Goal: Task Accomplishment & Management: Complete application form

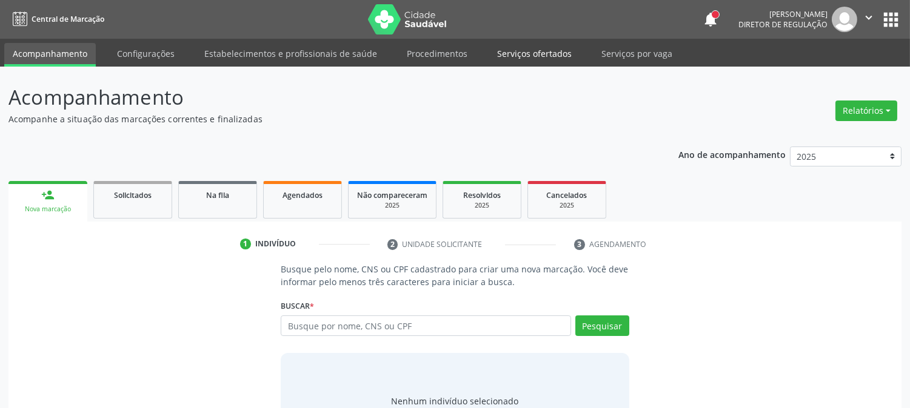
click at [510, 48] on link "Serviços ofertados" at bounding box center [534, 53] width 92 height 21
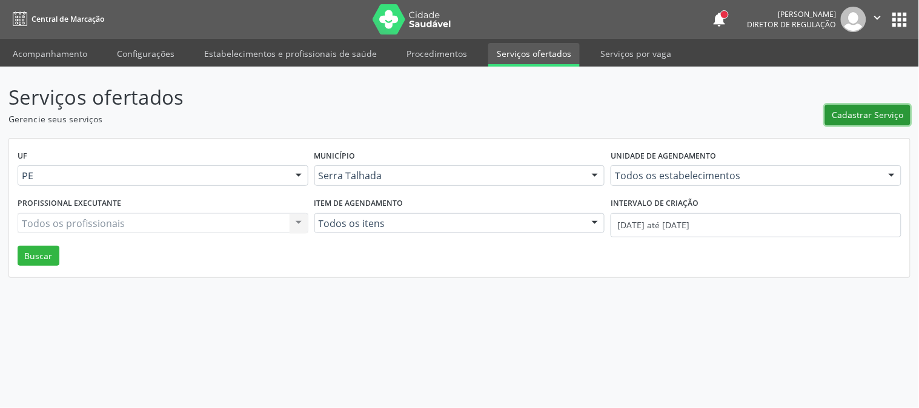
click at [874, 113] on span "Cadastrar Serviço" at bounding box center [869, 114] width 72 height 13
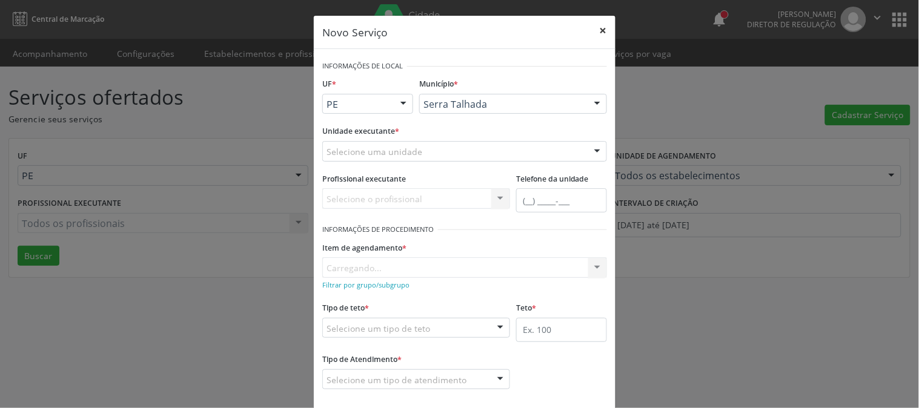
click at [595, 33] on button "×" at bounding box center [603, 31] width 24 height 30
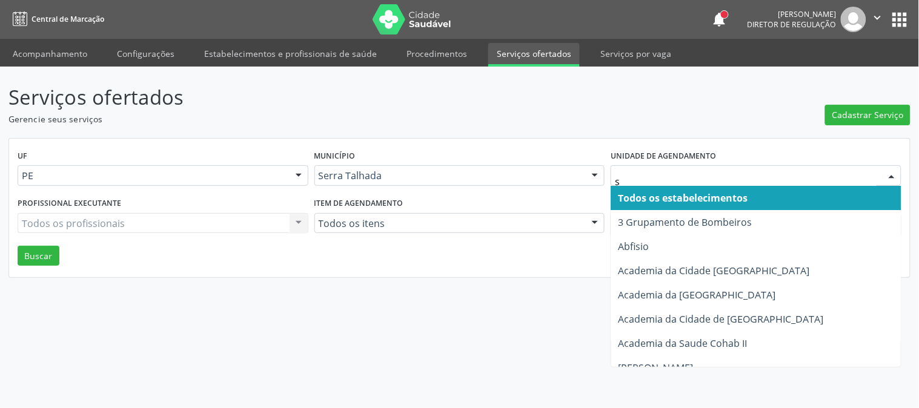
type input "s b"
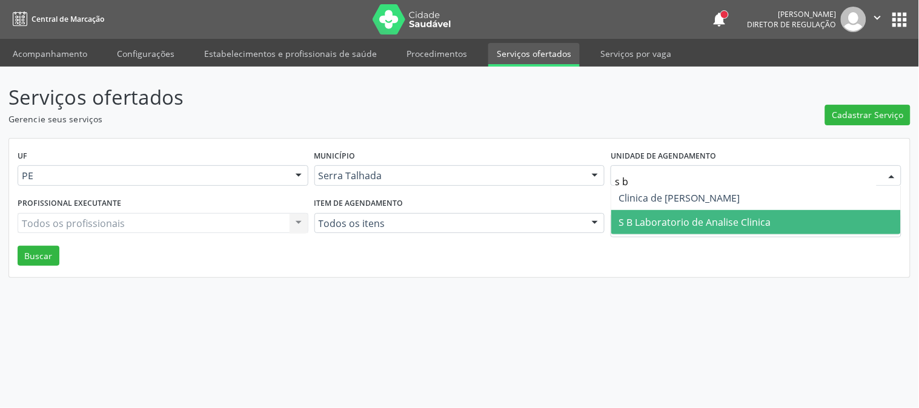
click at [631, 228] on span "S B Laboratorio de Analise Clinica" at bounding box center [756, 222] width 290 height 24
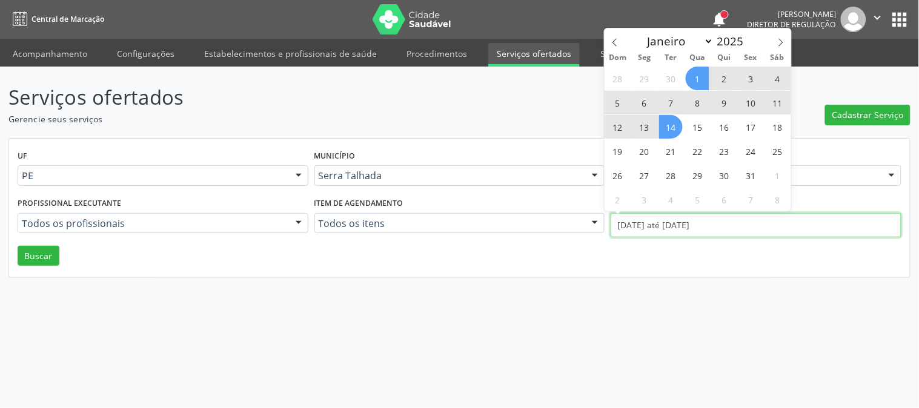
click at [635, 229] on input "0[DATE] até 1[DATE]" at bounding box center [756, 225] width 291 height 24
click at [612, 38] on icon at bounding box center [615, 42] width 8 height 8
select select "8"
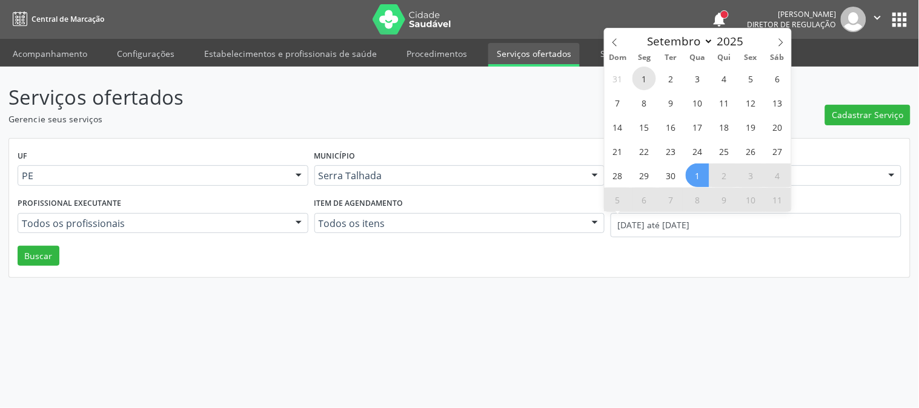
click at [639, 75] on span "1" at bounding box center [645, 79] width 24 height 24
type input "01/09/2025"
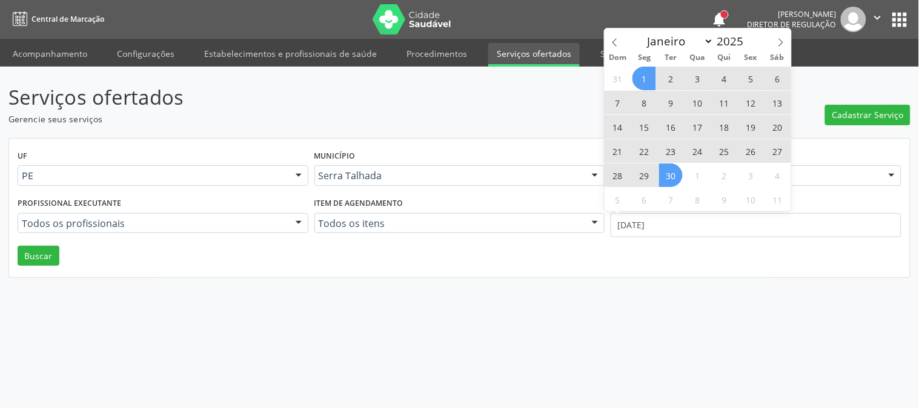
click at [667, 168] on span "30" at bounding box center [671, 176] width 24 height 24
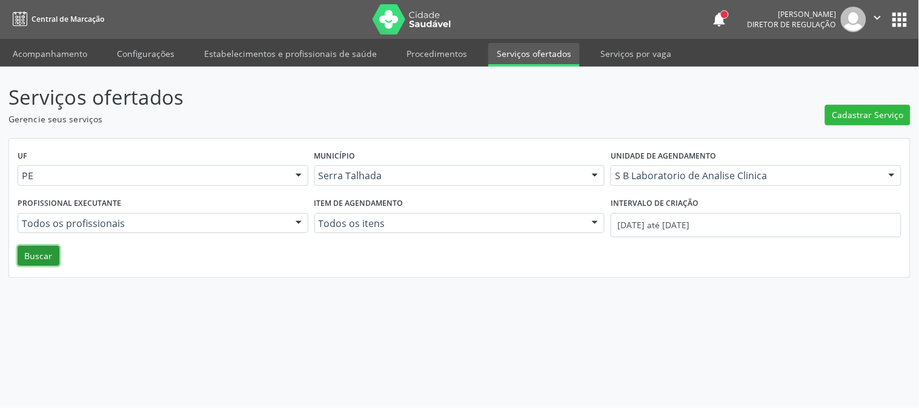
click at [46, 263] on button "Buscar" at bounding box center [39, 256] width 42 height 21
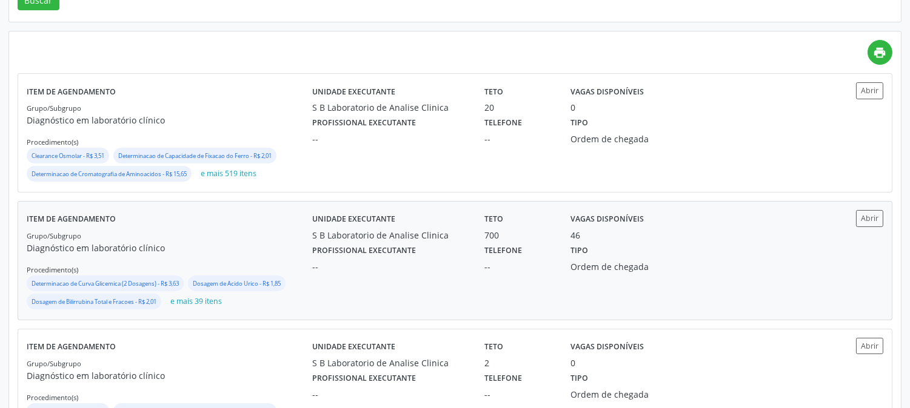
scroll to position [269, 0]
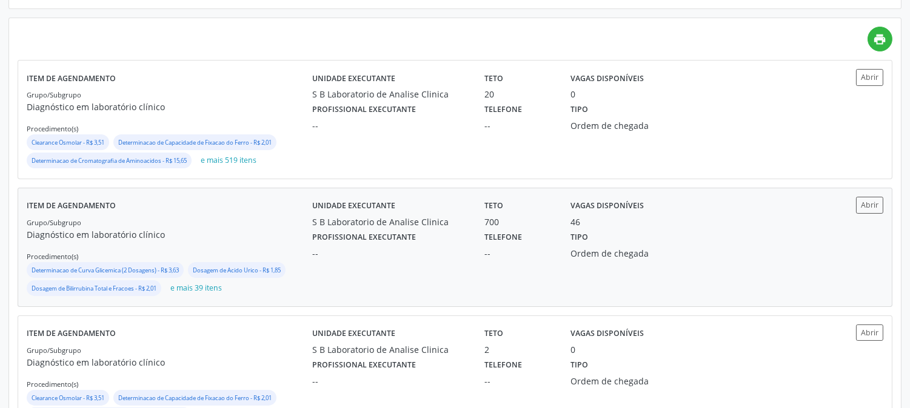
click at [447, 247] on div "--" at bounding box center [389, 253] width 155 height 13
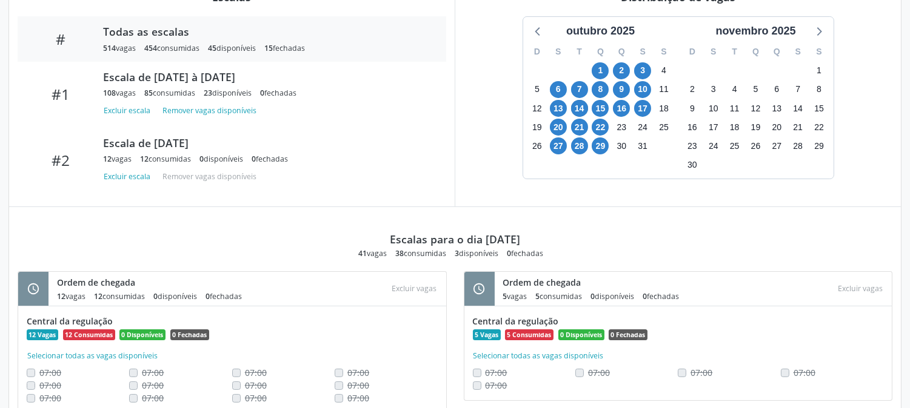
scroll to position [471, 0]
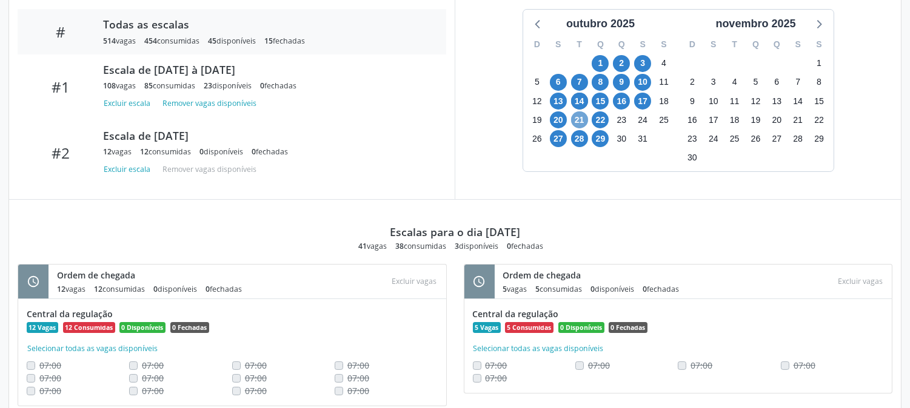
click at [583, 119] on span "21" at bounding box center [579, 120] width 17 height 17
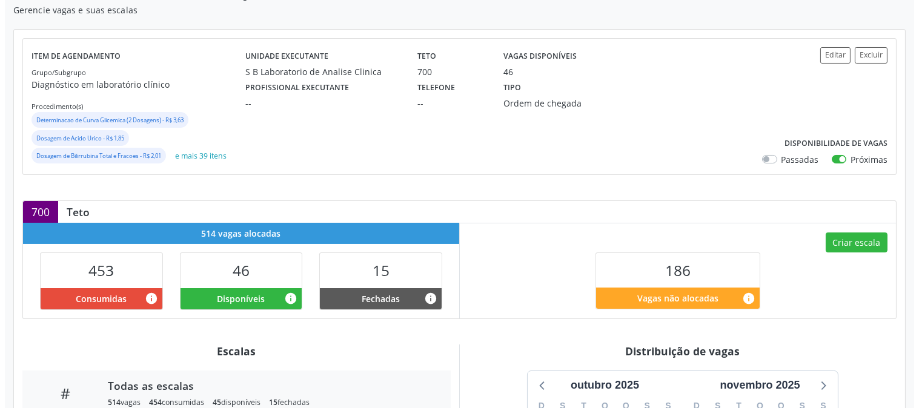
scroll to position [104, 0]
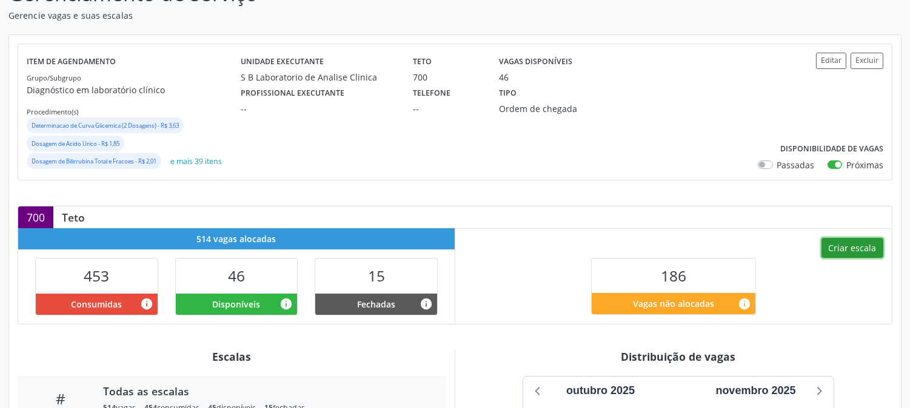
click at [834, 246] on button "Criar escala" at bounding box center [852, 248] width 62 height 21
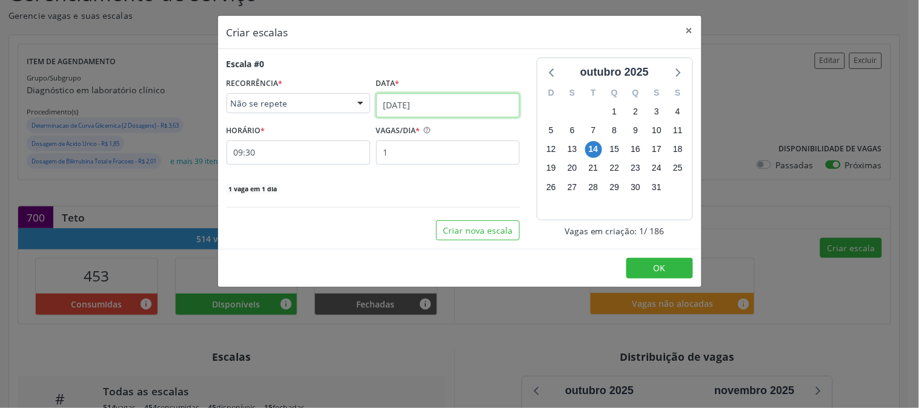
click at [458, 115] on input "14/10/2025" at bounding box center [448, 105] width 144 height 24
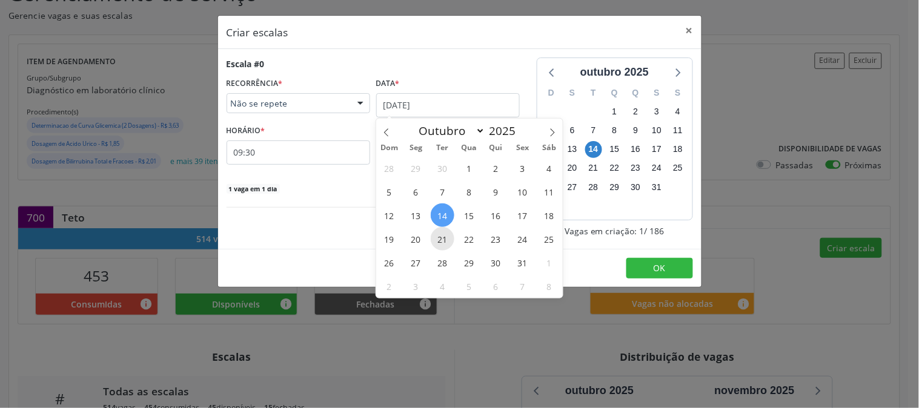
click at [438, 238] on span "21" at bounding box center [443, 239] width 24 height 24
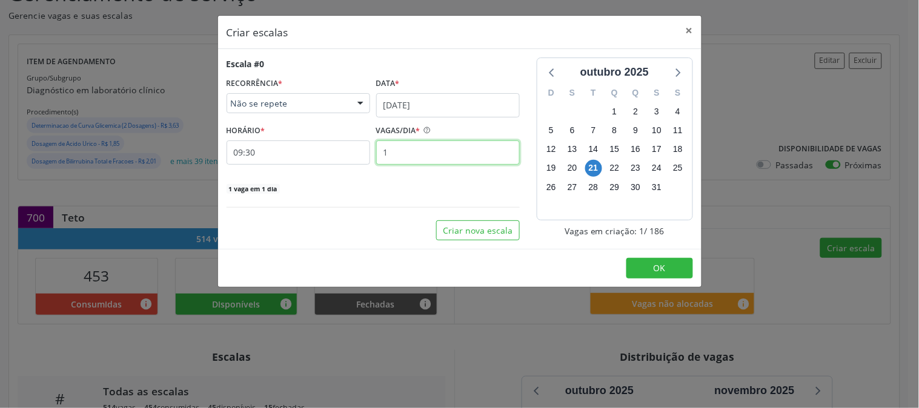
click at [413, 155] on input "1" at bounding box center [448, 153] width 144 height 24
drag, startPoint x: 413, startPoint y: 155, endPoint x: 422, endPoint y: 135, distance: 22.0
click at [413, 155] on input "1" at bounding box center [448, 153] width 144 height 24
type input "6"
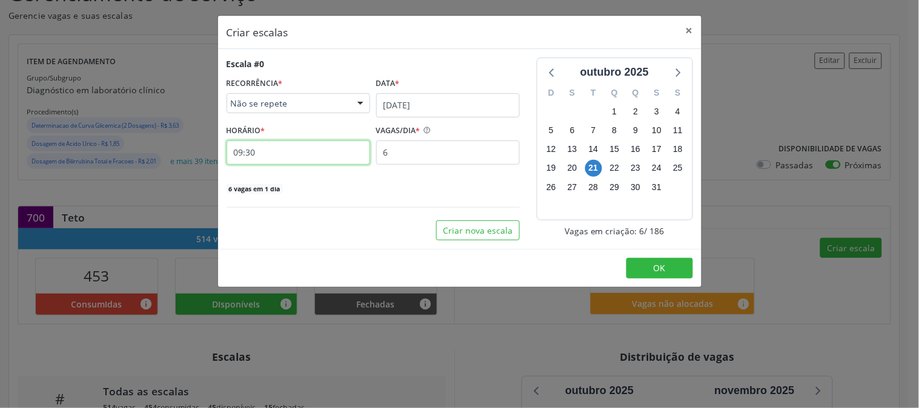
click at [291, 145] on input "09:30" at bounding box center [299, 153] width 144 height 24
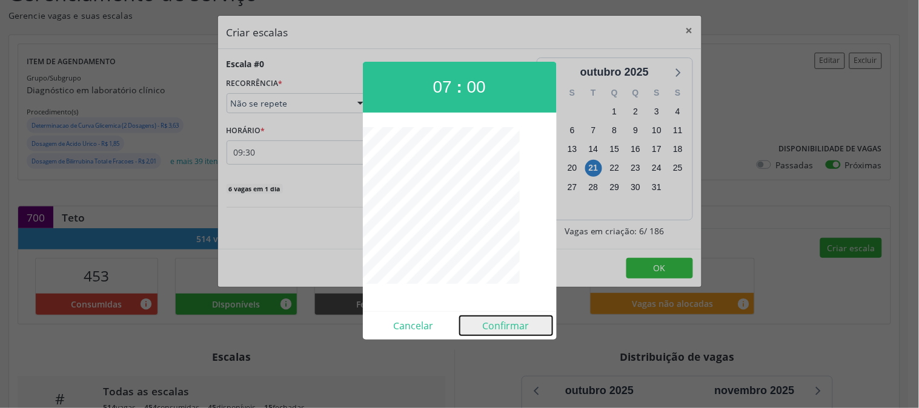
click at [502, 325] on button "Confirmar" at bounding box center [506, 325] width 93 height 19
type input "07:00"
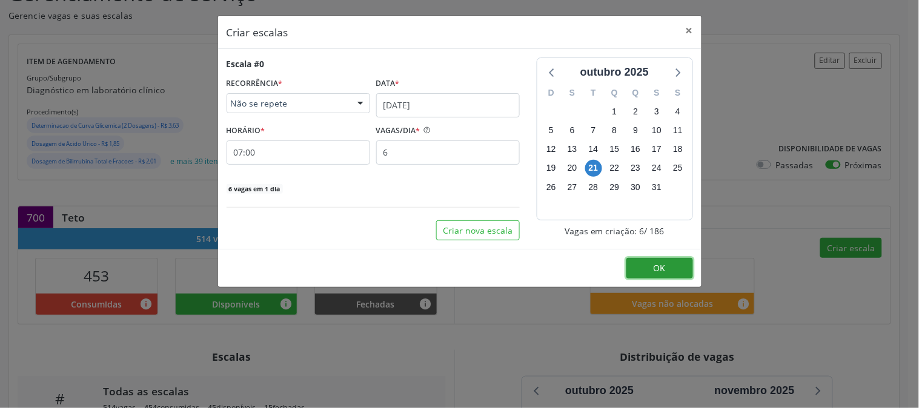
click at [665, 267] on span "OK" at bounding box center [660, 268] width 12 height 12
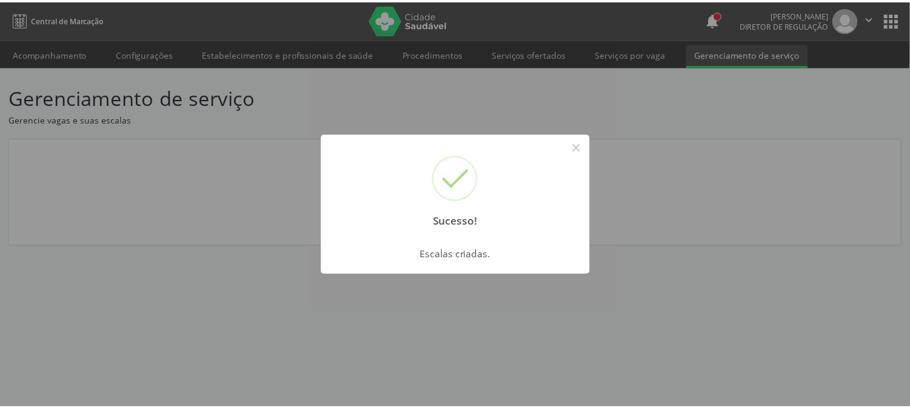
scroll to position [0, 0]
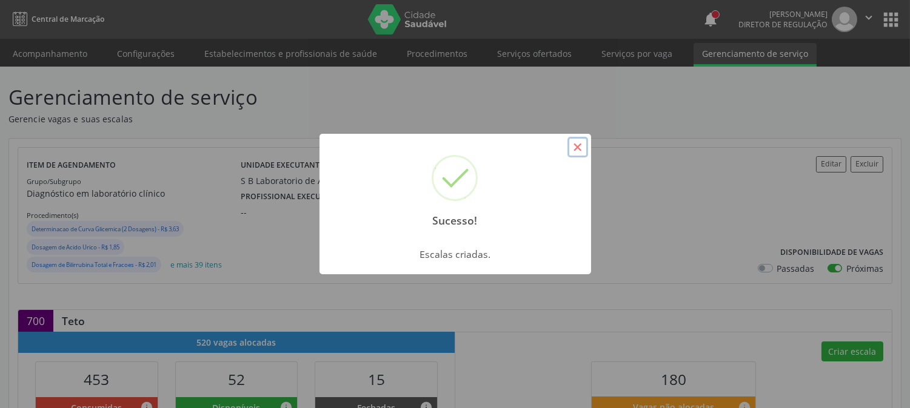
click at [572, 145] on button "×" at bounding box center [577, 147] width 21 height 21
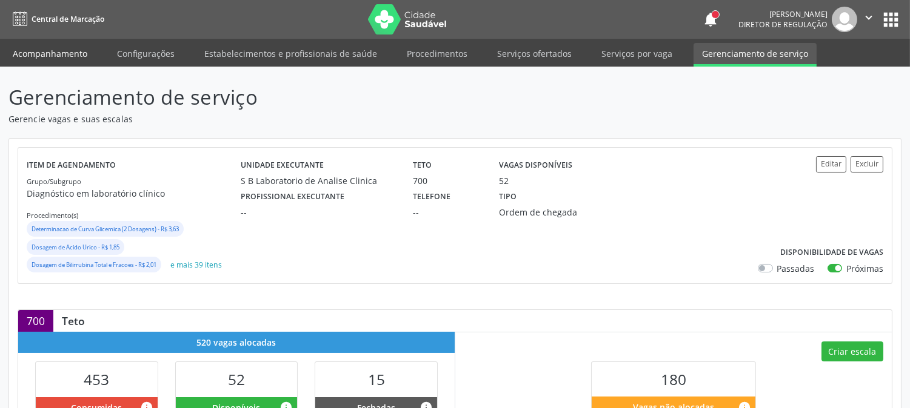
click at [47, 52] on link "Acompanhamento" at bounding box center [50, 53] width 92 height 21
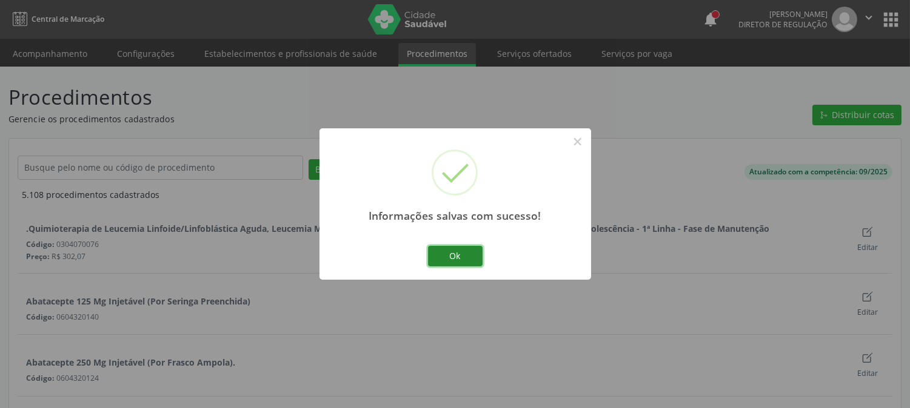
click at [459, 255] on button "Ok" at bounding box center [455, 256] width 55 height 21
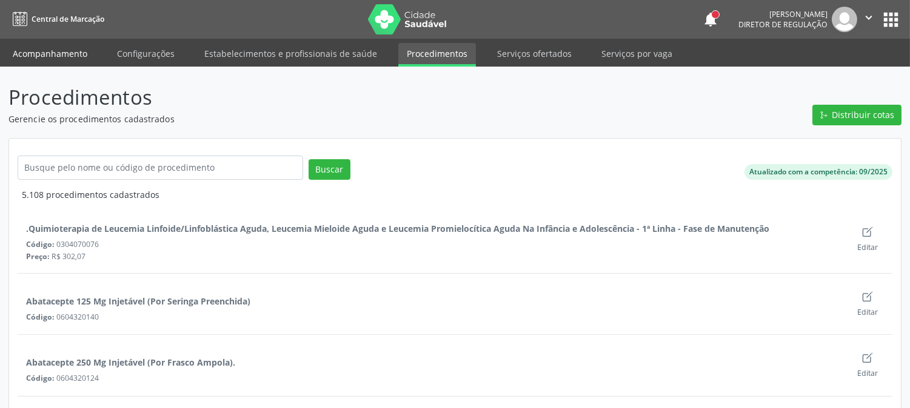
click at [18, 47] on link "Acompanhamento" at bounding box center [50, 53] width 92 height 21
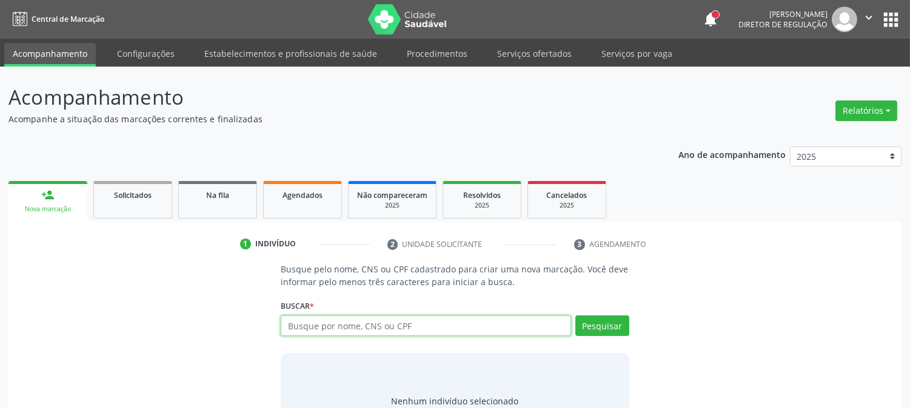
click at [302, 330] on input "text" at bounding box center [426, 326] width 290 height 21
type input "702308145640316"
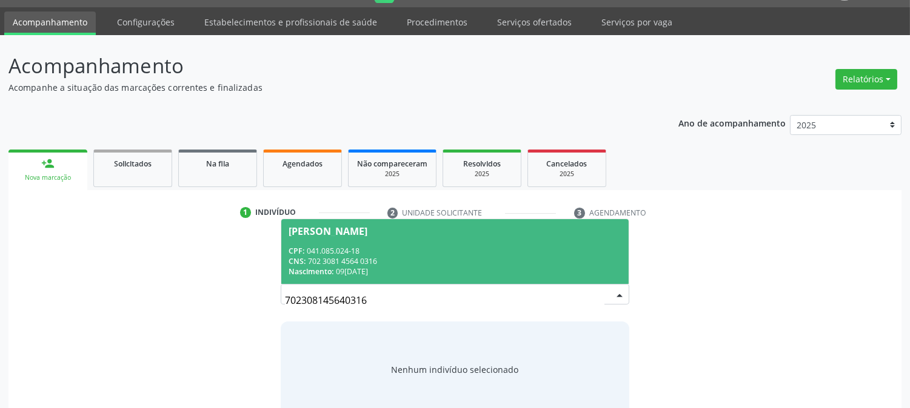
scroll to position [58, 0]
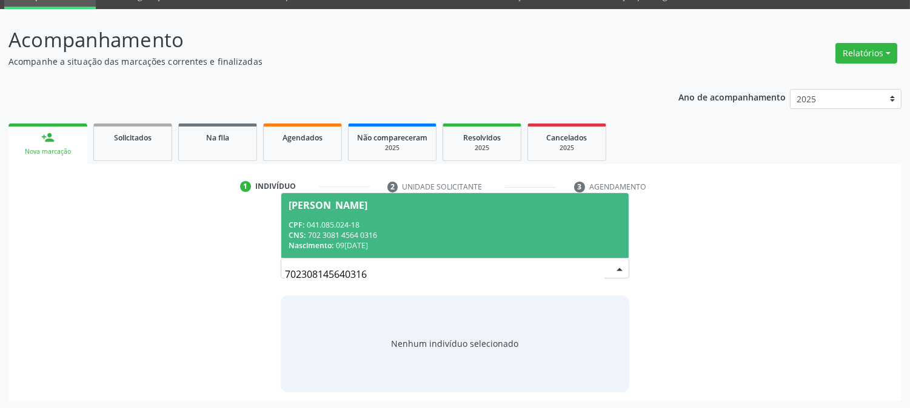
click at [468, 207] on div "Antonio Rivaldo da Silva" at bounding box center [454, 206] width 332 height 10
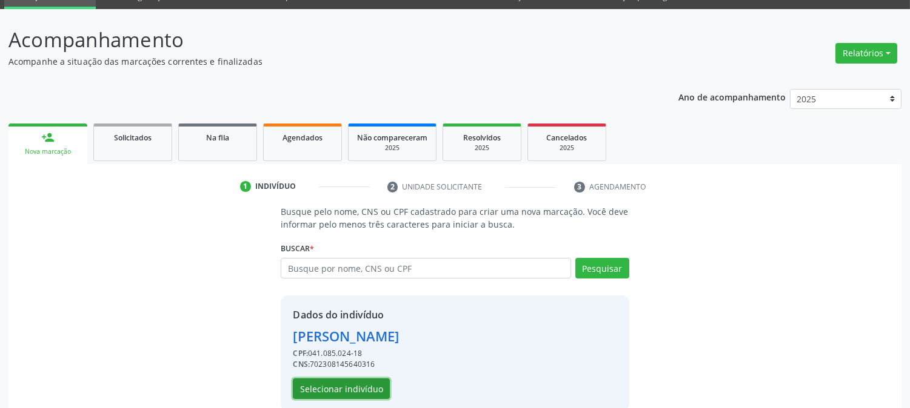
click at [331, 382] on button "Selecionar indivíduo" at bounding box center [341, 389] width 97 height 21
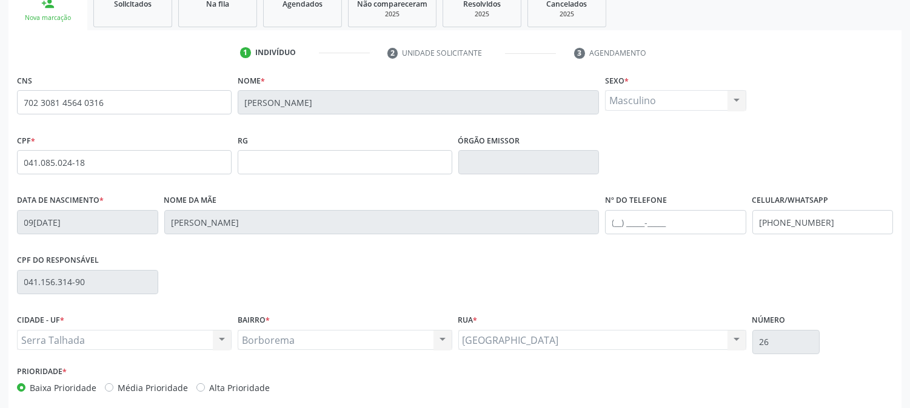
scroll to position [192, 0]
click at [807, 222] on input "(87) 98145-1377" at bounding box center [822, 222] width 141 height 24
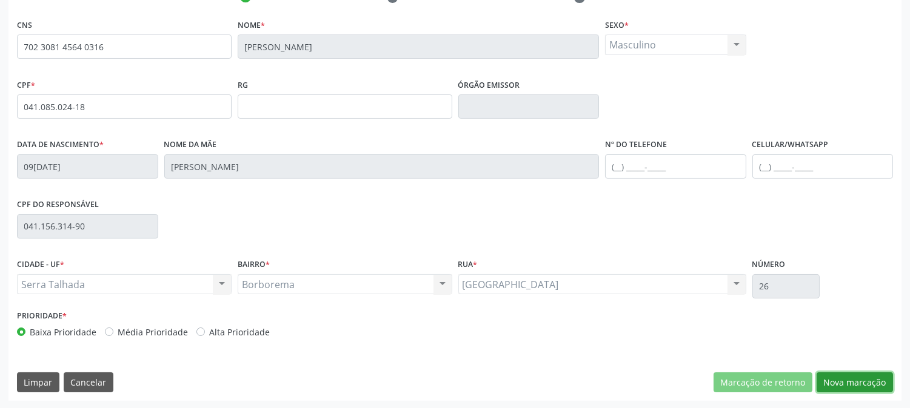
click at [883, 389] on button "Nova marcação" at bounding box center [854, 383] width 76 height 21
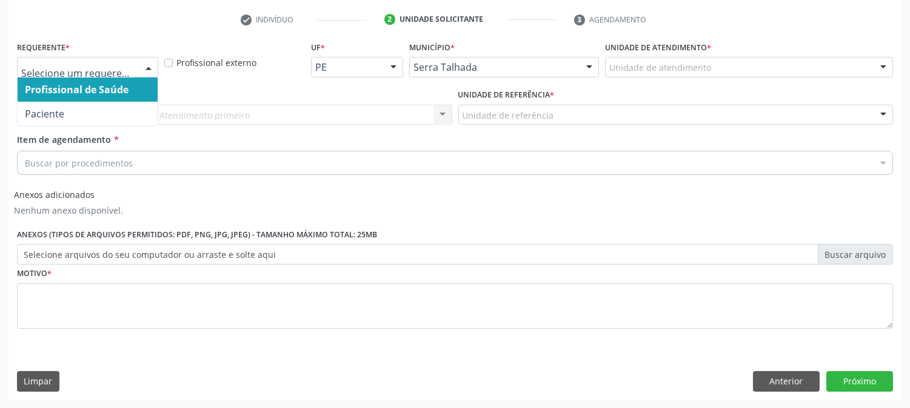
click at [101, 75] on div at bounding box center [87, 67] width 141 height 21
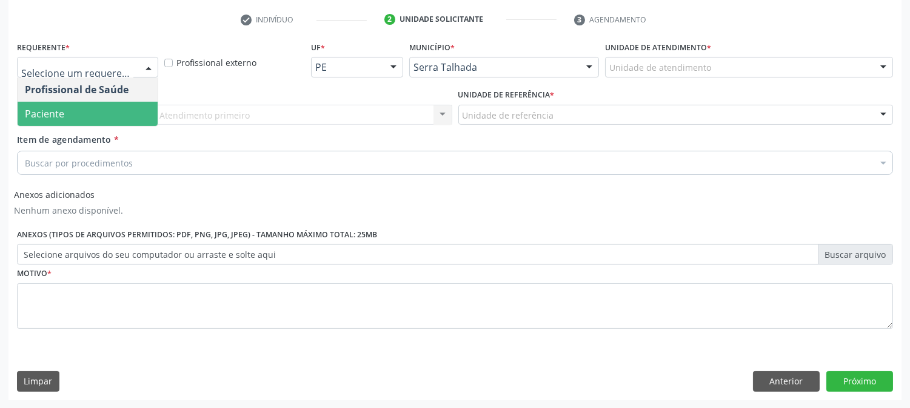
click at [96, 104] on span "Paciente" at bounding box center [88, 114] width 140 height 24
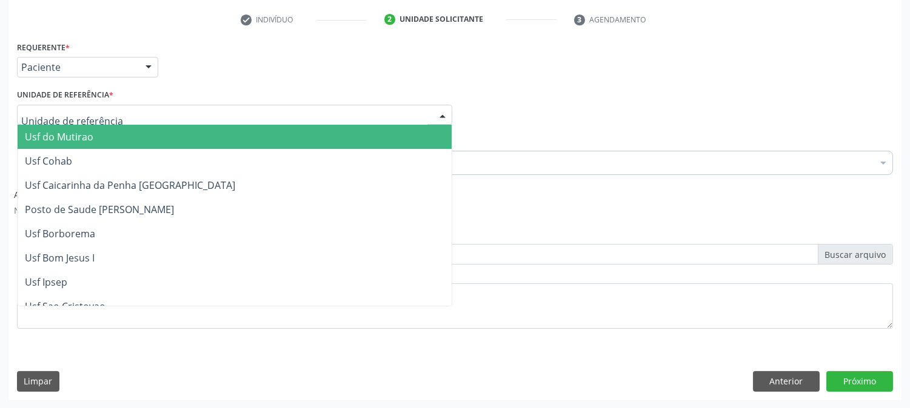
click at [96, 105] on div at bounding box center [234, 115] width 435 height 21
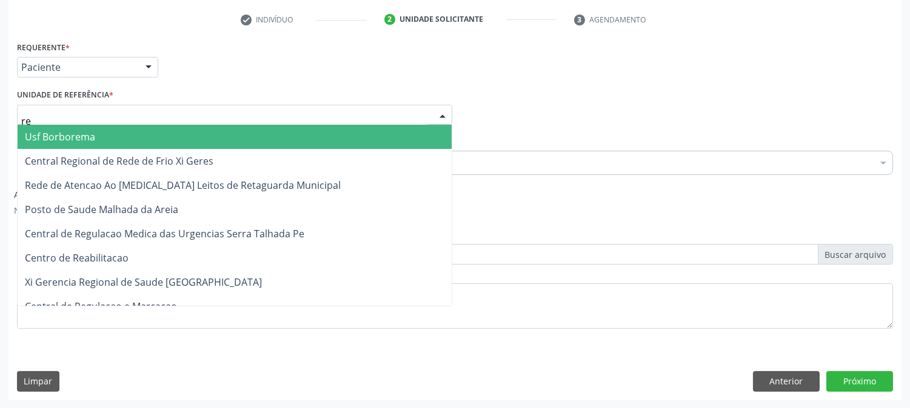
type input "rea"
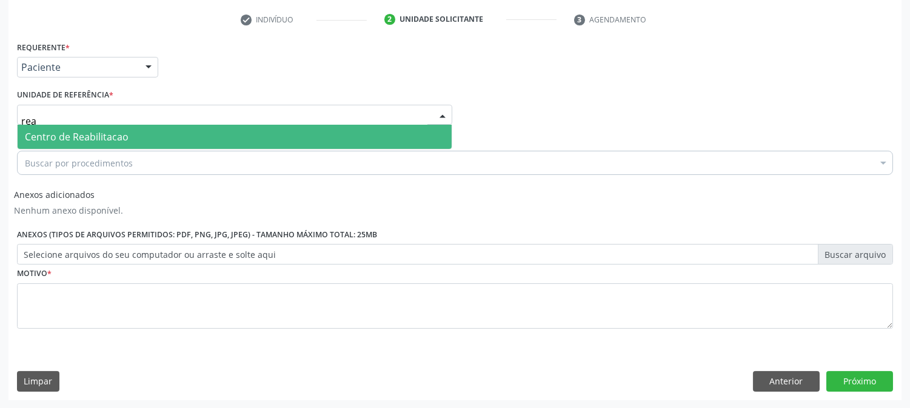
click at [96, 128] on span "Centro de Reabilitacao" at bounding box center [235, 137] width 434 height 24
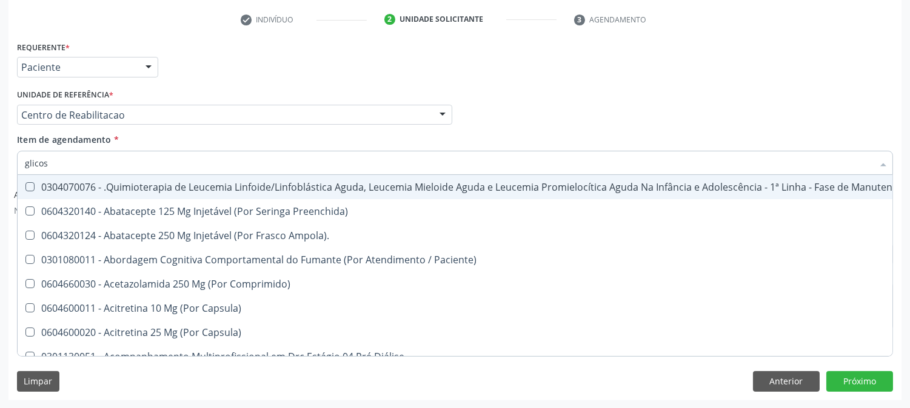
type input "glicose"
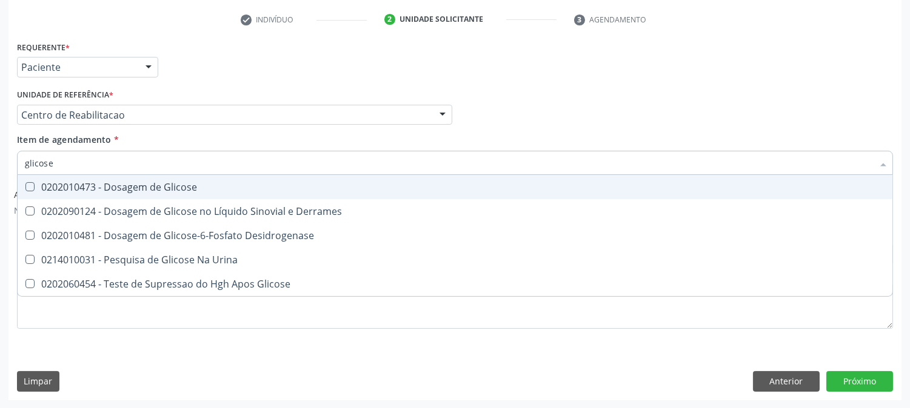
click at [118, 191] on div "0202010473 - Dosagem de Glicose" at bounding box center [455, 187] width 860 height 10
checkbox Glicose "true"
click at [105, 164] on input "glicose" at bounding box center [449, 163] width 848 height 24
type input "cr"
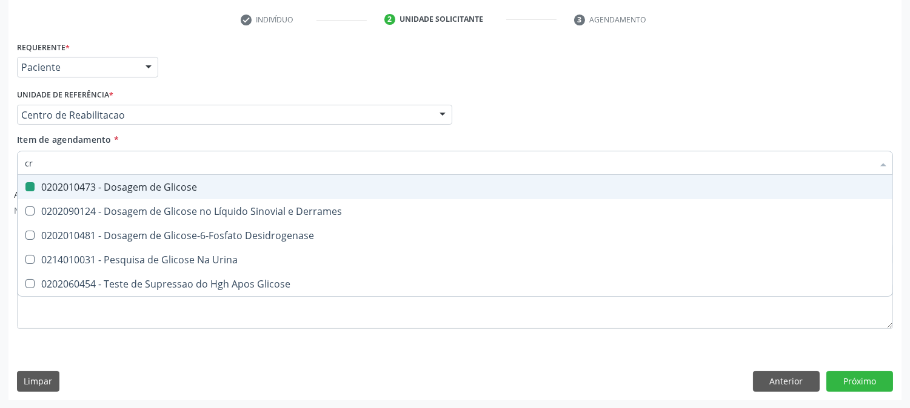
checkbox Glicose "false"
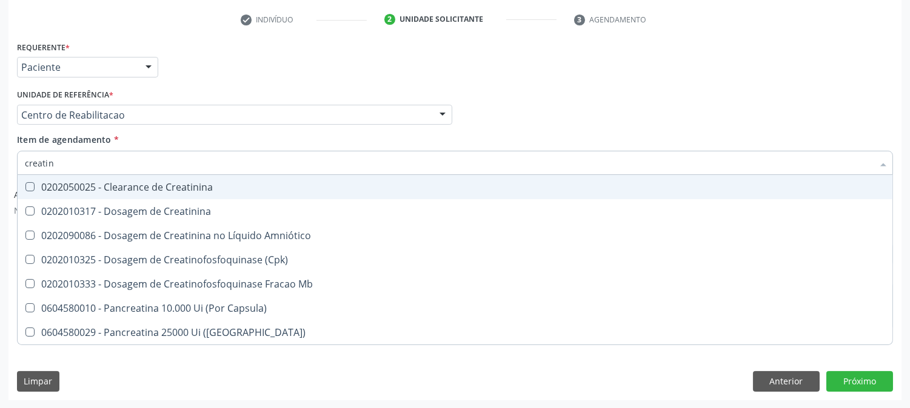
type input "creatini"
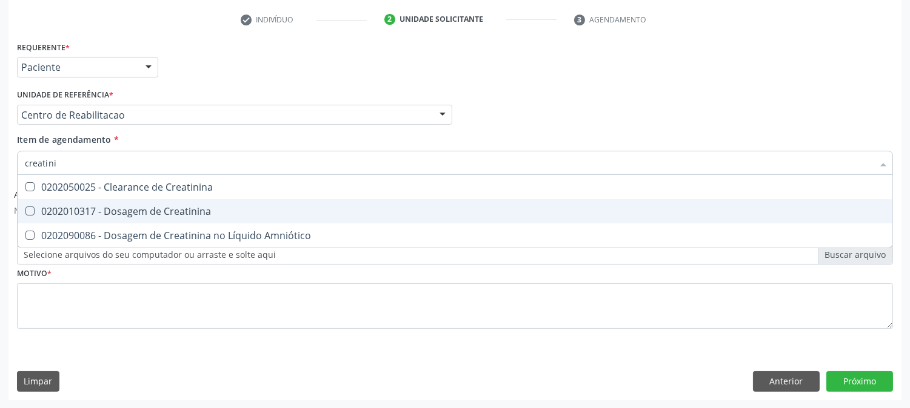
click at [87, 210] on div "0202010317 - Dosagem de Creatinina" at bounding box center [455, 212] width 860 height 10
checkbox Creatinina "true"
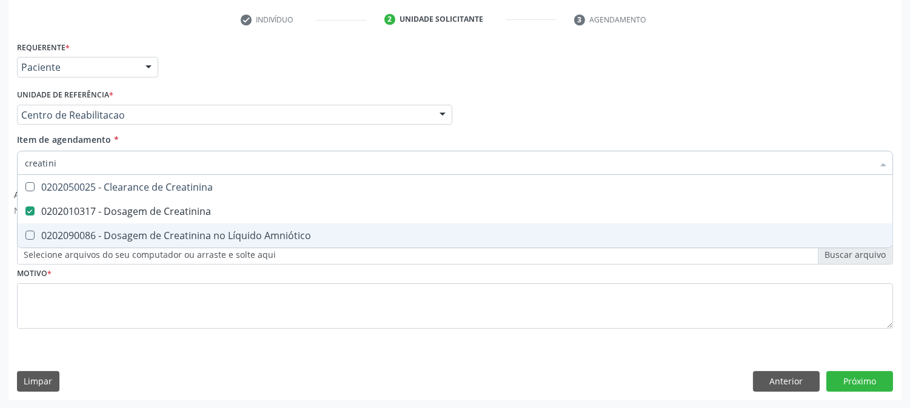
type input "creatini"
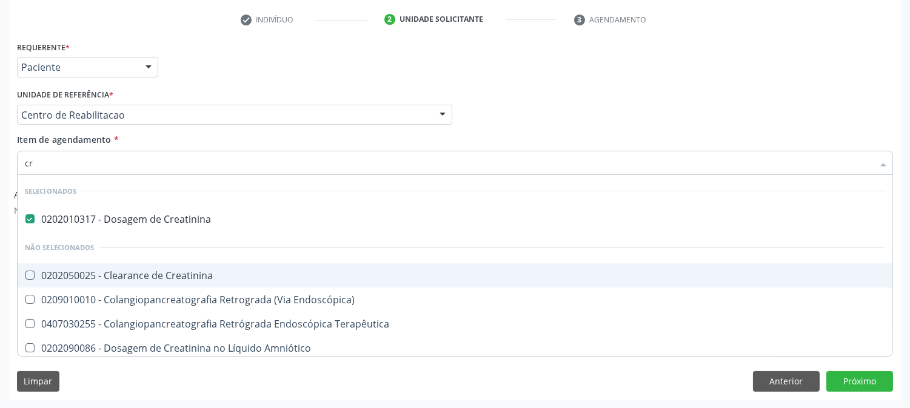
type input "c"
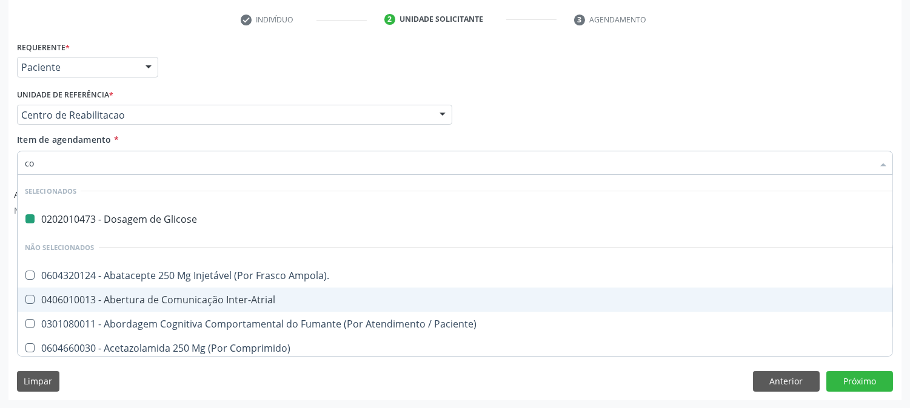
type input "col"
checkbox Glicose "false"
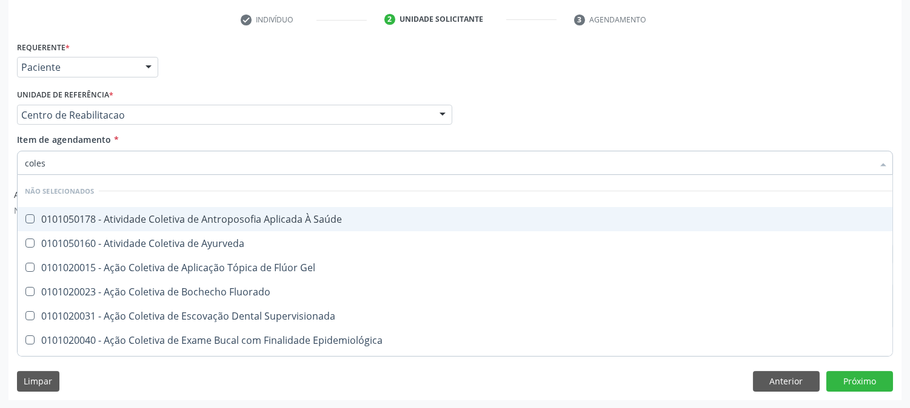
type input "colest"
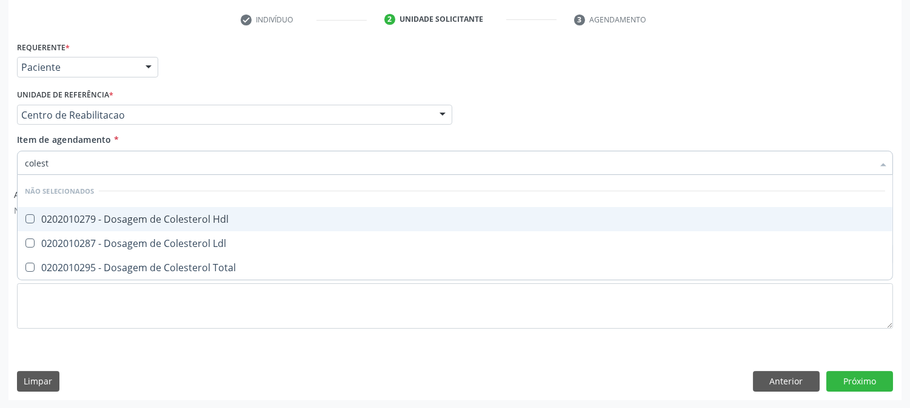
click at [31, 216] on Hdl at bounding box center [29, 219] width 9 height 9
click at [25, 216] on Hdl "checkbox" at bounding box center [22, 219] width 8 height 8
checkbox Hdl "true"
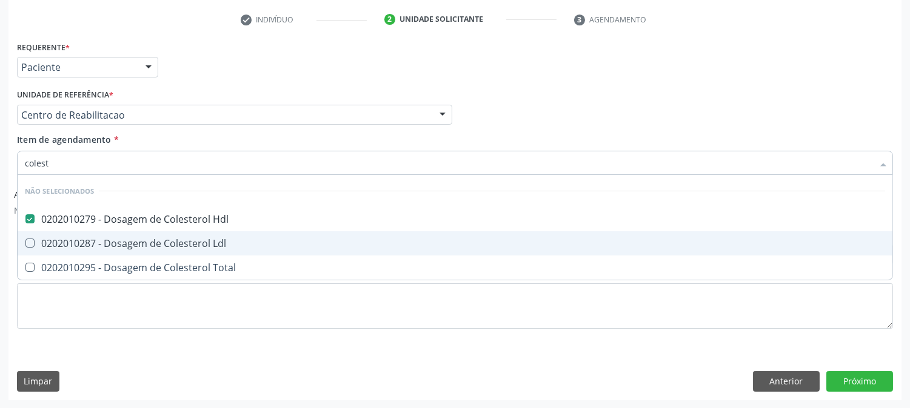
click at [35, 239] on div "0202010287 - Dosagem de Colesterol Ldl" at bounding box center [455, 244] width 860 height 10
checkbox Ldl "true"
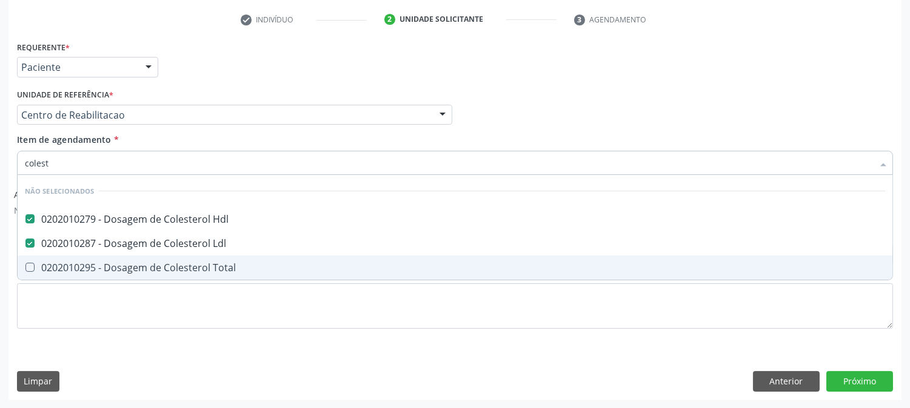
click at [38, 259] on span "0202010295 - Dosagem de Colesterol Total" at bounding box center [455, 268] width 874 height 24
checkbox Total "true"
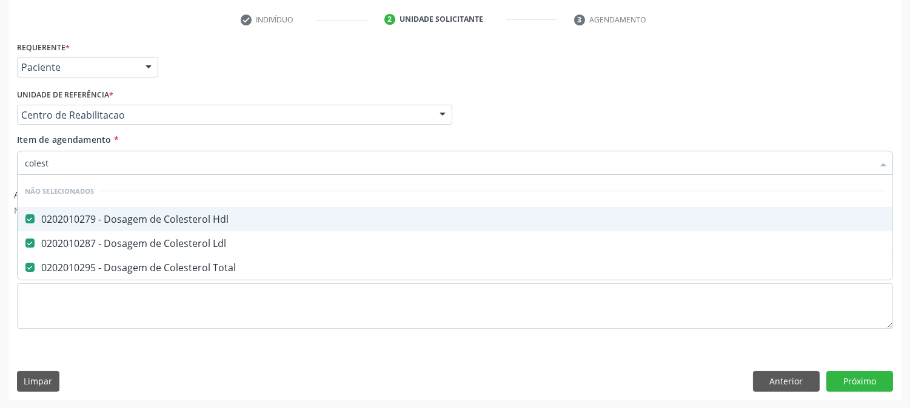
click at [70, 164] on input "colest" at bounding box center [449, 163] width 848 height 24
type input "bi"
checkbox Hdl "false"
checkbox Ldl "false"
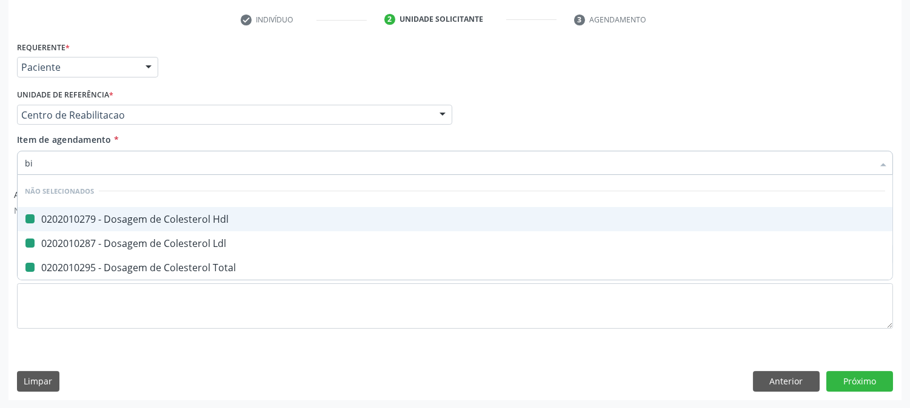
checkbox Total "false"
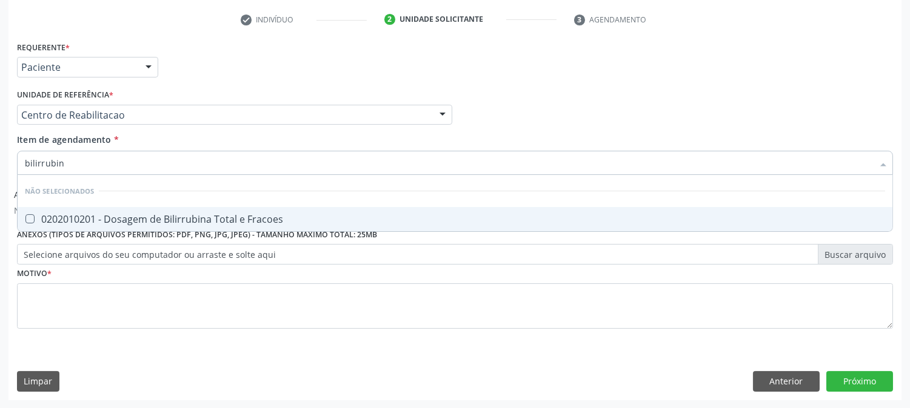
type input "bilirrubina"
click at [65, 215] on div "0202010201 - Dosagem de Bilirrubina Total e Fracoes" at bounding box center [455, 220] width 860 height 10
checkbox Fracoes "true"
click at [81, 161] on input "bilirrubina" at bounding box center [449, 163] width 848 height 24
drag, startPoint x: 81, startPoint y: 161, endPoint x: 75, endPoint y: 162, distance: 6.8
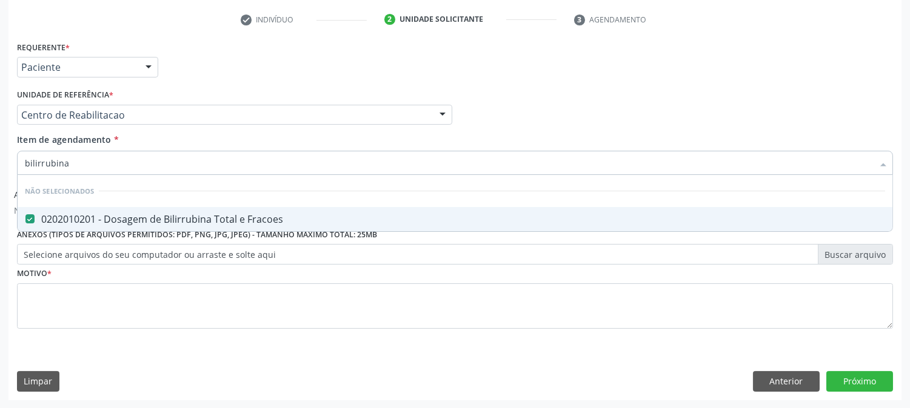
click at [76, 161] on input "bilirrubina" at bounding box center [449, 163] width 848 height 24
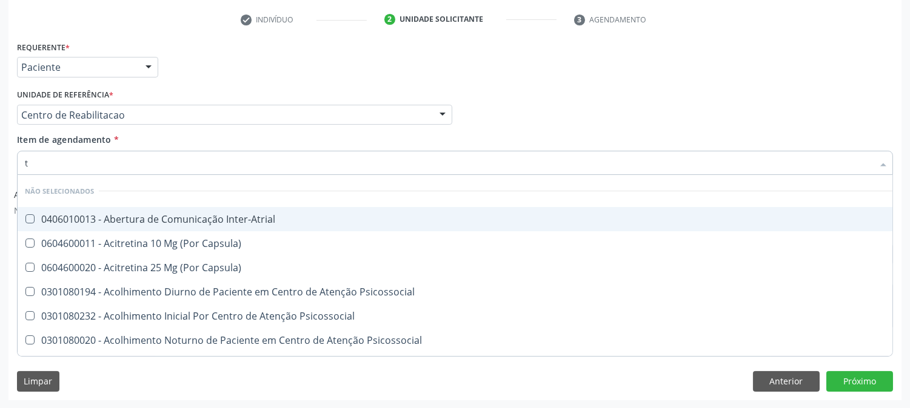
type input "tr"
checkbox Inter-Atrial "false"
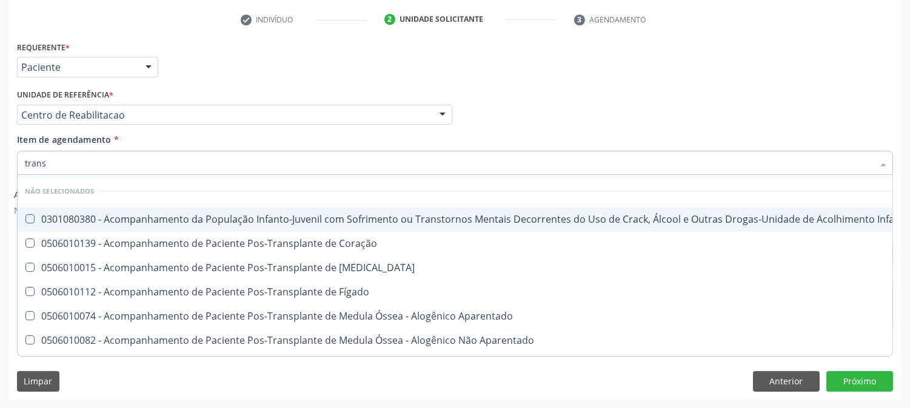
type input "transa"
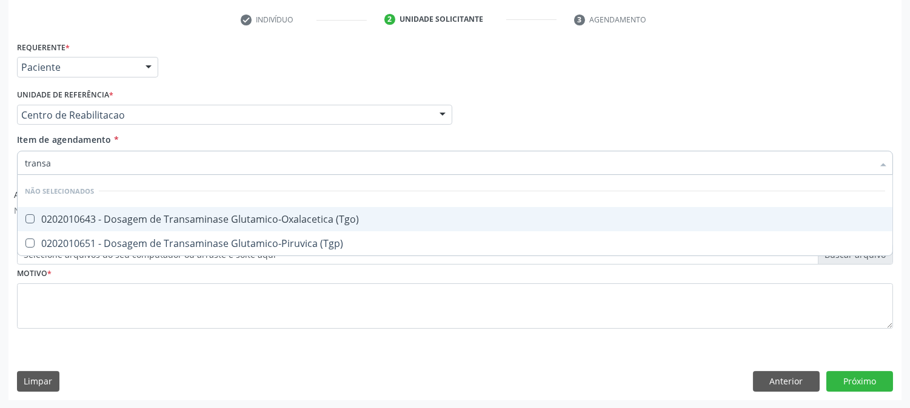
click at [83, 215] on div "0202010643 - Dosagem de Transaminase Glutamico-Oxalacetica (Tgo)" at bounding box center [455, 220] width 860 height 10
checkbox \(Tgo\) "true"
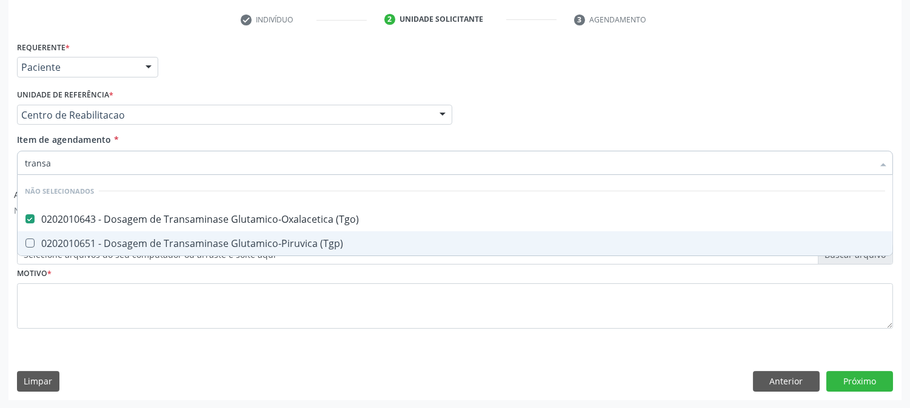
click at [76, 247] on div "0202010651 - Dosagem de Transaminase Glutamico-Piruvica (Tgp)" at bounding box center [455, 244] width 860 height 10
checkbox \(Tgp\) "true"
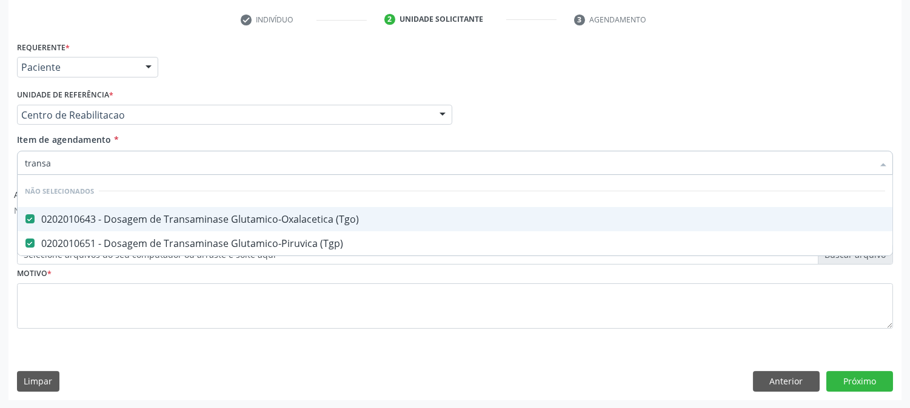
click at [72, 161] on input "transa" at bounding box center [449, 163] width 848 height 24
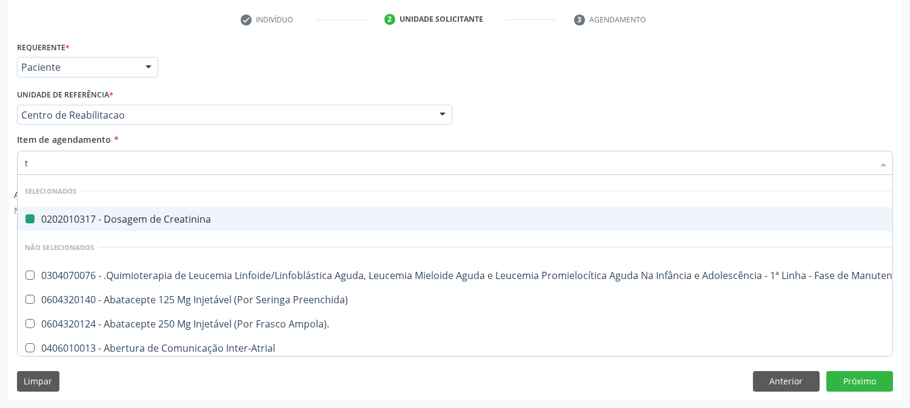
type input "tr"
checkbox Creatinina "false"
checkbox Denúncias\/Reclamações "true"
checkbox Atendimentos-Mês\) "true"
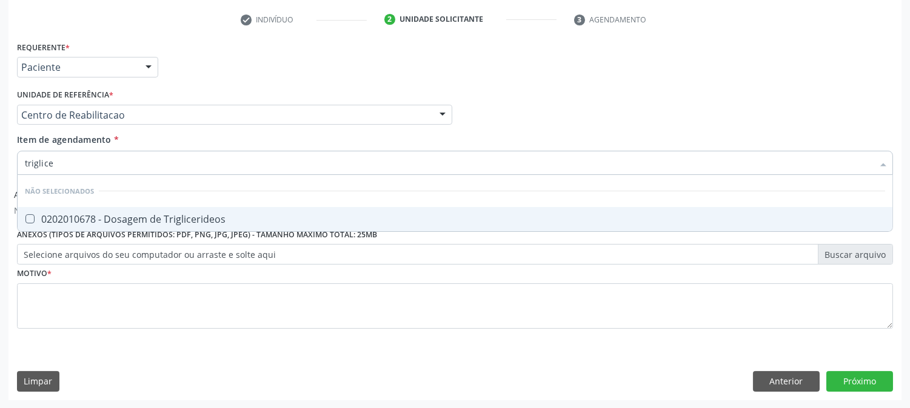
type input "triglicer"
click at [177, 210] on span "0202010678 - Dosagem de Triglicerideos" at bounding box center [455, 219] width 874 height 24
checkbox Triglicerideos "true"
click at [80, 165] on input "triglicer" at bounding box center [449, 163] width 848 height 24
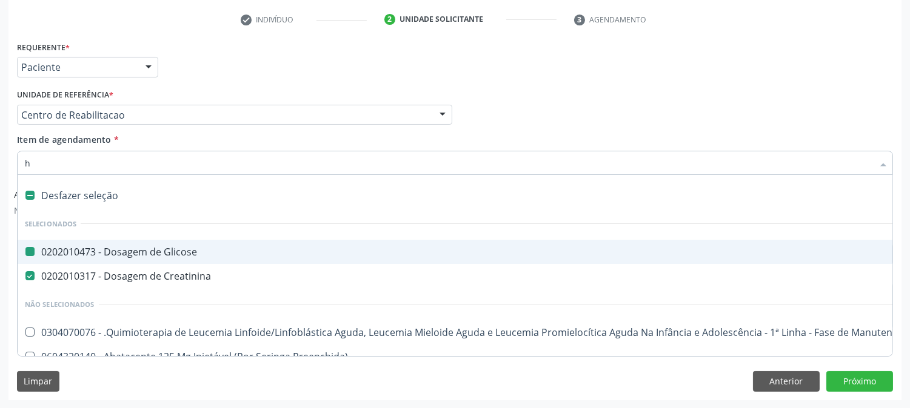
type input "he"
checkbox Glicose "false"
checkbox Creatinina "false"
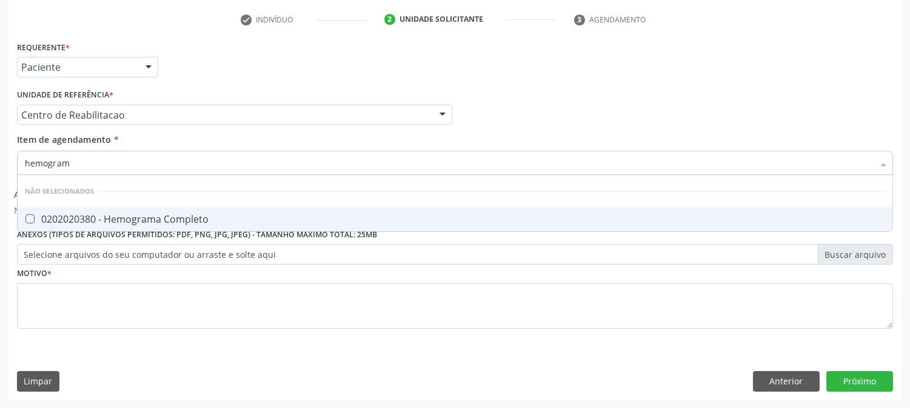
type input "hemograma"
click at [48, 221] on div "0202020380 - Hemograma Completo" at bounding box center [455, 220] width 860 height 10
checkbox Completo "true"
click at [65, 158] on input "hemograma" at bounding box center [449, 163] width 848 height 24
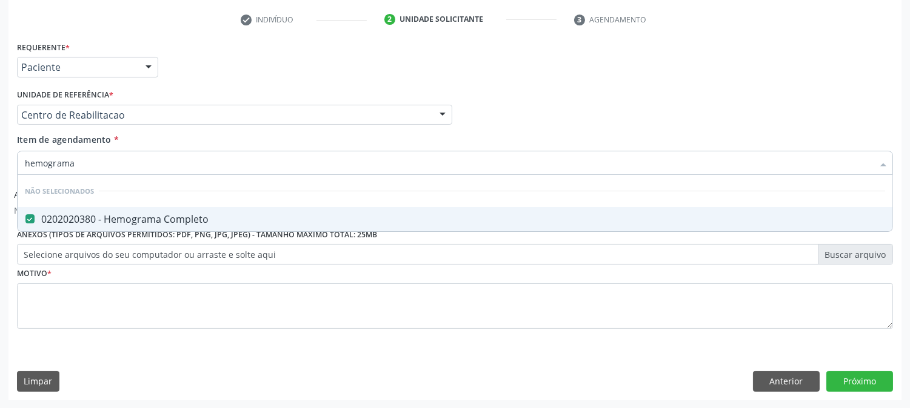
click at [65, 158] on input "hemograma" at bounding box center [449, 163] width 848 height 24
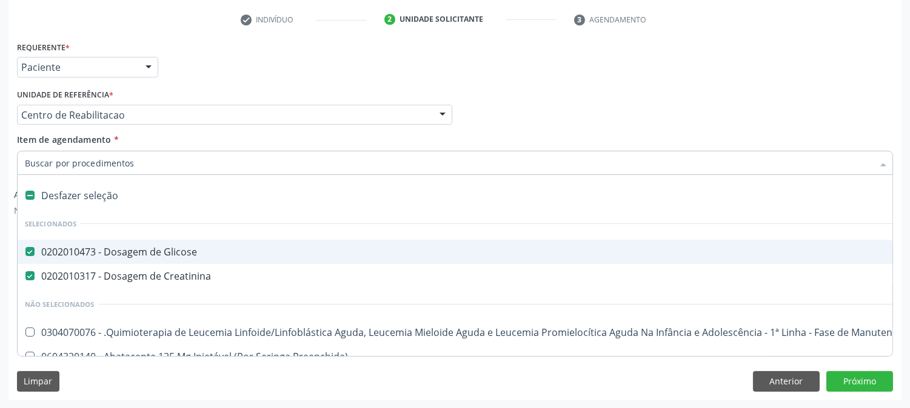
click at [411, 88] on div "Unidade de referência * Centro de Reabilitacao Usf do Mutirao Usf Cohab Usf Cai…" at bounding box center [234, 105] width 435 height 39
checkbox Manutenção "true"
checkbox Preenchida\) "true"
checkbox Ampola\)\ "true"
checkbox Abciximabe "true"
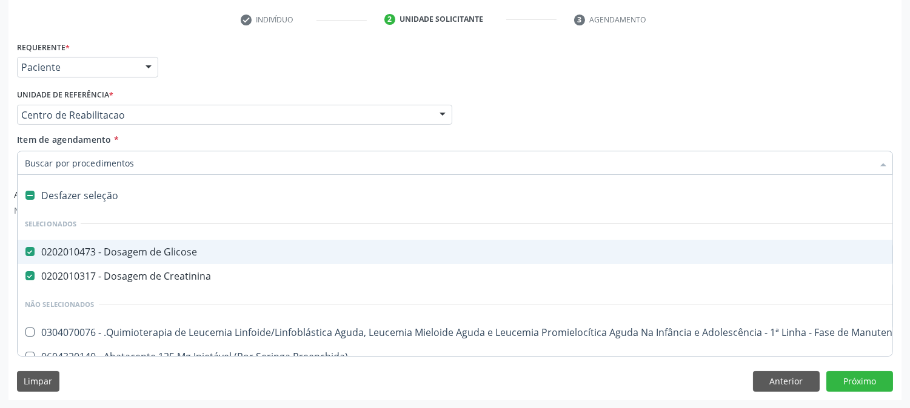
checkbox Inter-Atrial "true"
checkbox Valvar "true"
checkbox Adolescente\) "true"
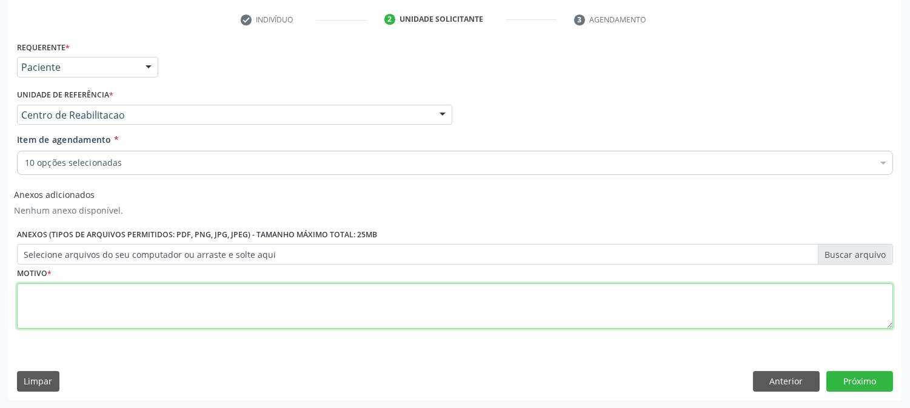
click at [55, 301] on textarea at bounding box center [455, 307] width 876 height 46
type textarea "s"
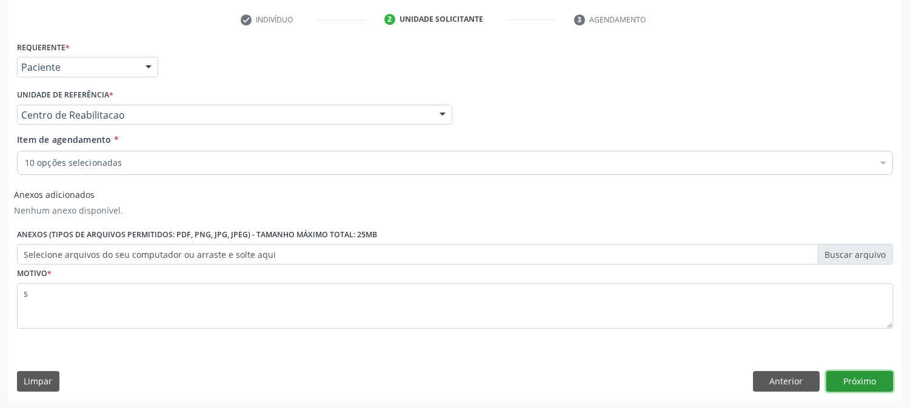
click at [867, 386] on button "Próximo" at bounding box center [859, 381] width 67 height 21
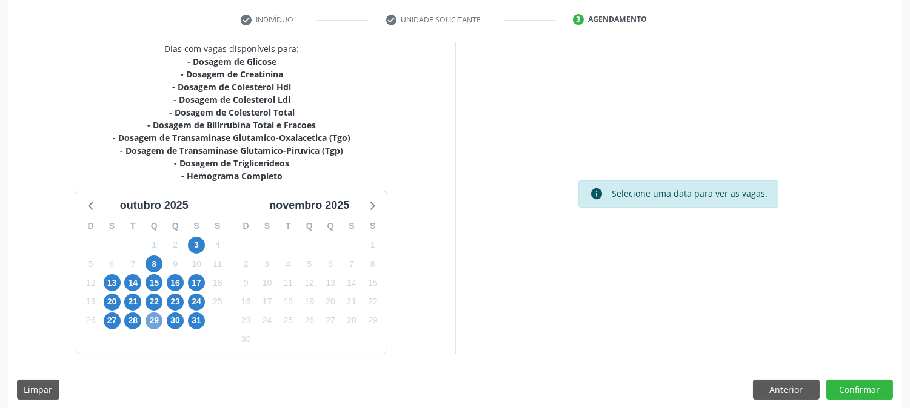
click at [161, 318] on span "29" at bounding box center [153, 321] width 17 height 17
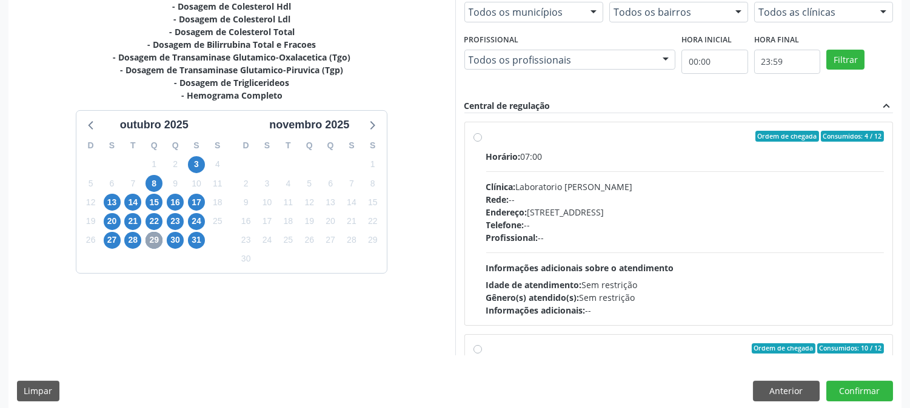
scroll to position [315, 0]
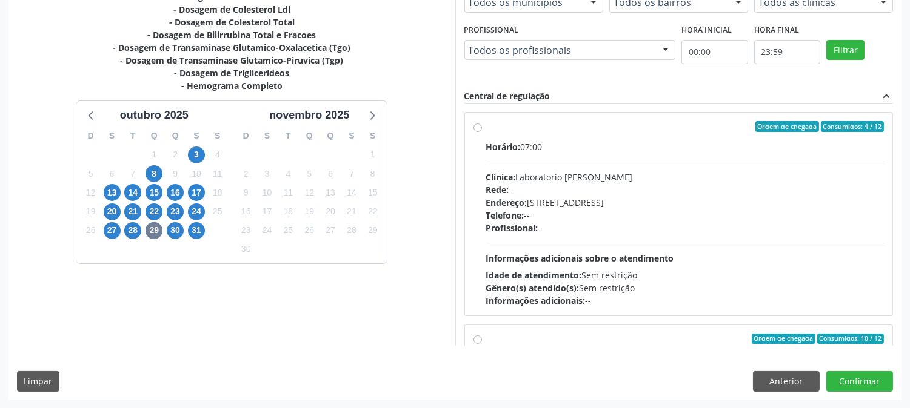
click at [618, 168] on div "Horário: 07:00 Clínica: Laboratorio Jose Paulo Terto Rede: -- Endereço: Casa, n…" at bounding box center [685, 224] width 398 height 167
click at [482, 132] on input "Ordem de chegada Consumidos: 4 / 12 Horário: 07:00 Clínica: Laboratorio Jose Pa…" at bounding box center [477, 126] width 8 height 11
radio input "true"
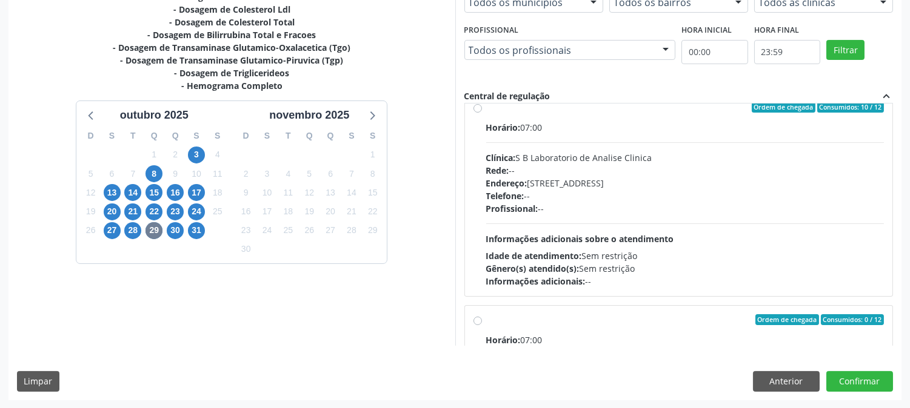
scroll to position [336, 0]
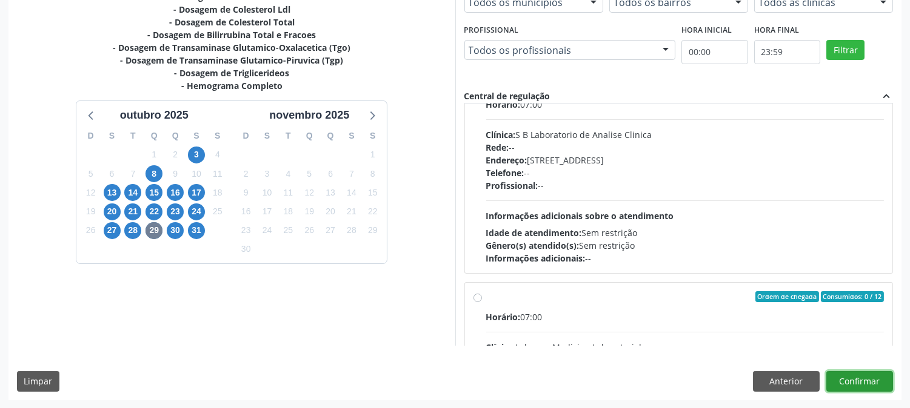
click at [874, 373] on button "Confirmar" at bounding box center [859, 381] width 67 height 21
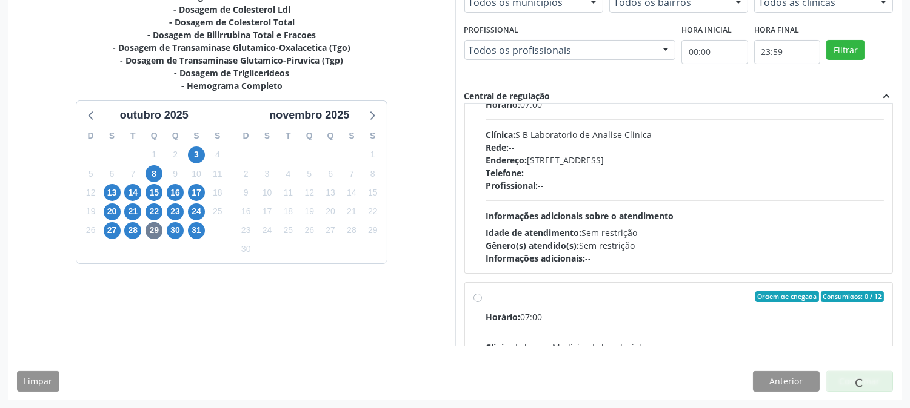
scroll to position [0, 0]
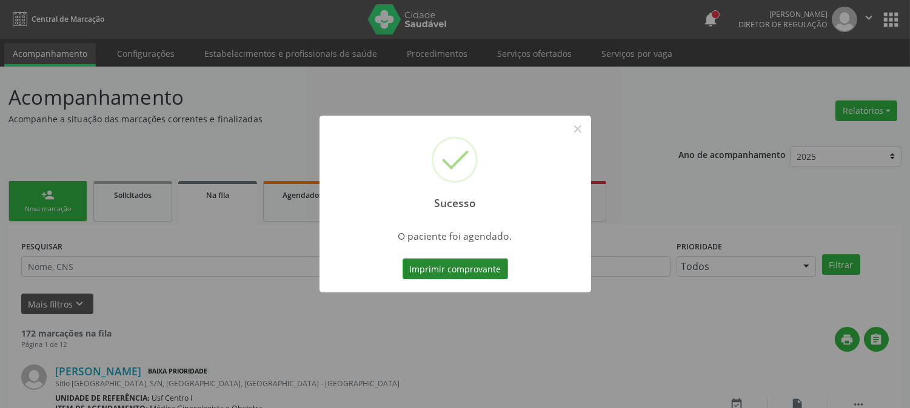
click at [486, 270] on button "Imprimir comprovante" at bounding box center [454, 269] width 105 height 21
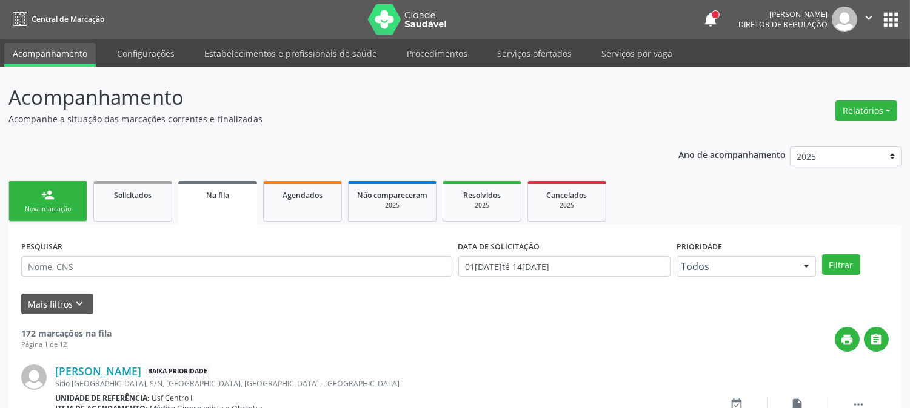
click at [82, 196] on link "person_add Nova marcação" at bounding box center [47, 201] width 79 height 41
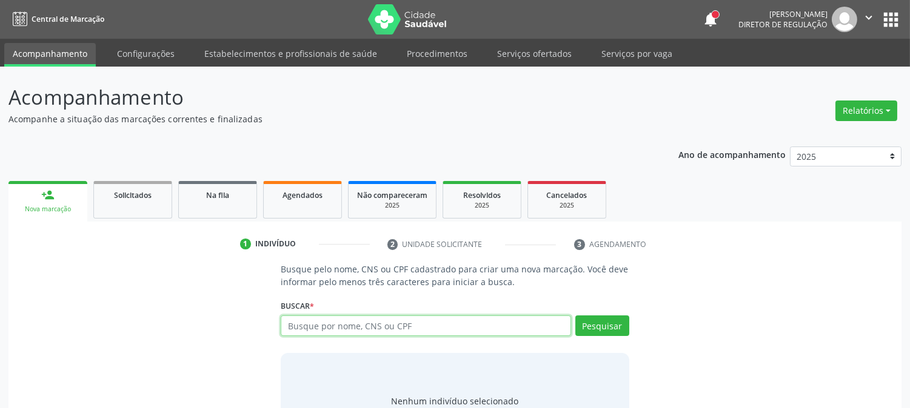
click at [327, 324] on input "text" at bounding box center [426, 326] width 290 height 21
paste input "CNS: 702 3081 4564 0316"
type input "CNS: 702 3081 4564 0316"
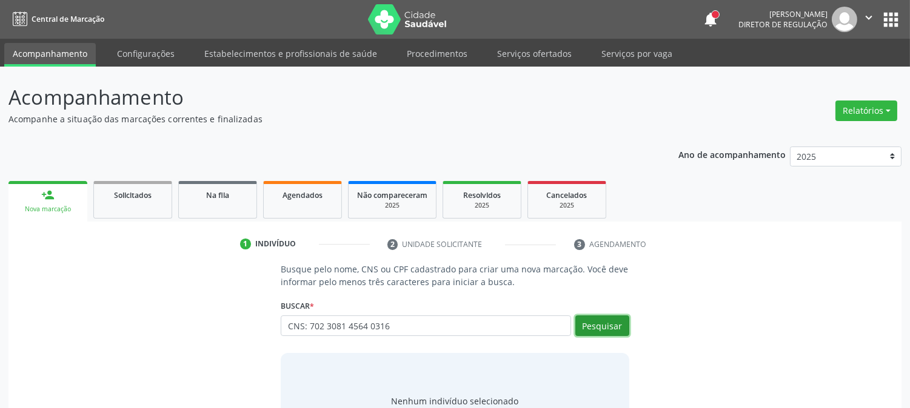
click at [580, 329] on button "Pesquisar" at bounding box center [602, 326] width 54 height 21
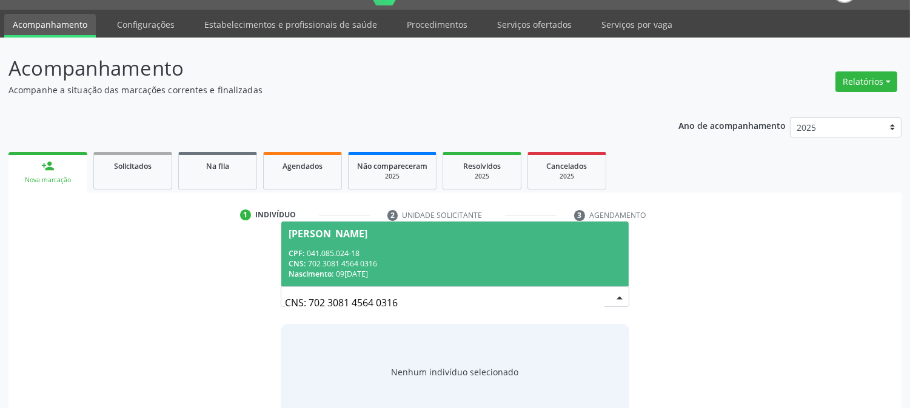
scroll to position [58, 0]
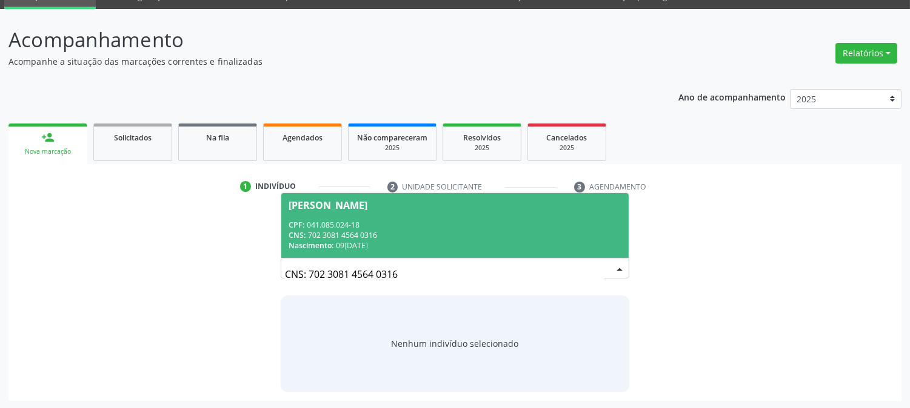
click at [376, 211] on span "Antonio Rivaldo da Silva CPF: 041.085.024-18 CNS: 702 3081 4564 0316 Nascimento…" at bounding box center [454, 225] width 347 height 65
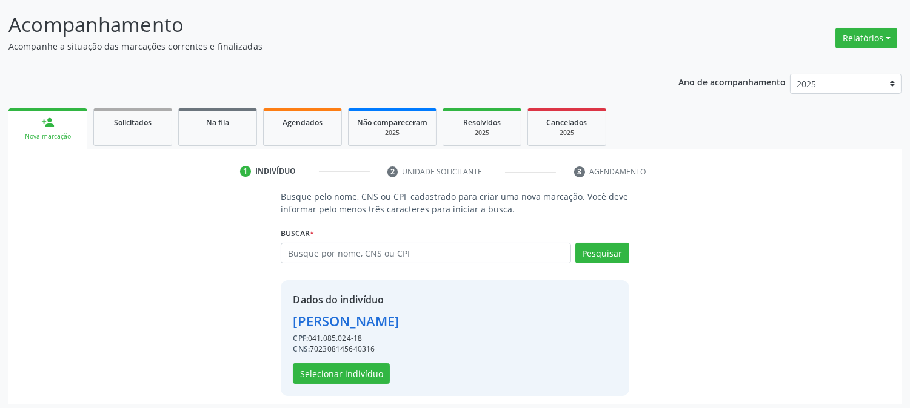
scroll to position [76, 0]
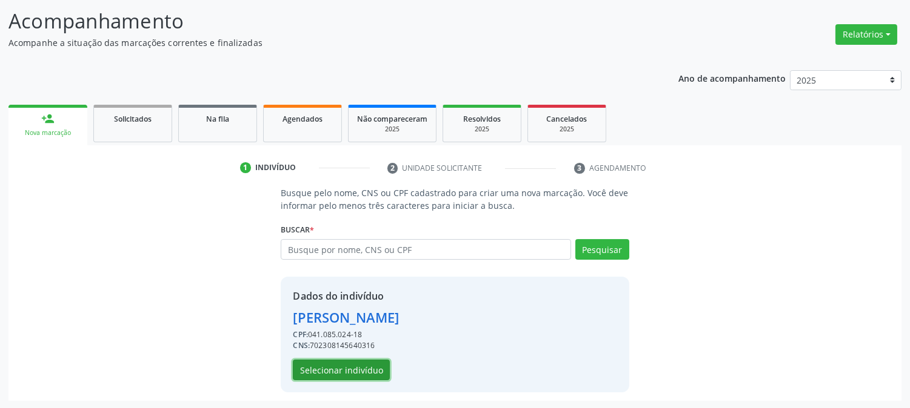
click at [356, 368] on button "Selecionar indivíduo" at bounding box center [341, 370] width 97 height 21
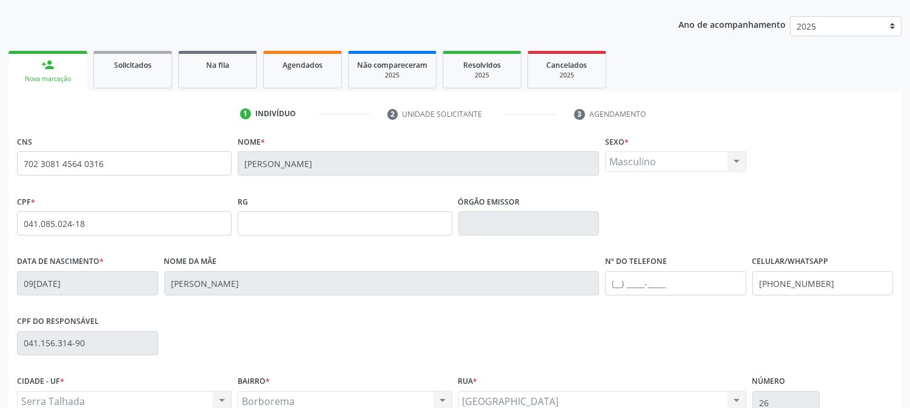
scroll to position [247, 0]
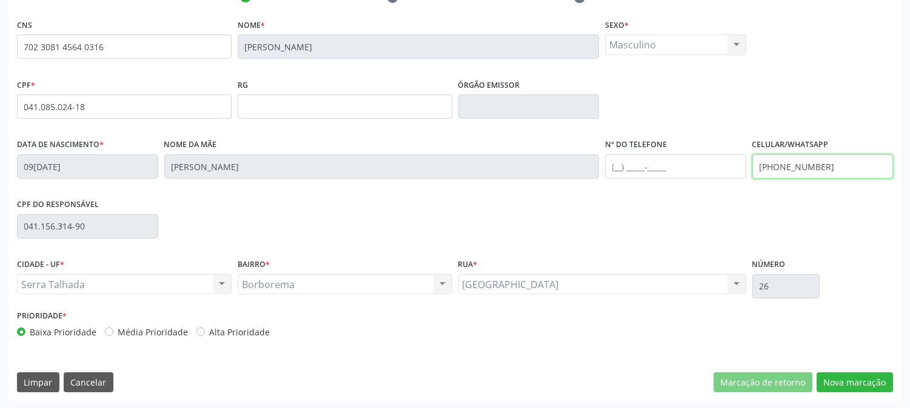
click at [813, 165] on input "(87) 98145-1377" at bounding box center [822, 167] width 141 height 24
drag, startPoint x: 813, startPoint y: 165, endPoint x: 800, endPoint y: 224, distance: 60.1
click at [814, 166] on input "(87) 98145-1377" at bounding box center [822, 167] width 141 height 24
click at [868, 388] on button "Nova marcação" at bounding box center [854, 383] width 76 height 21
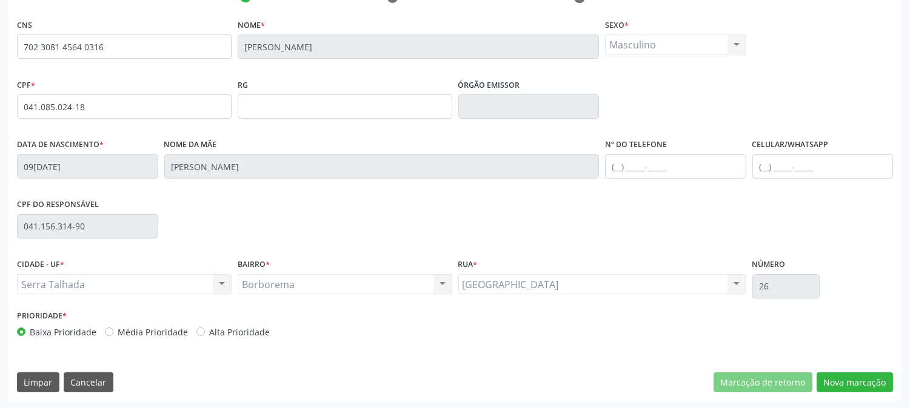
scroll to position [225, 0]
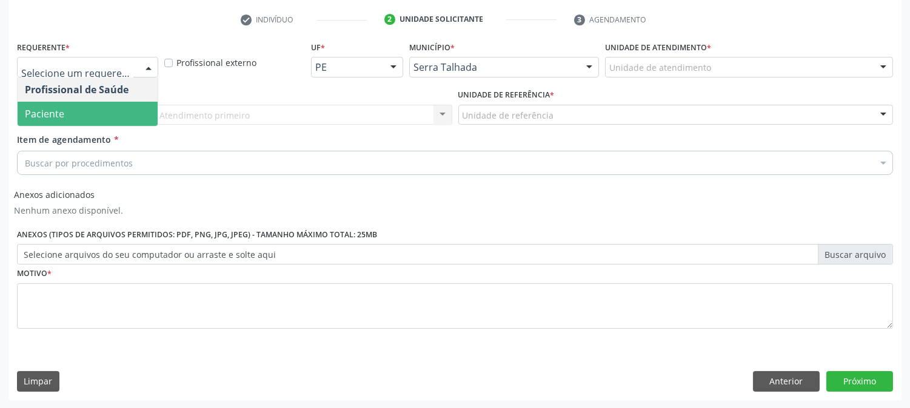
click at [44, 107] on span "Paciente" at bounding box center [44, 113] width 39 height 13
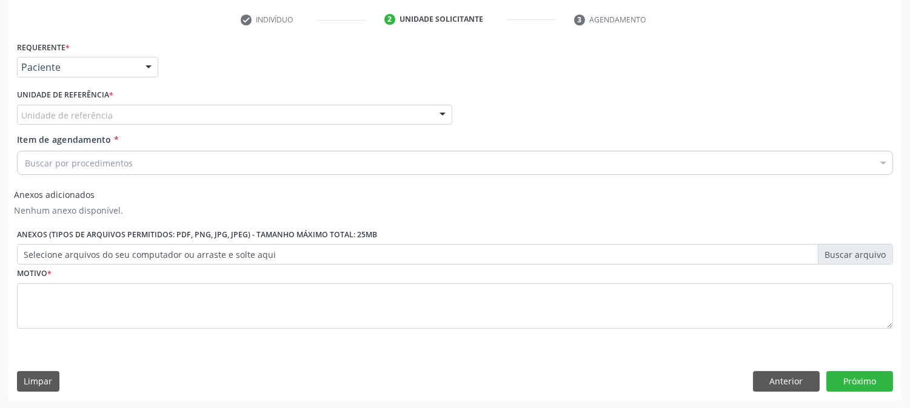
drag, startPoint x: 45, startPoint y: 111, endPoint x: 52, endPoint y: 106, distance: 8.7
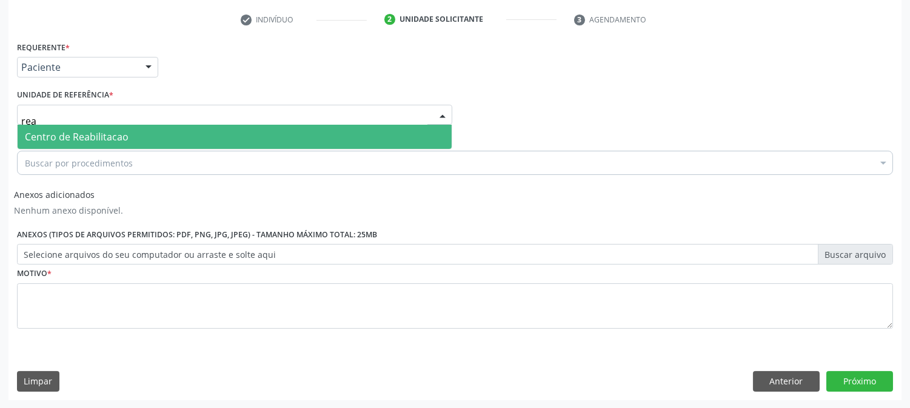
type input "reab"
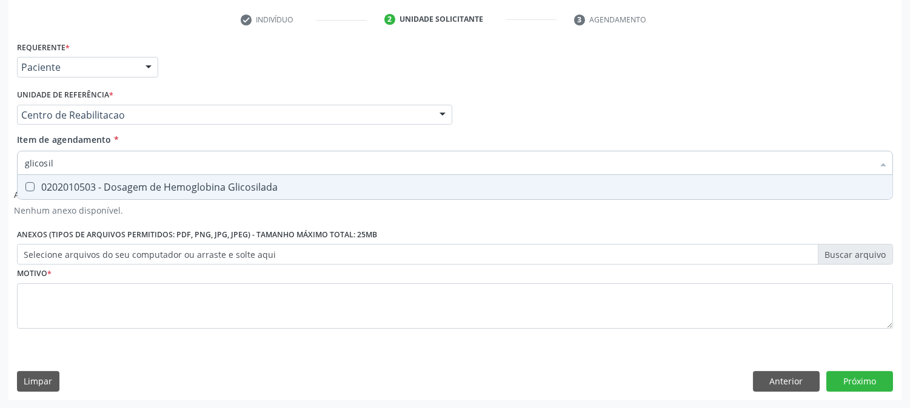
type input "glicosila"
click at [98, 178] on span "0202010503 - Dosagem de Hemoglobina Glicosilada" at bounding box center [455, 187] width 874 height 24
checkbox Glicosilada "true"
click at [87, 152] on input "glicosila" at bounding box center [449, 163] width 848 height 24
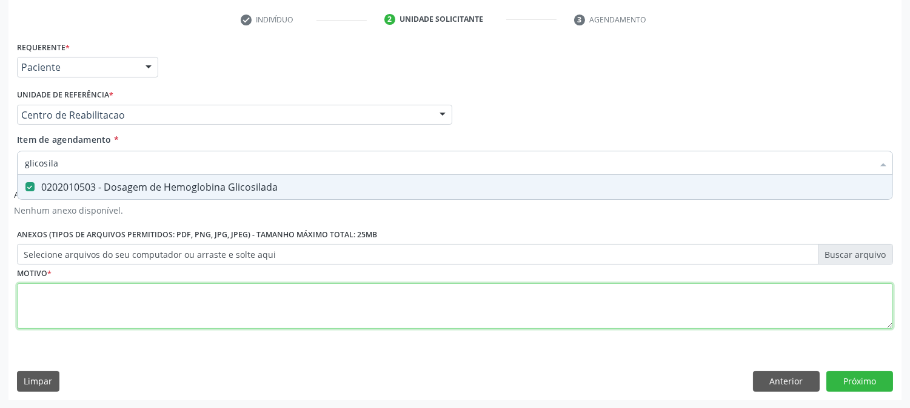
click at [119, 328] on div "Requerente * Paciente Profissional de Saúde Paciente Nenhum resultado encontrad…" at bounding box center [455, 192] width 876 height 308
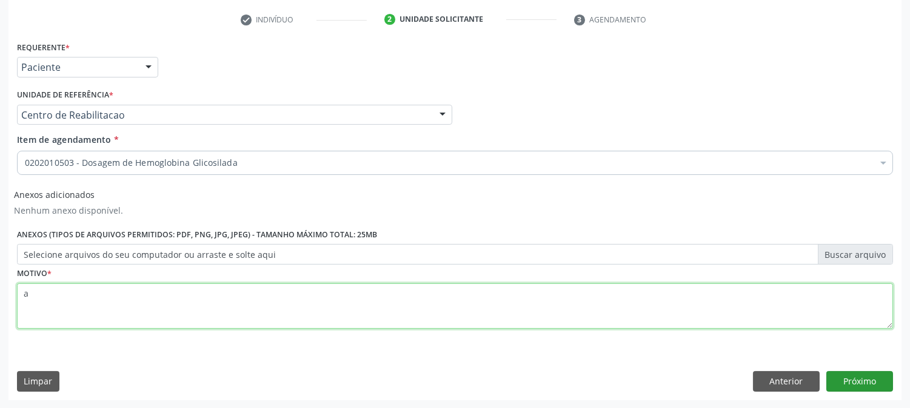
type textarea "a"
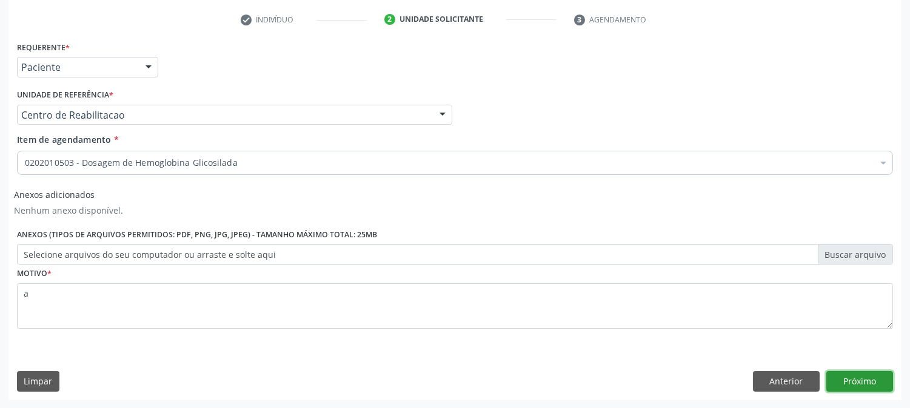
click at [882, 387] on button "Próximo" at bounding box center [859, 381] width 67 height 21
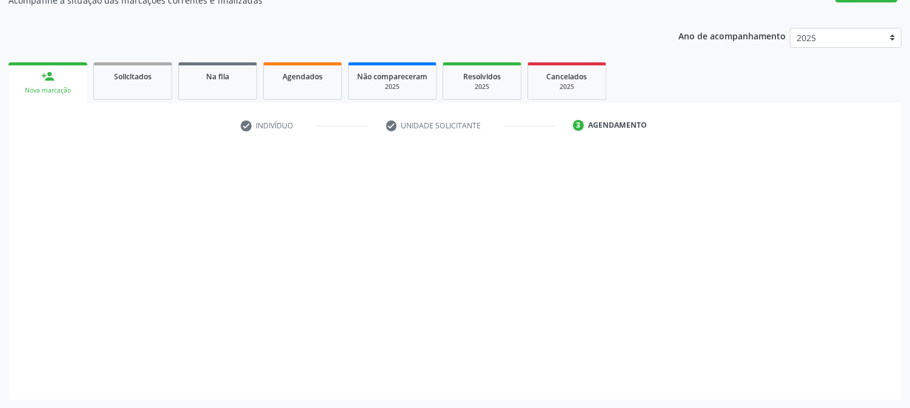
scroll to position [118, 0]
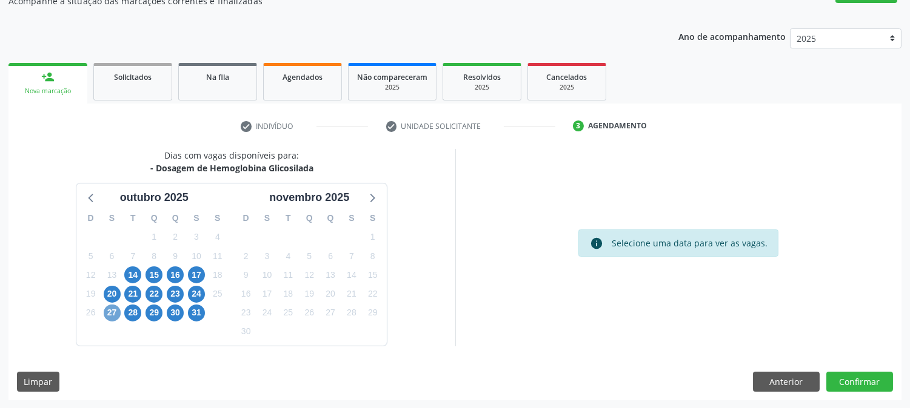
click at [107, 310] on span "27" at bounding box center [112, 313] width 17 height 17
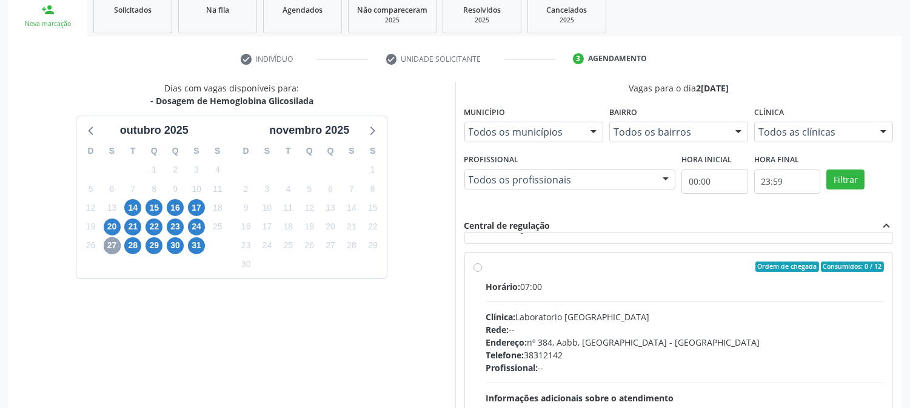
scroll to position [471, 0]
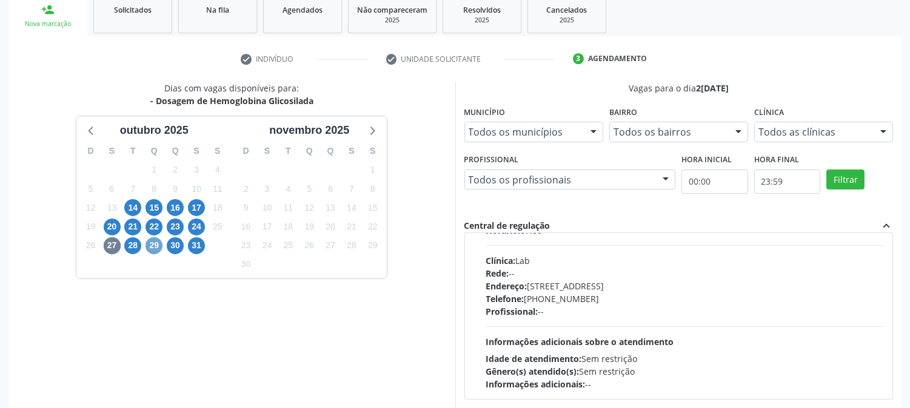
click at [148, 250] on span "29" at bounding box center [153, 246] width 17 height 17
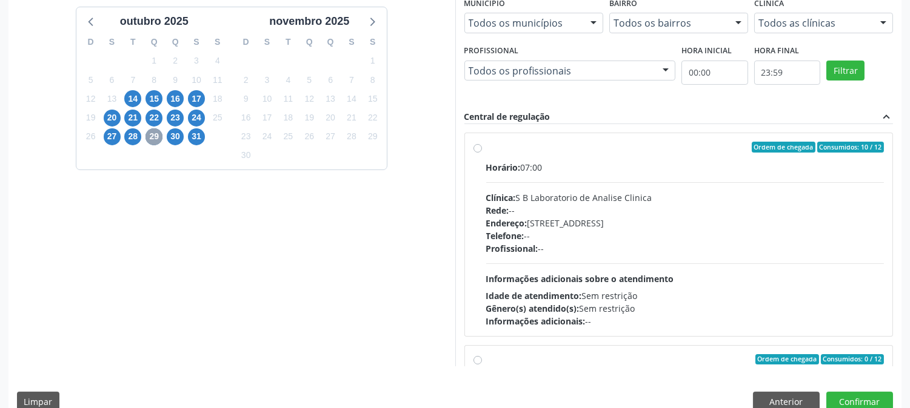
scroll to position [315, 0]
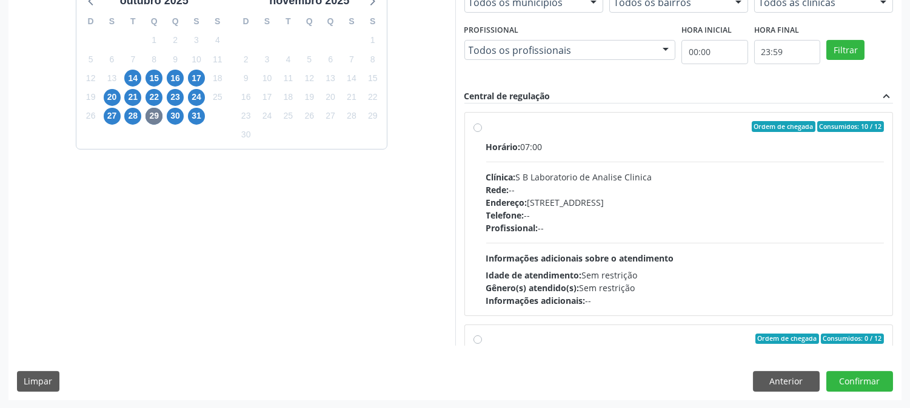
click at [634, 208] on div "Endereço: Casa, nº 679, Centro, Serra Talhada - PE" at bounding box center [685, 202] width 398 height 13
click at [482, 132] on input "Ordem de chegada Consumidos: 10 / 12 Horário: 07:00 Clínica: S B Laboratorio de…" at bounding box center [477, 126] width 8 height 11
radio input "true"
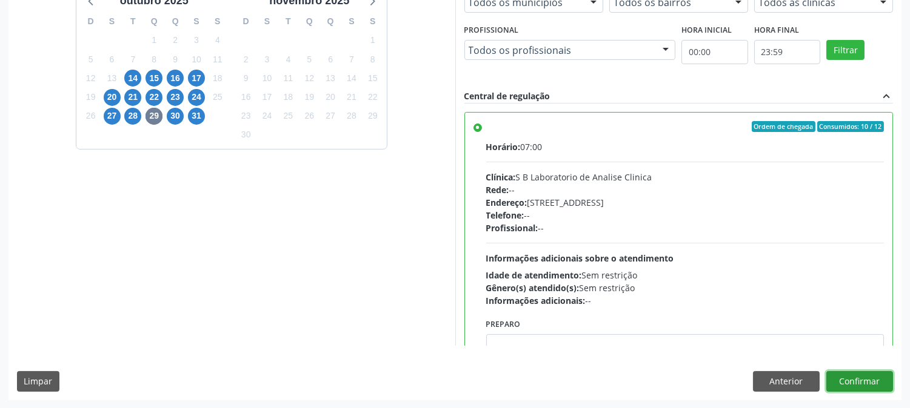
click at [883, 380] on button "Confirmar" at bounding box center [859, 381] width 67 height 21
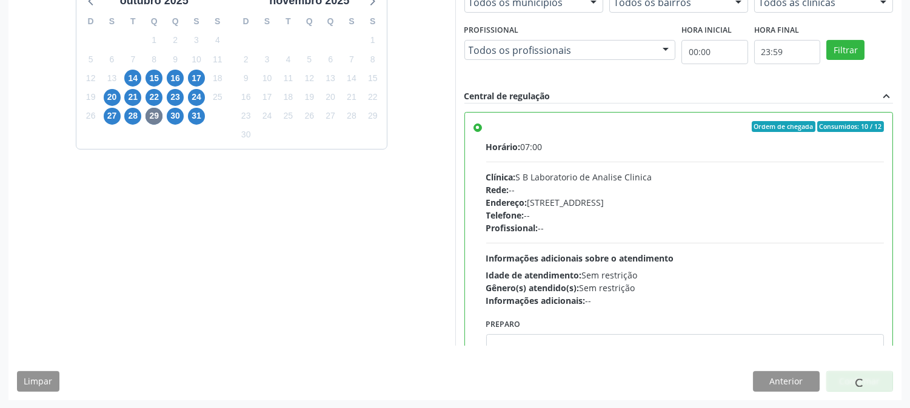
scroll to position [0, 0]
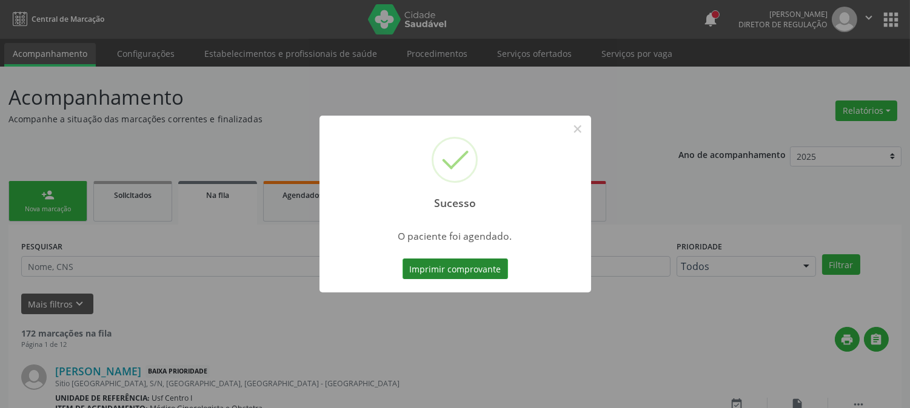
click at [478, 271] on button "Imprimir comprovante" at bounding box center [454, 269] width 105 height 21
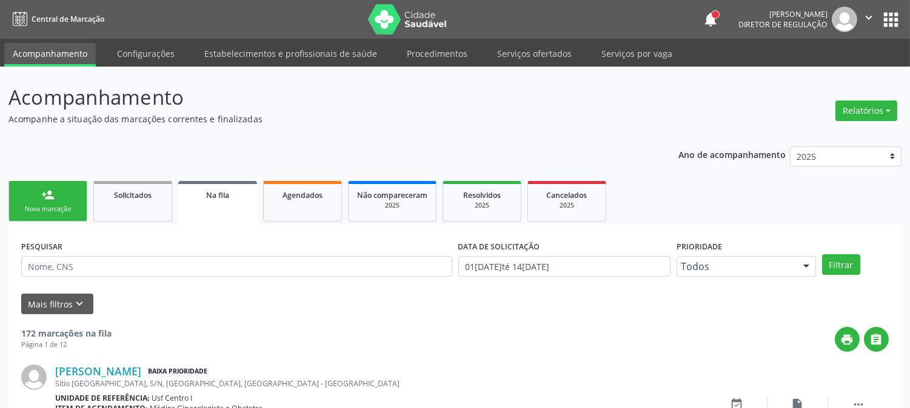
click at [38, 213] on div "Nova marcação" at bounding box center [48, 209] width 61 height 9
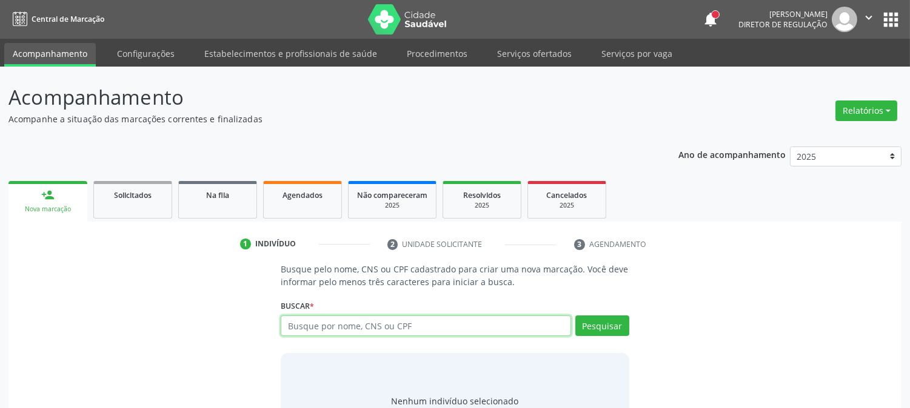
click at [341, 322] on input "text" at bounding box center [426, 326] width 290 height 21
click at [341, 325] on input "text" at bounding box center [426, 326] width 290 height 21
type input "maria gomes de souza"
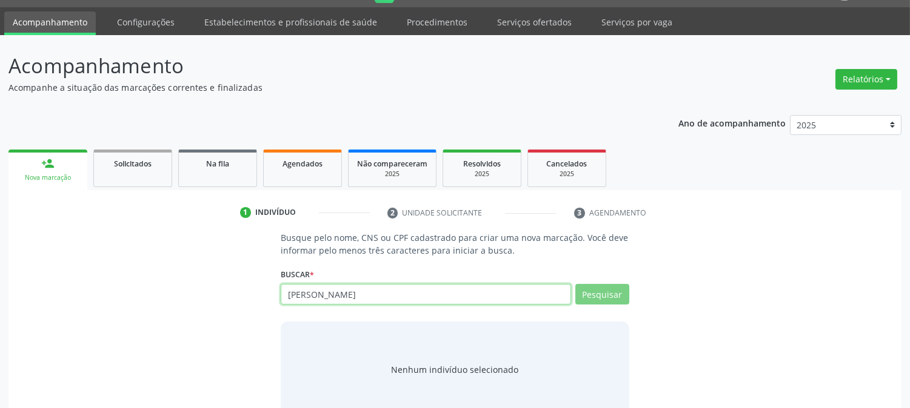
scroll to position [58, 0]
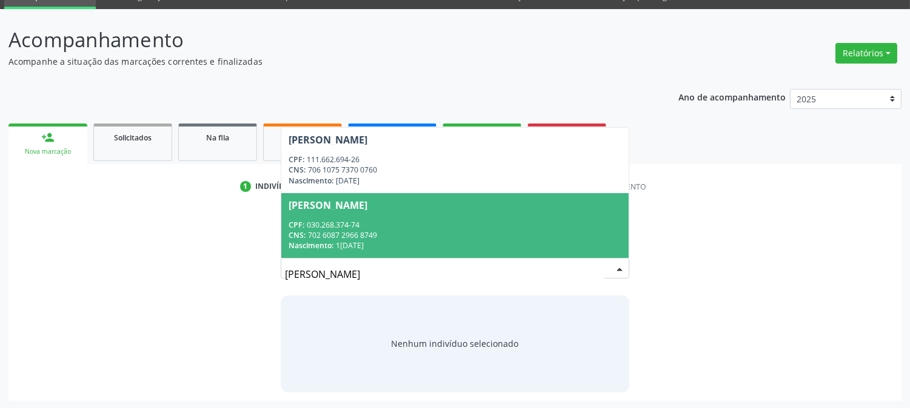
click at [398, 230] on div "CNS: 702 6087 2966 8749" at bounding box center [454, 235] width 332 height 10
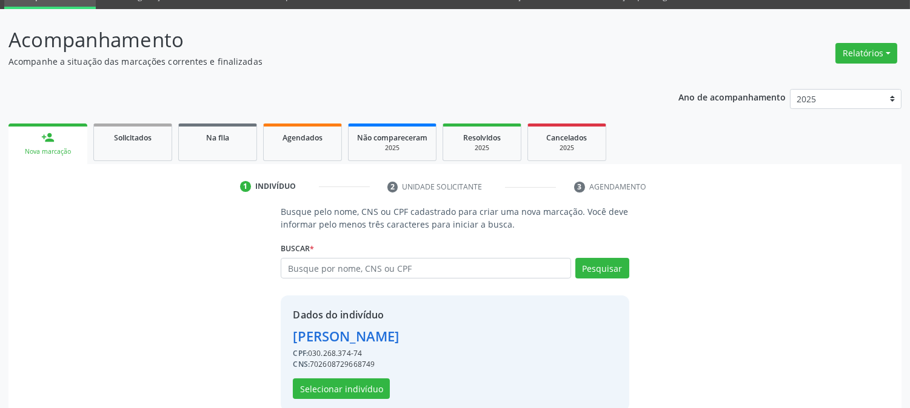
click at [350, 367] on div "CNS: 702608729668749" at bounding box center [346, 364] width 106 height 11
copy div "702608729668749"
click at [344, 385] on button "Selecionar indivíduo" at bounding box center [341, 389] width 97 height 21
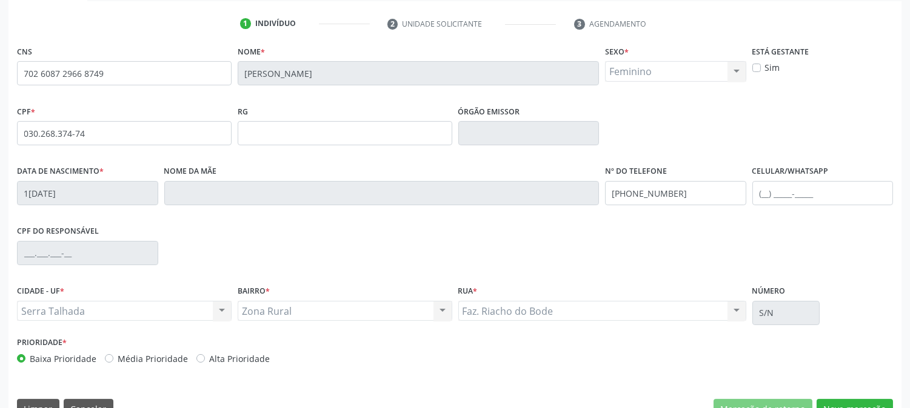
scroll to position [247, 0]
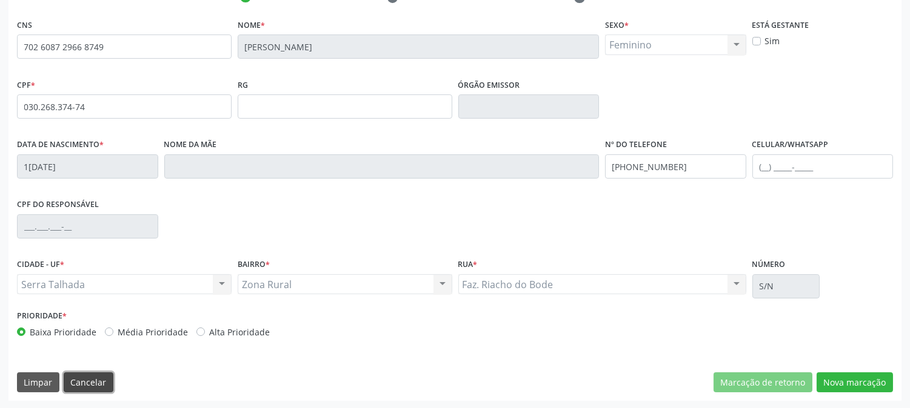
click at [101, 373] on button "Cancelar" at bounding box center [89, 383] width 50 height 21
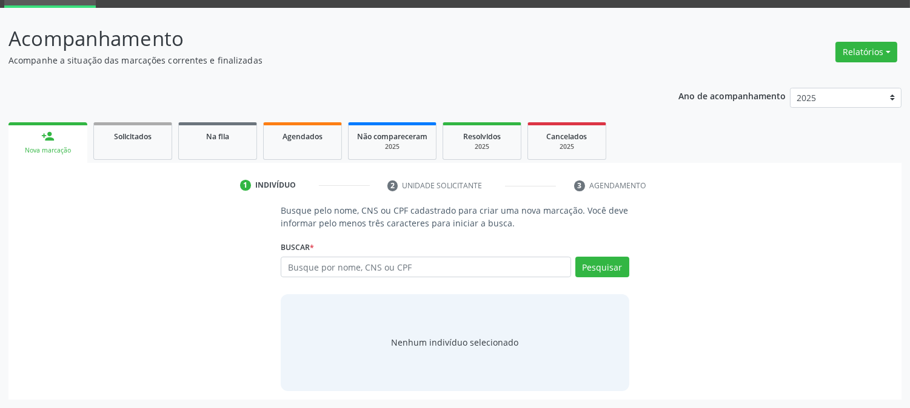
scroll to position [58, 0]
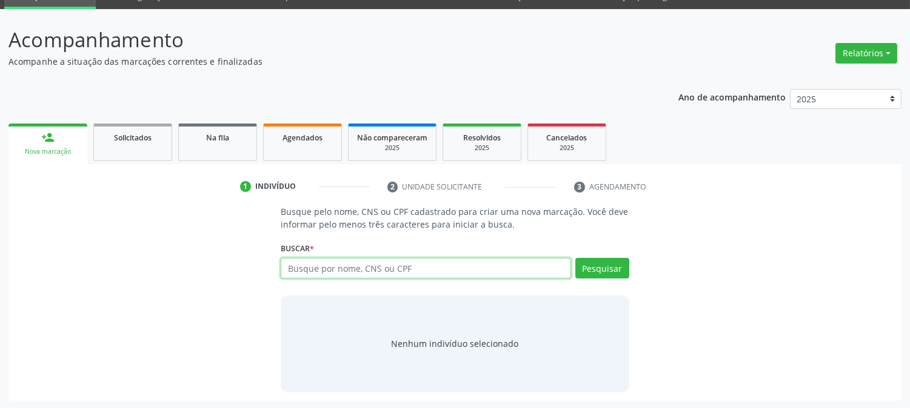
click at [342, 263] on input "text" at bounding box center [426, 268] width 290 height 21
type input "708809759496510"
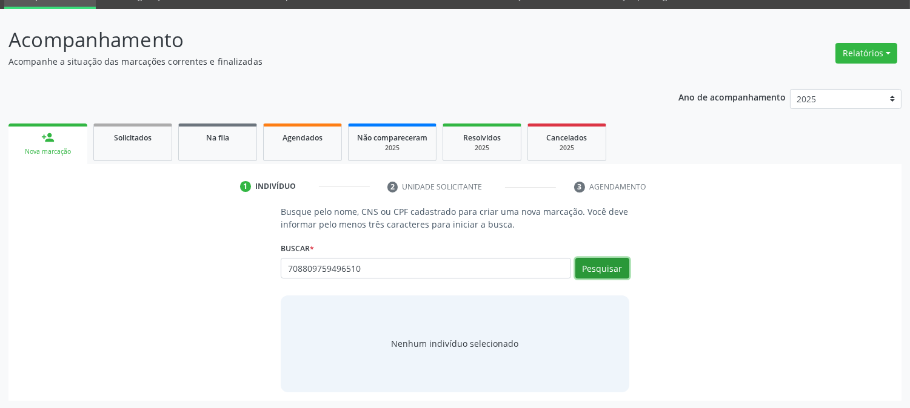
click at [593, 268] on button "Pesquisar" at bounding box center [602, 268] width 54 height 21
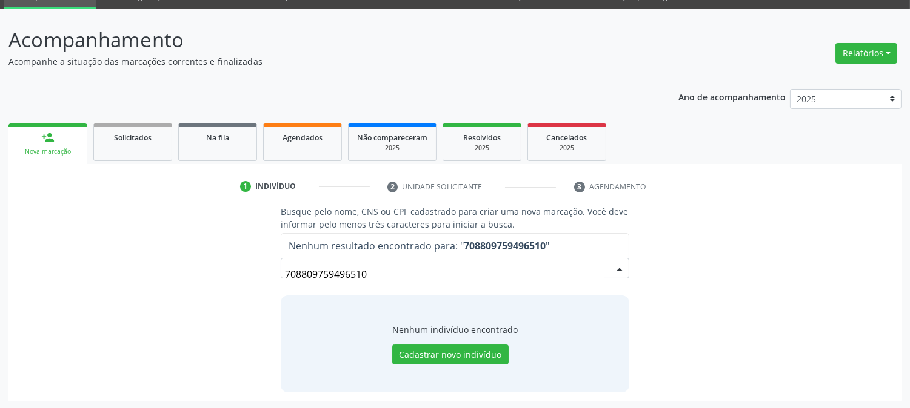
click at [346, 279] on input "708809759496510" at bounding box center [444, 274] width 319 height 24
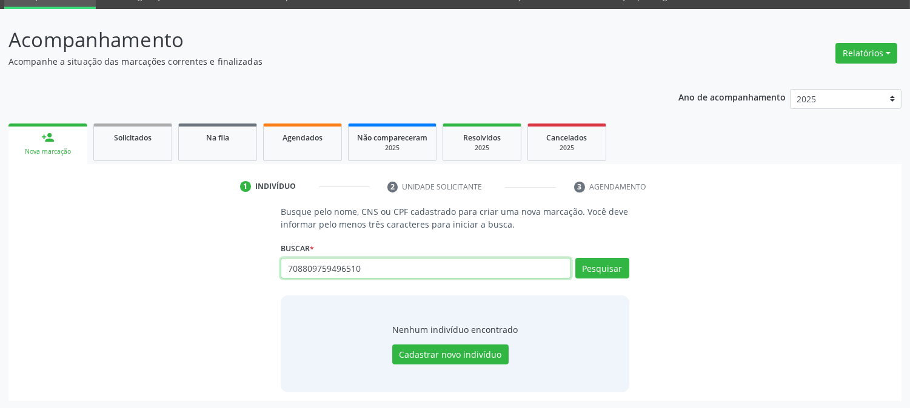
click at [298, 263] on input "708809759496510" at bounding box center [426, 268] width 290 height 21
click at [602, 269] on button "Pesquisar" at bounding box center [602, 268] width 54 height 21
click at [367, 267] on input "708809759496510" at bounding box center [426, 268] width 290 height 21
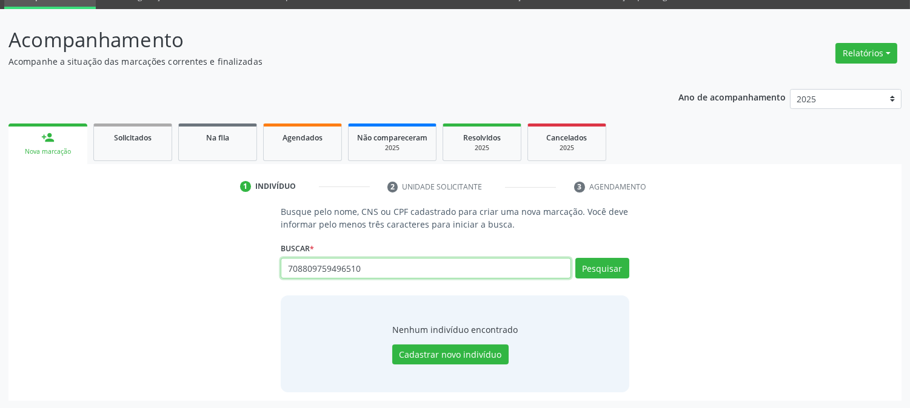
paste input "Joeleide Beserra da Silva"
type input "Joeleide Beserra da Silva"
click at [590, 273] on button "Pesquisar" at bounding box center [602, 268] width 54 height 21
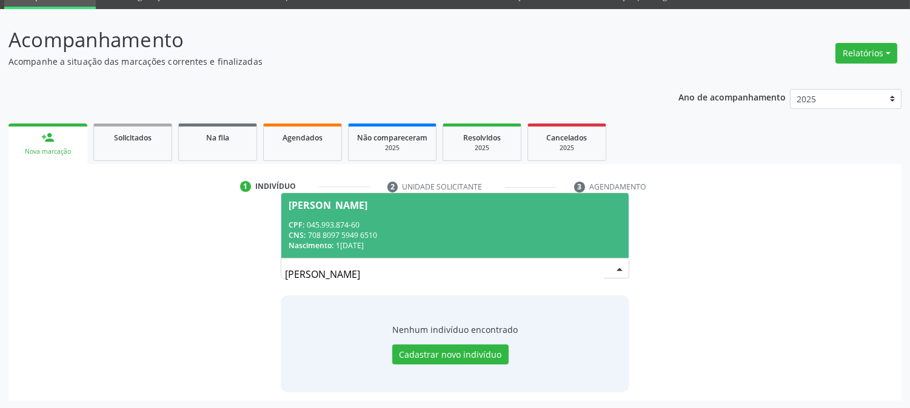
click at [367, 202] on div "Joeleide Beserra da Silva" at bounding box center [327, 206] width 79 height 10
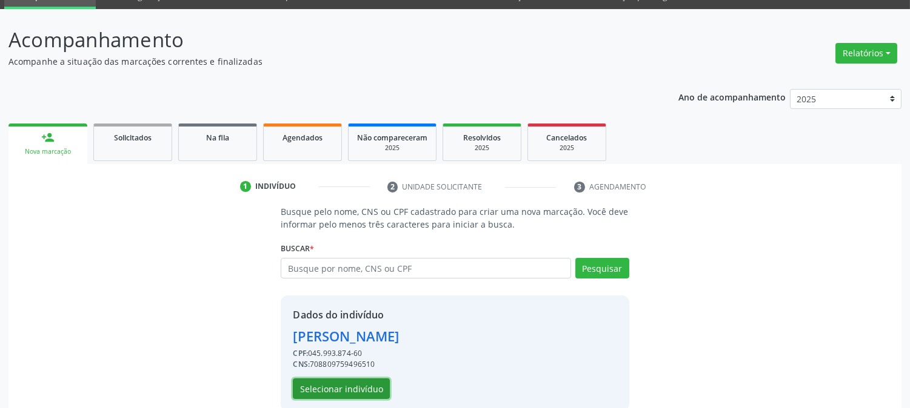
click at [348, 389] on button "Selecionar indivíduo" at bounding box center [341, 389] width 97 height 21
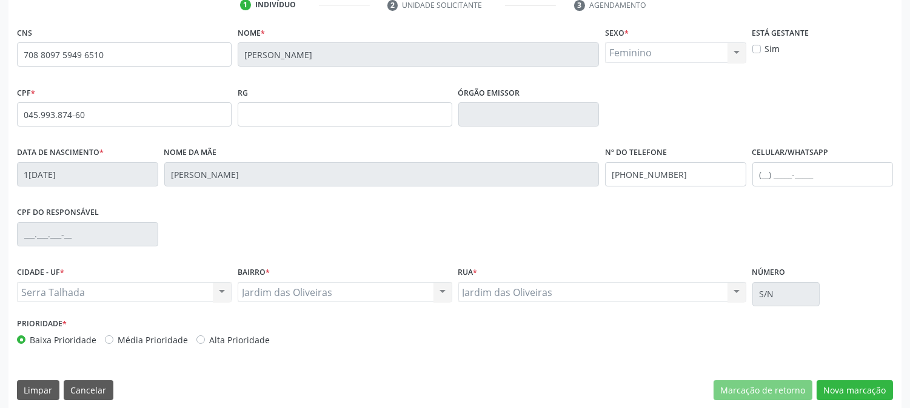
scroll to position [247, 0]
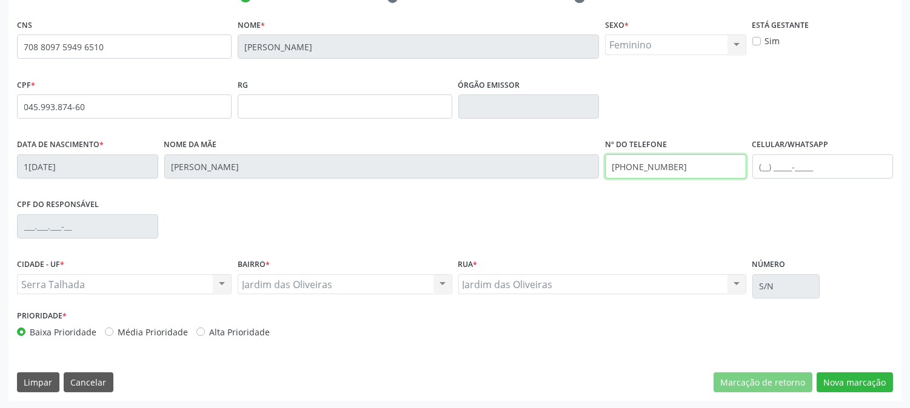
click at [674, 155] on input "(87) 8171-1036" at bounding box center [675, 167] width 141 height 24
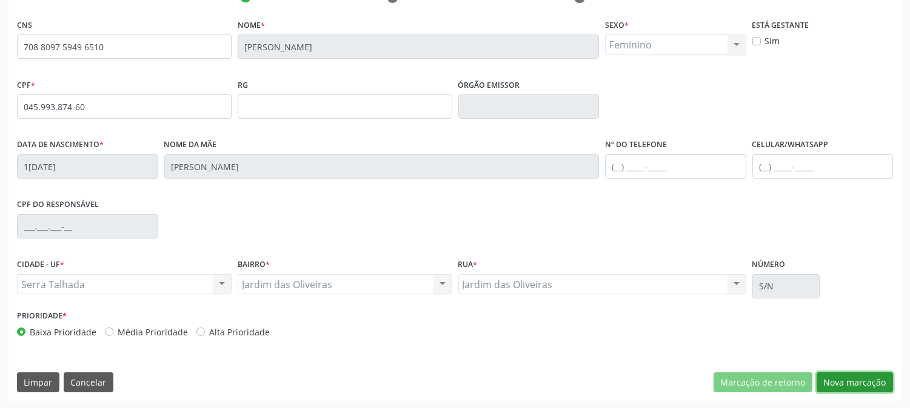
click at [856, 387] on button "Nova marcação" at bounding box center [854, 383] width 76 height 21
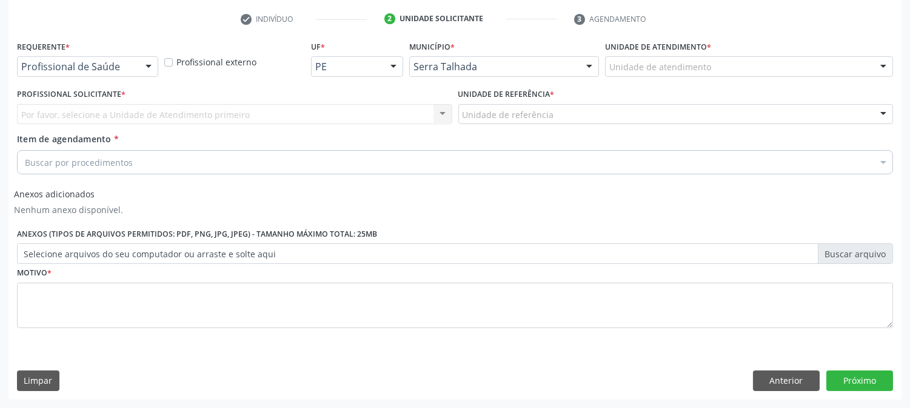
scroll to position [225, 0]
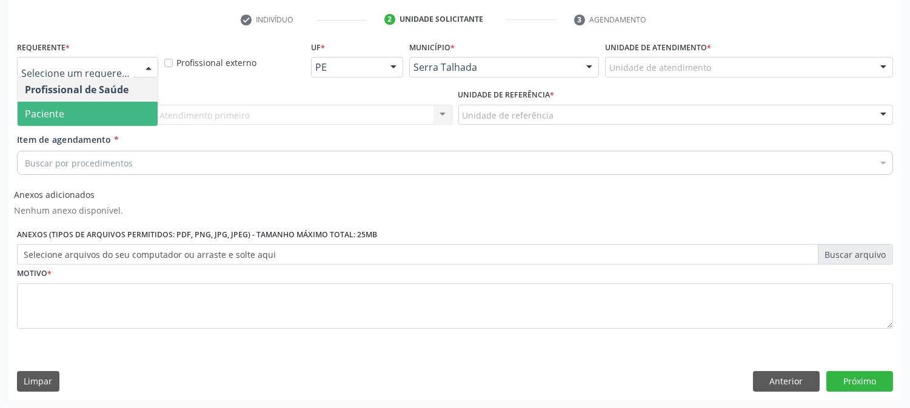
click at [70, 113] on span "Paciente" at bounding box center [88, 114] width 140 height 24
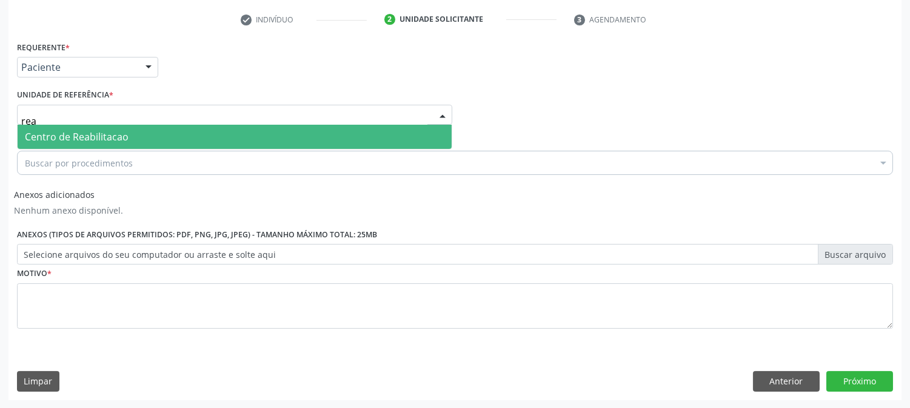
type input "reab"
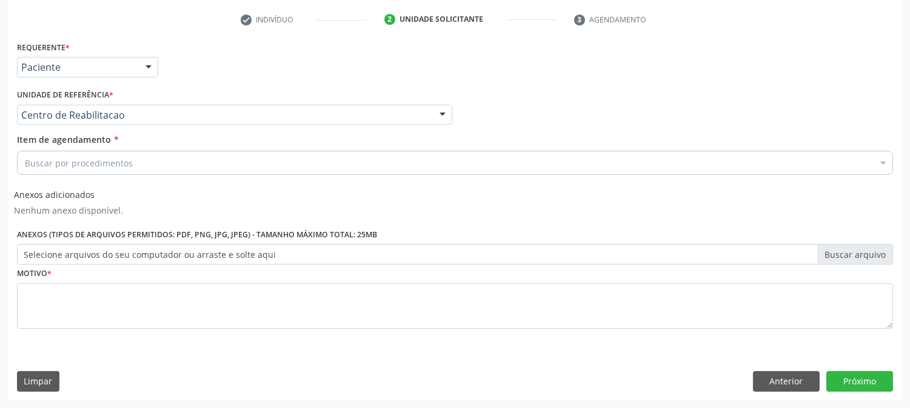
click at [183, 154] on div "Buscar por procedimentos" at bounding box center [455, 163] width 876 height 24
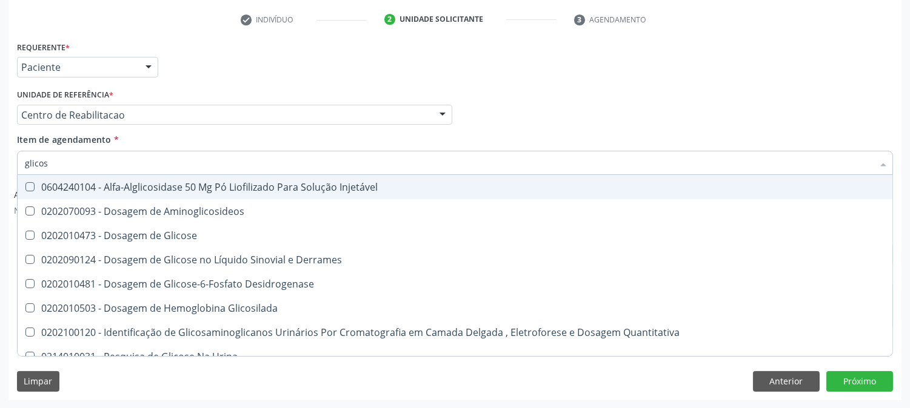
type input "glicose"
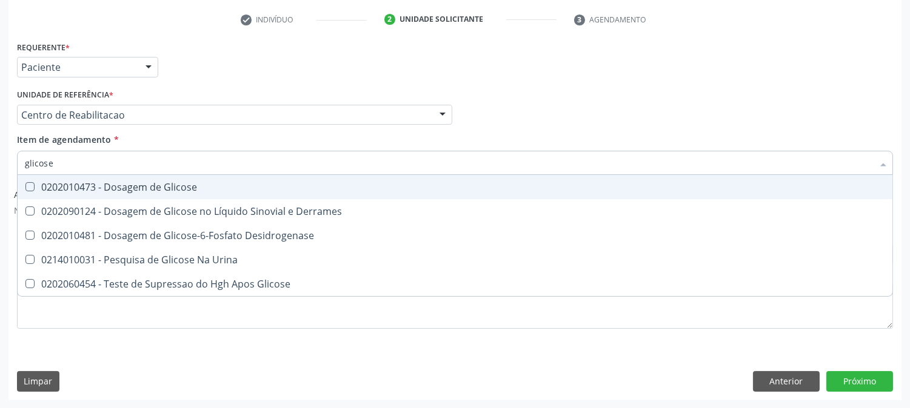
drag, startPoint x: 150, startPoint y: 184, endPoint x: 139, endPoint y: 179, distance: 11.4
click at [145, 183] on div "0202010473 - Dosagem de Glicose" at bounding box center [455, 187] width 860 height 10
checkbox Glicose "true"
click at [104, 153] on input "glicose" at bounding box center [449, 163] width 848 height 24
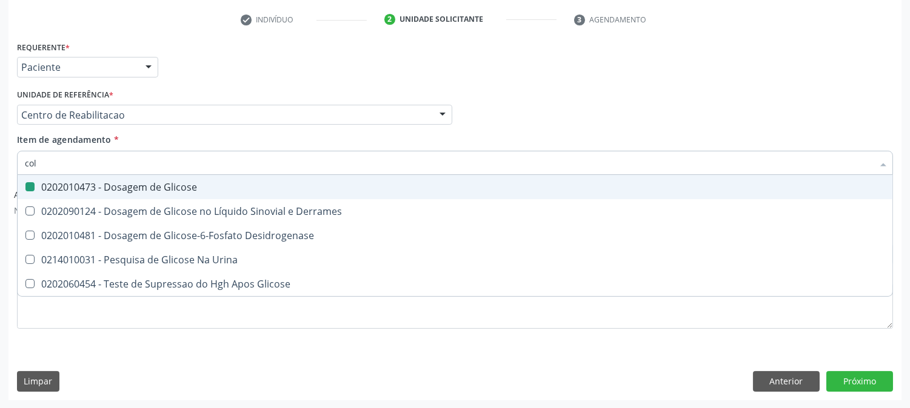
type input "cole"
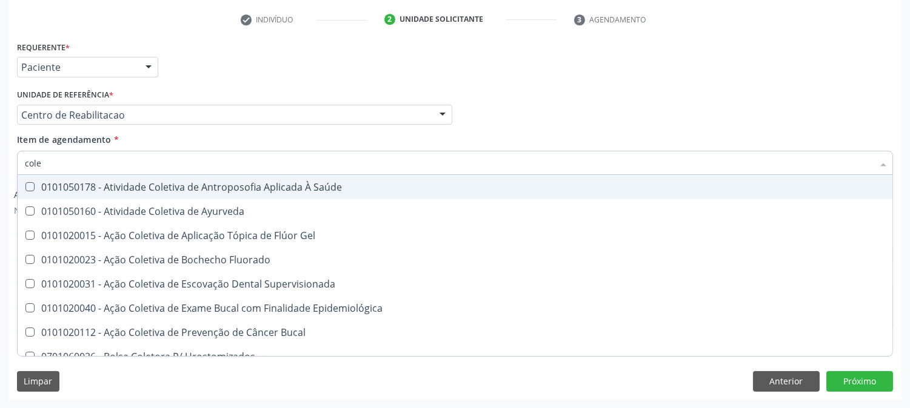
checkbox Saúde "false"
type input "colest"
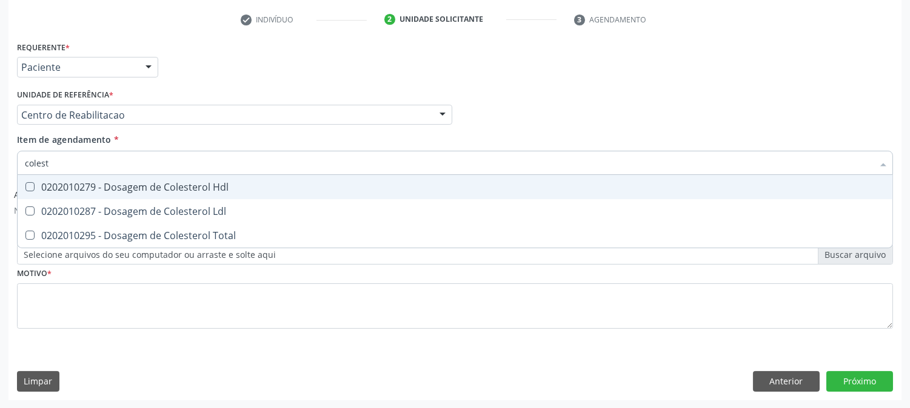
click at [197, 185] on div "0202010279 - Dosagem de Colesterol Hdl" at bounding box center [455, 187] width 860 height 10
checkbox Hdl "true"
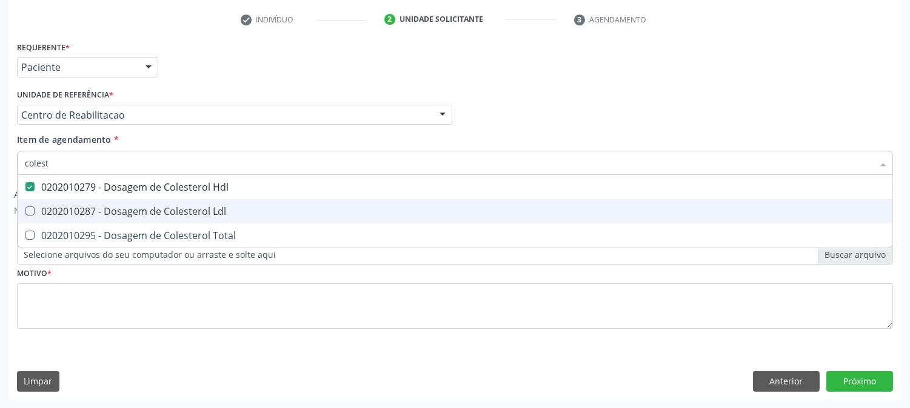
click at [188, 207] on div "0202010287 - Dosagem de Colesterol Ldl" at bounding box center [455, 212] width 860 height 10
checkbox Ldl "true"
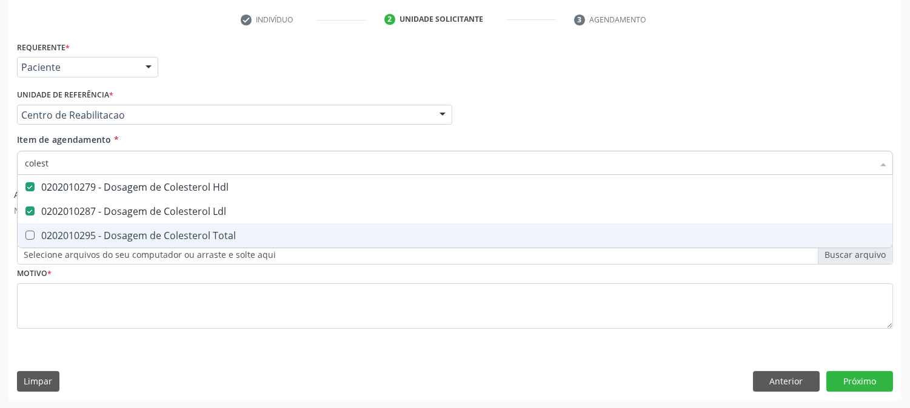
click at [175, 241] on span "0202010295 - Dosagem de Colesterol Total" at bounding box center [455, 236] width 874 height 24
checkbox Total "true"
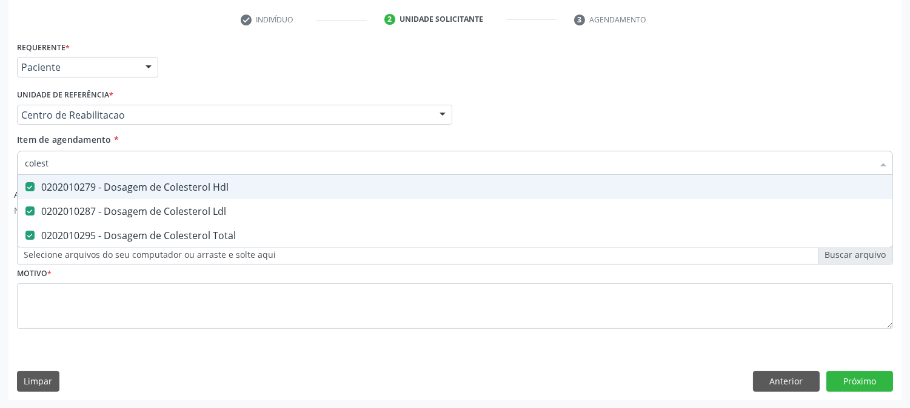
click at [89, 162] on input "colest" at bounding box center [449, 163] width 848 height 24
checkbox Hdl "false"
checkbox Ldl "false"
checkbox Total "false"
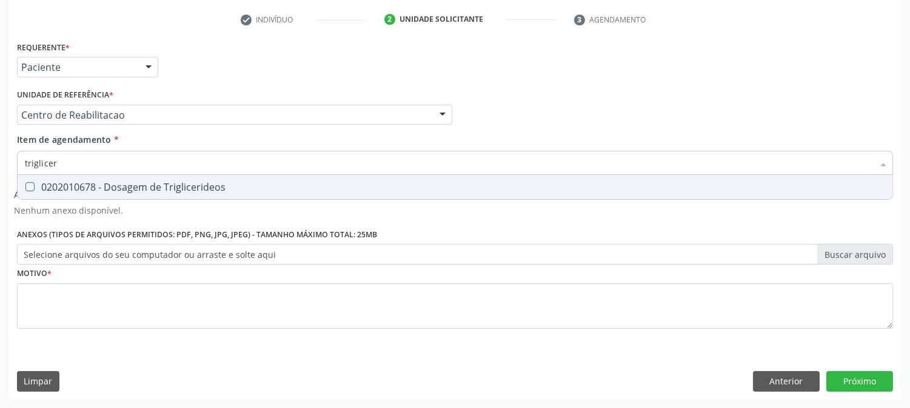
type input "trigliceri"
click at [136, 184] on div "0202010678 - Dosagem de Triglicerideos" at bounding box center [455, 187] width 860 height 10
checkbox Triglicerideos "true"
click at [41, 168] on input "trigliceri" at bounding box center [449, 163] width 848 height 24
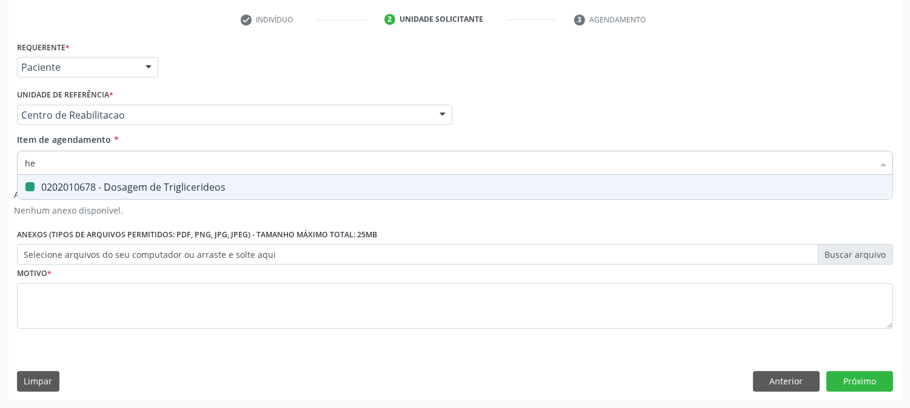
type input "hem"
checkbox Triglicerideos "false"
type input "hemograma"
click at [105, 188] on div "0202020380 - Hemograma Completo" at bounding box center [455, 187] width 860 height 10
checkbox Completo "true"
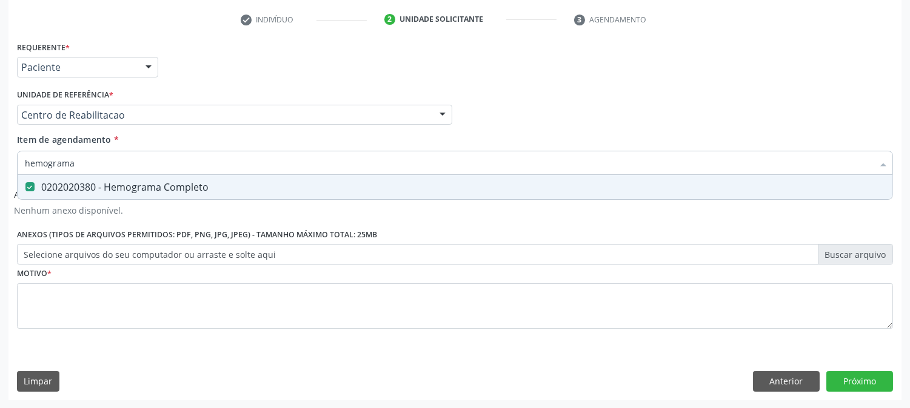
click at [103, 162] on input "hemograma" at bounding box center [449, 163] width 848 height 24
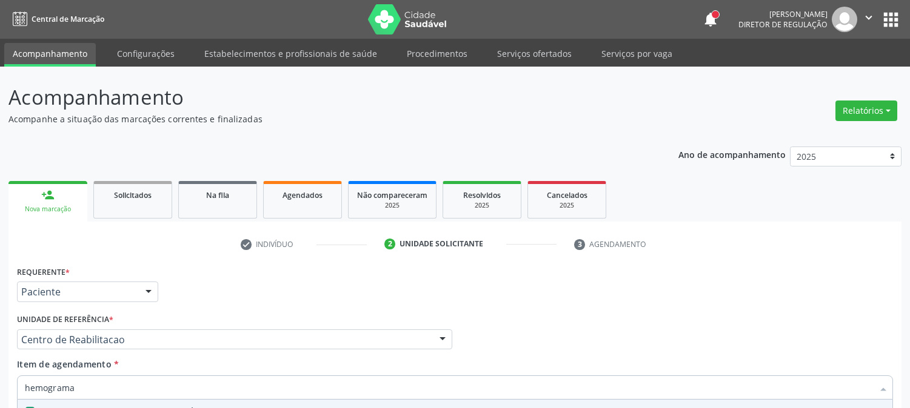
scroll to position [225, 0]
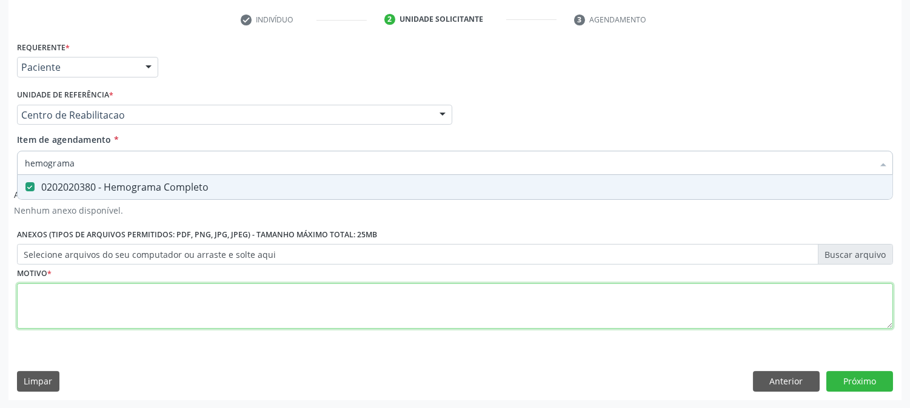
click at [53, 296] on div "Requerente * Paciente Profissional de Saúde Paciente Nenhum resultado encontrad…" at bounding box center [455, 192] width 876 height 308
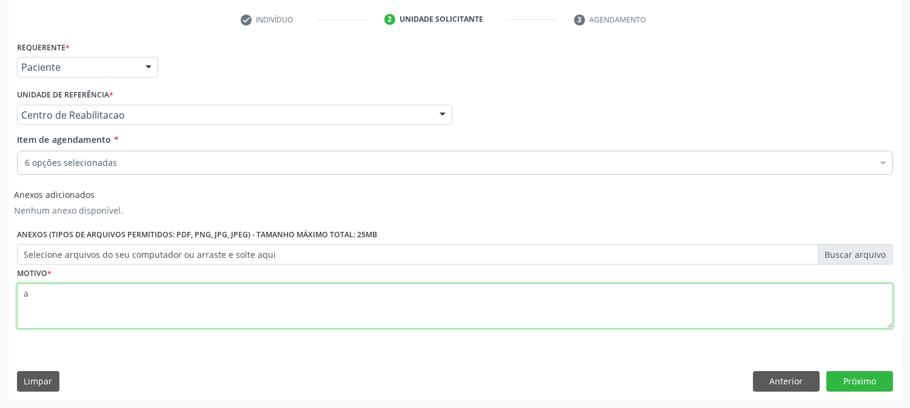
type textarea "a"
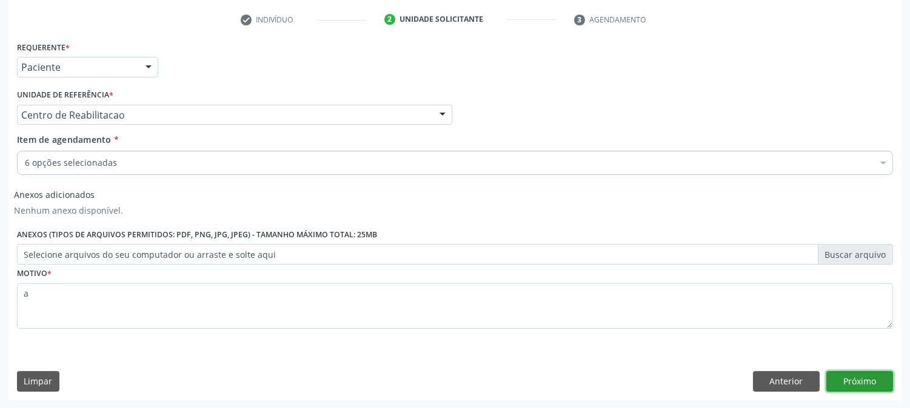
click at [845, 382] on button "Próximo" at bounding box center [859, 381] width 67 height 21
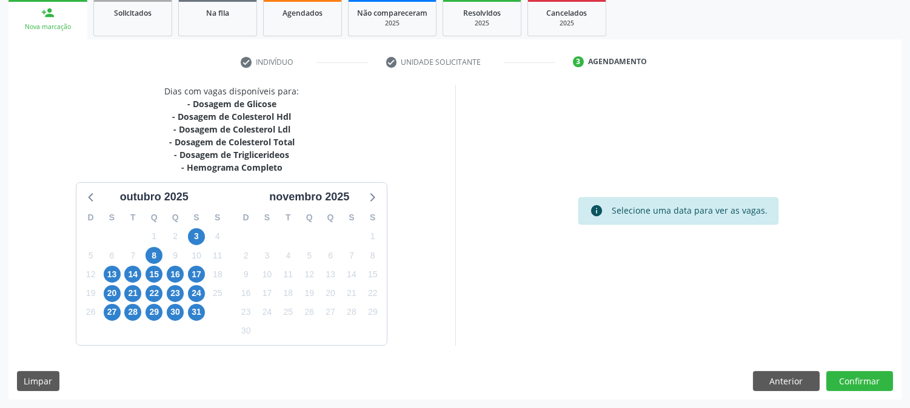
scroll to position [182, 0]
click at [160, 311] on span "29" at bounding box center [153, 313] width 17 height 17
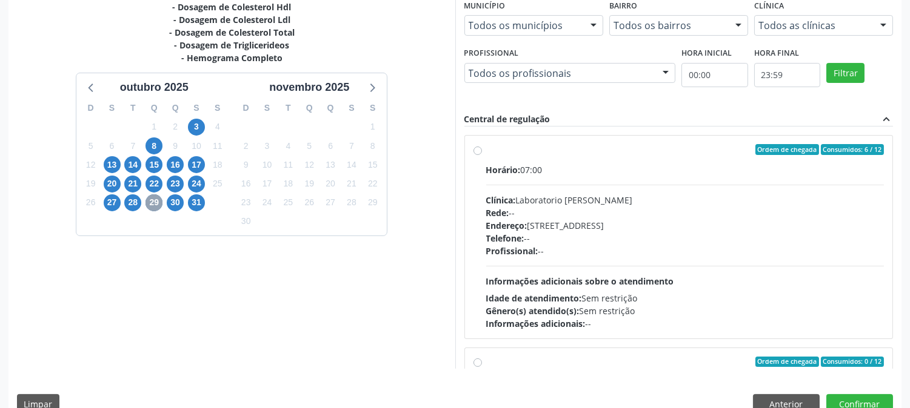
scroll to position [315, 0]
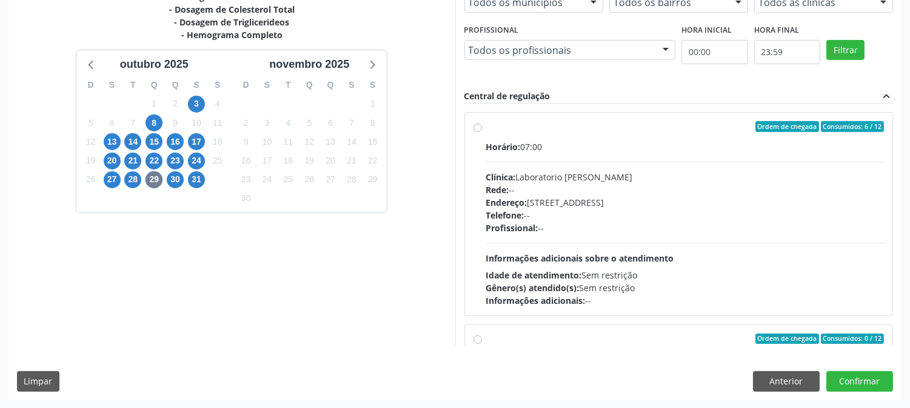
click at [617, 202] on div "Endereço: Casa, nº 409, N Senhora da Penha, Serra Talhada - PE" at bounding box center [685, 202] width 398 height 13
click at [482, 132] on input "Ordem de chegada Consumidos: 6 / 12 Horário: 07:00 Clínica: Laboratorio Jose Pa…" at bounding box center [477, 126] width 8 height 11
radio input "true"
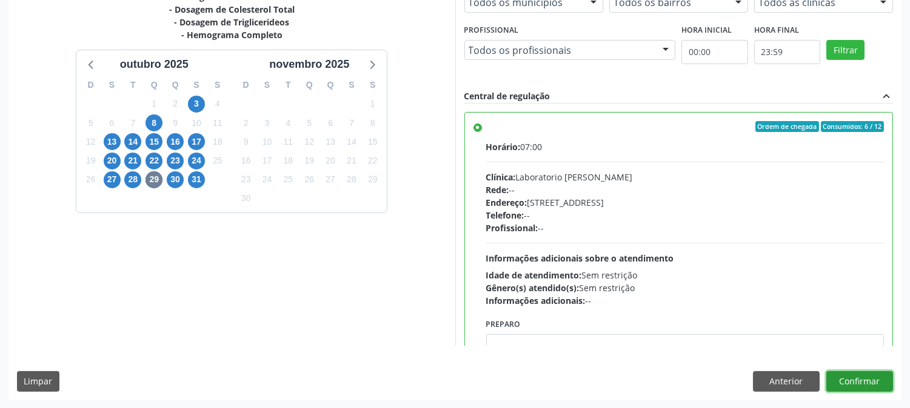
click at [855, 386] on button "Confirmar" at bounding box center [859, 381] width 67 height 21
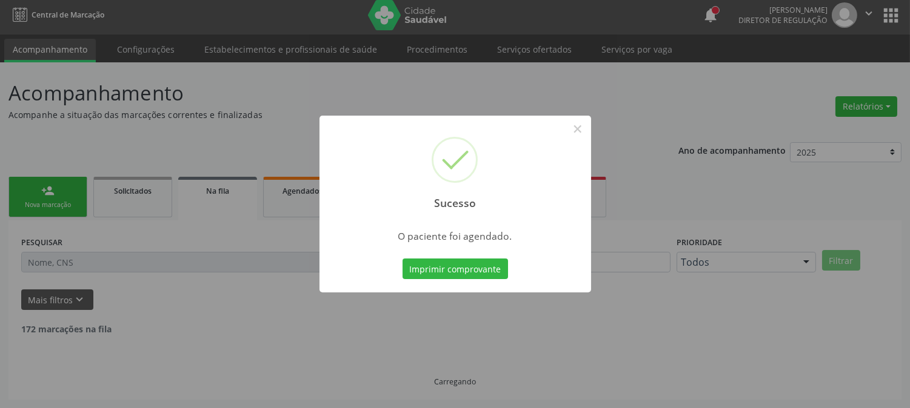
scroll to position [0, 0]
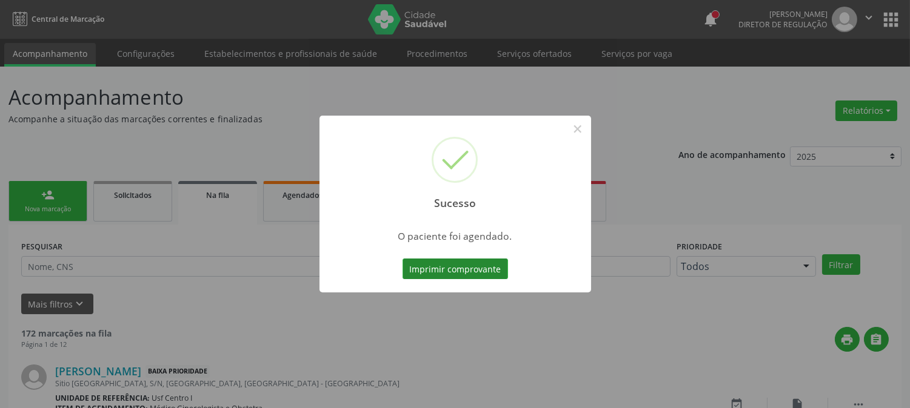
click at [439, 265] on button "Imprimir comprovante" at bounding box center [454, 269] width 105 height 21
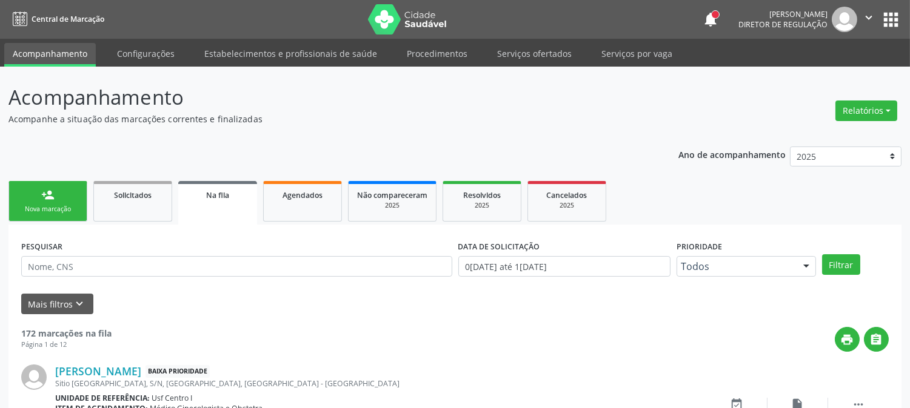
click at [65, 222] on ul "person_add Nova marcação Solicitados Na fila Agendados Não compareceram 2025 Re…" at bounding box center [454, 201] width 893 height 47
click at [65, 202] on link "person_add Nova marcação" at bounding box center [47, 201] width 79 height 41
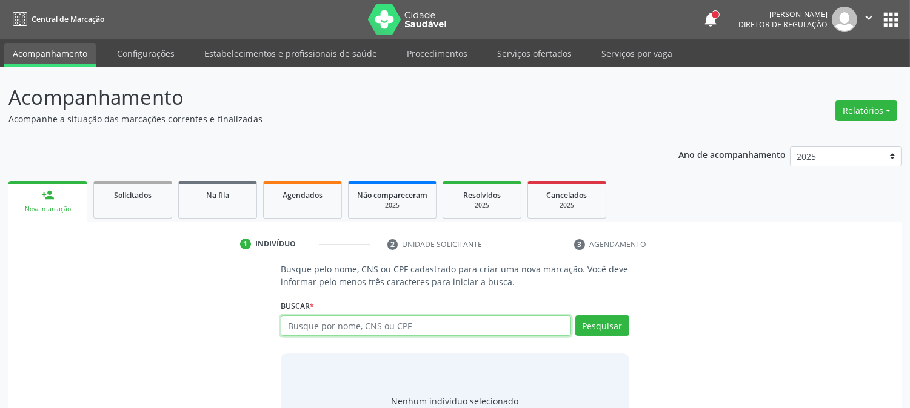
click at [295, 325] on input "text" at bounding box center [426, 326] width 290 height 21
paste input "CNS: 708 8097 5949 6510"
type input "CNS: 708 8097 5949 6510"
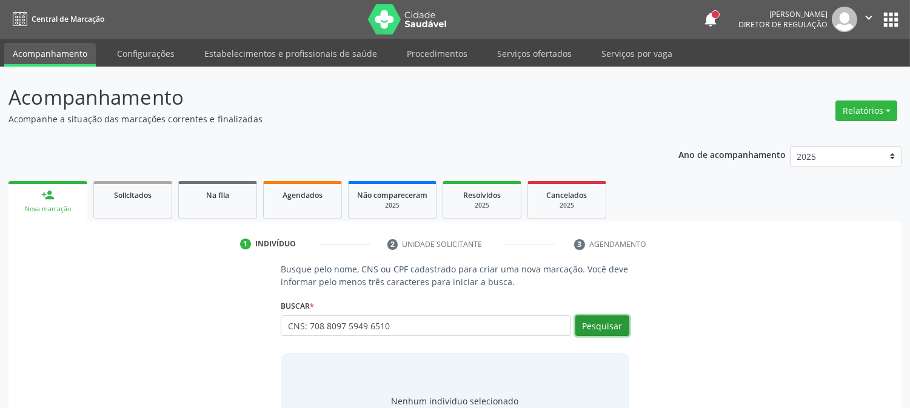
click at [585, 328] on button "Pesquisar" at bounding box center [602, 326] width 54 height 21
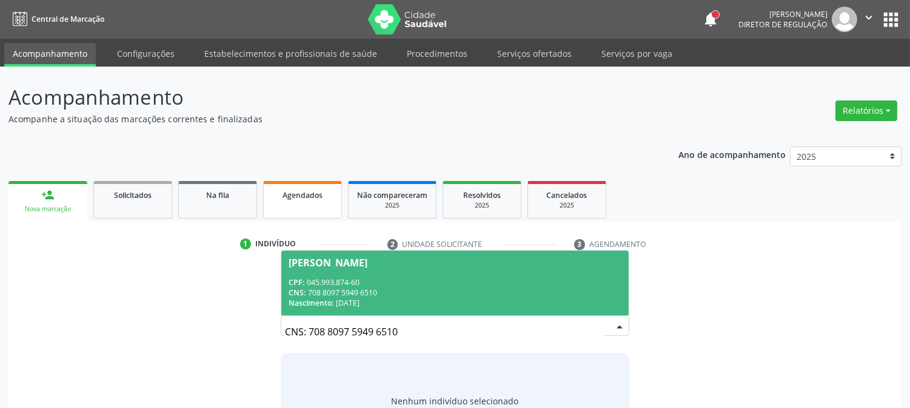
click at [340, 214] on div "person_add Nova marcação Solicitados Na fila Agendados Não compareceram 2025 Re…" at bounding box center [454, 318] width 893 height 281
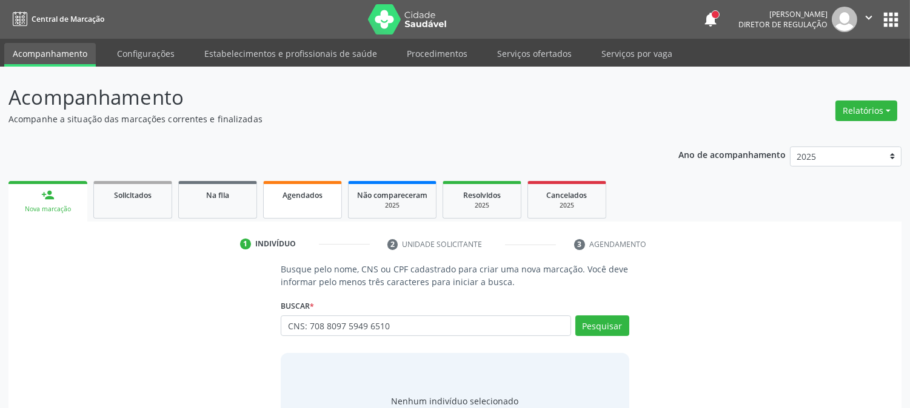
scroll to position [58, 0]
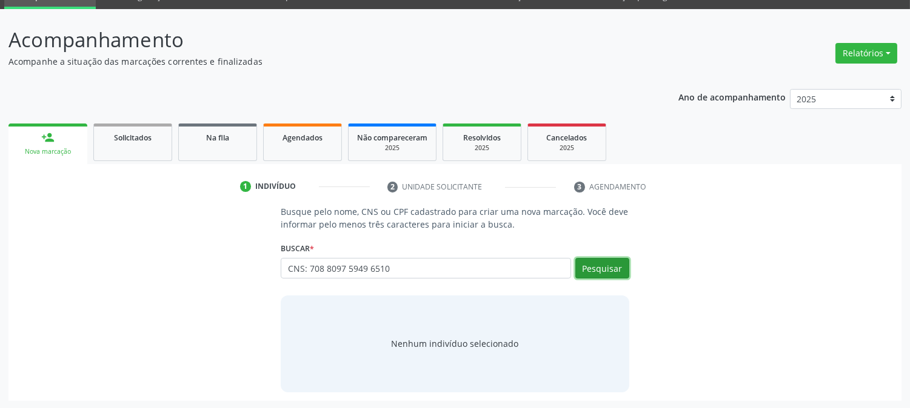
click at [608, 264] on button "Pesquisar" at bounding box center [602, 268] width 54 height 21
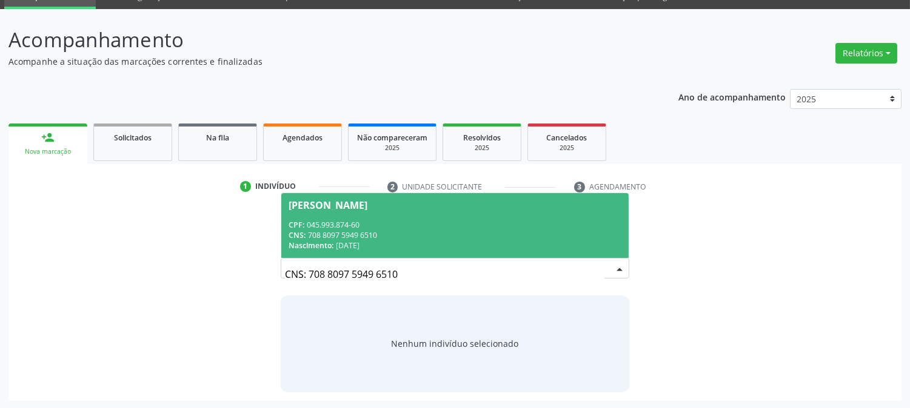
click at [367, 202] on div "Joeleide Beserra da Silva" at bounding box center [327, 206] width 79 height 10
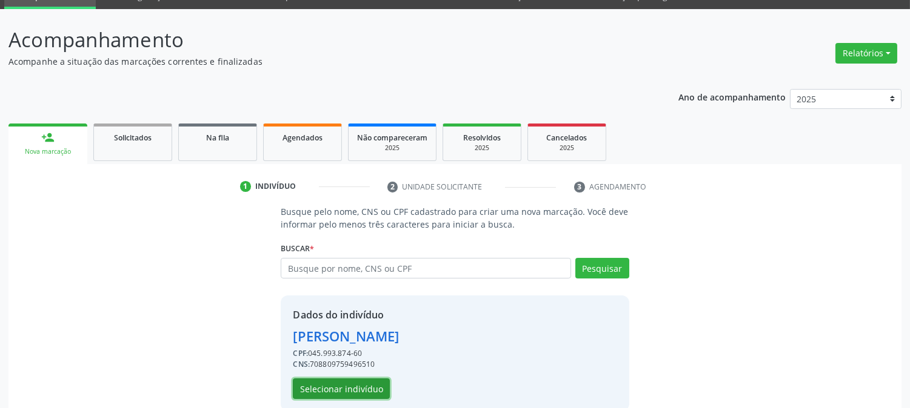
click at [335, 387] on button "Selecionar indivíduo" at bounding box center [341, 389] width 97 height 21
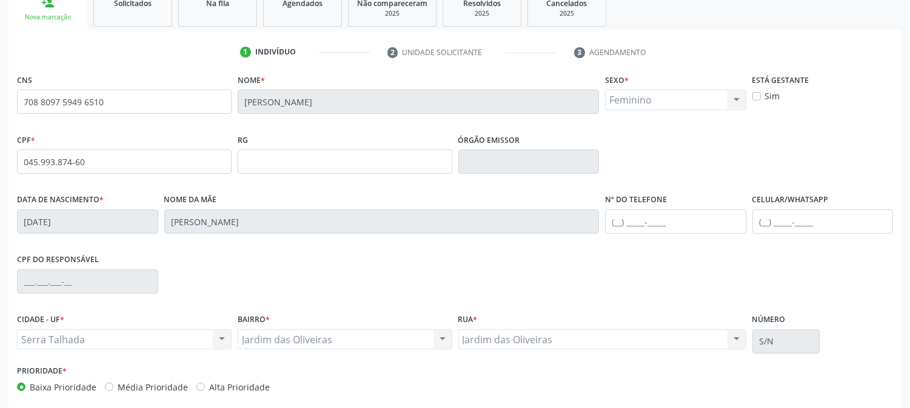
scroll to position [247, 0]
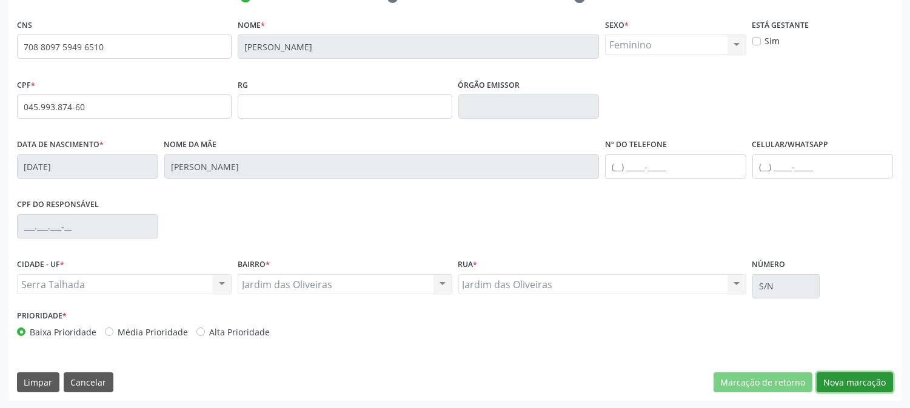
click at [848, 381] on button "Nova marcação" at bounding box center [854, 383] width 76 height 21
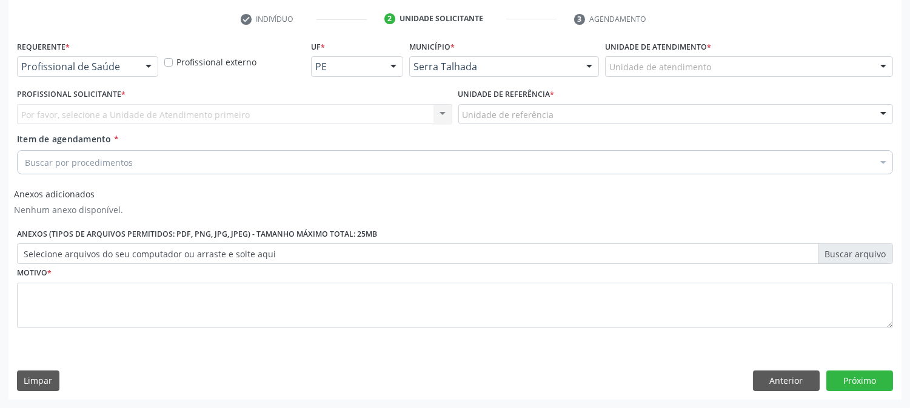
scroll to position [225, 0]
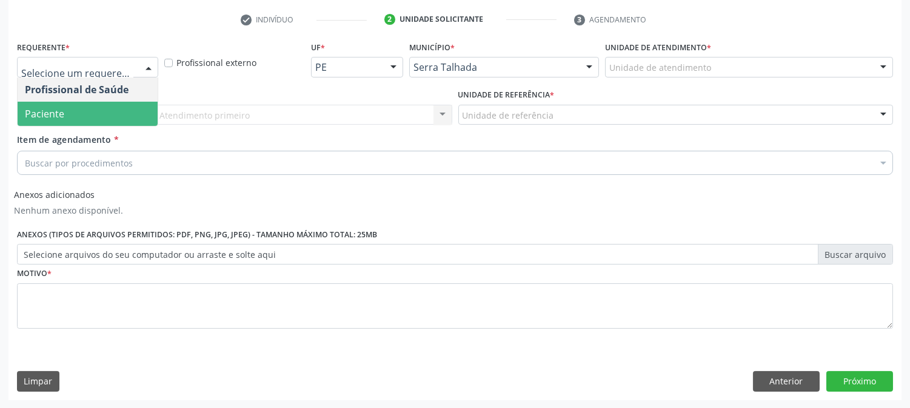
click at [50, 108] on span "Paciente" at bounding box center [44, 113] width 39 height 13
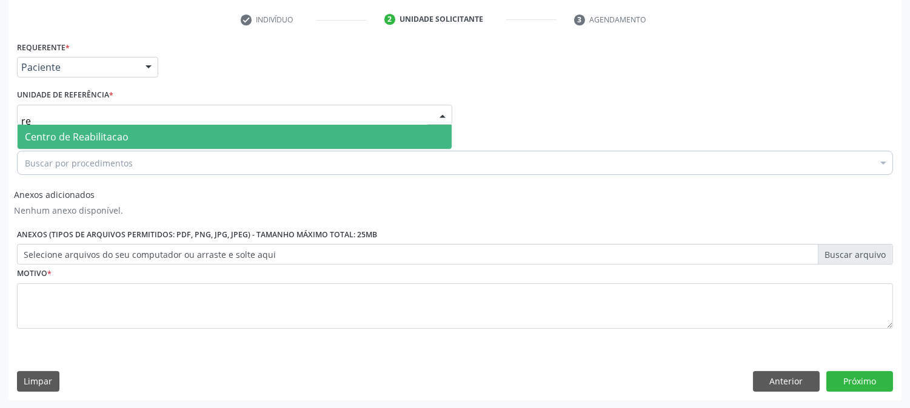
type input "rea"
click at [58, 131] on span "Centro de Reabilitacao" at bounding box center [77, 136] width 104 height 13
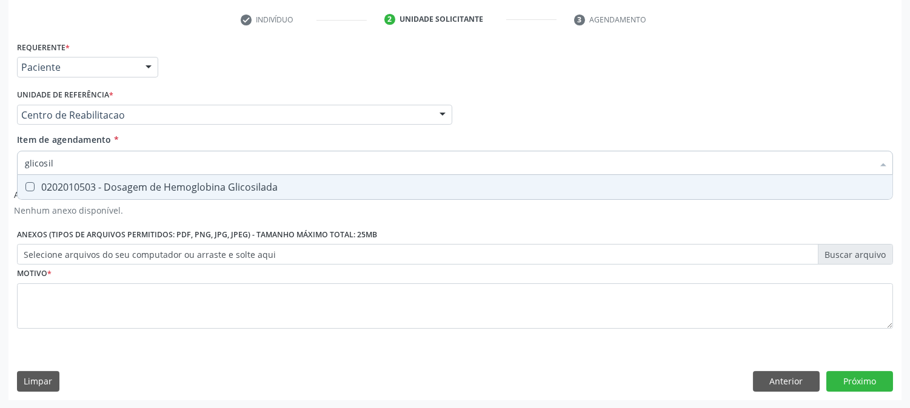
type input "glicosila"
click at [70, 188] on div "0202010503 - Dosagem de Hemoglobina Glicosilada" at bounding box center [455, 187] width 860 height 10
checkbox Glicosilada "true"
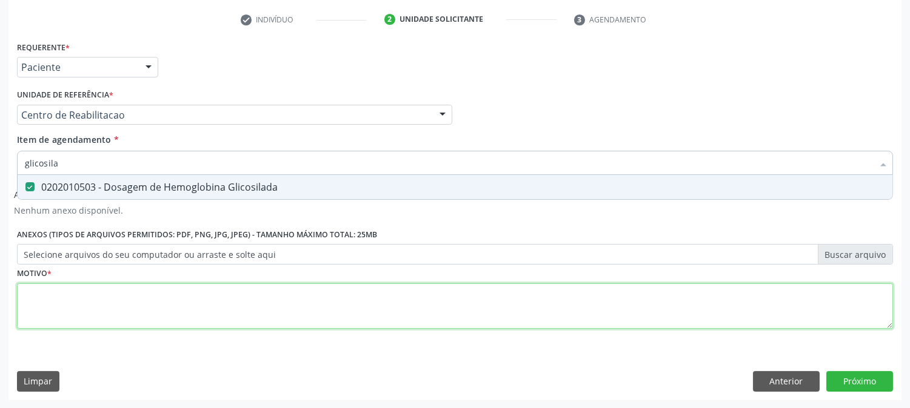
click at [44, 287] on div "Requerente * Paciente Profissional de Saúde Paciente Nenhum resultado encontrad…" at bounding box center [455, 192] width 876 height 308
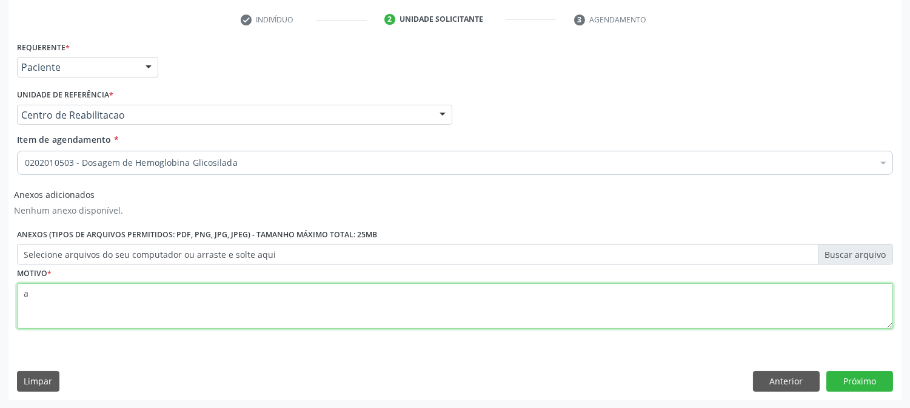
type textarea "a"
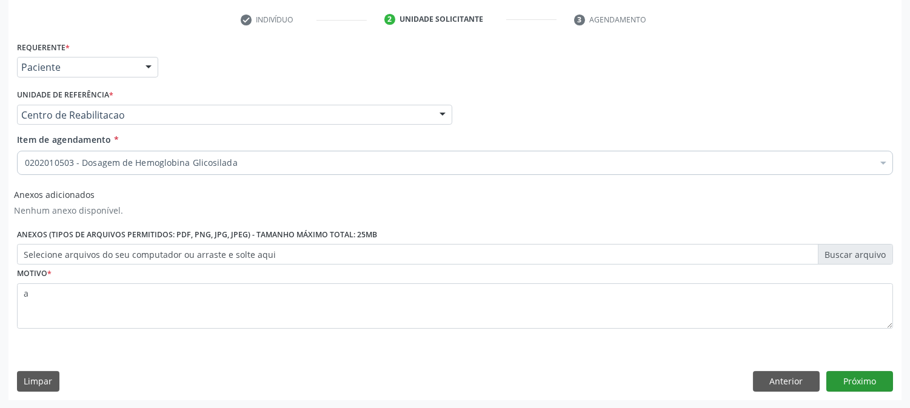
drag, startPoint x: 840, startPoint y: 368, endPoint x: 841, endPoint y: 377, distance: 8.6
click at [841, 371] on div "Requerente * Paciente Profissional de Saúde Paciente Nenhum resultado encontrad…" at bounding box center [454, 219] width 893 height 362
click at [843, 380] on button "Próximo" at bounding box center [859, 381] width 67 height 21
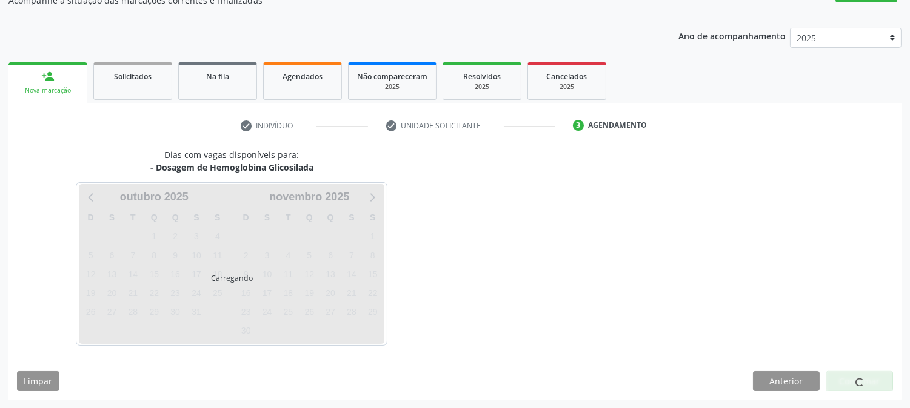
scroll to position [118, 0]
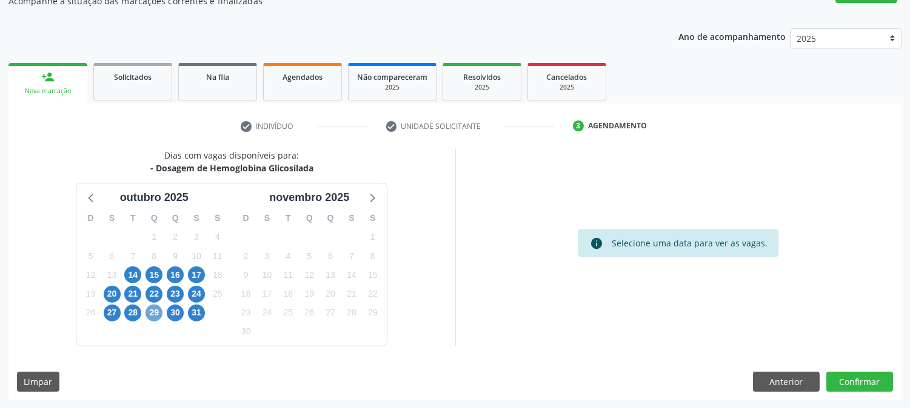
click at [148, 313] on span "29" at bounding box center [153, 313] width 17 height 17
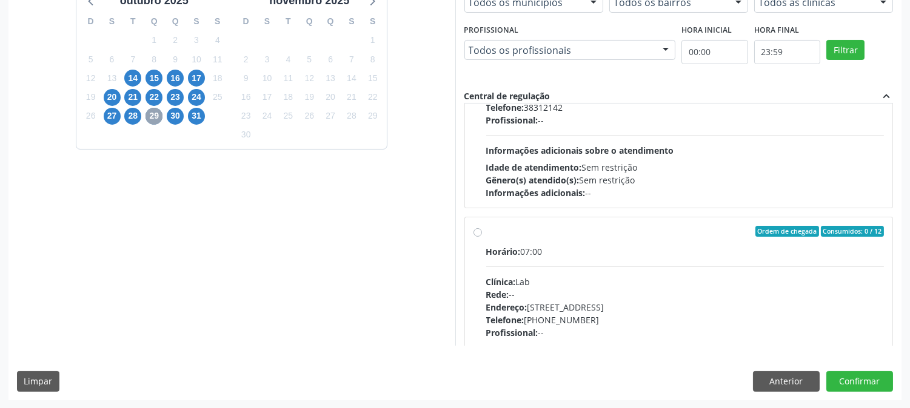
scroll to position [403, 0]
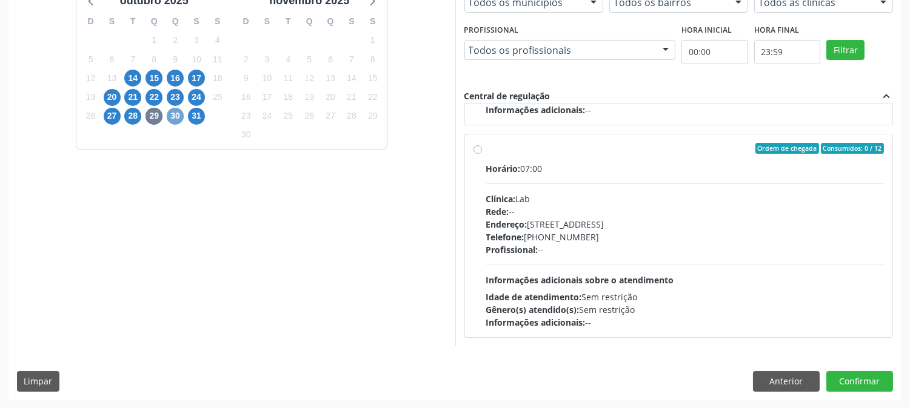
click at [175, 118] on span "30" at bounding box center [175, 116] width 17 height 17
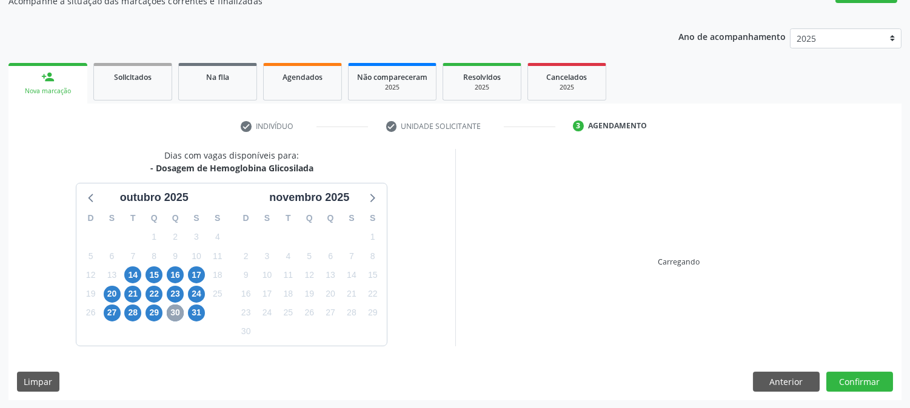
scroll to position [315, 0]
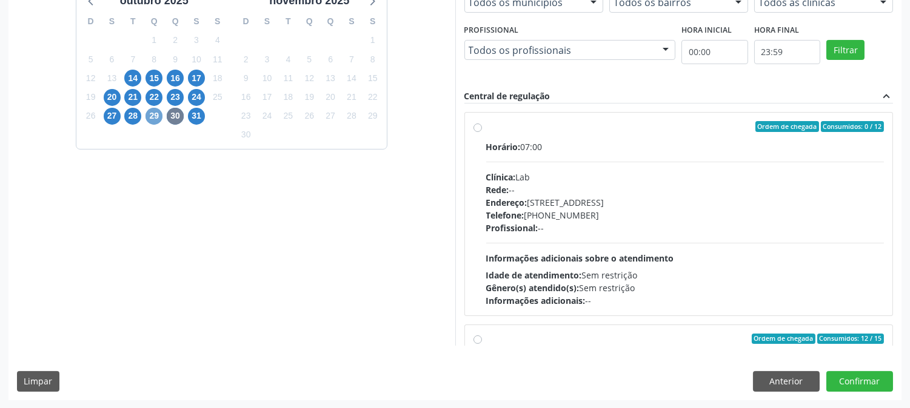
click at [153, 116] on span "29" at bounding box center [153, 116] width 17 height 17
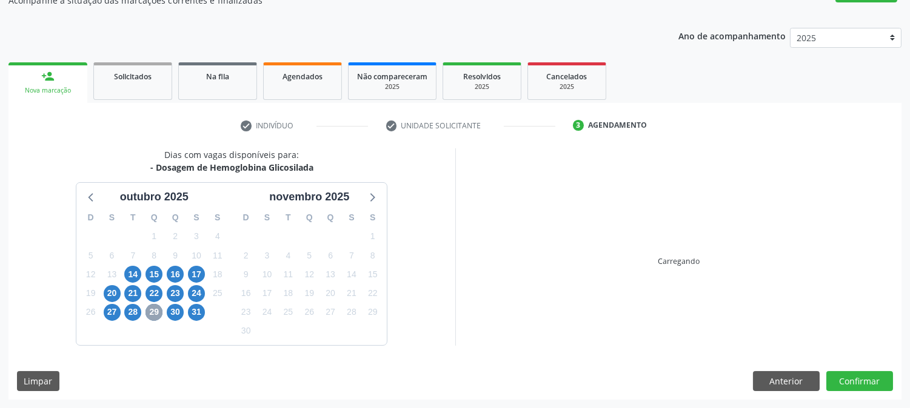
scroll to position [118, 0]
drag, startPoint x: 112, startPoint y: 319, endPoint x: 189, endPoint y: 294, distance: 81.5
click at [110, 318] on span "27" at bounding box center [112, 313] width 17 height 17
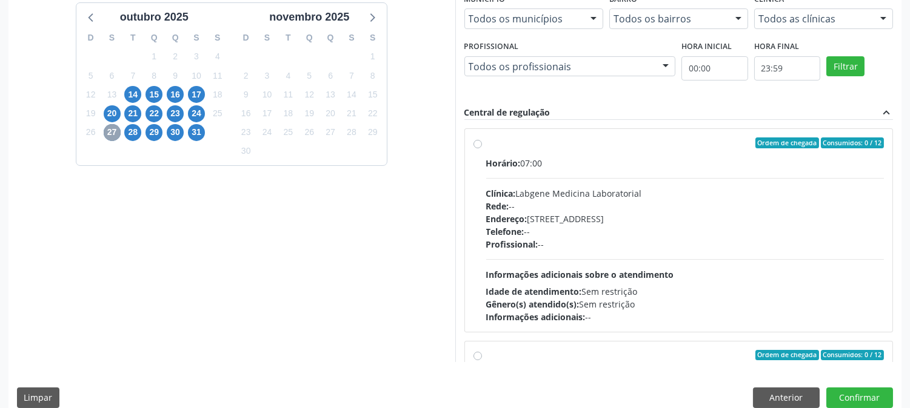
scroll to position [315, 0]
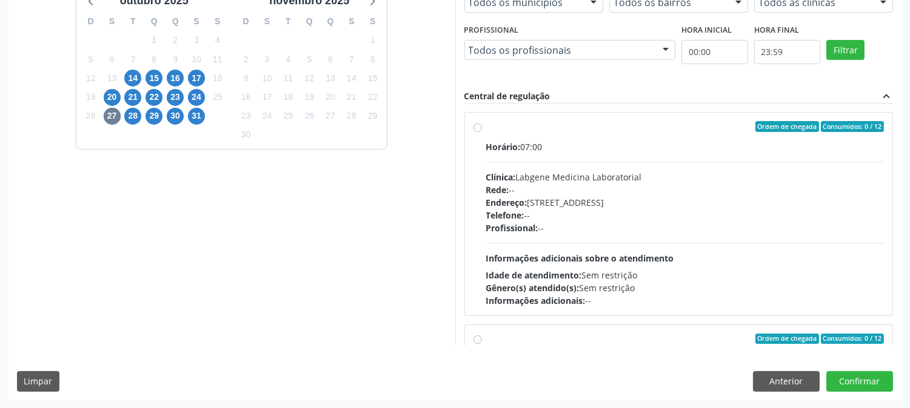
click at [653, 197] on div "Endereço: nº 531, Nossa Senhora da Pen, Serra Talhada - PE" at bounding box center [685, 202] width 398 height 13
click at [482, 132] on input "Ordem de chegada Consumidos: 0 / 12 Horário: 07:00 Clínica: Labgene Medicina La…" at bounding box center [477, 126] width 8 height 11
radio input "true"
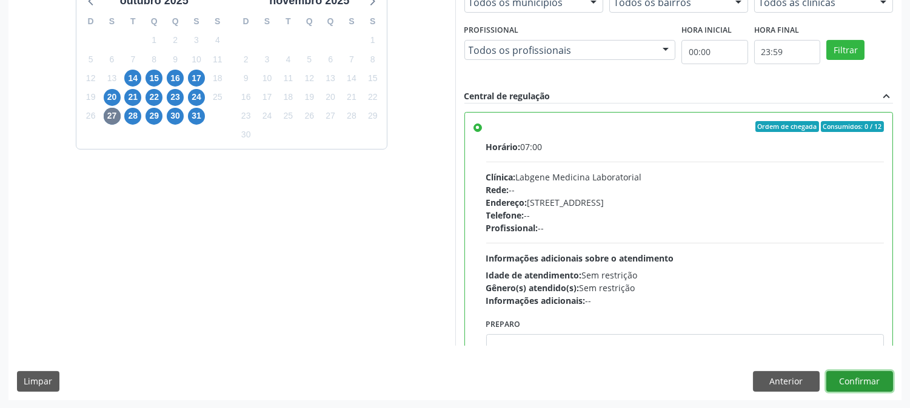
click at [873, 381] on button "Confirmar" at bounding box center [859, 381] width 67 height 21
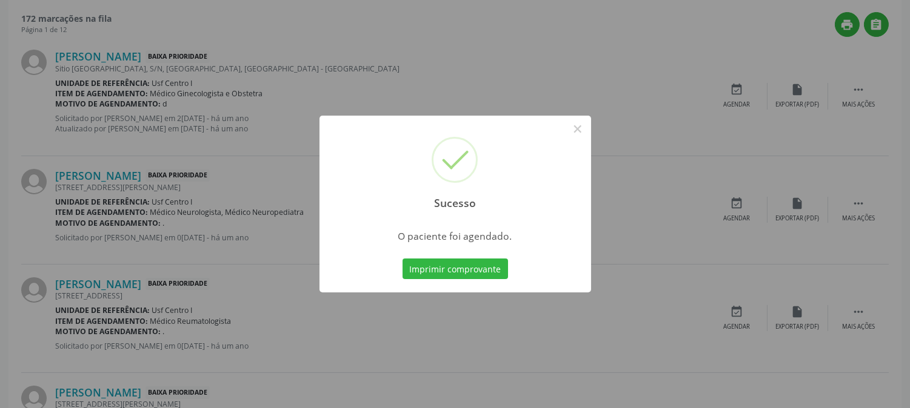
scroll to position [0, 0]
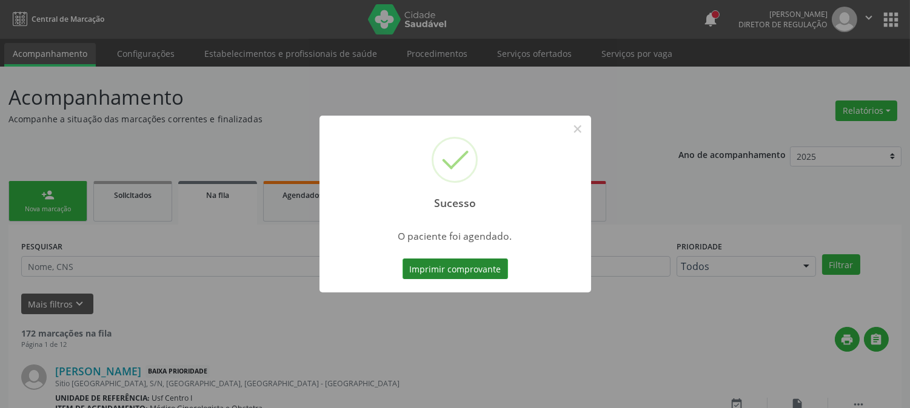
click at [451, 275] on button "Imprimir comprovante" at bounding box center [454, 269] width 105 height 21
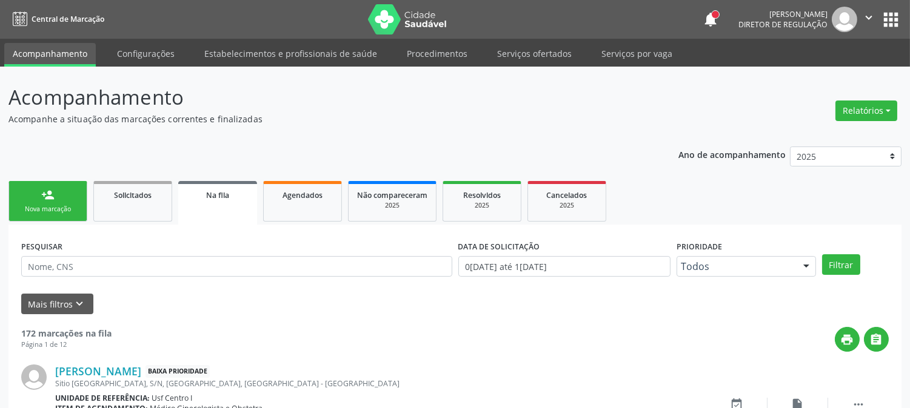
click at [58, 191] on link "person_add Nova marcação" at bounding box center [47, 201] width 79 height 41
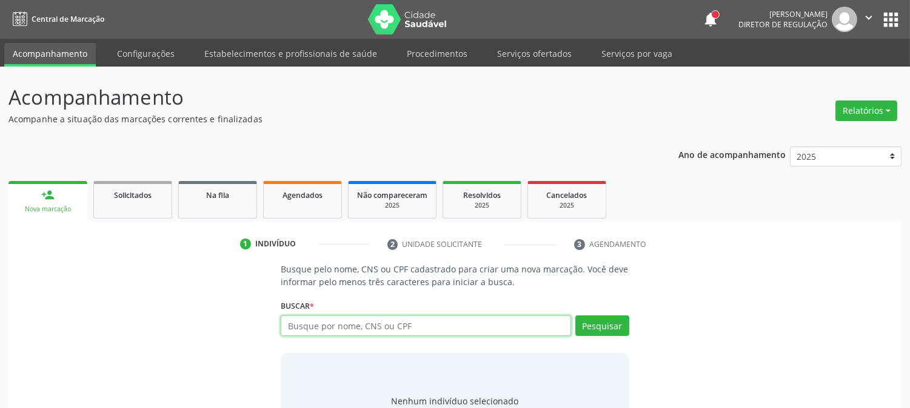
click at [305, 321] on input "text" at bounding box center [426, 326] width 290 height 21
type input "700300967063738"
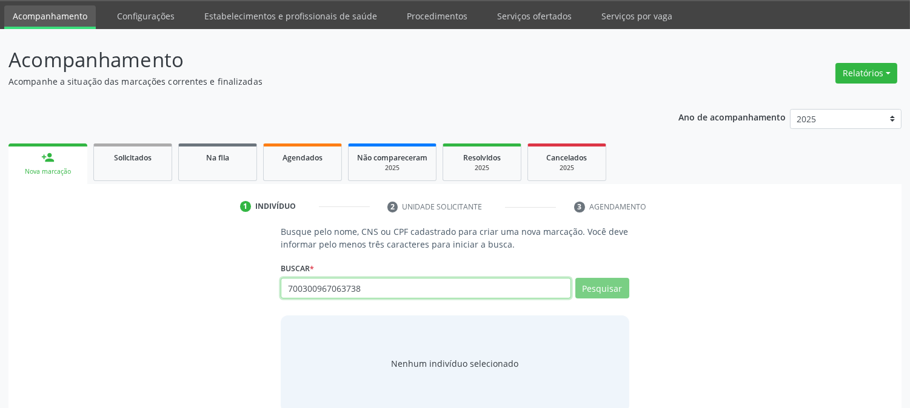
scroll to position [58, 0]
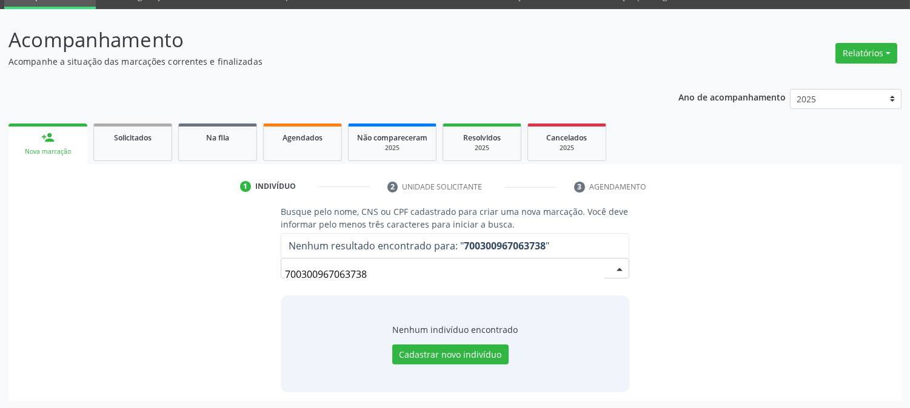
click at [341, 276] on input "700300967063738" at bounding box center [444, 274] width 319 height 24
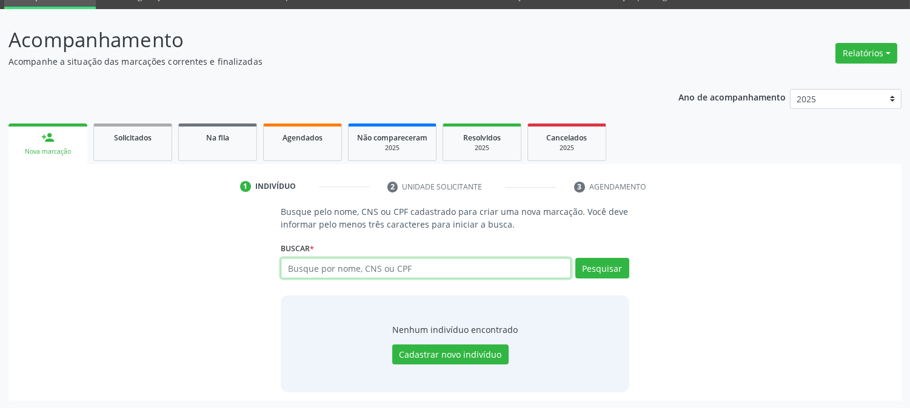
click at [313, 273] on input "text" at bounding box center [426, 268] width 290 height 21
type input "700300967063738"
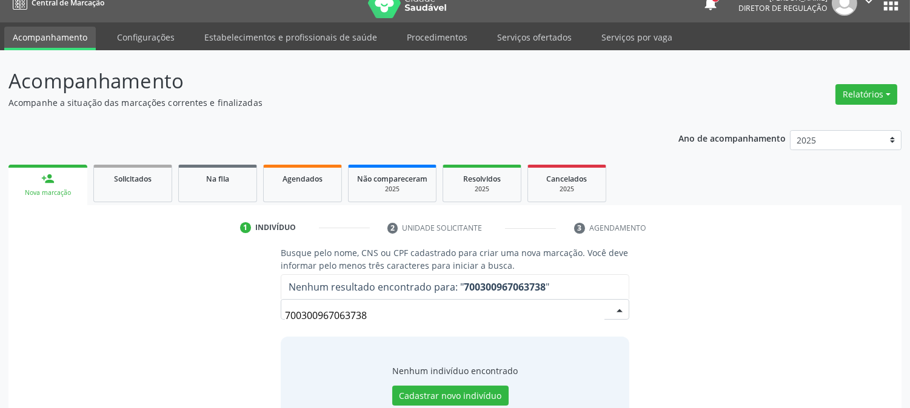
scroll to position [0, 0]
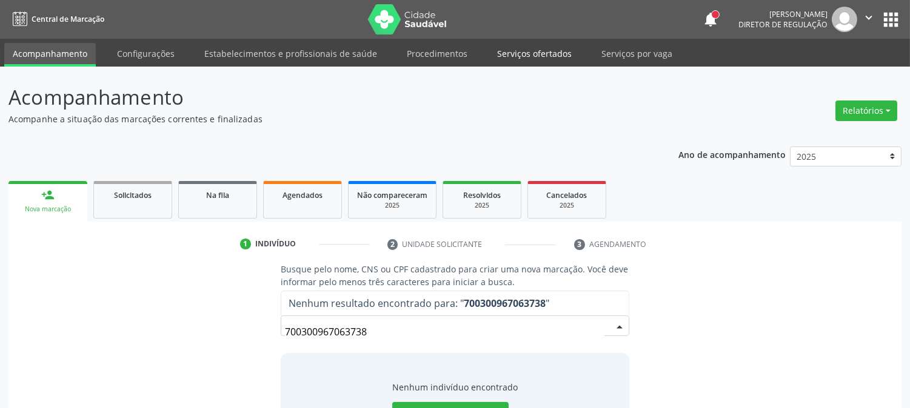
click at [524, 58] on link "Serviços ofertados" at bounding box center [534, 53] width 92 height 21
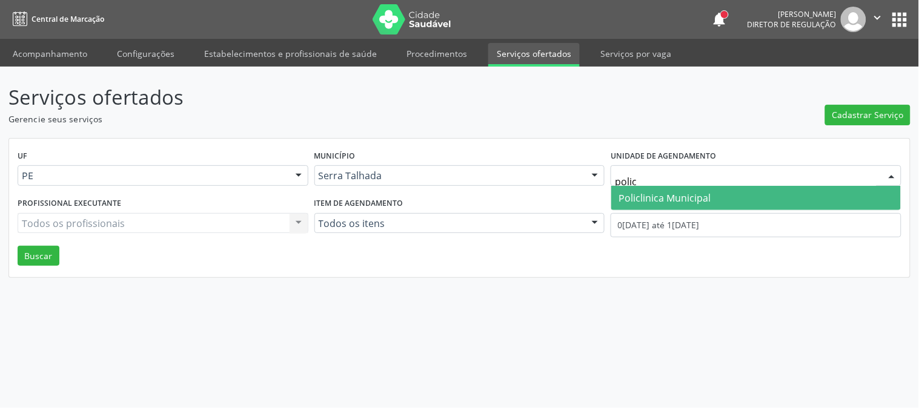
type input "policl"
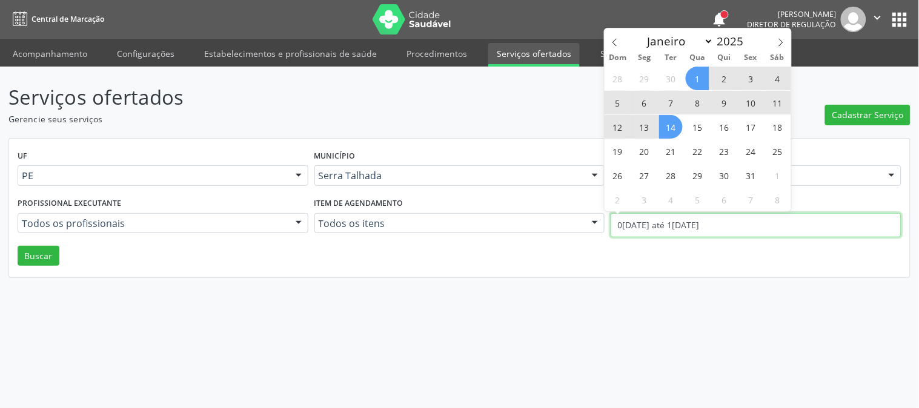
click at [659, 220] on input "01/10/2025 até 14/10/2025" at bounding box center [756, 225] width 291 height 24
click at [616, 39] on icon at bounding box center [615, 42] width 8 height 8
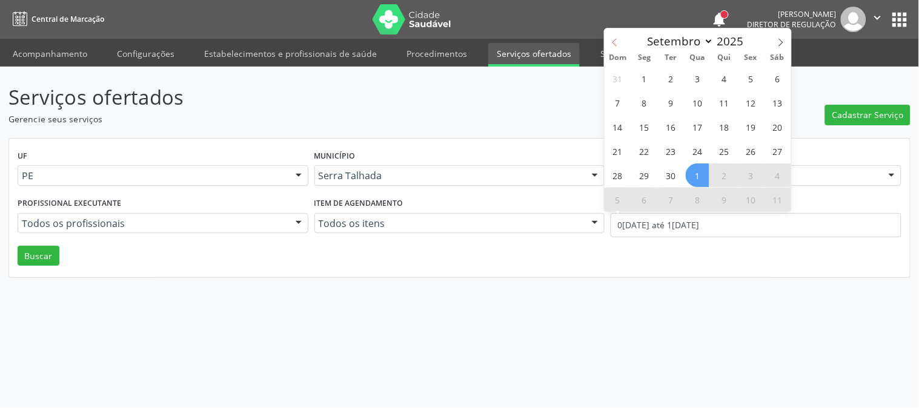
click at [616, 39] on icon at bounding box center [615, 42] width 8 height 8
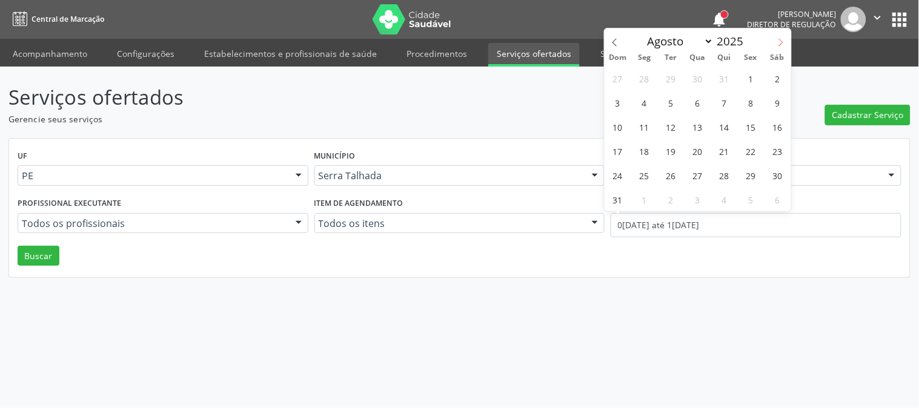
click at [781, 40] on icon at bounding box center [781, 43] width 4 height 8
select select "8"
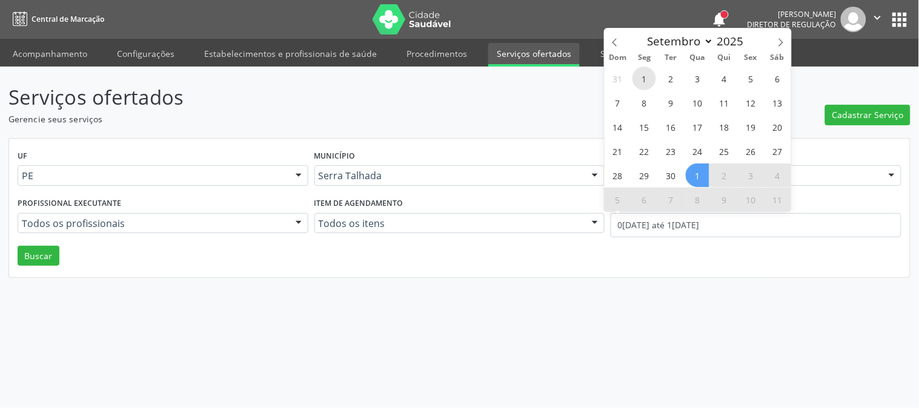
click at [647, 75] on span "1" at bounding box center [645, 79] width 24 height 24
type input "01/09/2025"
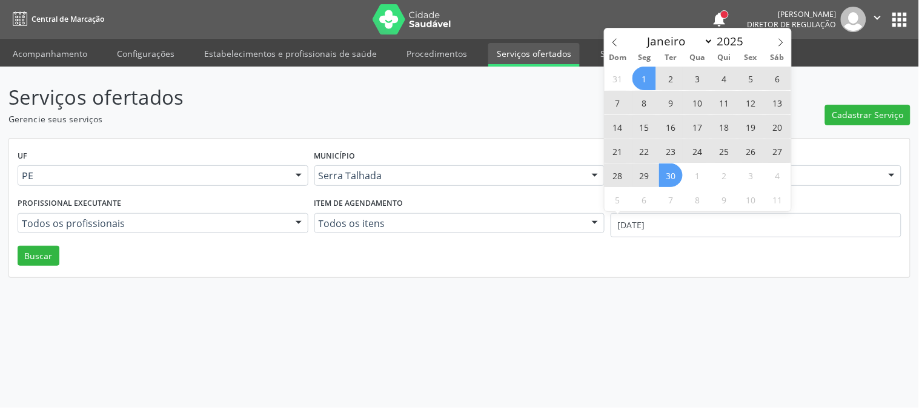
click at [674, 176] on span "30" at bounding box center [671, 176] width 24 height 24
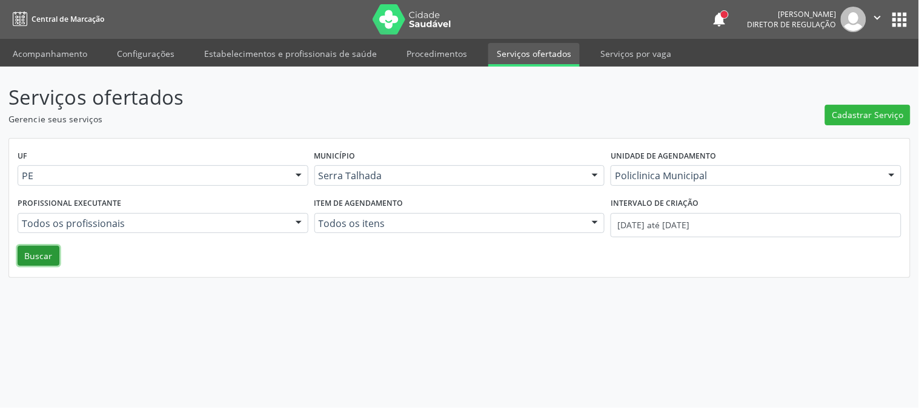
click at [45, 259] on button "Buscar" at bounding box center [39, 256] width 42 height 21
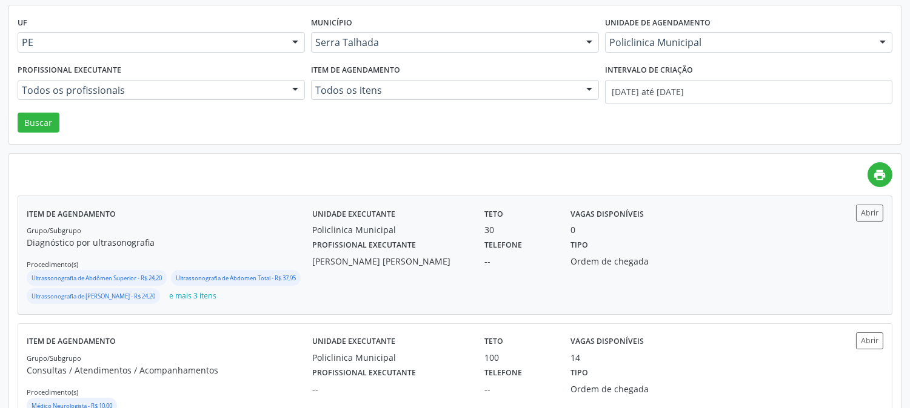
scroll to position [135, 0]
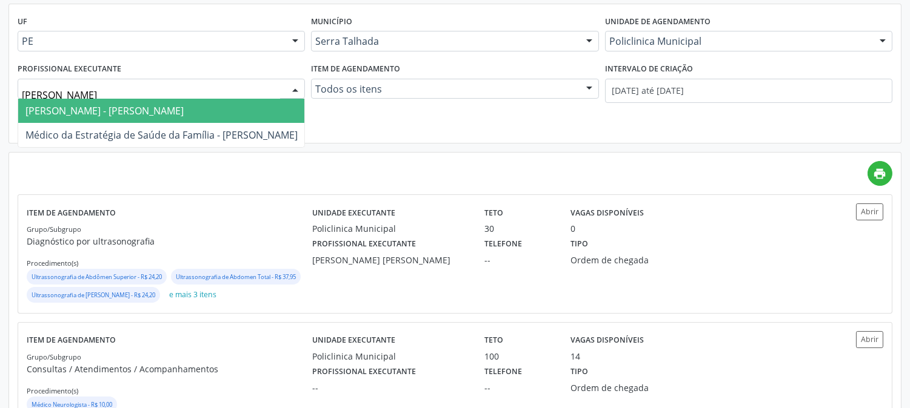
click at [74, 116] on span "Médico Psiquiatra - Maria Augusta Soares Sobreira Machado" at bounding box center [161, 111] width 287 height 24
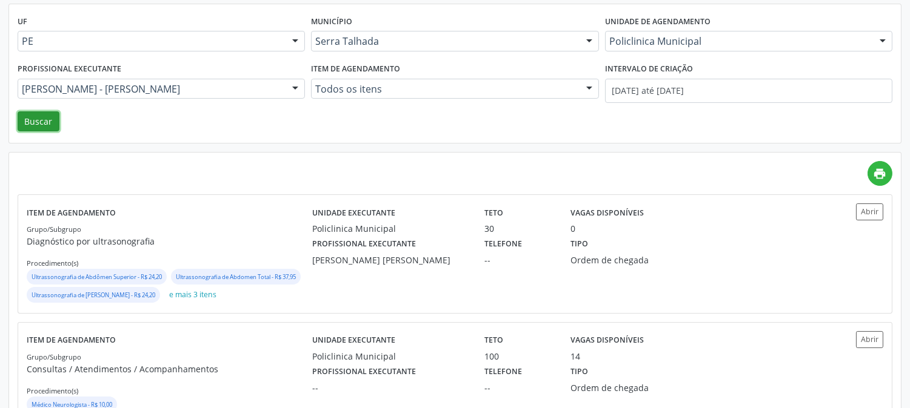
click at [28, 119] on button "Buscar" at bounding box center [39, 122] width 42 height 21
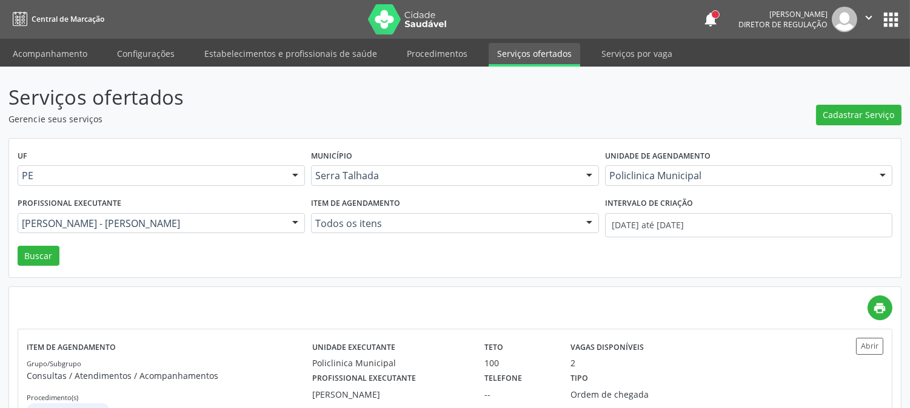
scroll to position [47, 0]
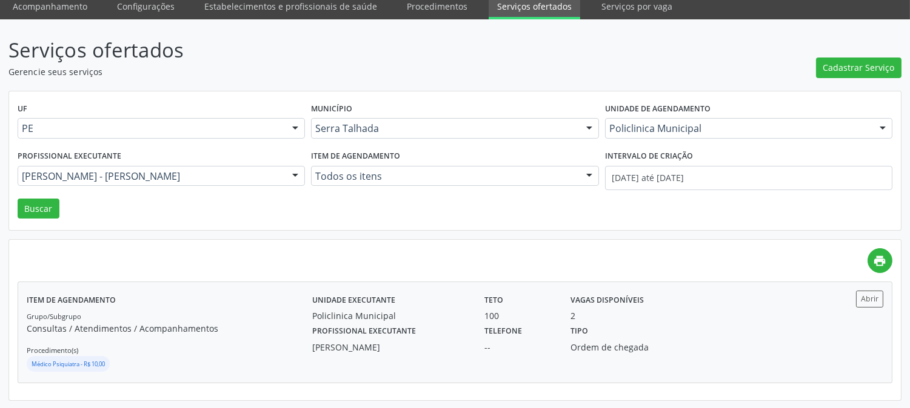
click at [544, 338] on div "Telefone --" at bounding box center [519, 338] width 86 height 32
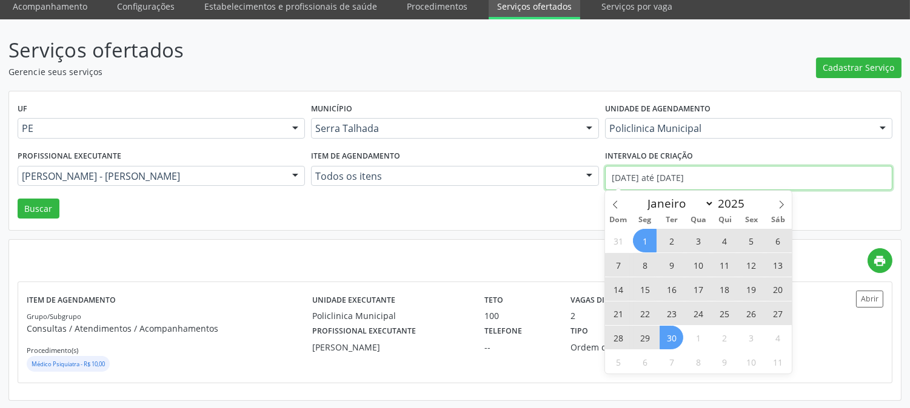
click at [645, 176] on input "01/09/2025 até 30/09/2025" at bounding box center [748, 178] width 287 height 24
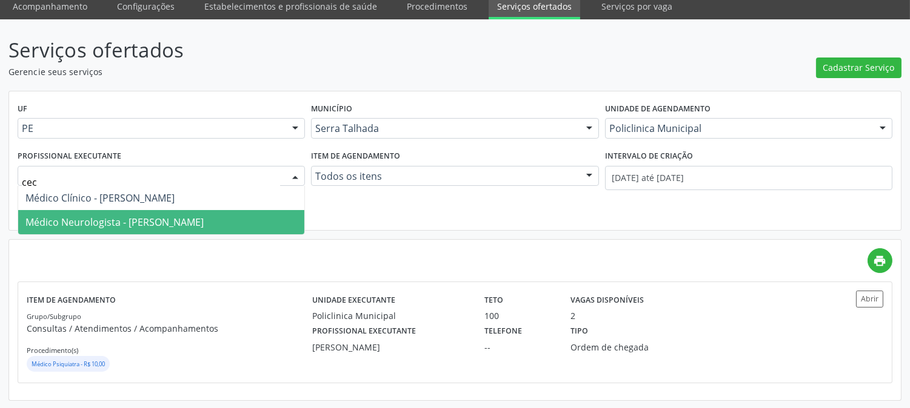
type input "ceci"
click at [94, 223] on span "Médico Neurologista - Cecilia Fernandes Antas Florentino" at bounding box center [114, 222] width 178 height 13
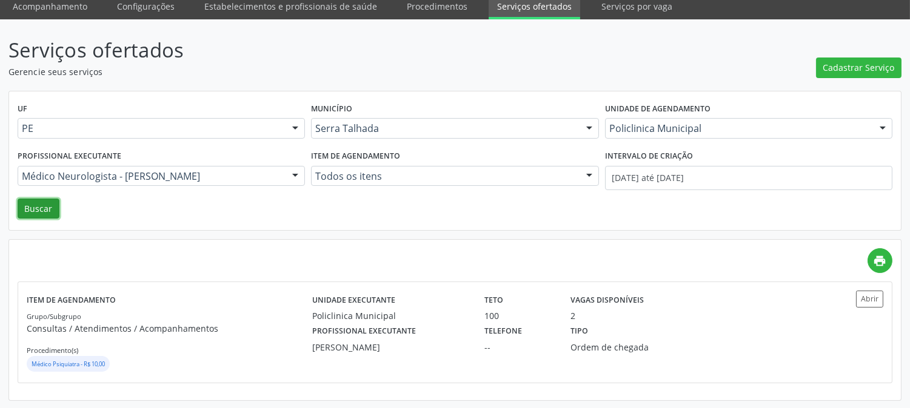
click at [42, 214] on button "Buscar" at bounding box center [39, 209] width 42 height 21
click at [651, 341] on div "Tipo Ordem de chegada" at bounding box center [626, 338] width 129 height 32
click at [56, 1] on link "Acompanhamento" at bounding box center [50, 6] width 92 height 21
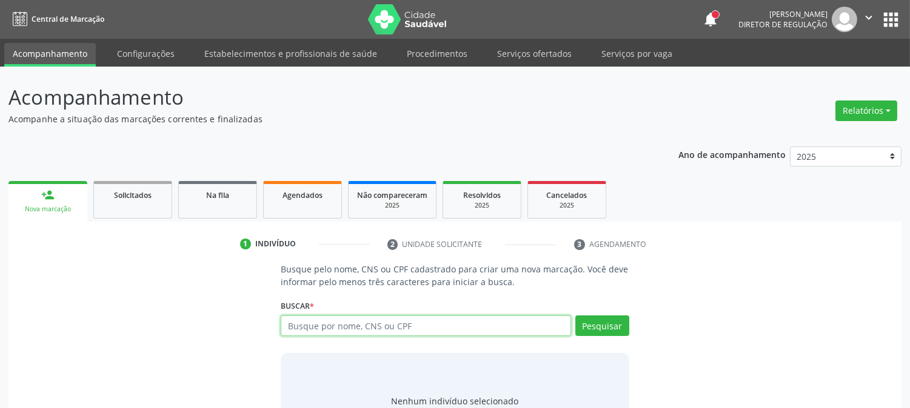
click at [366, 325] on input "text" at bounding box center [426, 326] width 290 height 21
click at [395, 326] on input "text" at bounding box center [426, 326] width 290 height 21
paste input "700300967063738"
type input "700300967063738"
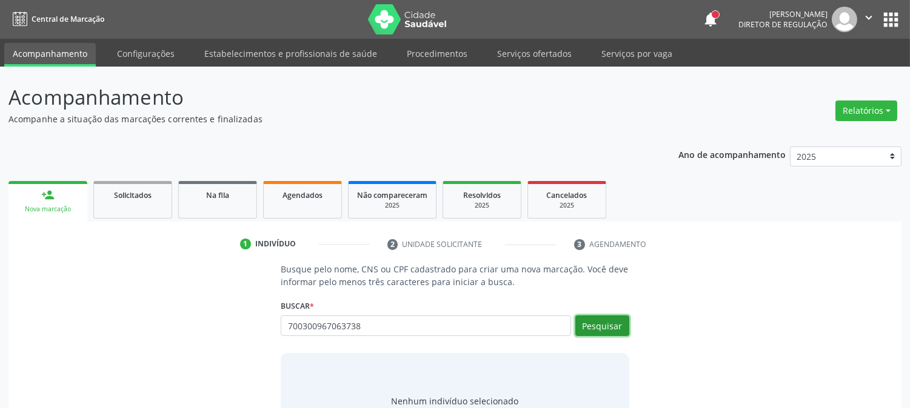
click at [599, 318] on button "Pesquisar" at bounding box center [602, 326] width 54 height 21
type input "700300967063738"
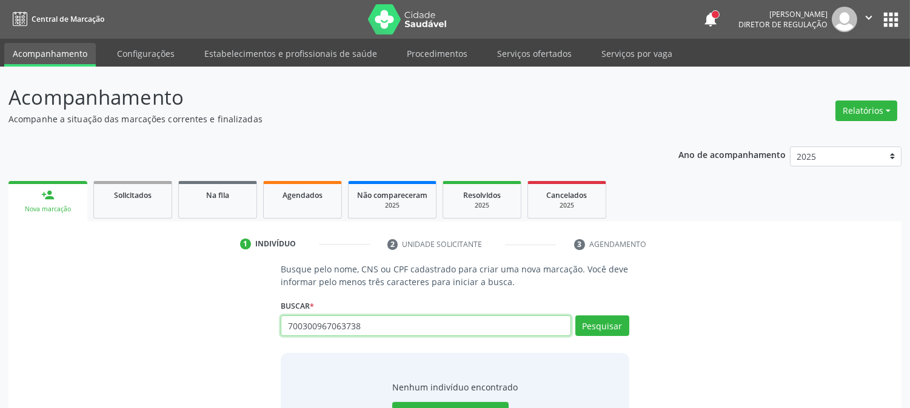
click at [322, 329] on input "700300967063738" at bounding box center [426, 326] width 290 height 21
paste input "Damiao Paulino do Nascimento"
type input "Damiao Paulino do Nascimento"
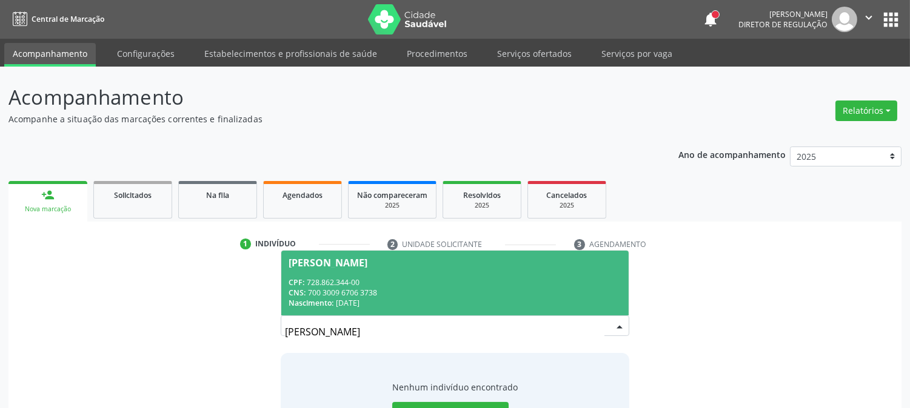
click at [439, 308] on span "Damiao Paulino do Nascimento CPF: 728.862.344-00 CNS: 700 3009 6706 3738 Nascim…" at bounding box center [454, 283] width 347 height 65
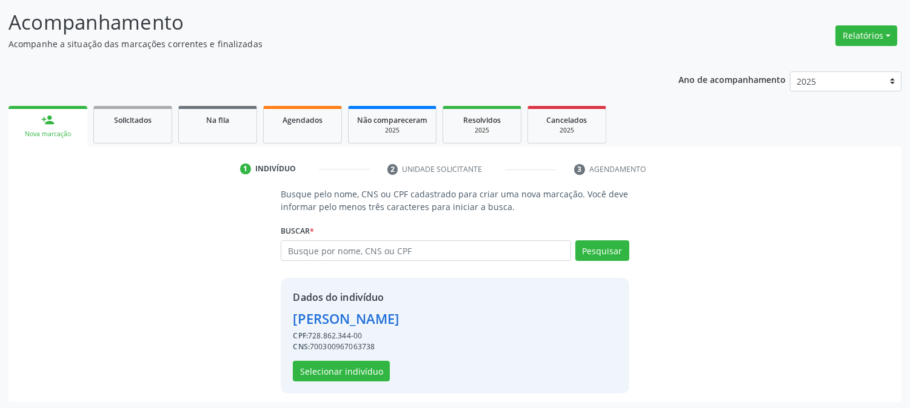
scroll to position [76, 0]
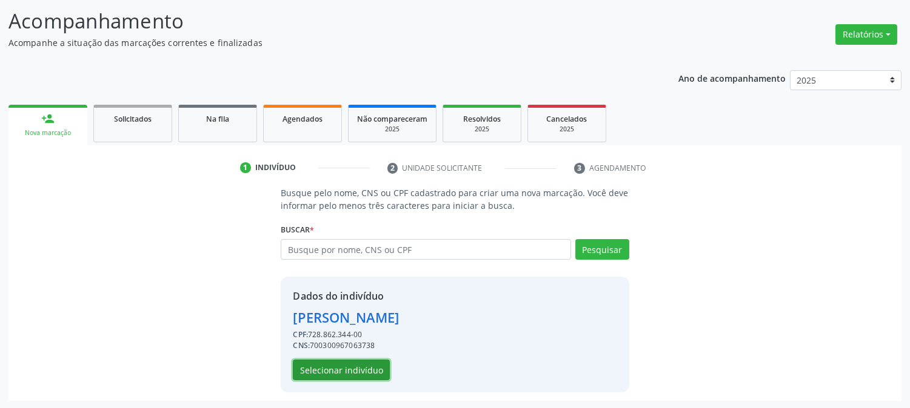
click at [376, 370] on button "Selecionar indivíduo" at bounding box center [341, 370] width 97 height 21
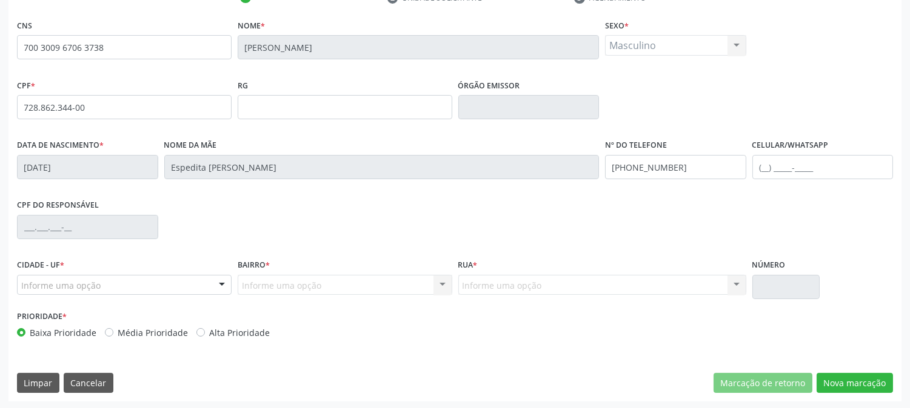
scroll to position [247, 0]
click at [716, 156] on input "(87) 99911-5066" at bounding box center [675, 167] width 141 height 24
click at [840, 375] on button "Nova marcação" at bounding box center [854, 383] width 76 height 21
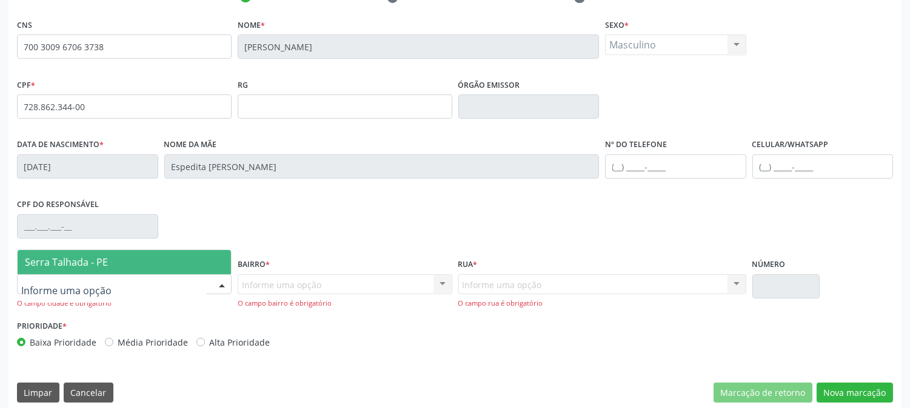
click at [92, 265] on span "Serra Talhada - PE" at bounding box center [66, 262] width 83 height 13
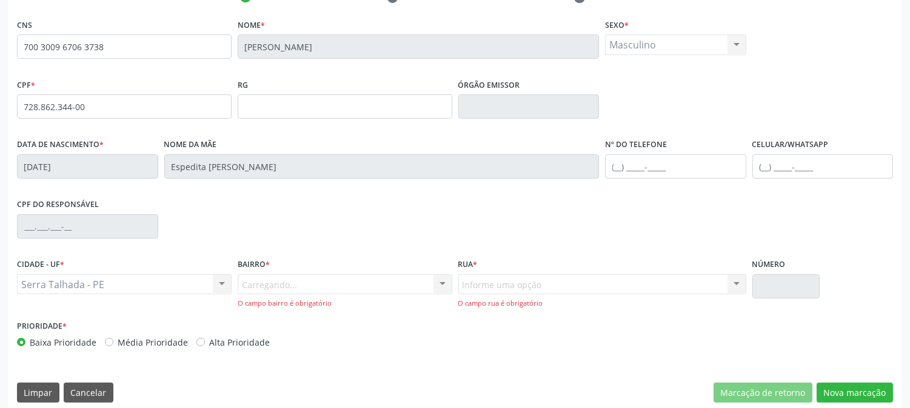
click at [300, 277] on div "Carregando... Nenhum resultado encontrado para: " " Nenhuma opção encontrada. D…" at bounding box center [345, 292] width 215 height 35
click at [288, 283] on div "Carregando... Nenhum resultado encontrado para: " " Nenhuma opção encontrada. D…" at bounding box center [345, 292] width 215 height 35
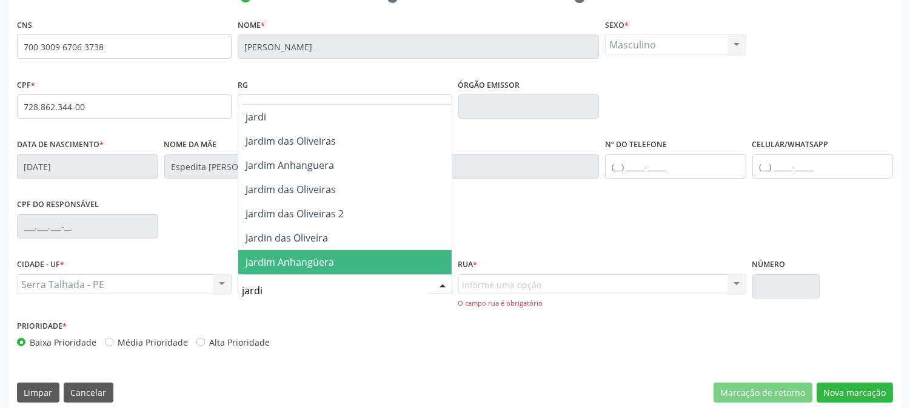
type input "jardim"
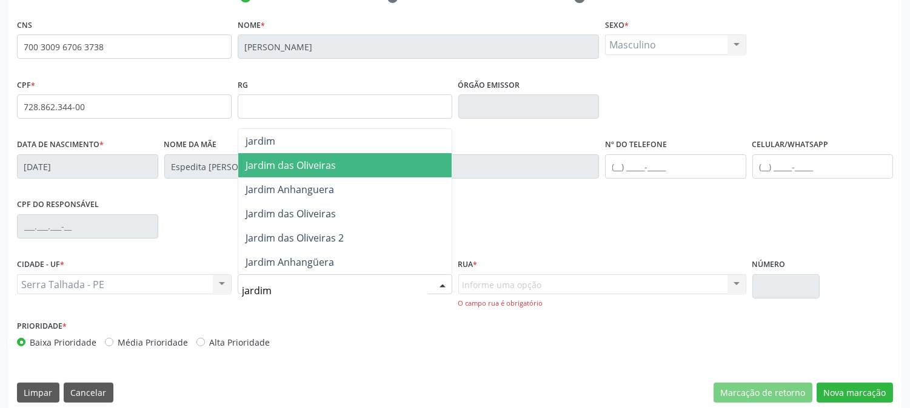
click at [291, 160] on span "Jardim das Oliveiras" at bounding box center [290, 165] width 90 height 13
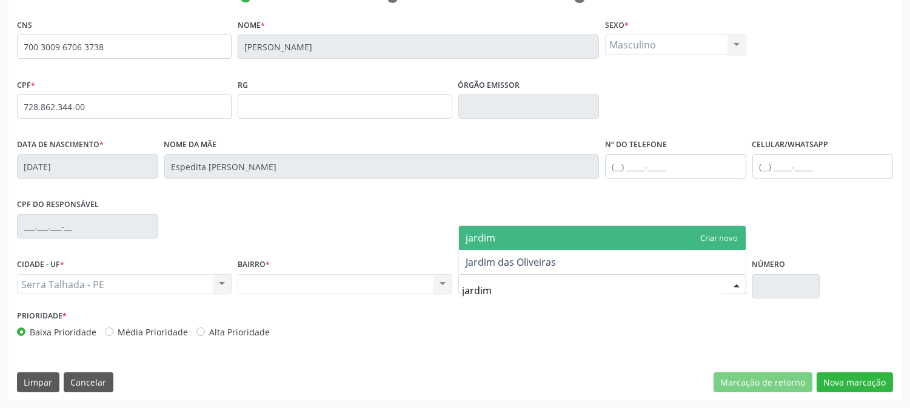
type input "jardim"
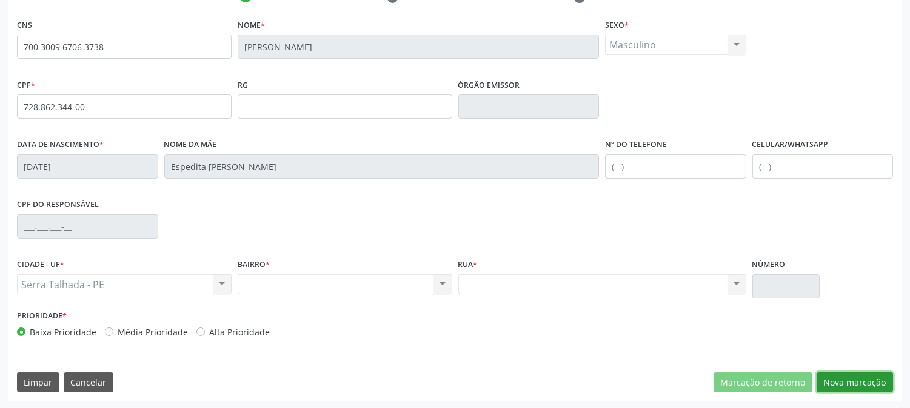
click at [870, 390] on button "Nova marcação" at bounding box center [854, 383] width 76 height 21
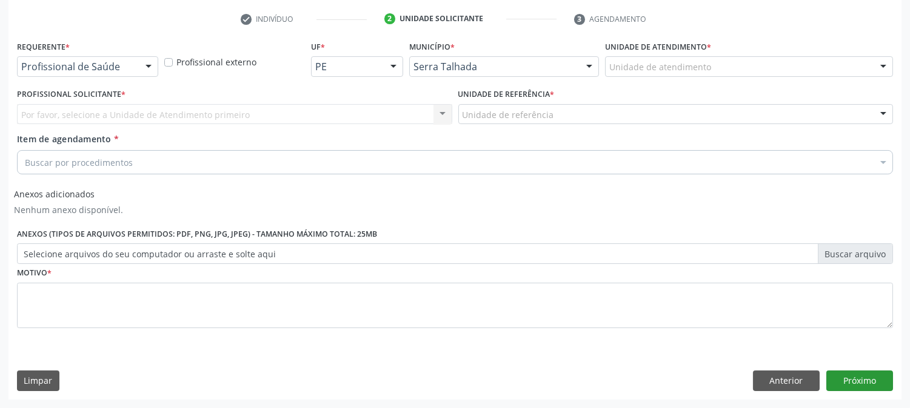
scroll to position [225, 0]
drag, startPoint x: 74, startPoint y: 68, endPoint x: 50, endPoint y: 99, distance: 38.4
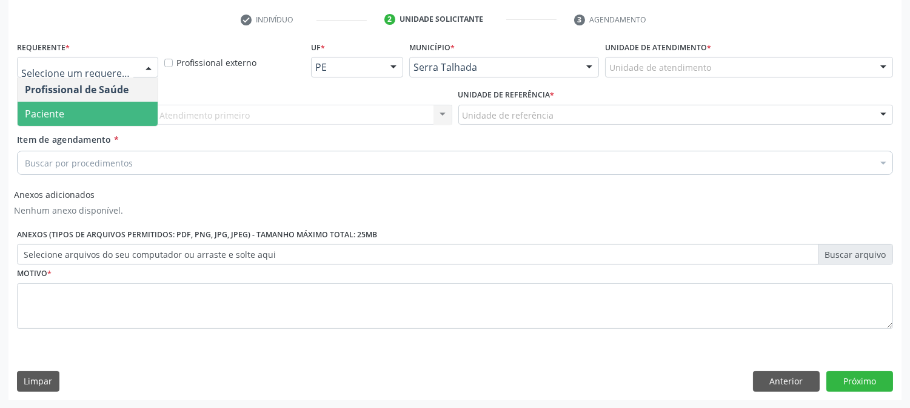
click at [50, 102] on span "Paciente" at bounding box center [88, 114] width 140 height 24
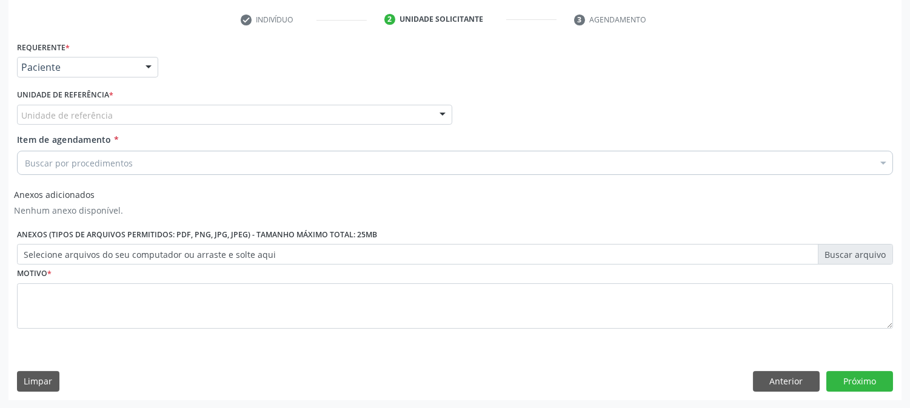
click at [50, 101] on label "Unidade de referência *" at bounding box center [65, 95] width 96 height 19
click at [50, 107] on div "Unidade de referência" at bounding box center [234, 115] width 435 height 21
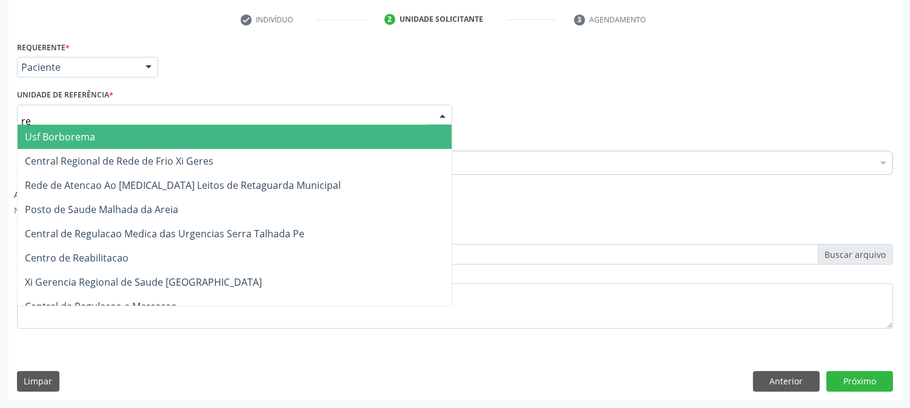
type input "rea"
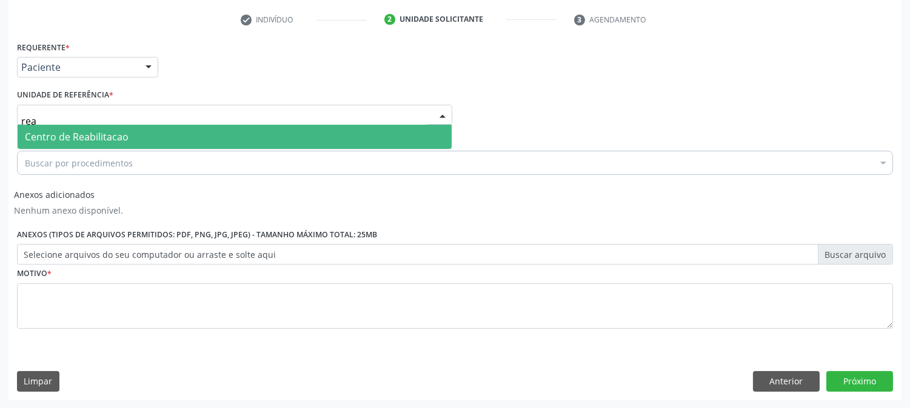
click at [61, 143] on span "Centro de Reabilitacao" at bounding box center [235, 137] width 434 height 24
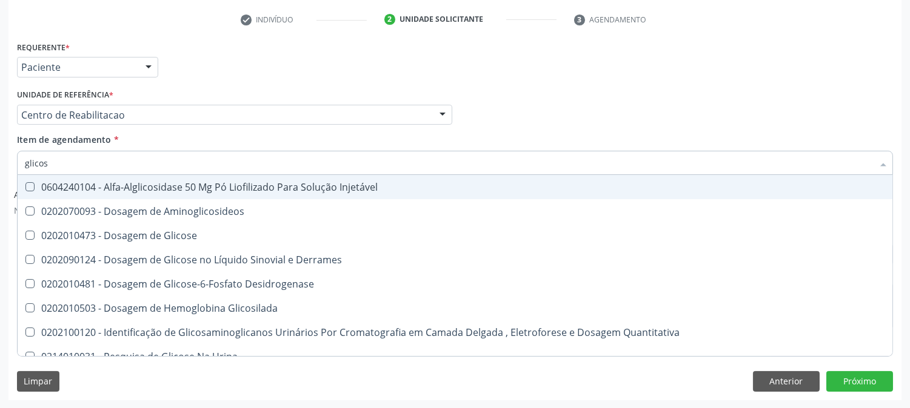
type input "glicose"
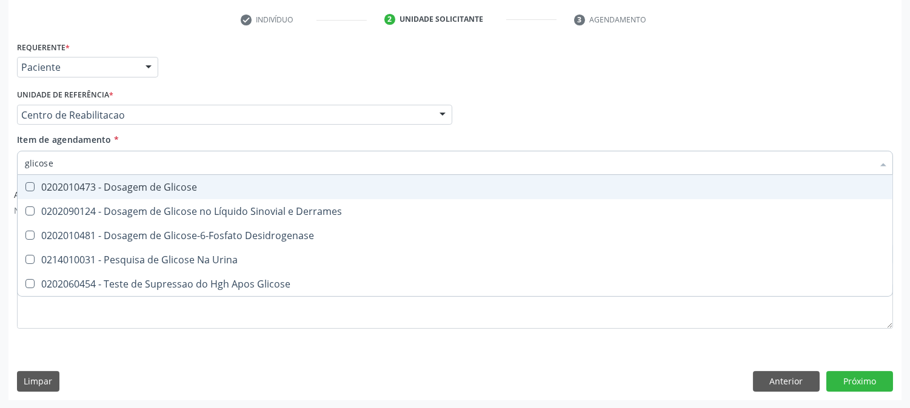
click at [160, 195] on span "0202010473 - Dosagem de Glicose" at bounding box center [455, 187] width 874 height 24
checkbox Glicose "true"
click at [142, 166] on input "glicose" at bounding box center [449, 163] width 848 height 24
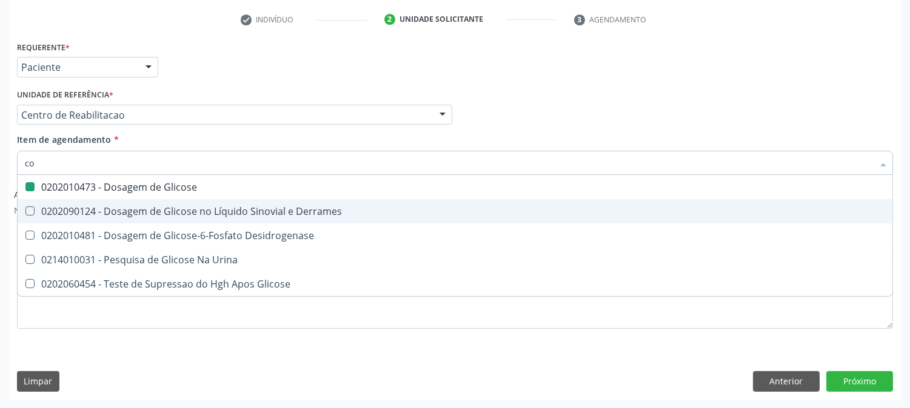
type input "col"
checkbox Glicose "false"
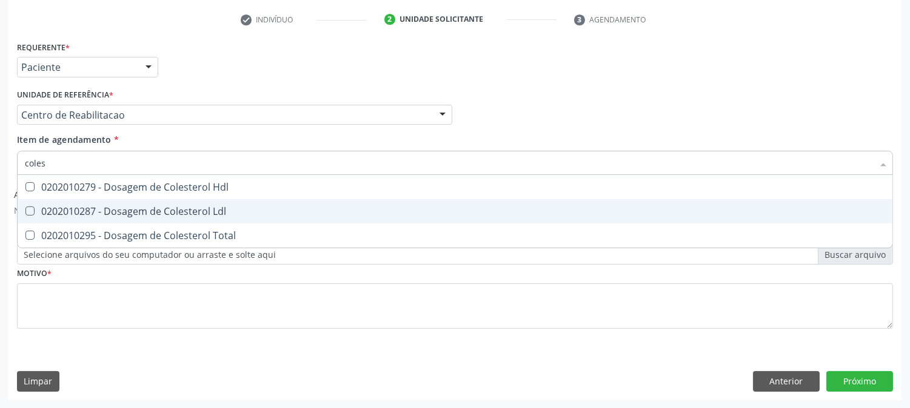
type input "colest"
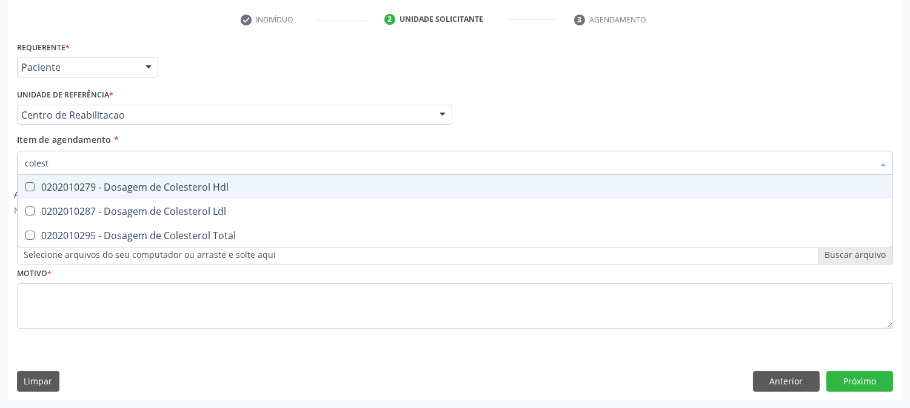
click at [154, 192] on span "0202010279 - Dosagem de Colesterol Hdl" at bounding box center [455, 187] width 874 height 24
checkbox Hdl "true"
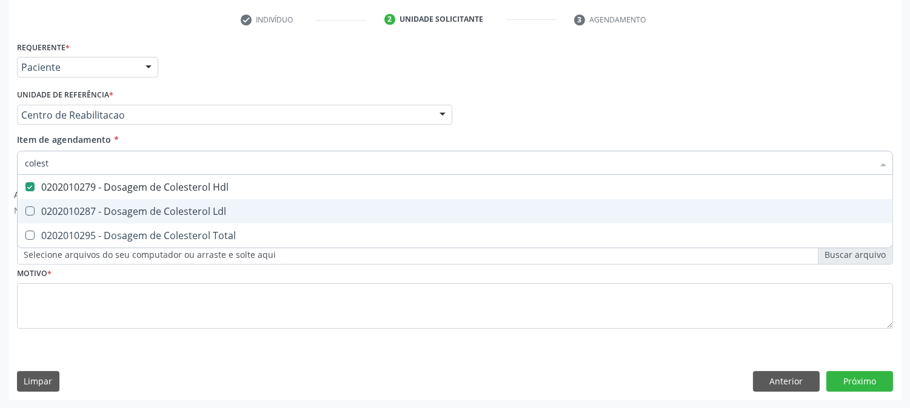
click at [133, 207] on div "0202010287 - Dosagem de Colesterol Ldl" at bounding box center [455, 212] width 860 height 10
checkbox Ldl "true"
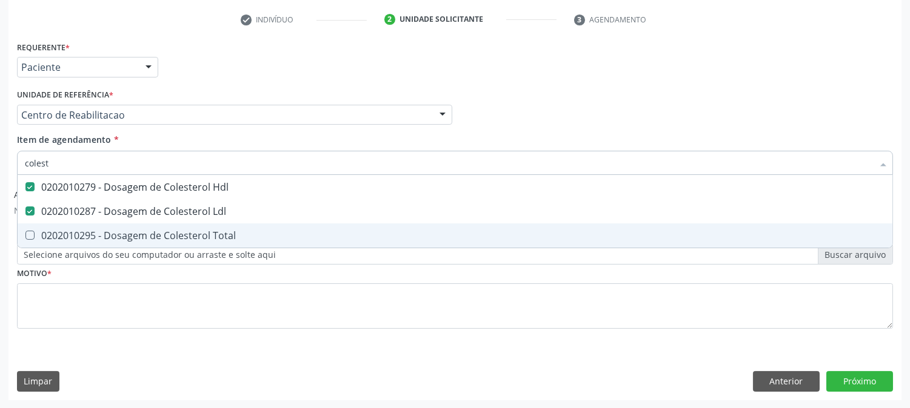
click at [117, 231] on div "0202010295 - Dosagem de Colesterol Total" at bounding box center [455, 236] width 860 height 10
checkbox Total "true"
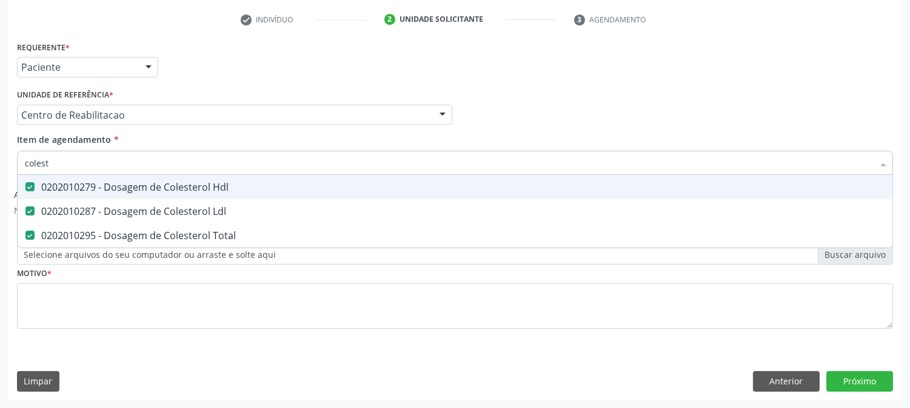
click at [75, 160] on input "colest" at bounding box center [449, 163] width 848 height 24
type input "tr"
checkbox Hdl "false"
checkbox Ldl "false"
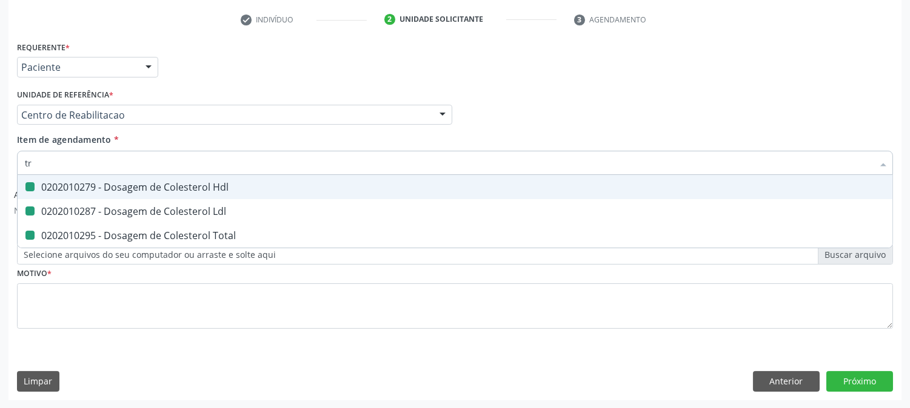
checkbox Total "false"
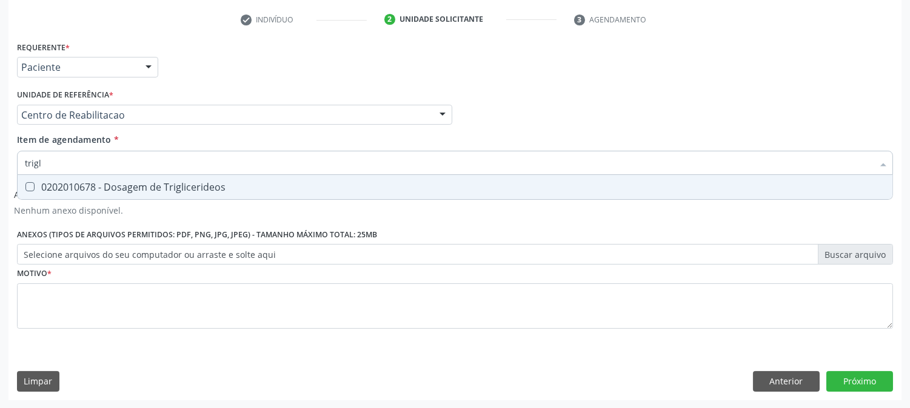
type input "trigli"
click at [181, 182] on div "0202010678 - Dosagem de Triglicerideos" at bounding box center [455, 187] width 860 height 10
checkbox Triglicerideos "true"
click at [146, 168] on input "trigli" at bounding box center [449, 163] width 848 height 24
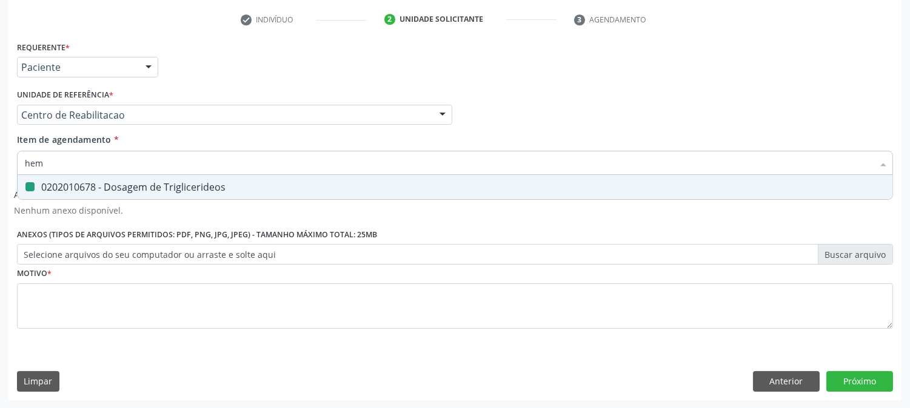
type input "hemo"
checkbox Triglicerideos "false"
type input "hemograma"
click at [92, 189] on div "0202020380 - Hemograma Completo" at bounding box center [455, 187] width 860 height 10
checkbox Completo "true"
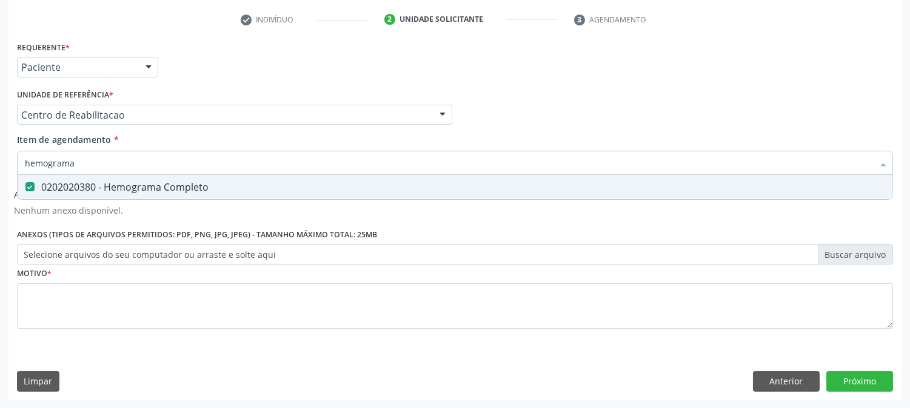
click at [77, 161] on input "hemograma" at bounding box center [449, 163] width 848 height 24
click at [221, 78] on div "Requerente * Paciente Profissional de Saúde Paciente Nenhum resultado encontrad…" at bounding box center [455, 61] width 882 height 47
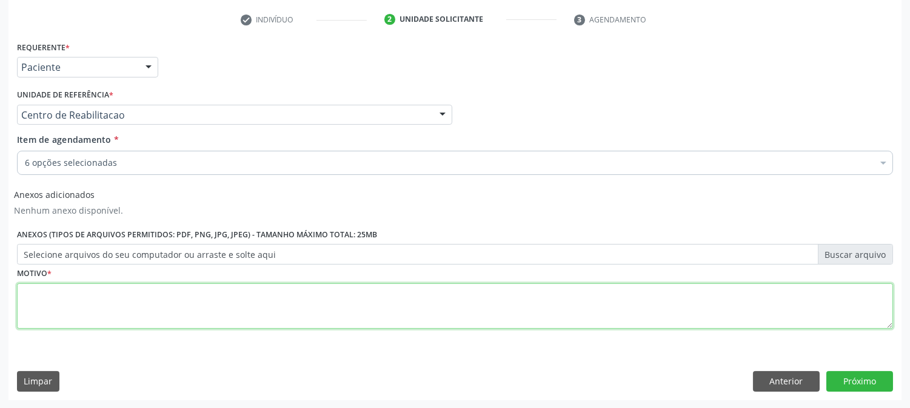
click at [43, 307] on textarea at bounding box center [455, 307] width 876 height 46
type textarea "s"
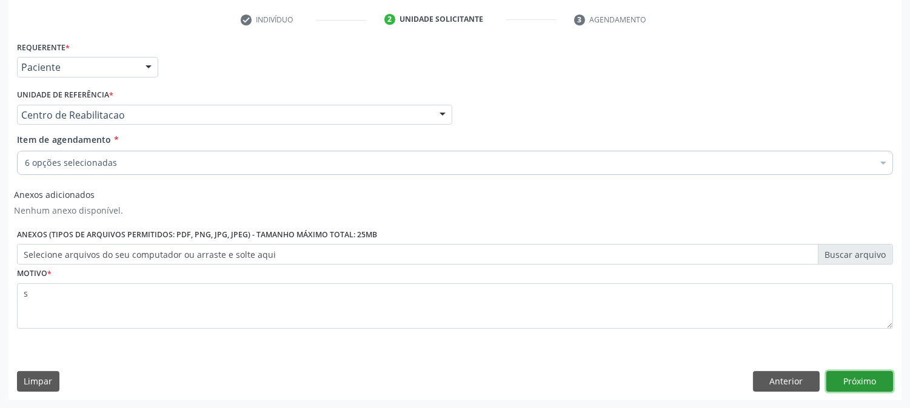
click at [858, 384] on button "Próximo" at bounding box center [859, 381] width 67 height 21
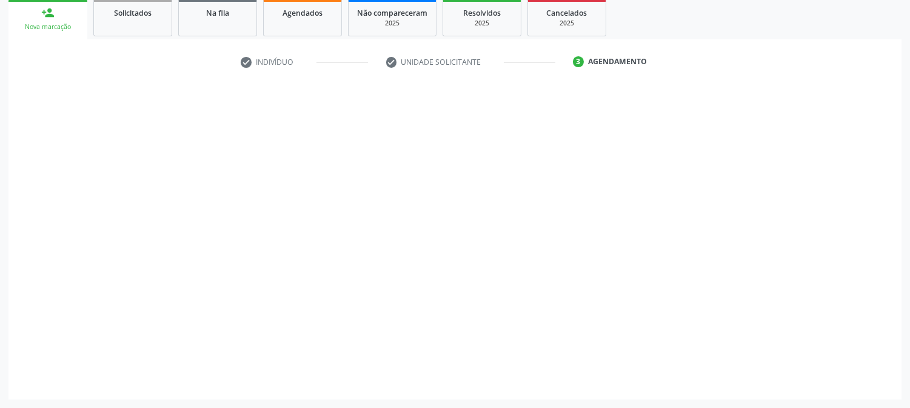
scroll to position [182, 0]
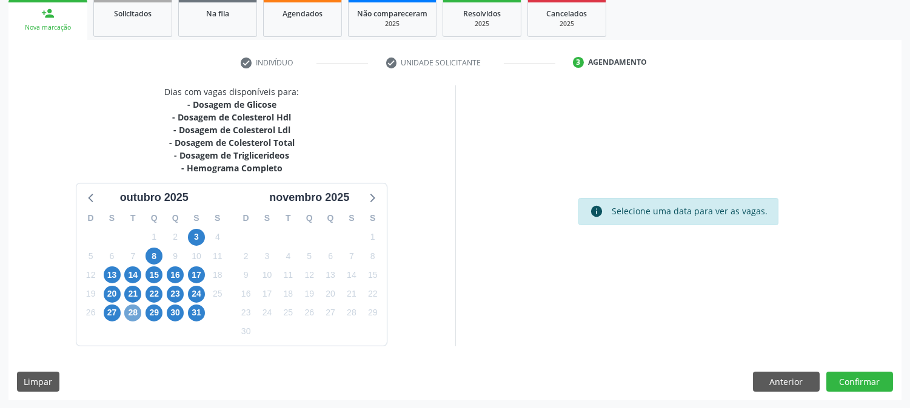
click at [140, 315] on span "28" at bounding box center [132, 313] width 17 height 17
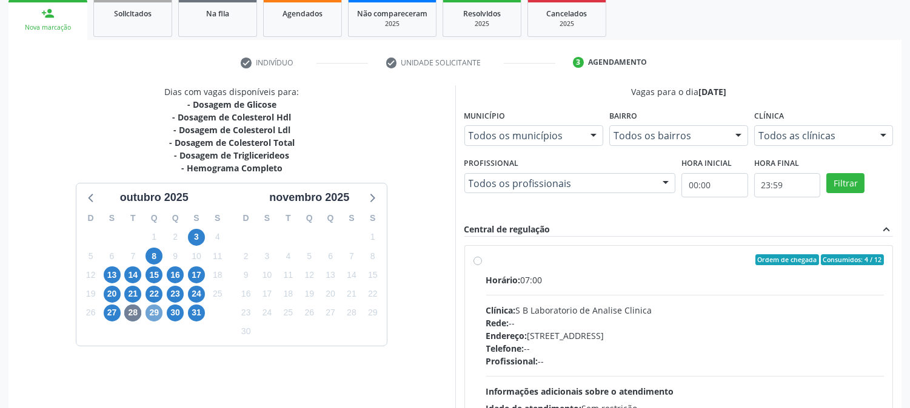
click at [159, 313] on span "29" at bounding box center [153, 313] width 17 height 17
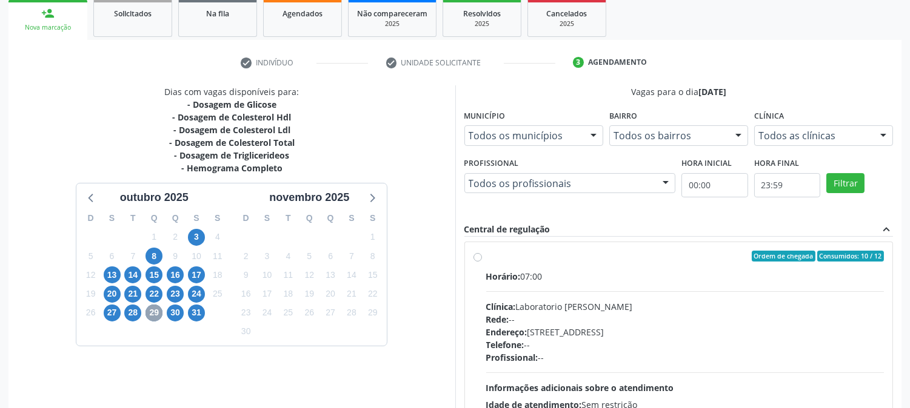
scroll to position [0, 0]
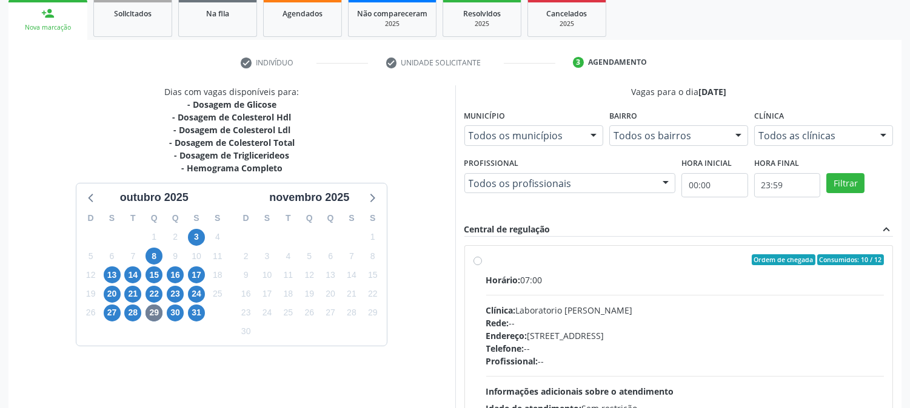
click at [585, 284] on div "Horário: 07:00" at bounding box center [685, 280] width 398 height 13
click at [482, 265] on input "Ordem de chegada Consumidos: 10 / 12 Horário: 07:00 Clínica: Laboratorio Jose P…" at bounding box center [477, 260] width 8 height 11
radio input "true"
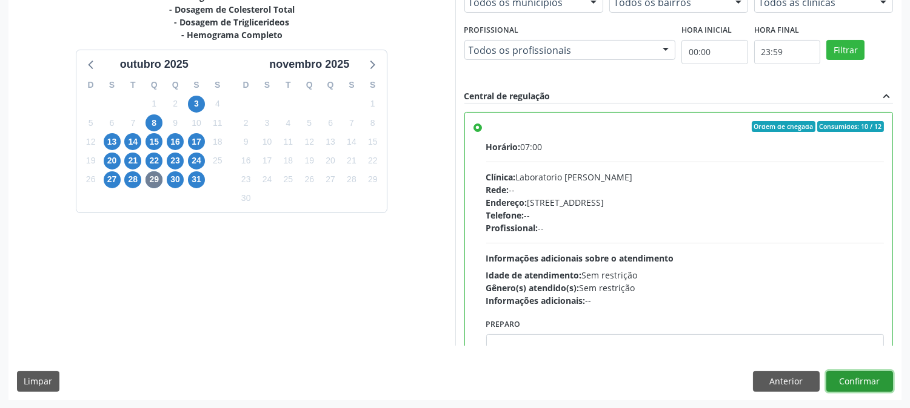
click at [864, 381] on button "Confirmar" at bounding box center [859, 381] width 67 height 21
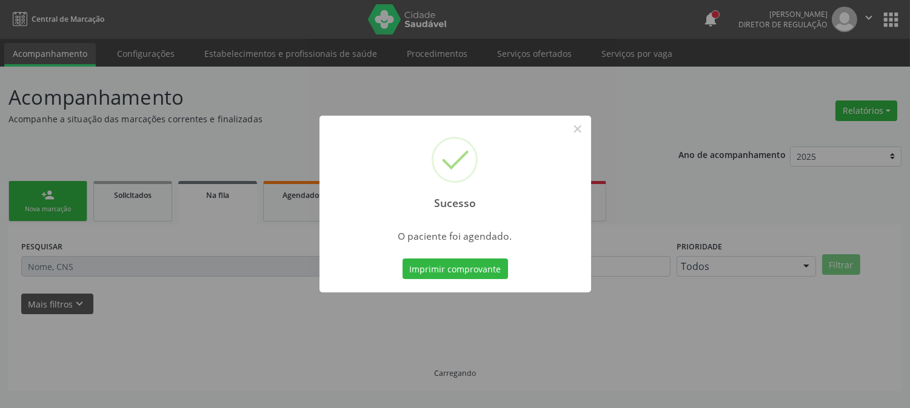
scroll to position [0, 0]
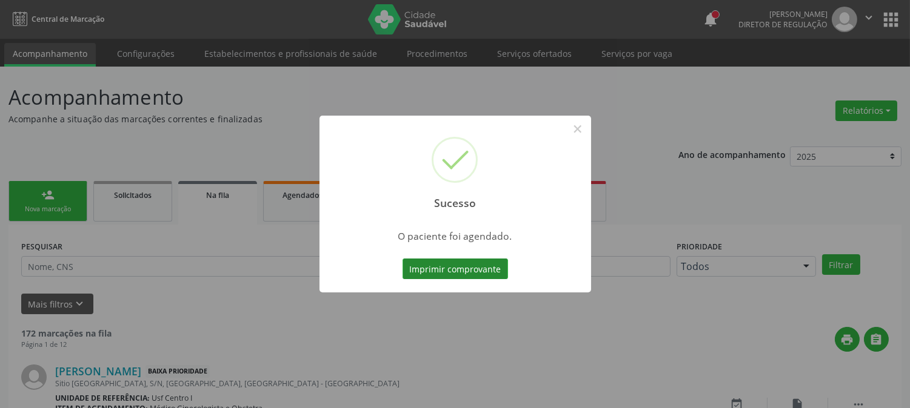
click at [461, 278] on button "Imprimir comprovante" at bounding box center [454, 269] width 105 height 21
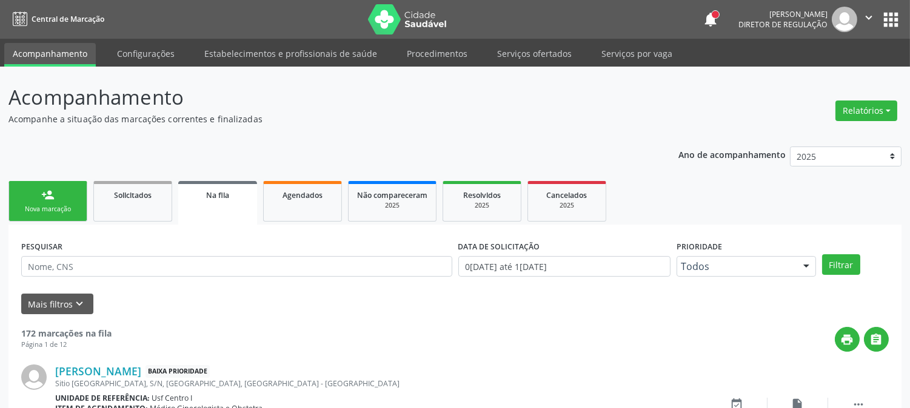
click at [55, 205] on div "Nova marcação" at bounding box center [48, 209] width 61 height 9
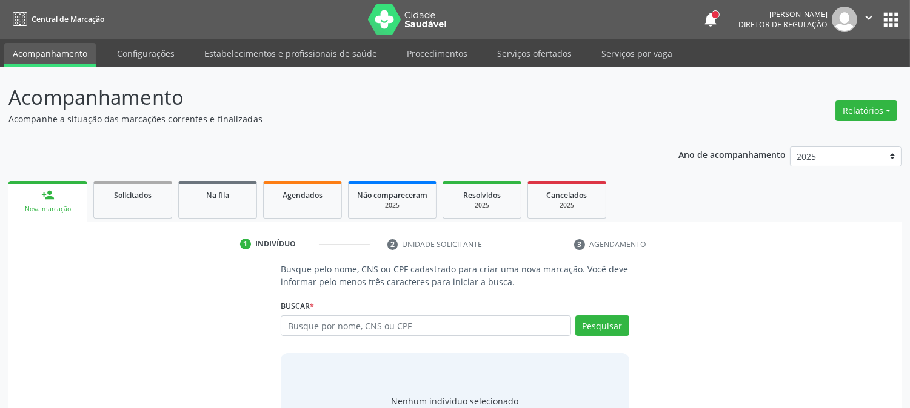
scroll to position [58, 0]
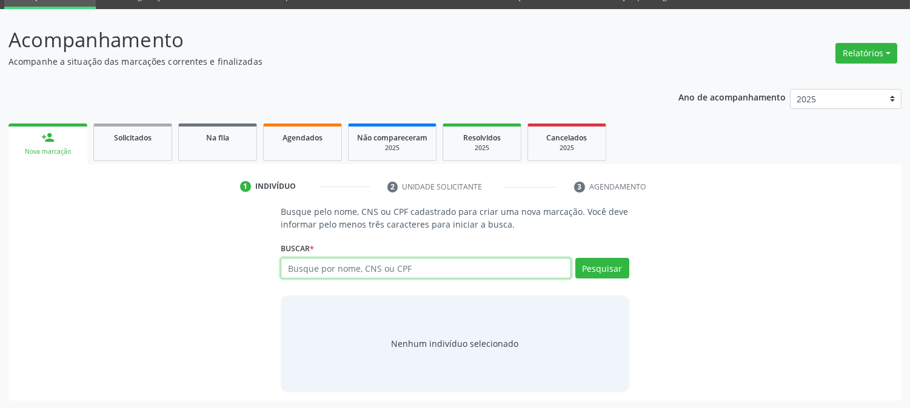
click at [296, 276] on input "text" at bounding box center [426, 268] width 290 height 21
paste input "Paciente: Damiao Paulino do Nascimento"
click at [605, 262] on button "Pesquisar" at bounding box center [602, 268] width 54 height 21
click at [328, 265] on input "Paciente: Damiao Paulino do Nascimento" at bounding box center [426, 268] width 290 height 21
type input "Damiao Paulino do Nascimento"
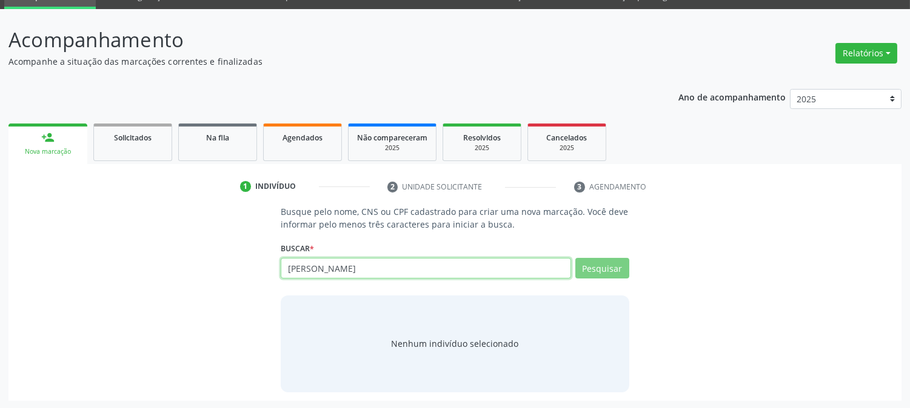
type input "Damiao Paulino do Nascimento"
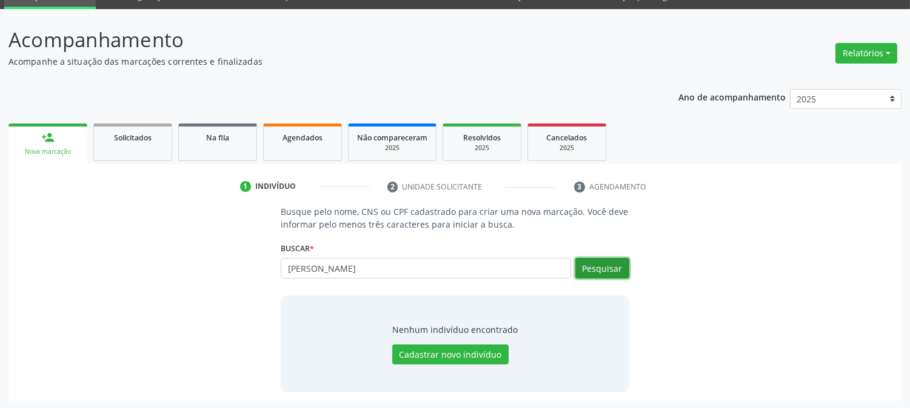
click at [607, 273] on button "Pesquisar" at bounding box center [602, 268] width 54 height 21
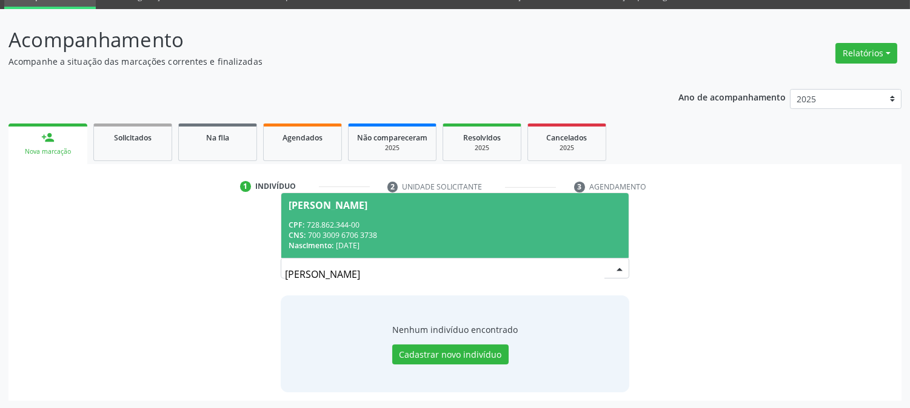
click at [467, 235] on div "CNS: 700 3009 6706 3738" at bounding box center [454, 235] width 332 height 10
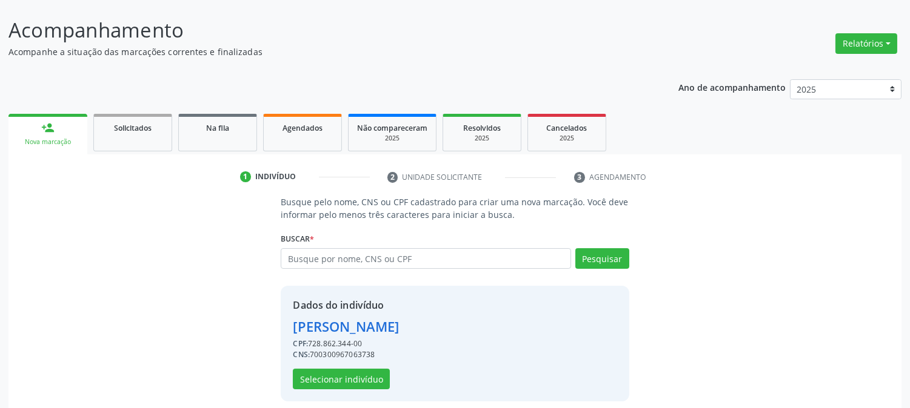
scroll to position [76, 0]
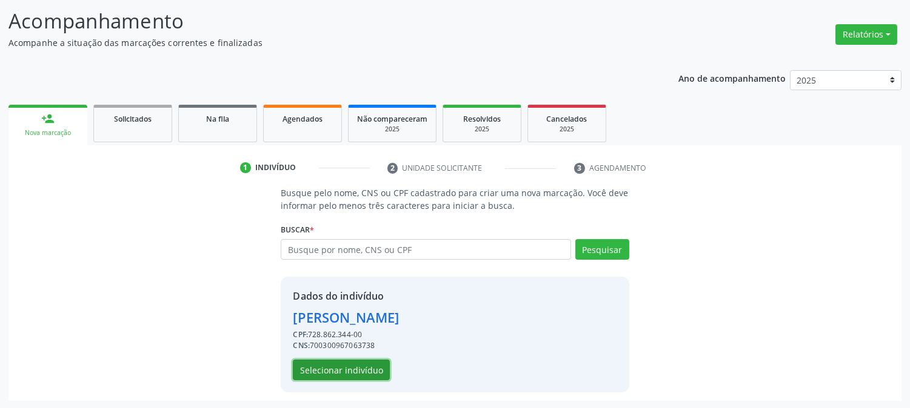
click at [367, 373] on button "Selecionar indivíduo" at bounding box center [341, 370] width 97 height 21
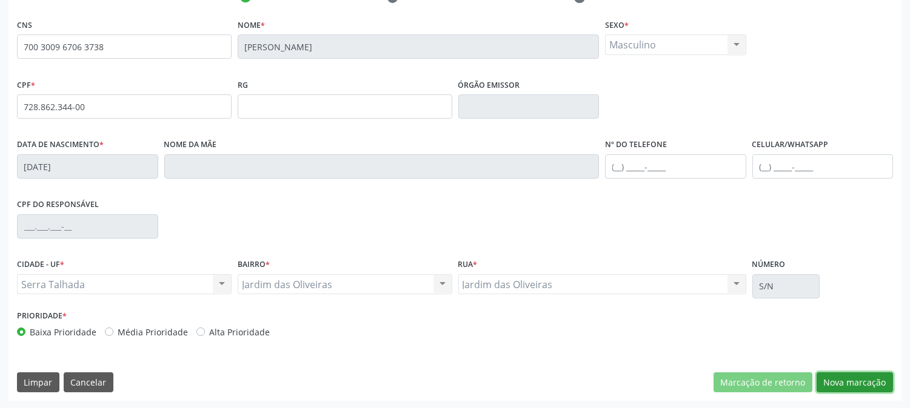
click at [850, 391] on button "Nova marcação" at bounding box center [854, 383] width 76 height 21
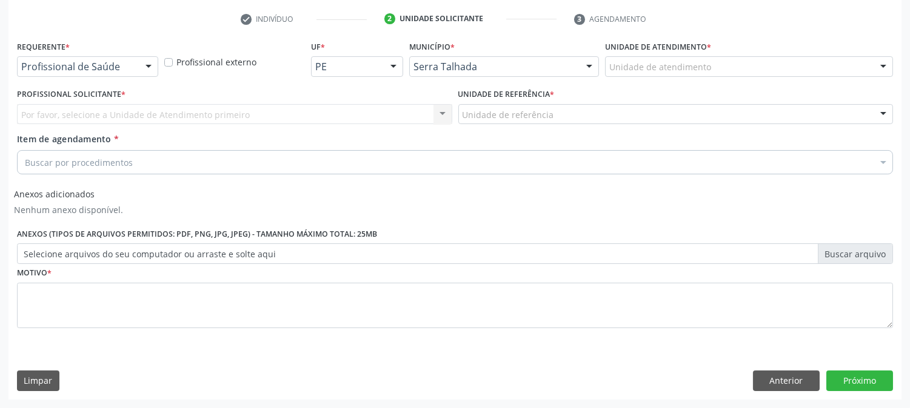
scroll to position [225, 0]
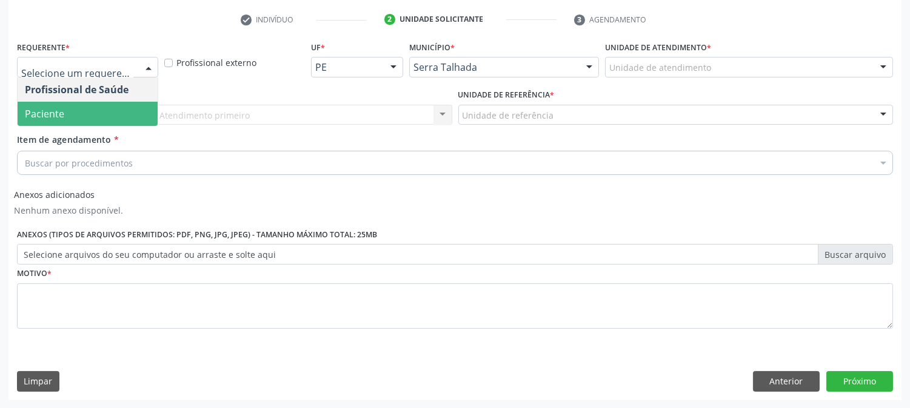
click at [124, 110] on span "Paciente" at bounding box center [88, 114] width 140 height 24
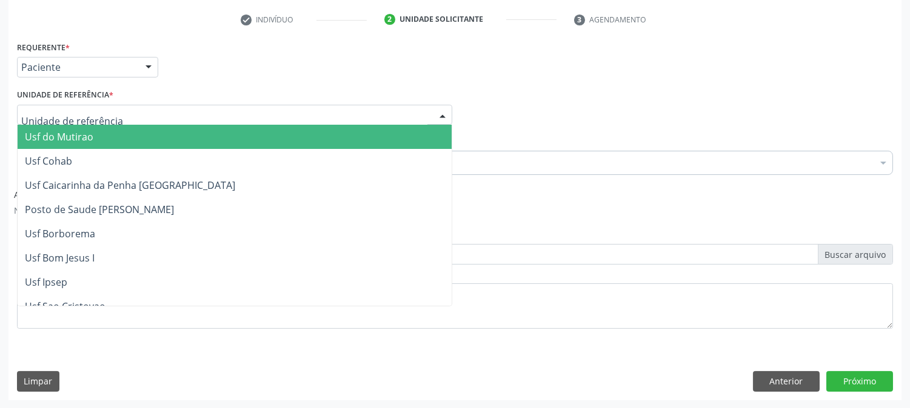
click at [124, 110] on div at bounding box center [234, 115] width 435 height 21
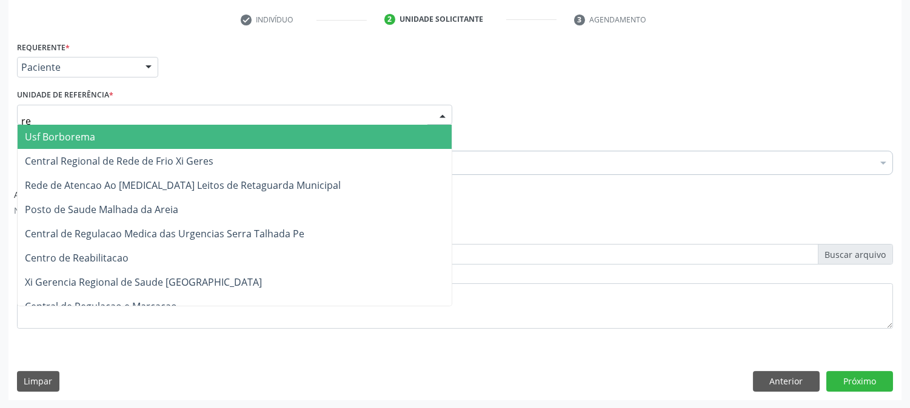
type input "rea"
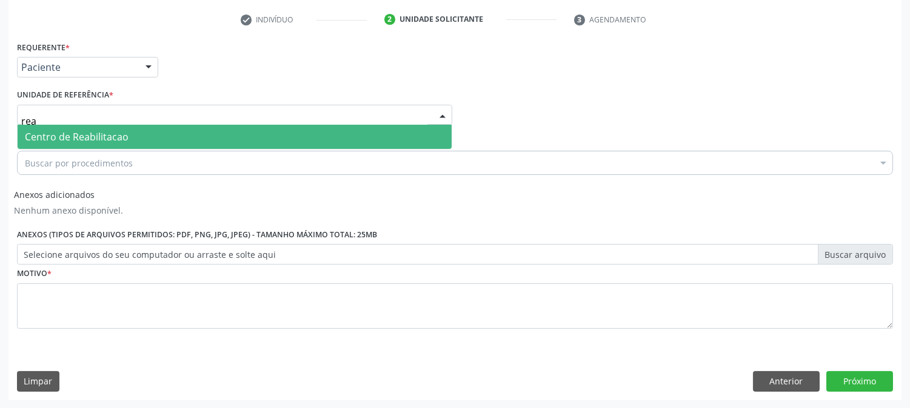
click at [125, 137] on span "Centro de Reabilitacao" at bounding box center [77, 136] width 104 height 13
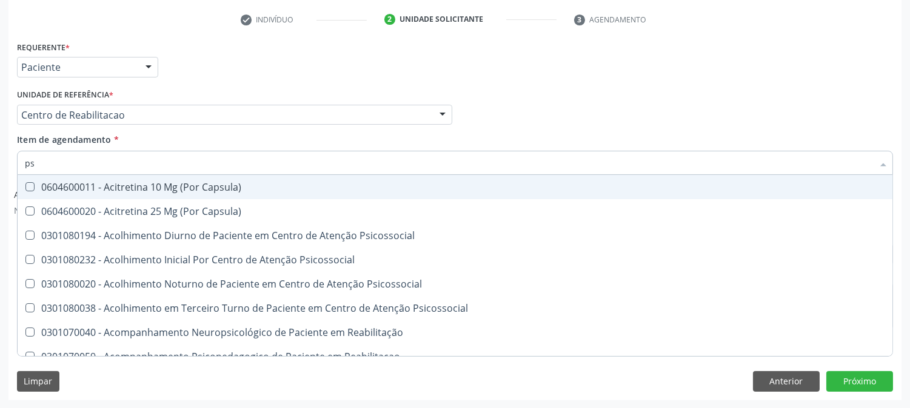
type input "psa"
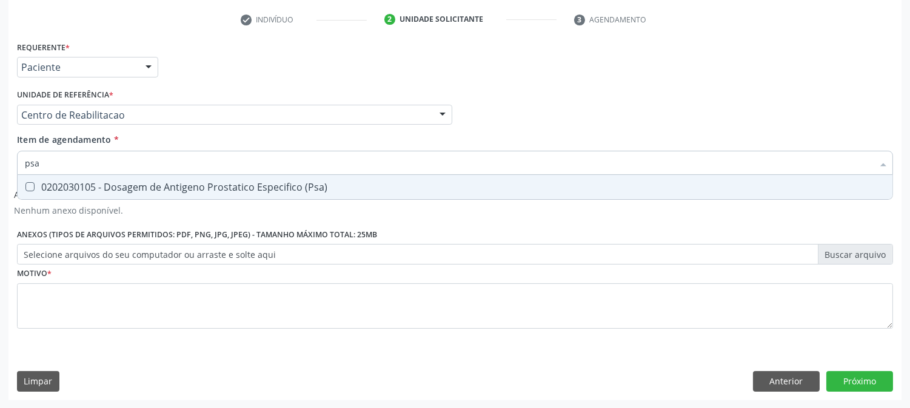
drag, startPoint x: 191, startPoint y: 184, endPoint x: 174, endPoint y: 179, distance: 17.8
click at [190, 185] on div "0202030105 - Dosagem de Antigeno Prostatico Especifico (Psa)" at bounding box center [455, 187] width 860 height 10
checkbox \(Psa\) "true"
click at [158, 168] on input "psa" at bounding box center [449, 163] width 848 height 24
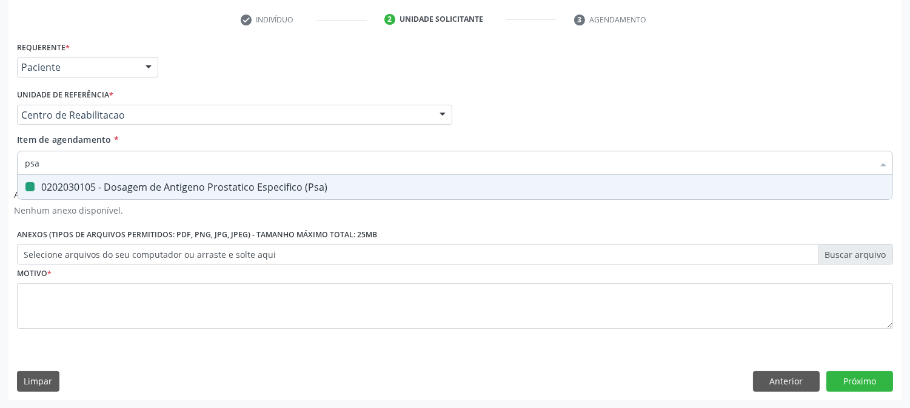
type input "g"
checkbox \(Psa\) "false"
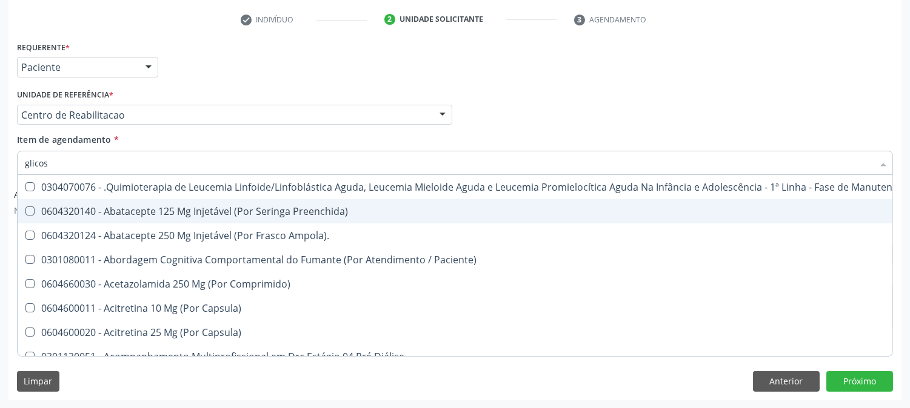
type input "glicosi"
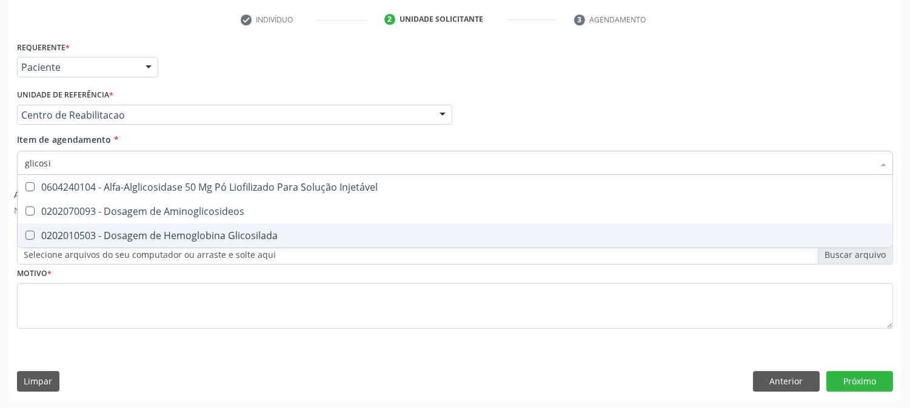
click at [170, 235] on div "0202010503 - Dosagem de Hemoglobina Glicosilada" at bounding box center [455, 236] width 860 height 10
checkbox Glicosilada "true"
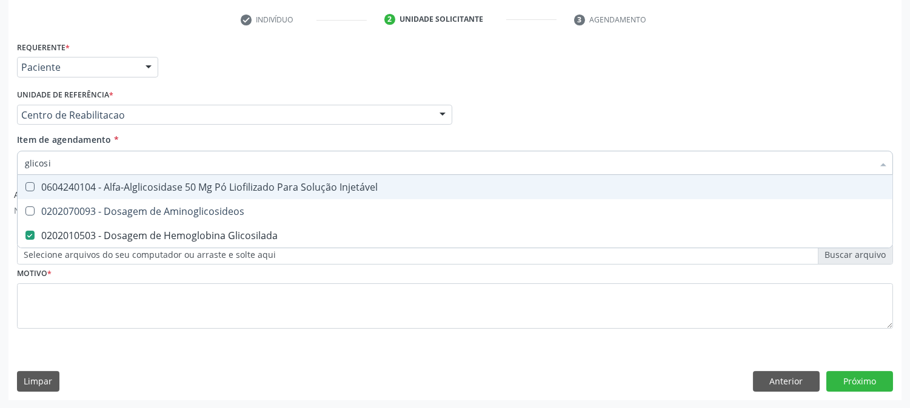
click at [99, 156] on input "glicosi" at bounding box center [449, 163] width 848 height 24
click at [239, 46] on div "Requerente * Paciente Profissional de Saúde Paciente Nenhum resultado encontrad…" at bounding box center [455, 61] width 882 height 47
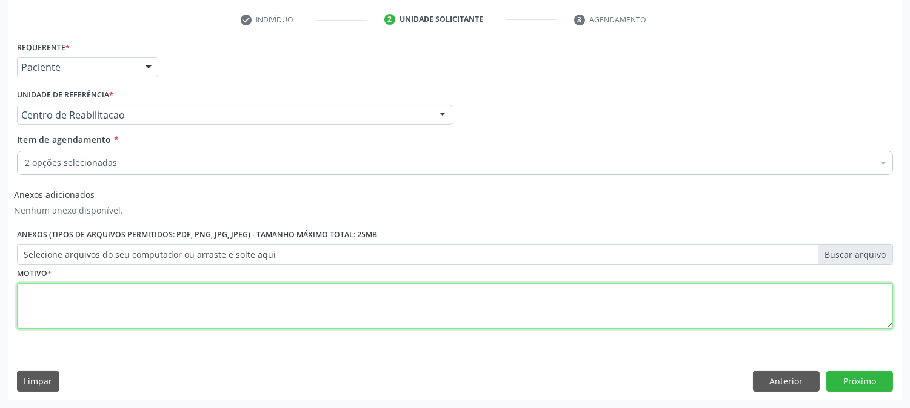
click at [35, 312] on textarea at bounding box center [455, 307] width 876 height 46
type textarea "z"
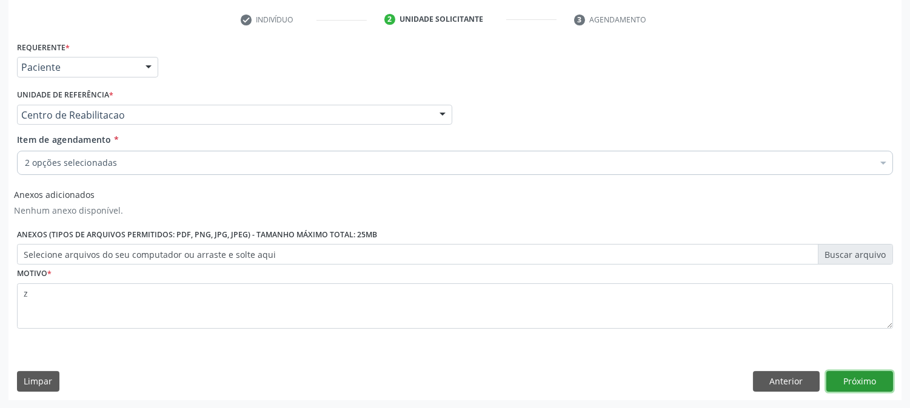
click at [865, 386] on button "Próximo" at bounding box center [859, 381] width 67 height 21
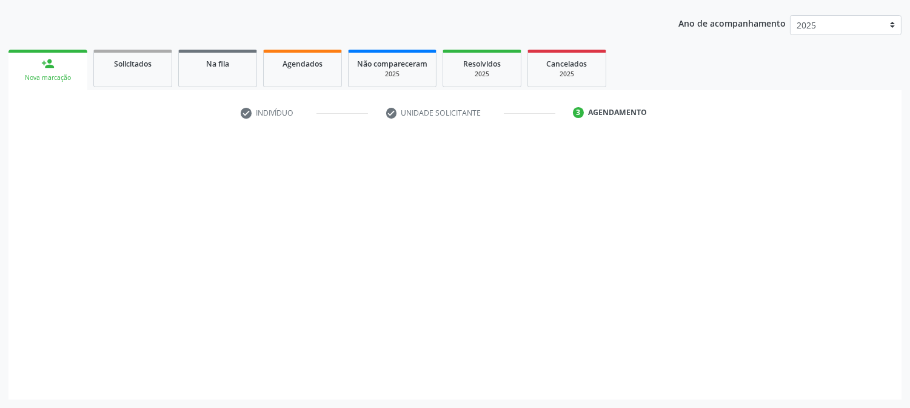
scroll to position [131, 0]
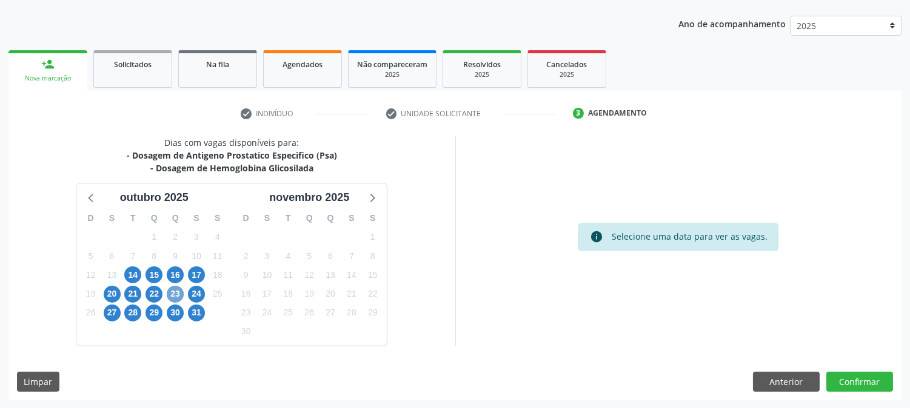
click at [179, 298] on span "23" at bounding box center [175, 294] width 17 height 17
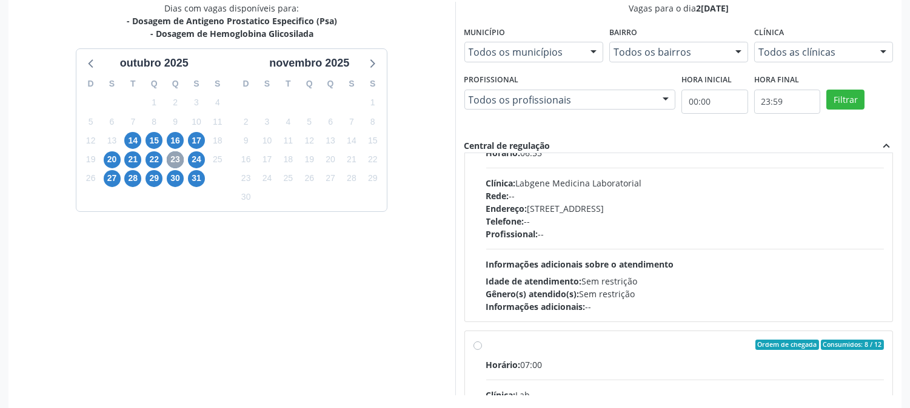
scroll to position [67, 0]
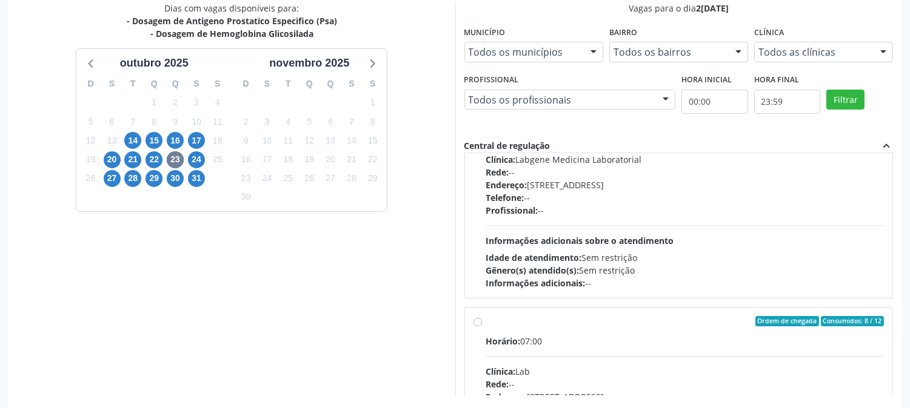
click at [575, 230] on div "Horário: 06:55 Clínica: Labgene Medicina Laboratorial Rede: -- Endereço: nº 531…" at bounding box center [685, 206] width 398 height 167
click at [482, 115] on input "Ordem de chegada Consumidos: 19 / 40 Horário: 06:55 Clínica: Labgene Medicina L…" at bounding box center [477, 109] width 8 height 11
radio input "true"
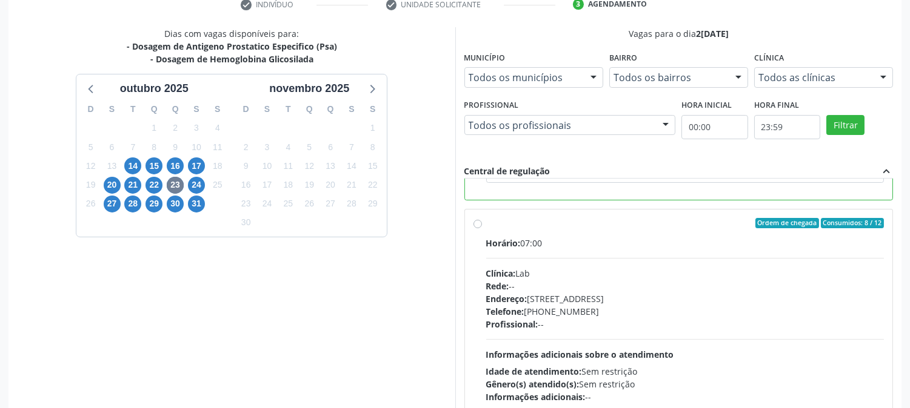
scroll to position [269, 0]
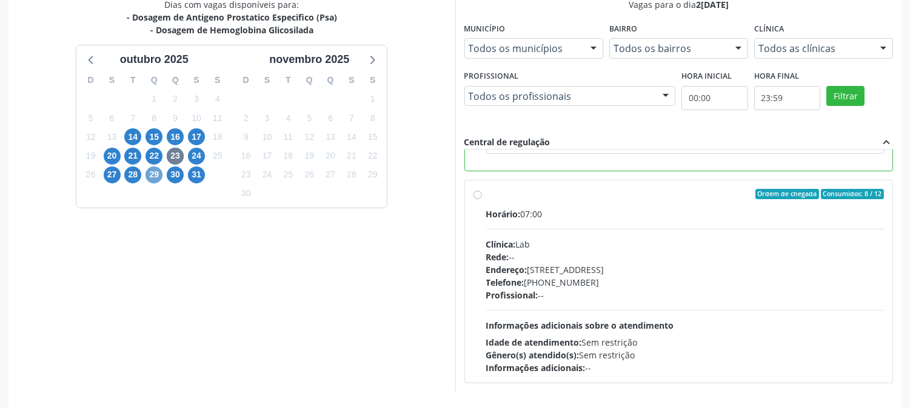
click at [148, 177] on span "29" at bounding box center [153, 175] width 17 height 17
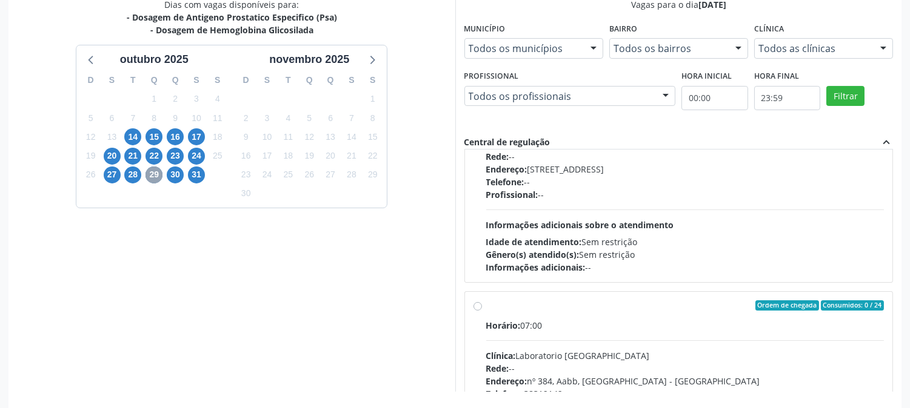
scroll to position [202, 0]
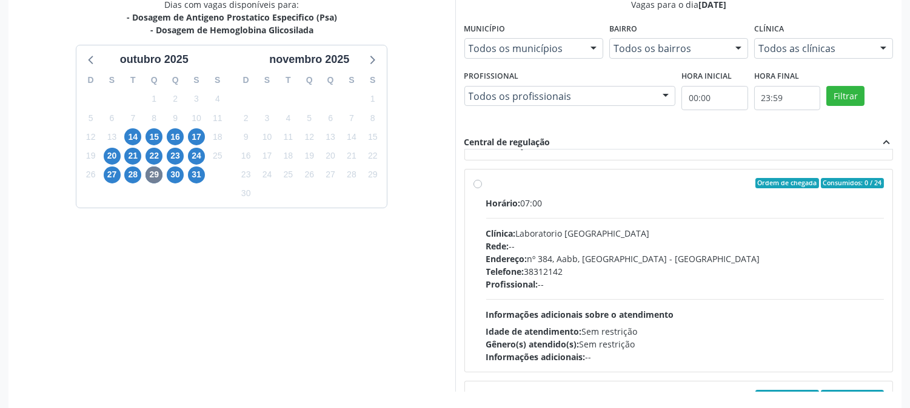
click at [544, 237] on div "Clínica: Laboratorio Sao Francisco" at bounding box center [685, 233] width 398 height 13
click at [482, 189] on input "Ordem de chegada Consumidos: 0 / 24 Horário: 07:00 Clínica: Laboratorio Sao Fra…" at bounding box center [477, 183] width 8 height 11
radio input "true"
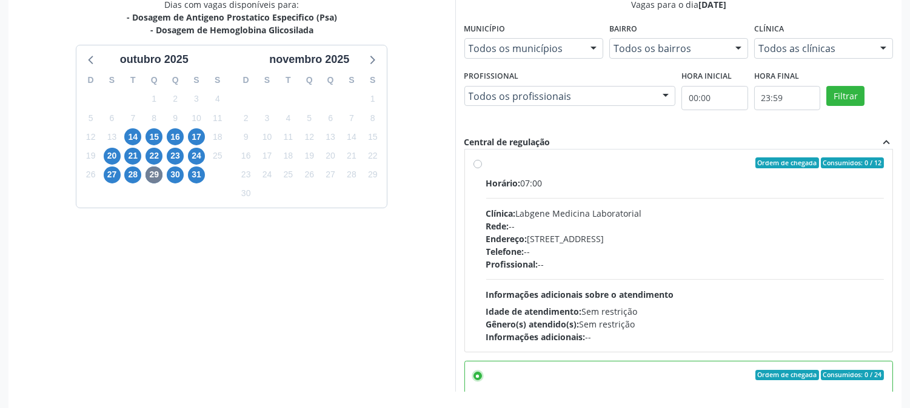
scroll to position [0, 0]
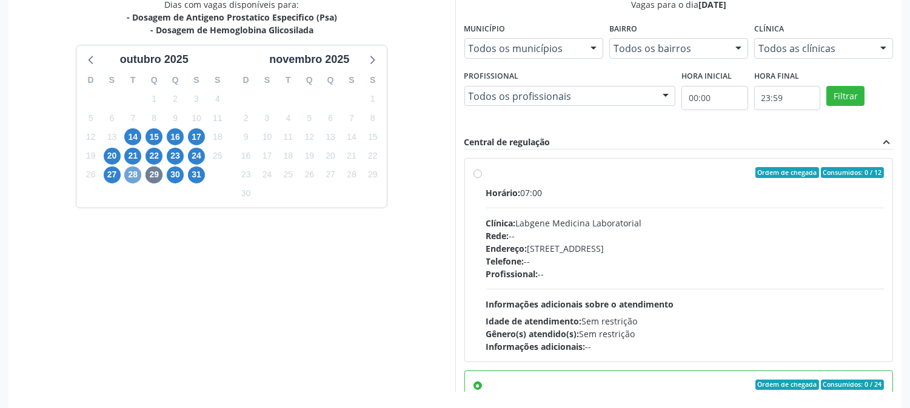
click at [131, 172] on span "28" at bounding box center [132, 175] width 17 height 17
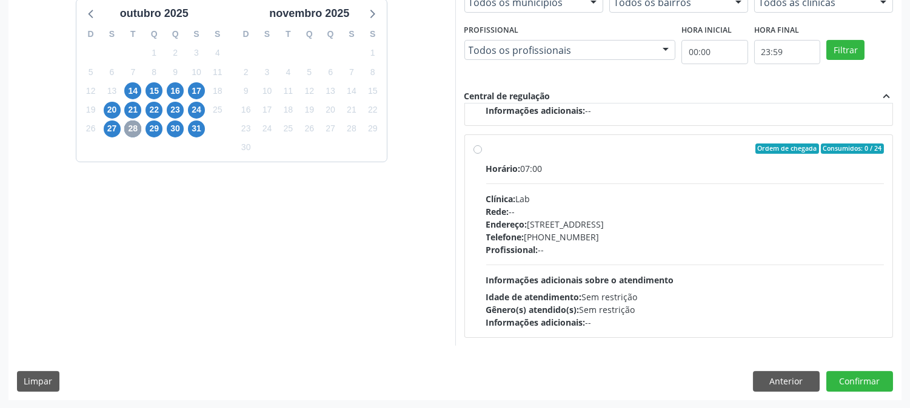
scroll to position [616, 0]
click at [109, 129] on span "27" at bounding box center [112, 129] width 17 height 17
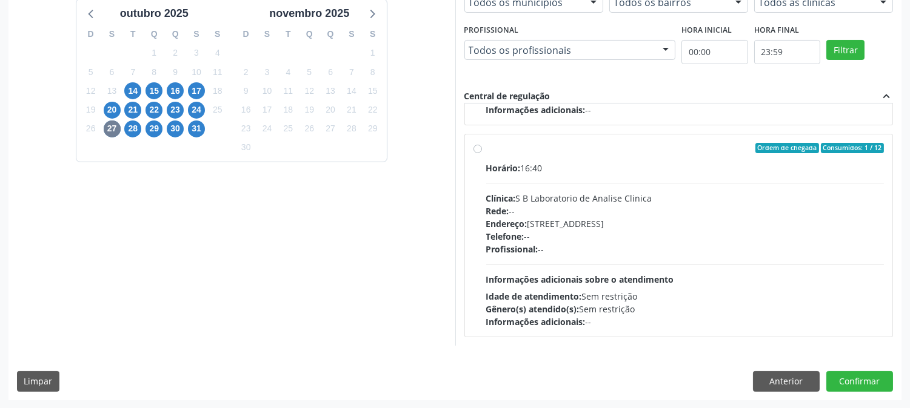
click at [705, 207] on div "Rede: --" at bounding box center [685, 211] width 398 height 13
click at [482, 154] on input "Ordem de chegada Consumidos: 1 / 12 Horário: 16:40 Clínica: S B Laboratorio de …" at bounding box center [477, 148] width 8 height 11
radio input "true"
click at [845, 376] on button "Confirmar" at bounding box center [859, 381] width 67 height 21
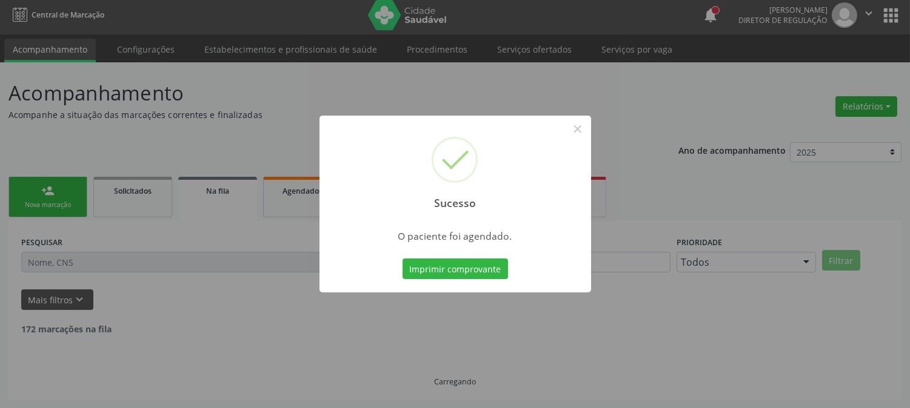
scroll to position [0, 0]
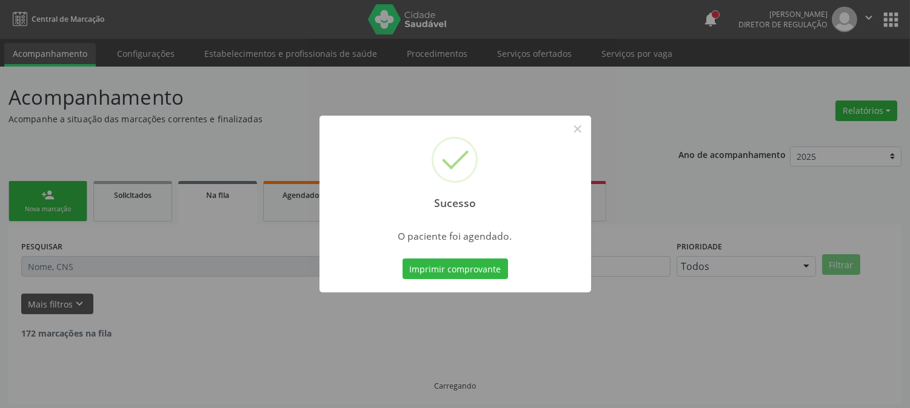
click at [468, 279] on div "Imprimir comprovante Cancel" at bounding box center [454, 268] width 111 height 25
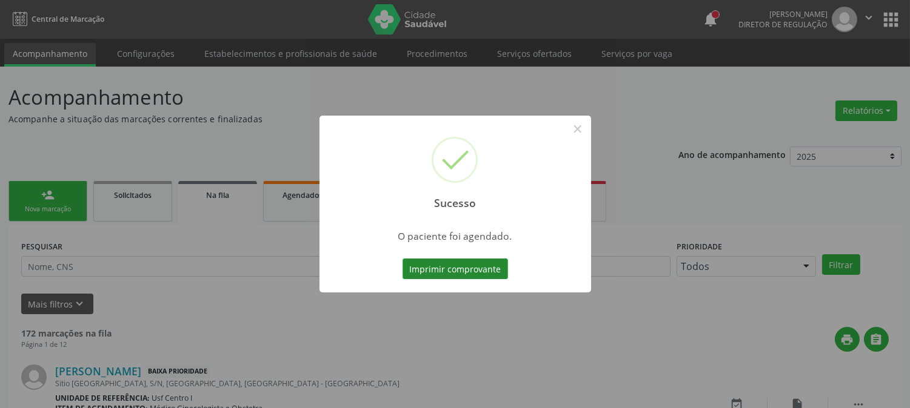
click at [464, 268] on button "Imprimir comprovante" at bounding box center [454, 269] width 105 height 21
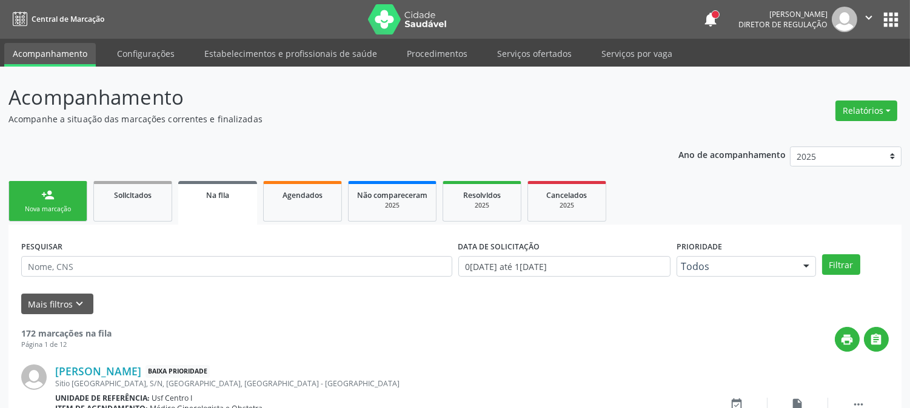
click at [51, 188] on div "person_add" at bounding box center [47, 194] width 13 height 13
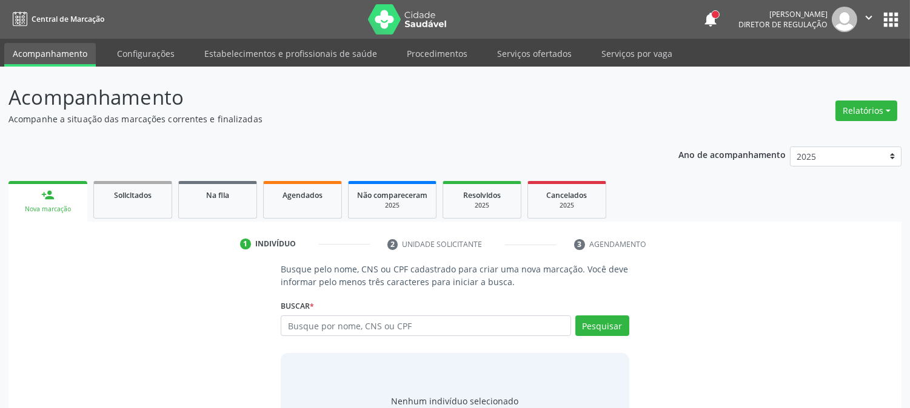
scroll to position [19, 0]
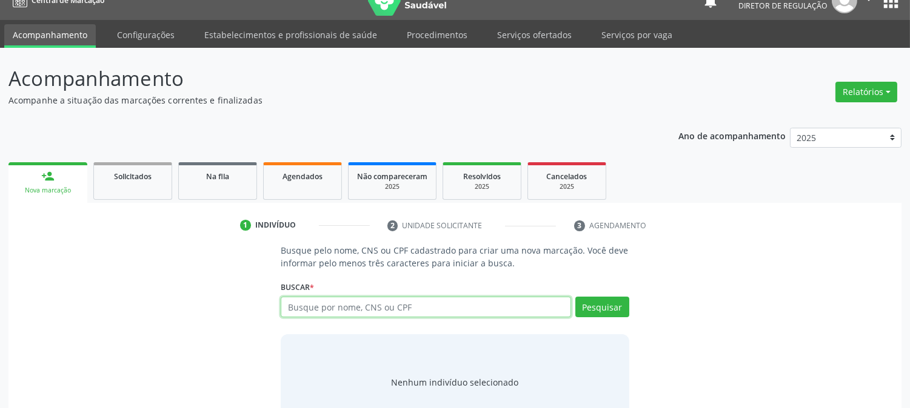
click at [329, 311] on input "text" at bounding box center [426, 307] width 290 height 21
type input "898003413693494"
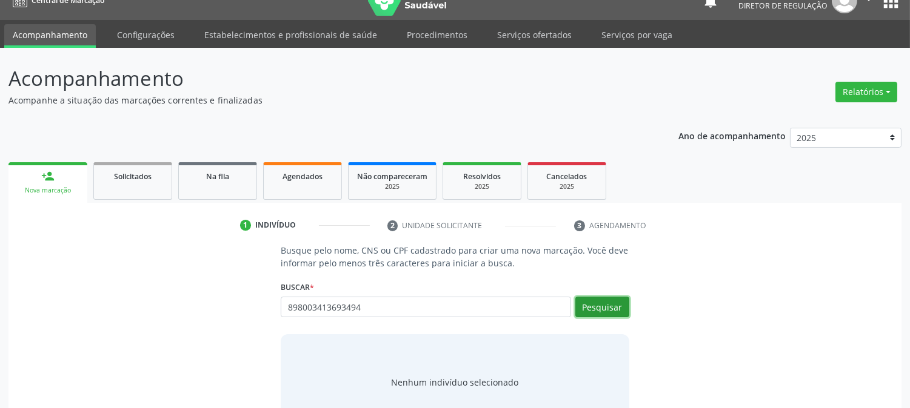
click at [617, 312] on button "Pesquisar" at bounding box center [602, 307] width 54 height 21
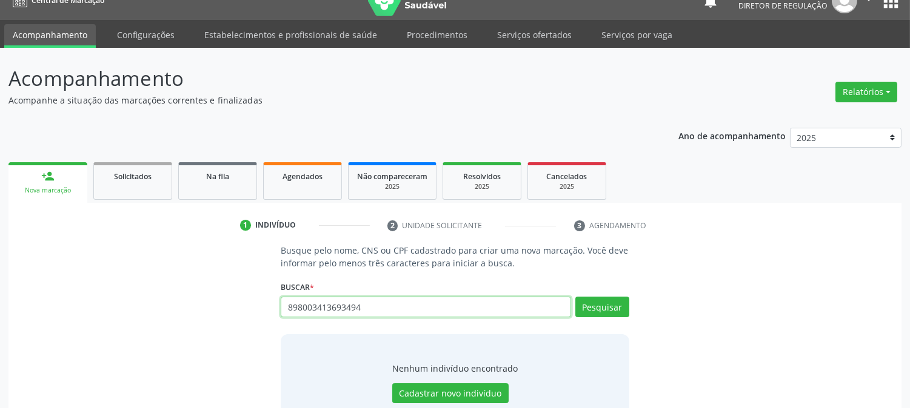
click at [315, 305] on input "898003413693494" at bounding box center [426, 307] width 290 height 21
paste input "Carla Cristina de Moura Pereira"
type input "Carla Cristina de Moura Pereira"
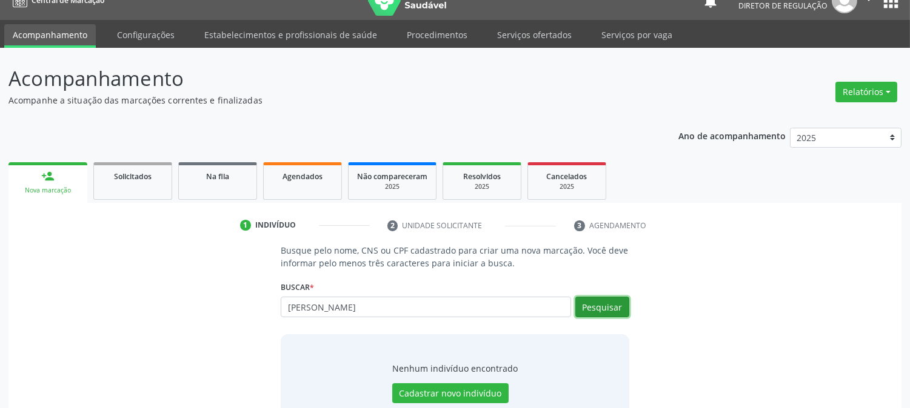
click at [621, 310] on button "Pesquisar" at bounding box center [602, 307] width 54 height 21
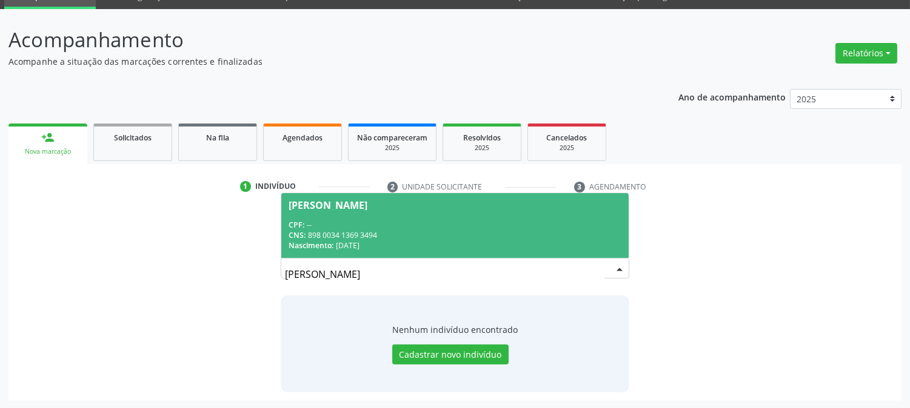
click at [500, 209] on span "Carla Cristina de Moura Pereira CPF: -- CNS: 898 0034 1369 3494 Nascimento: 02/…" at bounding box center [454, 225] width 347 height 65
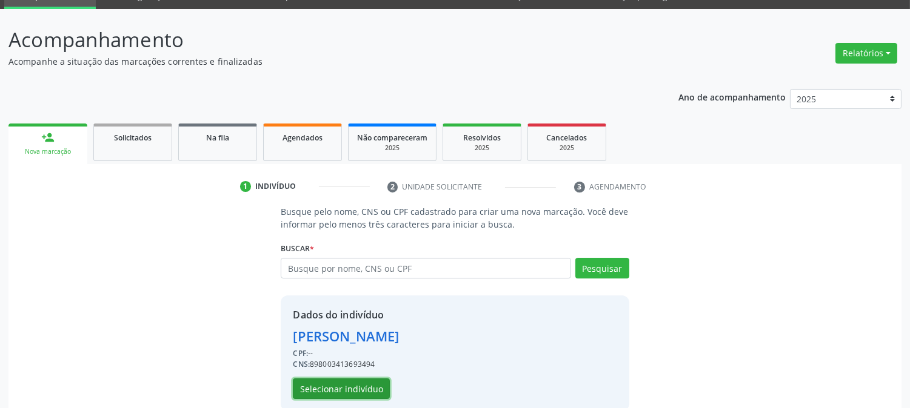
click at [325, 383] on button "Selecionar indivíduo" at bounding box center [341, 389] width 97 height 21
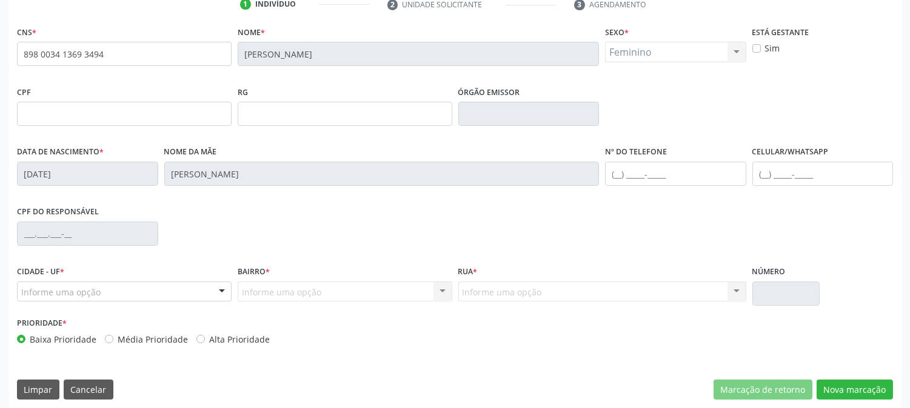
scroll to position [247, 0]
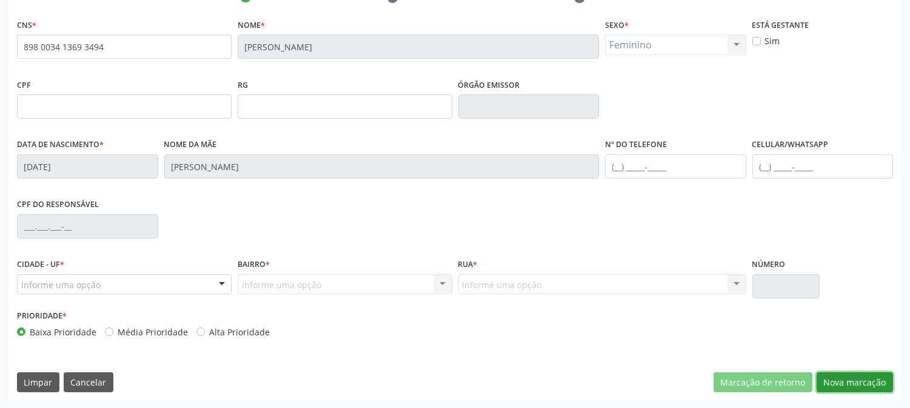
click at [861, 380] on button "Nova marcação" at bounding box center [854, 383] width 76 height 21
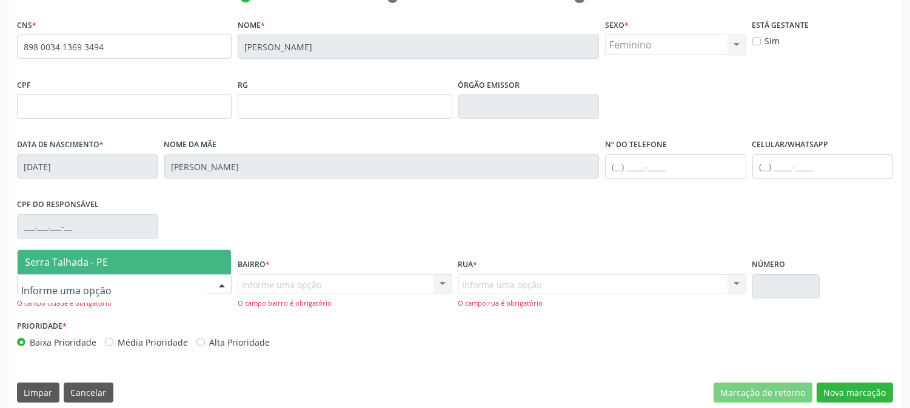
click at [81, 265] on span "Serra Talhada - PE" at bounding box center [66, 262] width 83 height 13
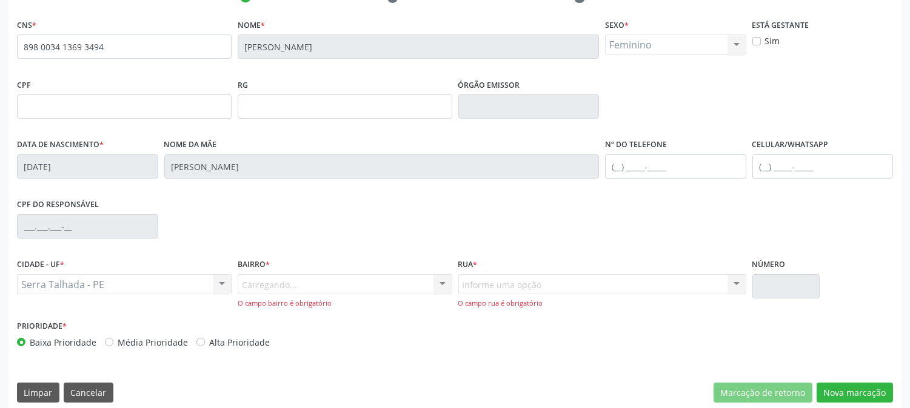
click at [288, 282] on div "Carregando... Nenhum resultado encontrado para: " " Nenhuma opção encontrada. D…" at bounding box center [345, 292] width 215 height 35
click at [343, 281] on div "Informe uma opção" at bounding box center [345, 285] width 215 height 21
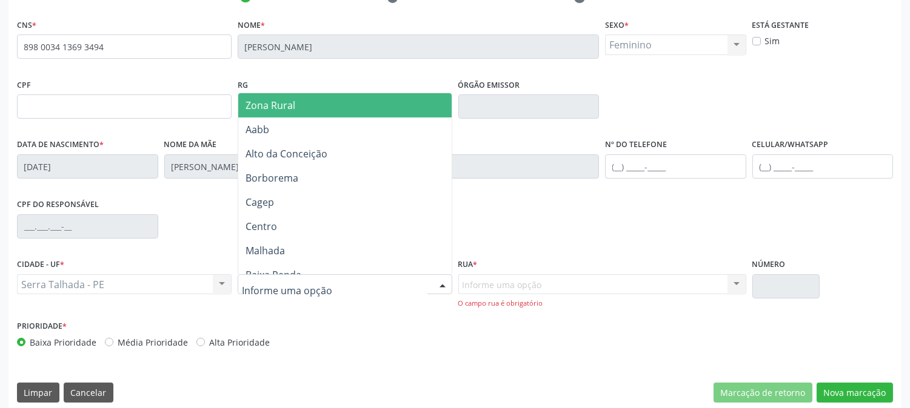
click at [343, 281] on input "text" at bounding box center [334, 291] width 185 height 24
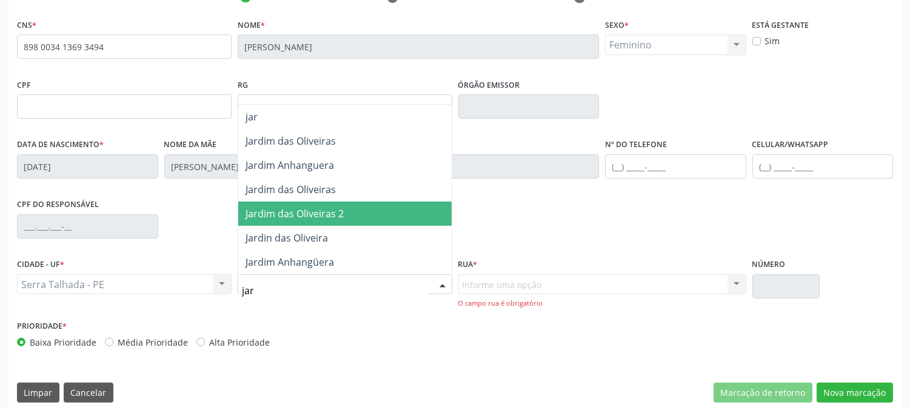
type input "jard"
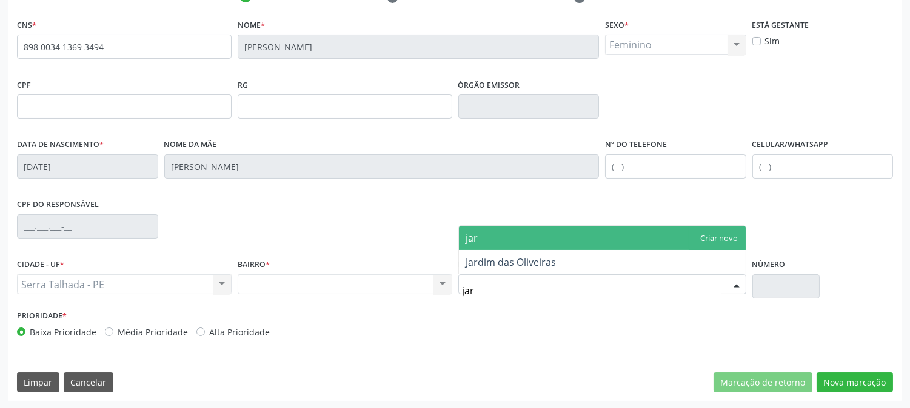
type input "jard"
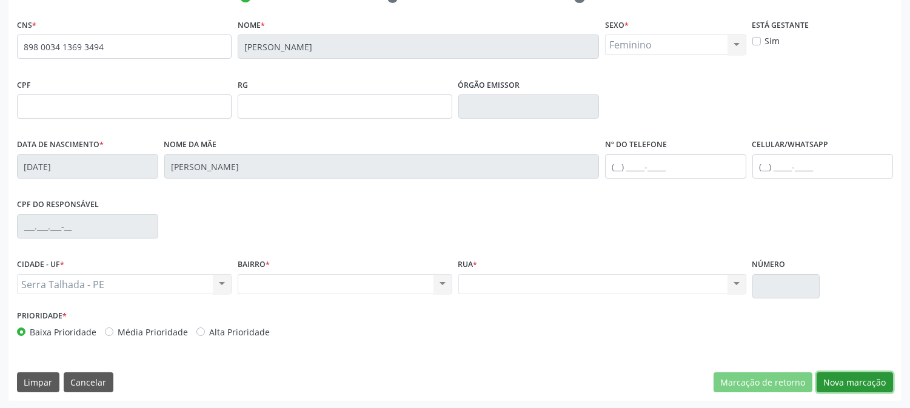
click at [849, 380] on button "Nova marcação" at bounding box center [854, 383] width 76 height 21
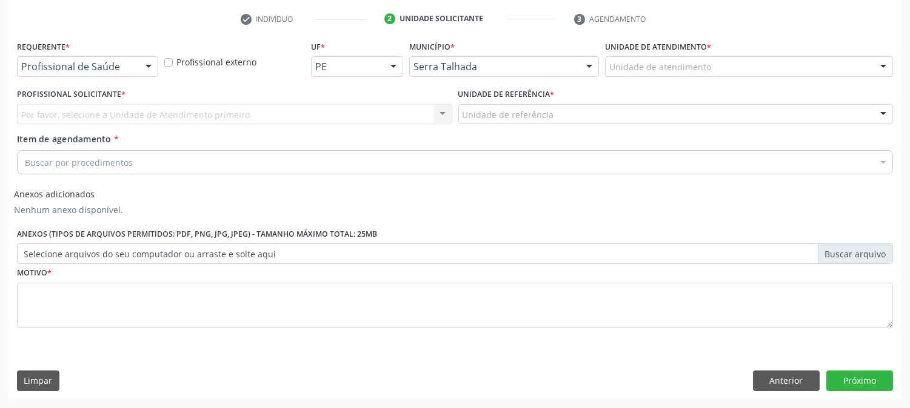
scroll to position [225, 0]
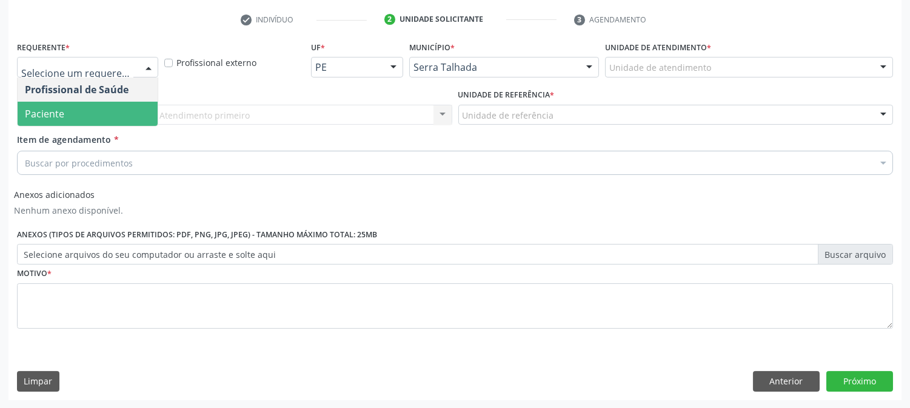
click at [53, 113] on span "Paciente" at bounding box center [44, 113] width 39 height 13
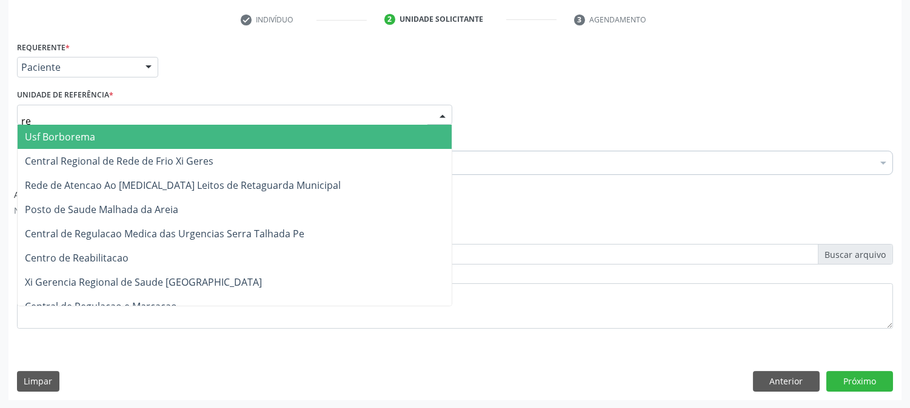
type input "rea"
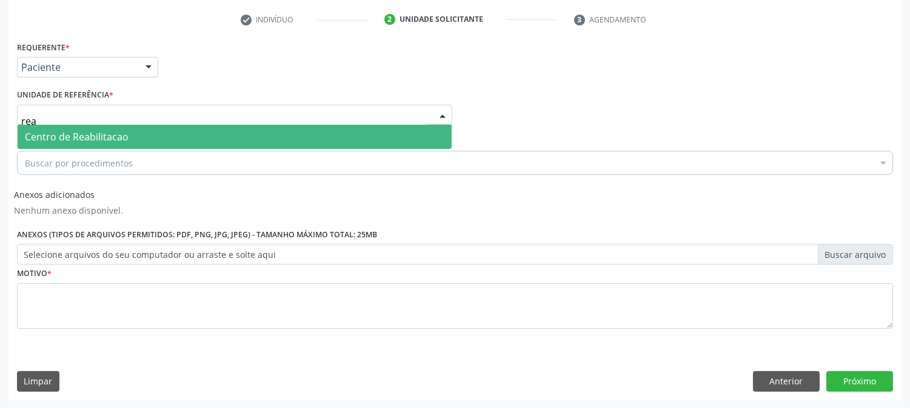
click at [53, 133] on span "Centro de Reabilitacao" at bounding box center [77, 136] width 104 height 13
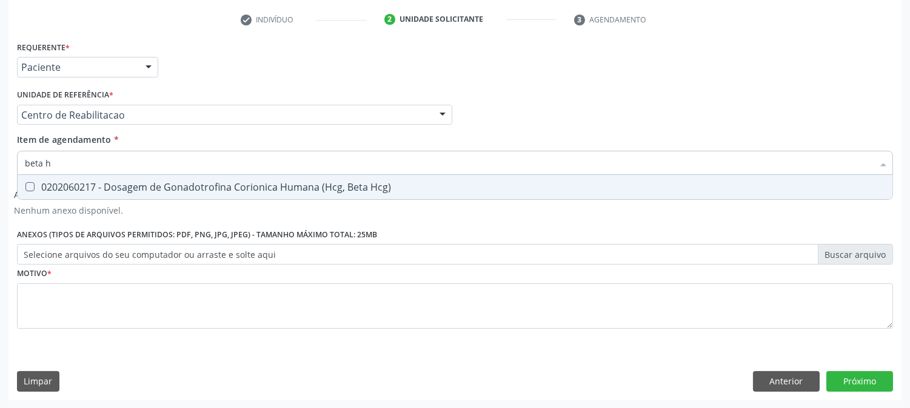
type input "beta hc"
click at [116, 195] on span "0202060217 - Dosagem de Gonadotrofina Corionica Humana (Hcg, Beta Hcg)" at bounding box center [455, 187] width 874 height 24
checkbox Hcg\) "true"
click at [97, 172] on input "beta hc" at bounding box center [449, 163] width 848 height 24
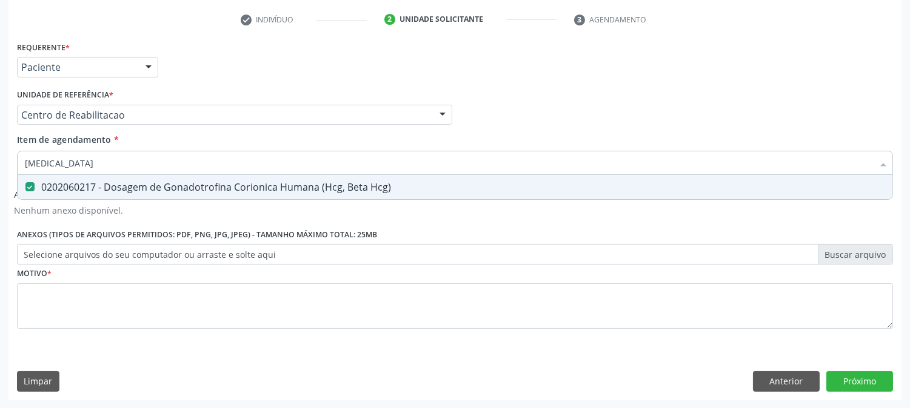
drag, startPoint x: 97, startPoint y: 172, endPoint x: 70, endPoint y: 195, distance: 35.2
click at [82, 172] on div "beta hc Desfazer seleção 0202060217 - Dosagem de Gonadotrofina Corionica Humana…" at bounding box center [455, 161] width 876 height 21
type input "cr"
checkbox Hcg\) "false"
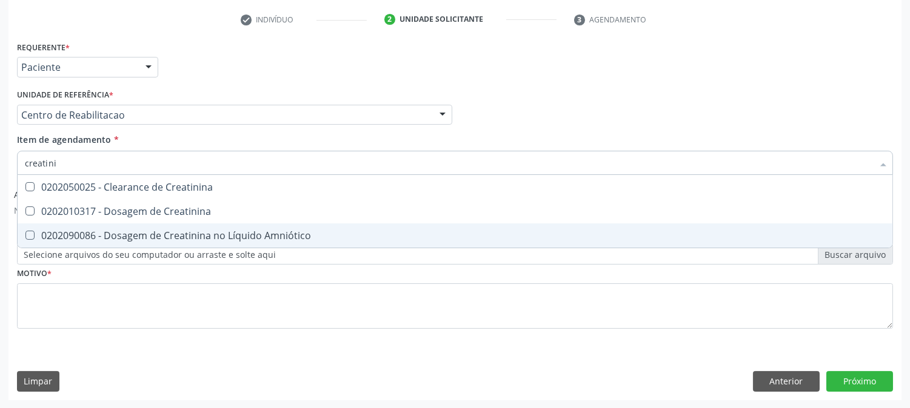
type input "creatinin"
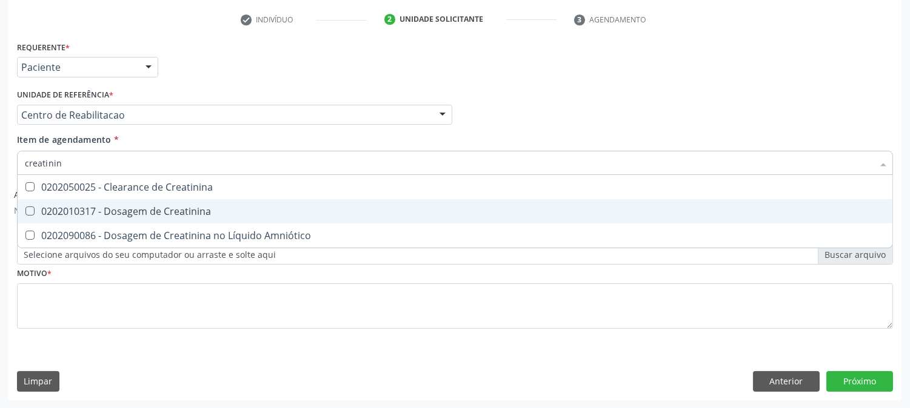
click at [161, 219] on span "0202010317 - Dosagem de Creatinina" at bounding box center [455, 211] width 874 height 24
checkbox Creatinina "true"
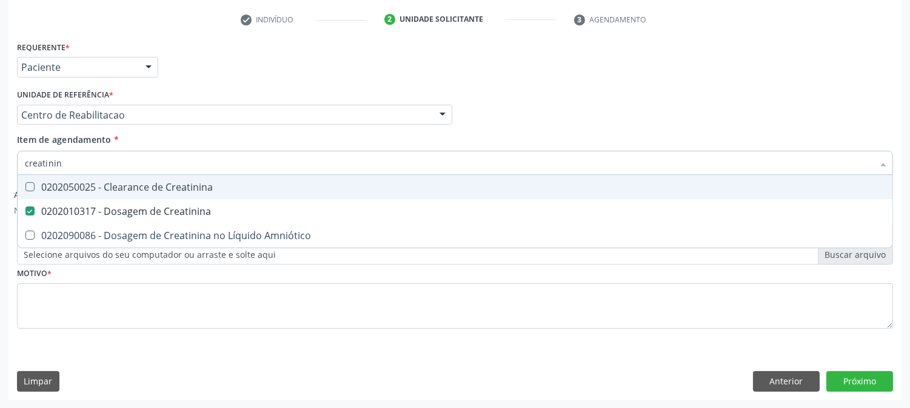
click at [65, 159] on input "creatinin" at bounding box center [449, 163] width 848 height 24
drag, startPoint x: 65, startPoint y: 159, endPoint x: 68, endPoint y: 173, distance: 13.7
click at [68, 161] on input "creatinin" at bounding box center [449, 163] width 848 height 24
type input "ur"
checkbox Creatinina "false"
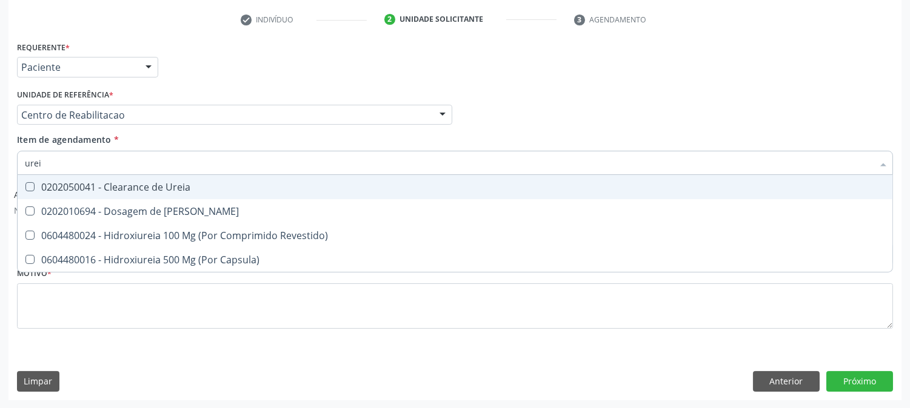
type input "ureia"
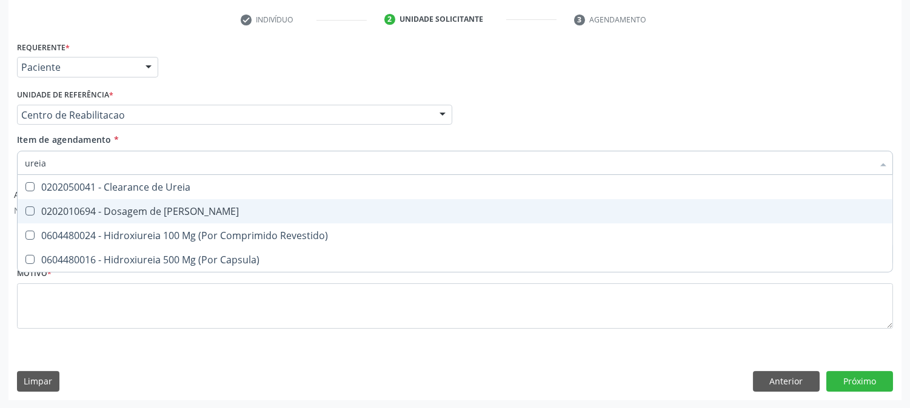
click at [113, 214] on div "0202010694 - Dosagem de Ureia" at bounding box center [455, 212] width 860 height 10
checkbox Ureia "true"
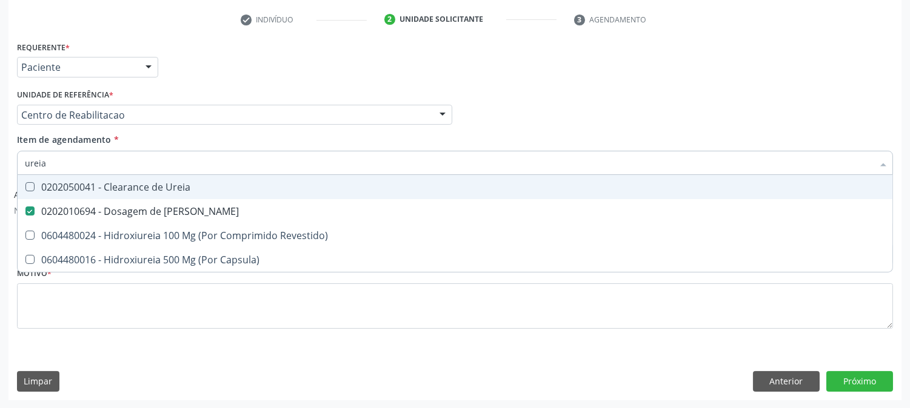
click at [78, 162] on input "ureia" at bounding box center [449, 163] width 848 height 24
drag, startPoint x: 78, startPoint y: 162, endPoint x: 62, endPoint y: 175, distance: 19.4
click at [75, 161] on input "ureia" at bounding box center [449, 163] width 848 height 24
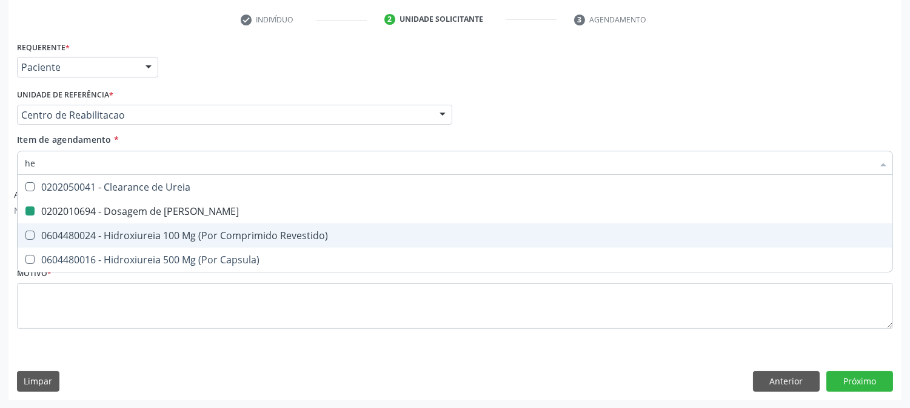
type input "hem"
checkbox Ureia "false"
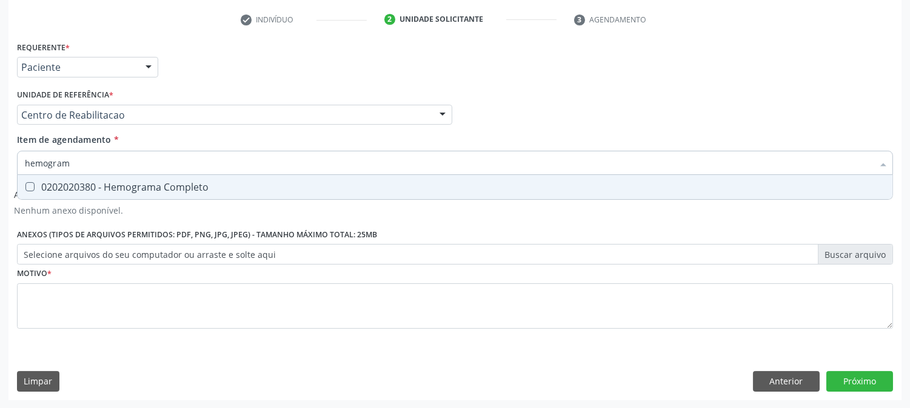
type input "hemograma"
click at [143, 192] on div "0202020380 - Hemograma Completo" at bounding box center [455, 187] width 860 height 10
checkbox Completo "true"
click at [115, 167] on input "hemograma" at bounding box center [449, 163] width 848 height 24
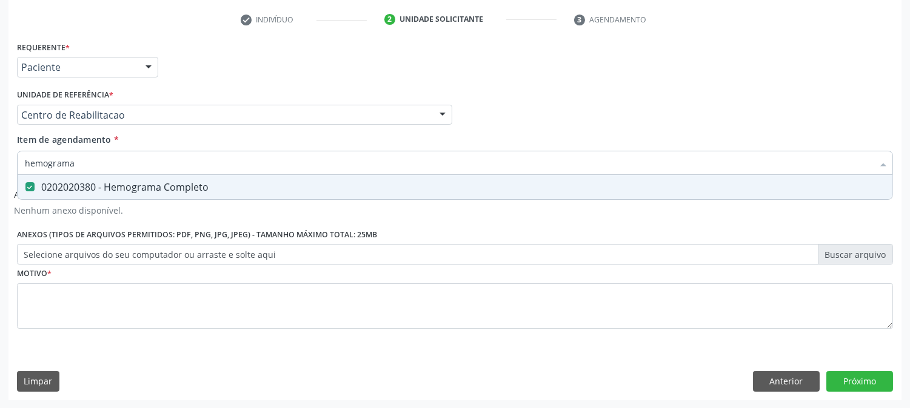
click at [506, 118] on div "Profissional Solicitante Por favor, selecione a Unidade de Atendimento primeiro…" at bounding box center [455, 109] width 882 height 47
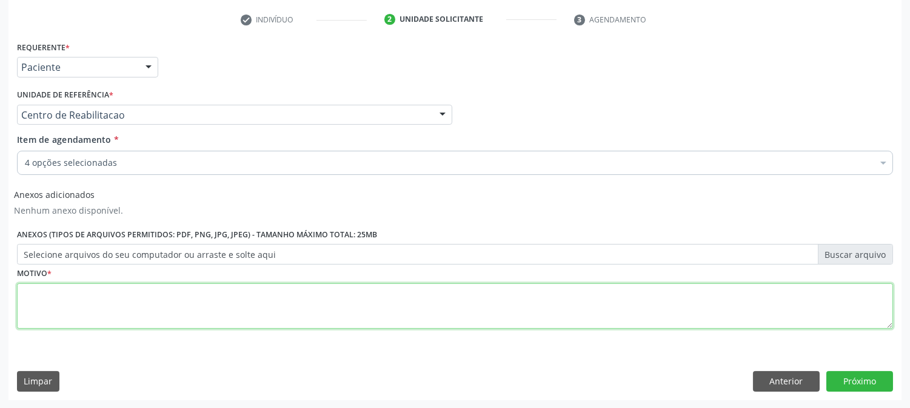
click at [79, 293] on textarea at bounding box center [455, 307] width 876 height 46
type textarea "a"
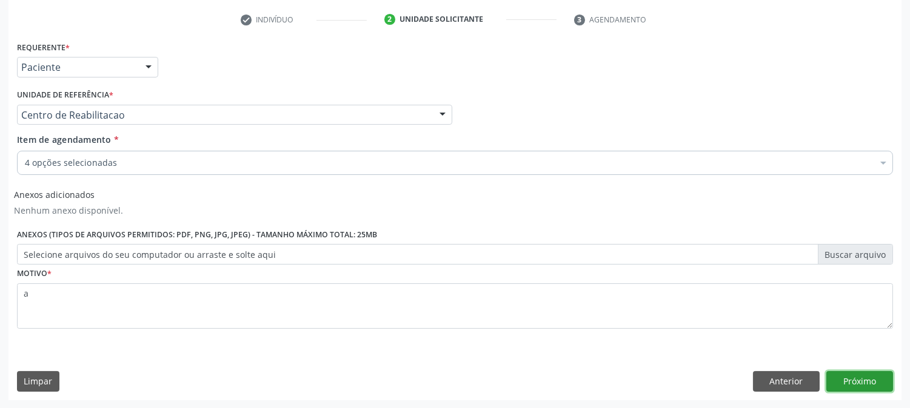
click at [875, 378] on button "Próximo" at bounding box center [859, 381] width 67 height 21
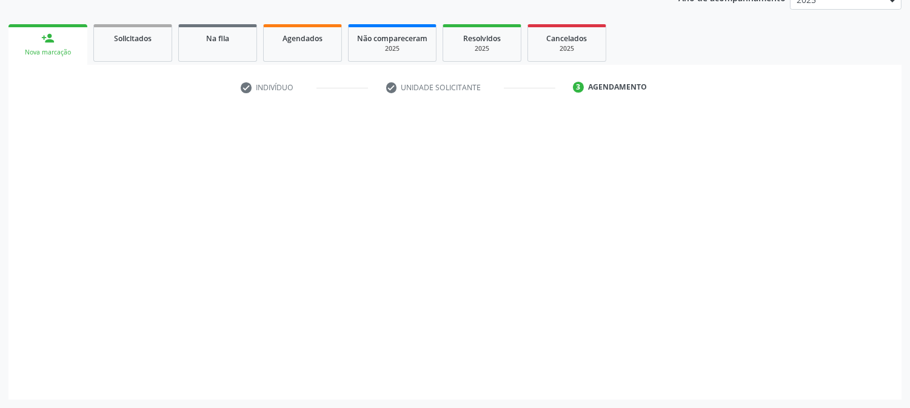
scroll to position [156, 0]
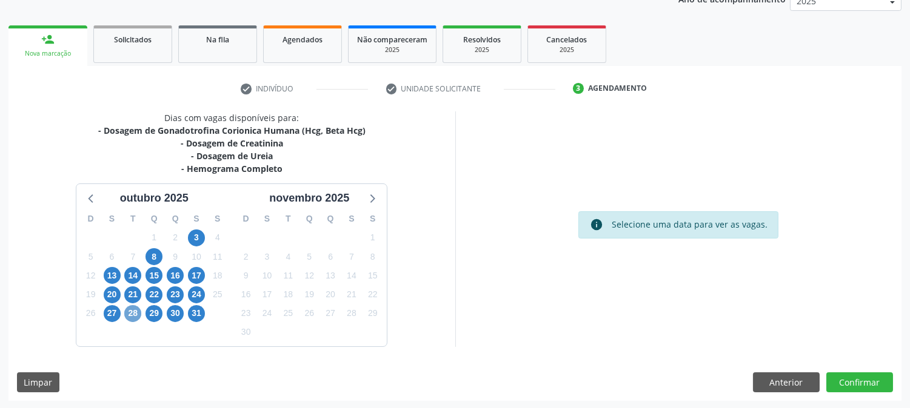
click at [132, 312] on span "28" at bounding box center [132, 313] width 17 height 17
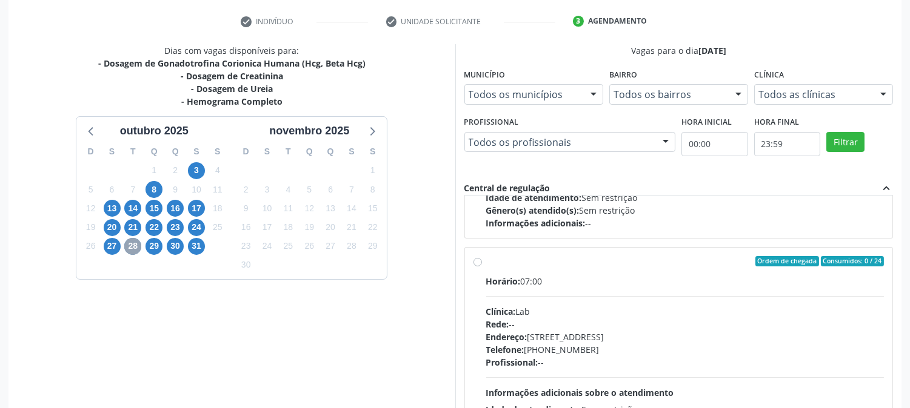
scroll to position [606, 0]
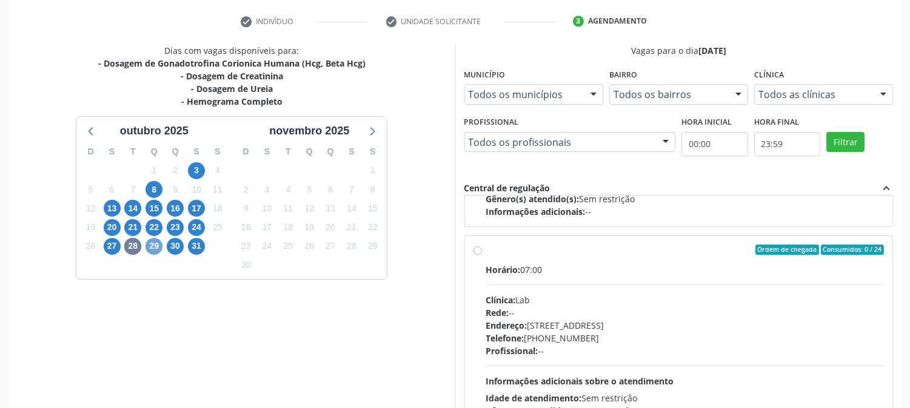
click at [152, 246] on span "29" at bounding box center [153, 246] width 17 height 17
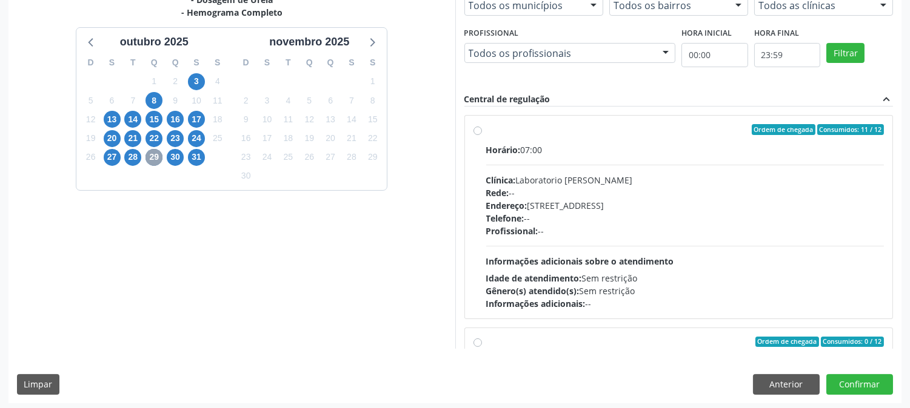
scroll to position [315, 0]
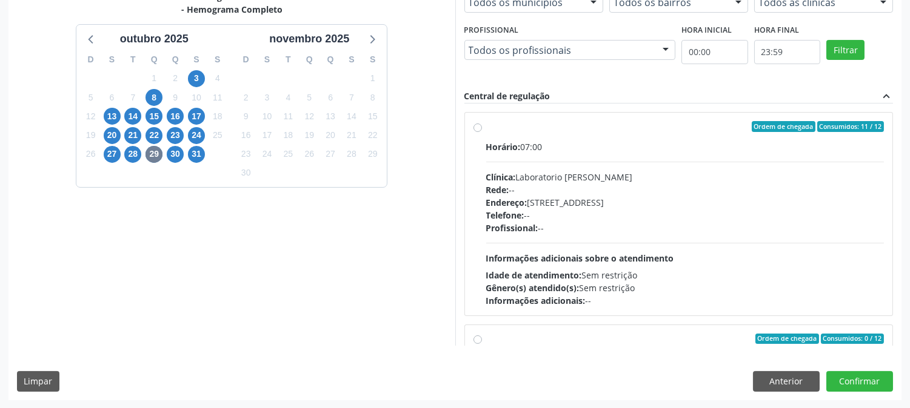
click at [544, 174] on div "Clínica: Laboratorio Jose Paulo Terto" at bounding box center [685, 177] width 398 height 13
click at [482, 132] on input "Ordem de chegada Consumidos: 11 / 12 Horário: 07:00 Clínica: Laboratorio Jose P…" at bounding box center [477, 126] width 8 height 11
radio input "true"
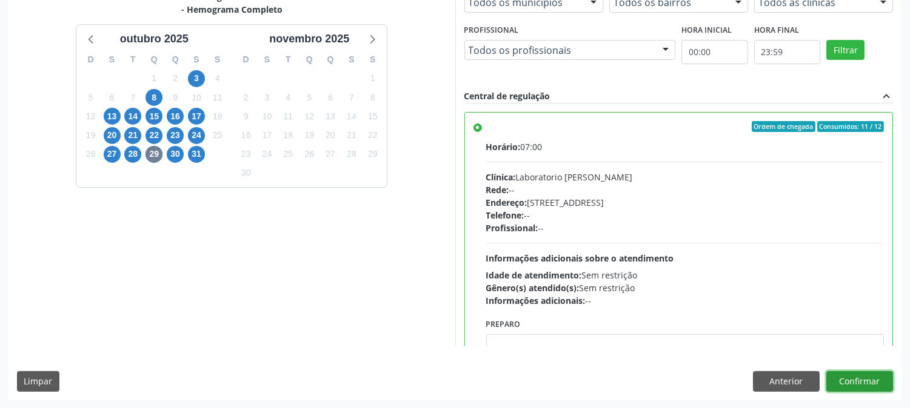
drag, startPoint x: 871, startPoint y: 378, endPoint x: 870, endPoint y: 365, distance: 13.4
click at [871, 379] on button "Confirmar" at bounding box center [859, 381] width 67 height 21
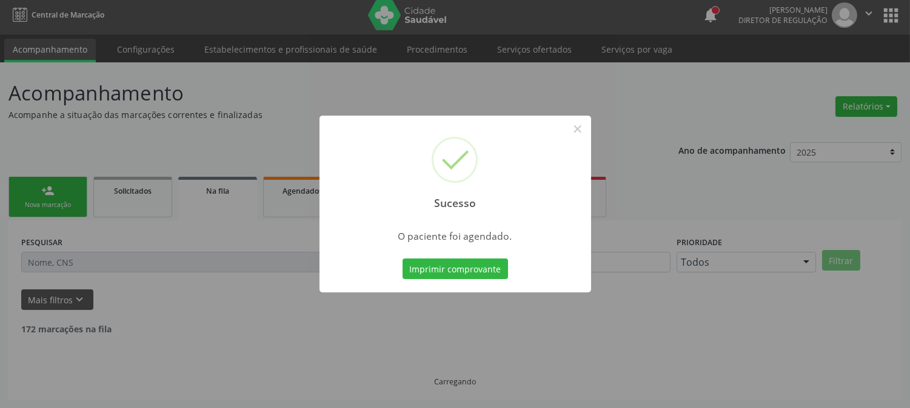
scroll to position [0, 0]
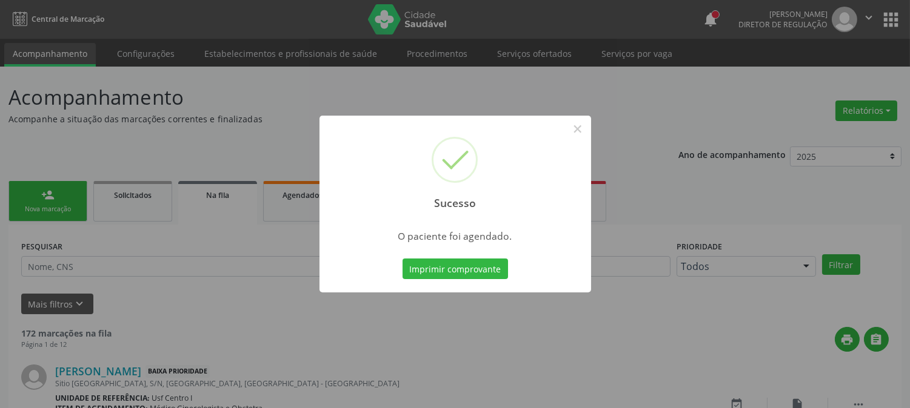
click at [449, 256] on div "Imprimir comprovante Cancel" at bounding box center [454, 268] width 111 height 25
click at [448, 264] on button "Imprimir comprovante" at bounding box center [454, 269] width 105 height 21
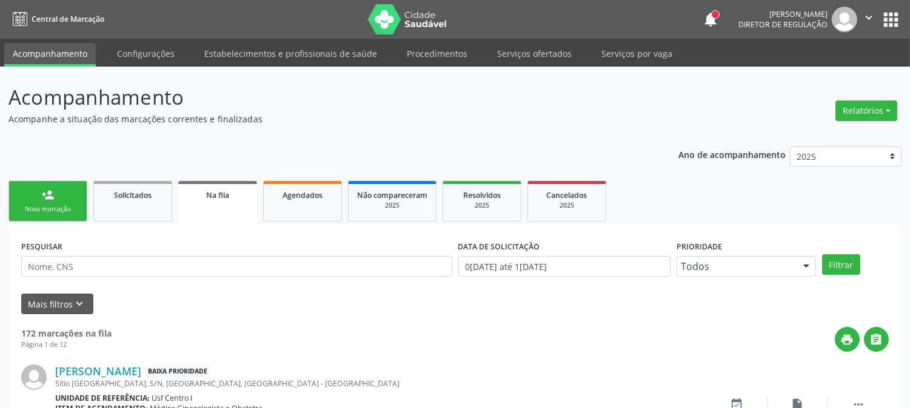
click at [72, 202] on link "person_add Nova marcação" at bounding box center [47, 201] width 79 height 41
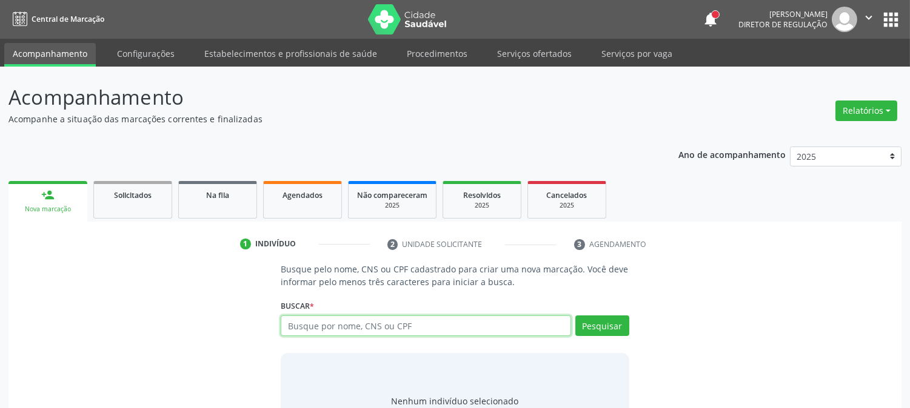
click at [304, 324] on input "text" at bounding box center [426, 326] width 290 height 21
paste input "CNS: 898 0034 1369 3494"
type input "CNS: 898 0034 1369 3494"
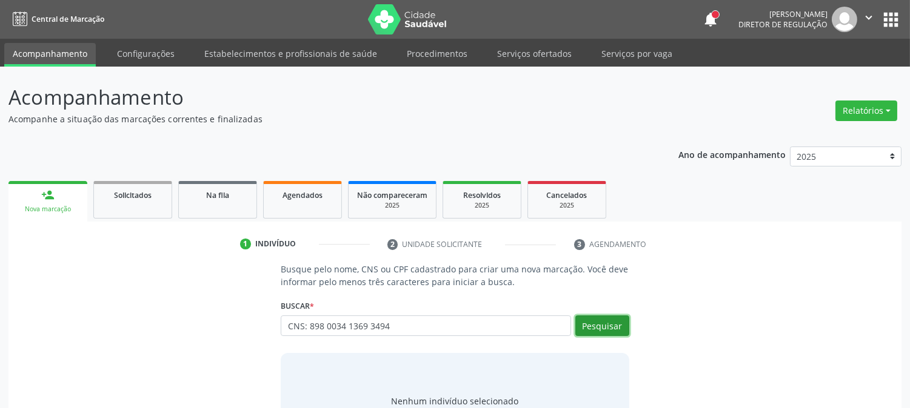
click at [607, 325] on button "Pesquisar" at bounding box center [602, 326] width 54 height 21
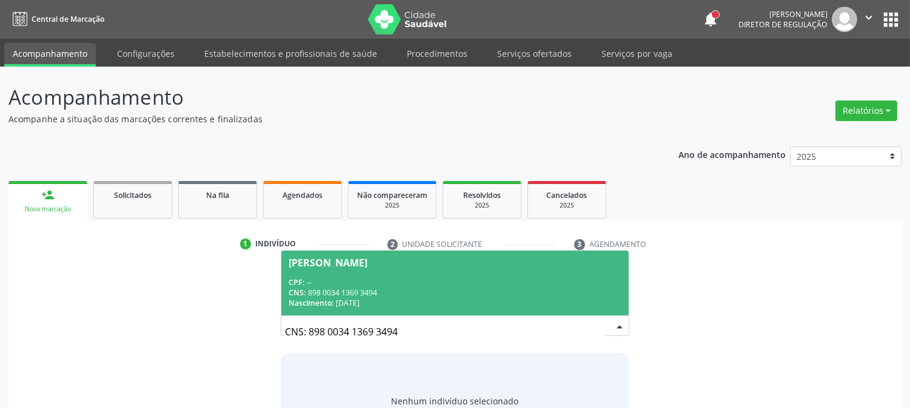
click at [333, 275] on span "Carla Cristina de Moura Pereira CPF: -- CNS: 898 0034 1369 3494 Nascimento: 02/…" at bounding box center [454, 283] width 347 height 65
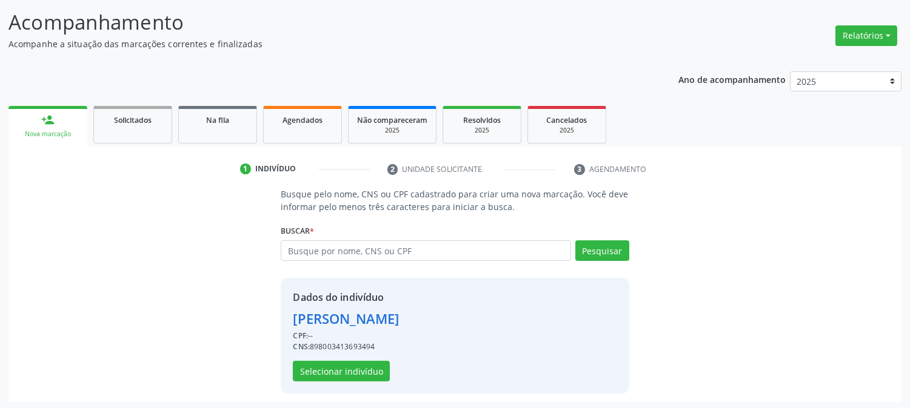
scroll to position [76, 0]
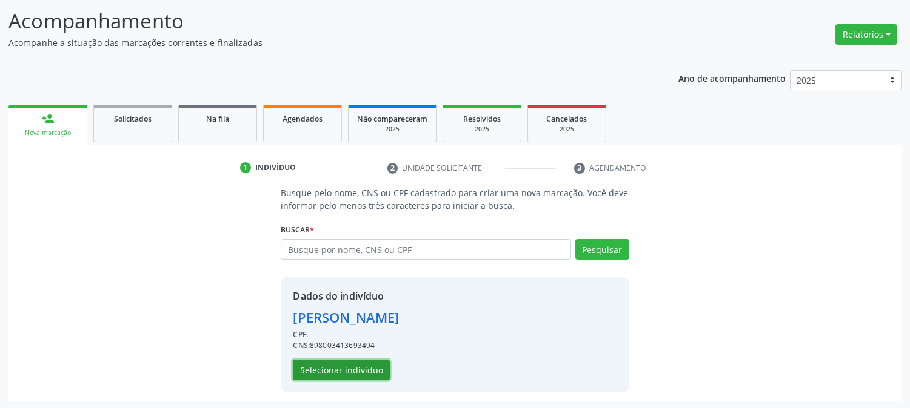
click at [365, 366] on button "Selecionar indivíduo" at bounding box center [341, 370] width 97 height 21
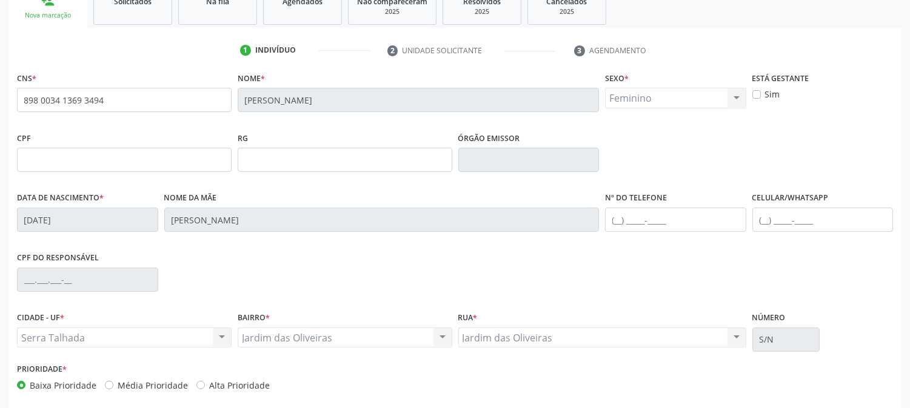
scroll to position [247, 0]
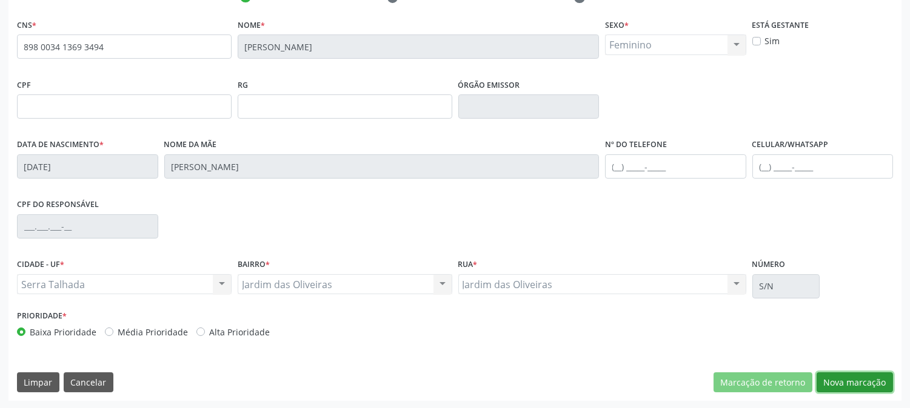
click at [839, 379] on button "Nova marcação" at bounding box center [854, 383] width 76 height 21
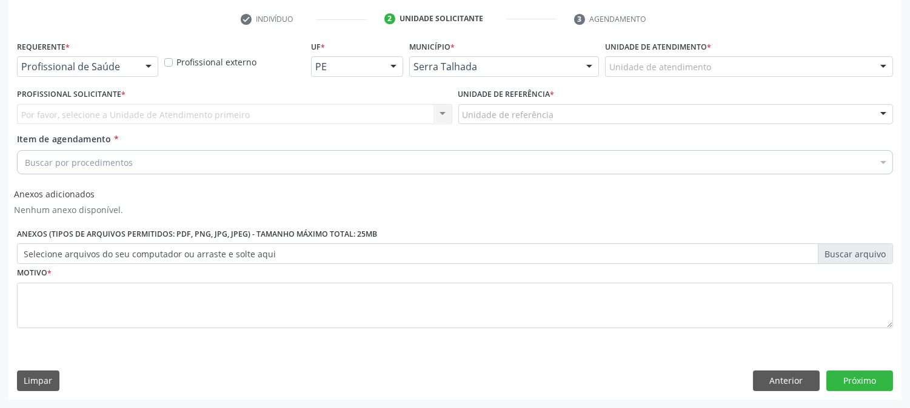
scroll to position [225, 0]
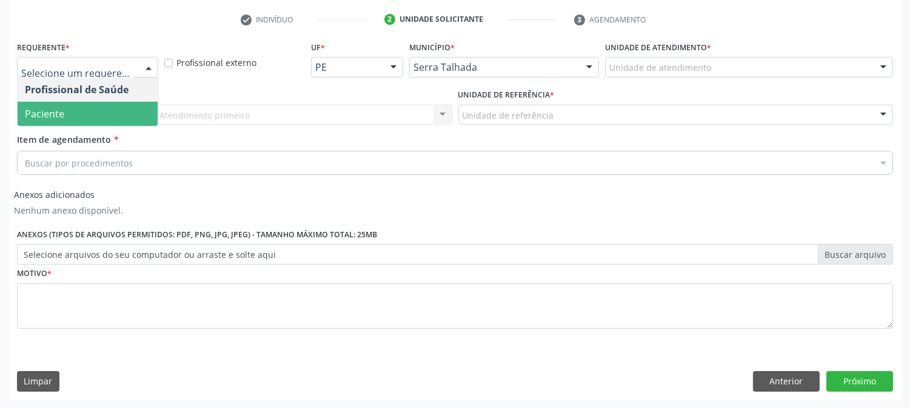
click at [82, 105] on span "Paciente" at bounding box center [88, 114] width 140 height 24
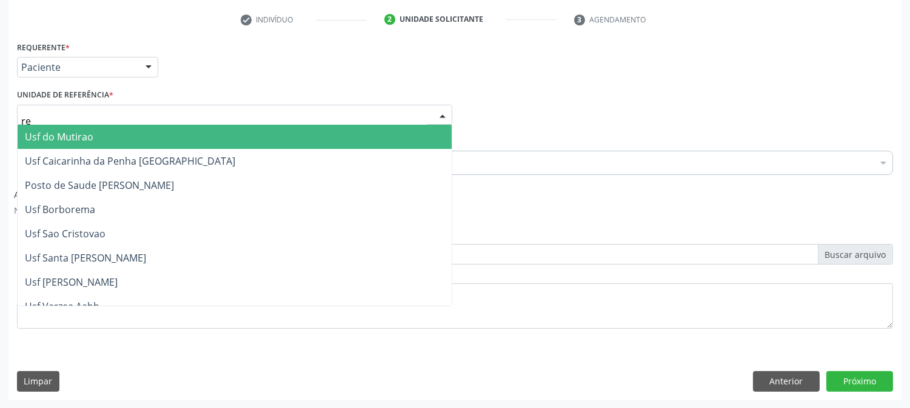
type input "rea"
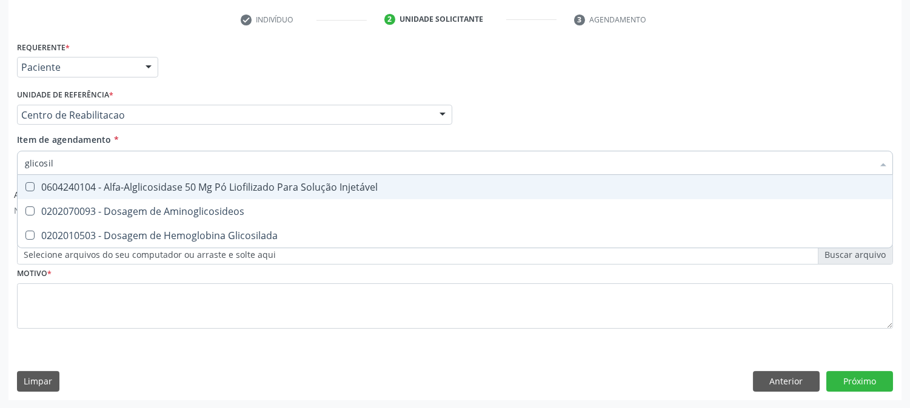
type input "glicosila"
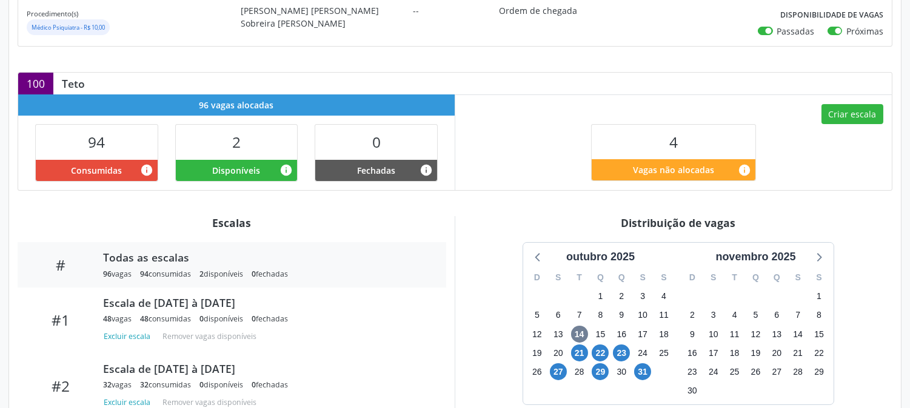
scroll to position [269, 0]
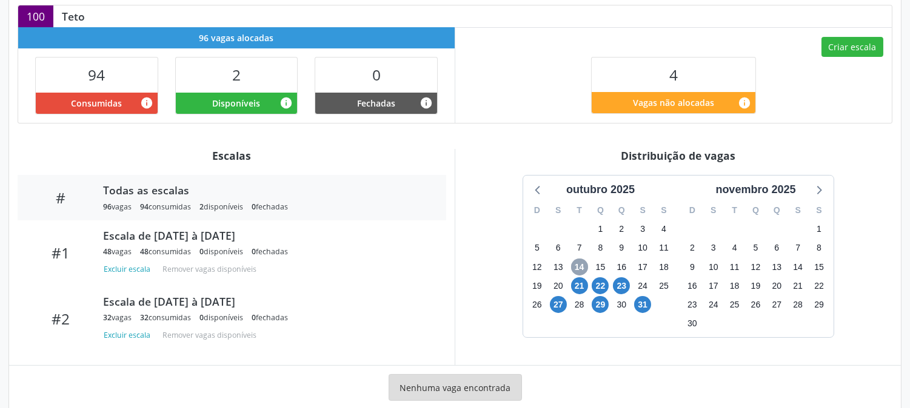
click at [581, 268] on span "14" at bounding box center [579, 267] width 17 height 17
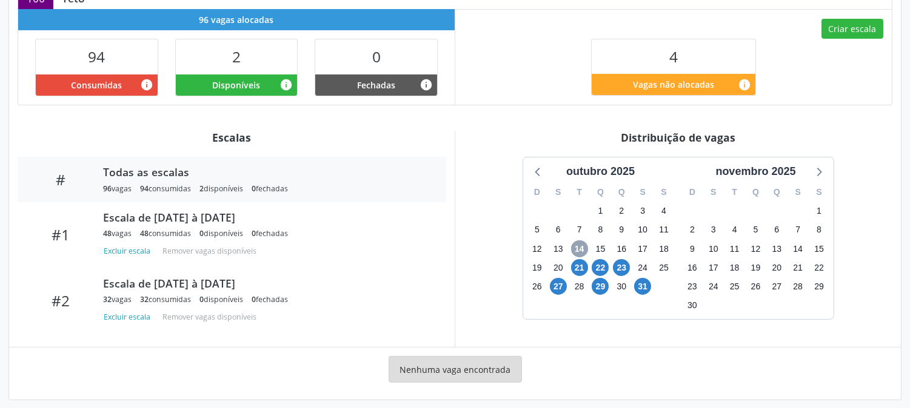
scroll to position [297, 0]
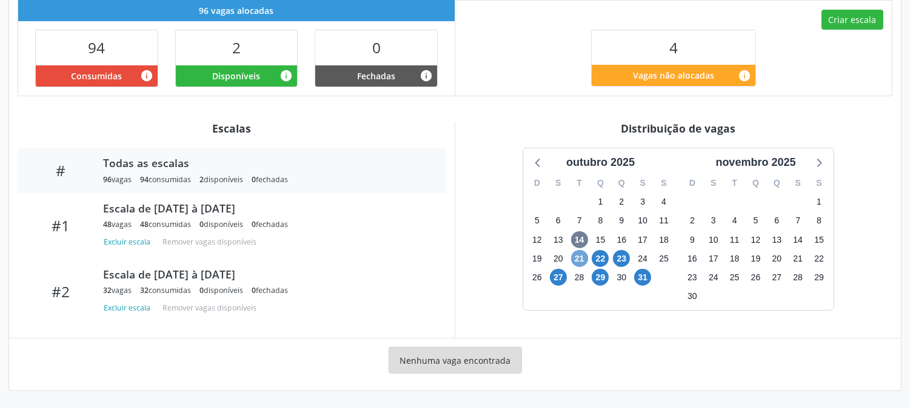
click at [576, 259] on span "21" at bounding box center [579, 258] width 17 height 17
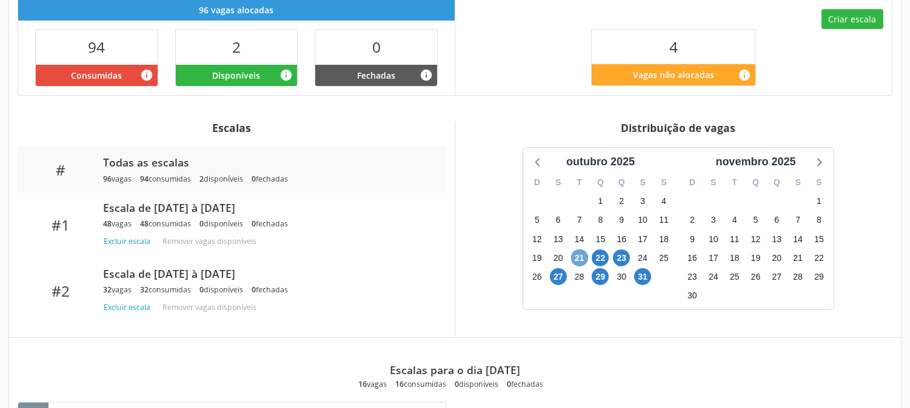
click at [580, 257] on span "21" at bounding box center [579, 258] width 17 height 17
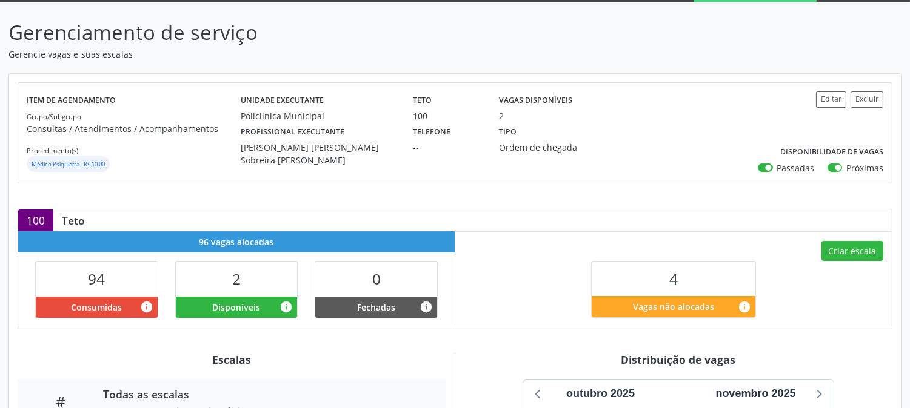
scroll to position [0, 0]
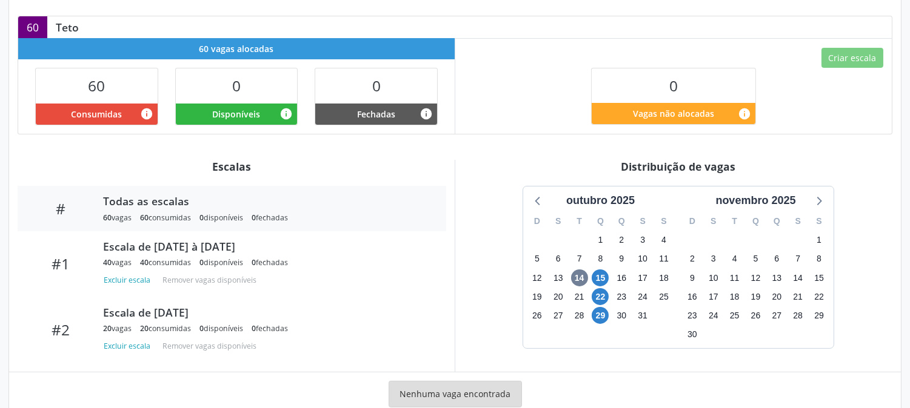
scroll to position [269, 0]
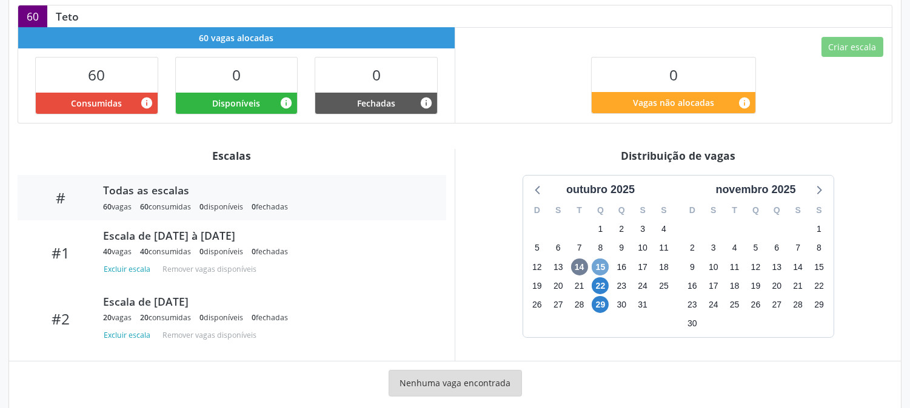
click at [605, 264] on span "15" at bounding box center [599, 267] width 17 height 17
click at [603, 263] on span "15" at bounding box center [599, 267] width 17 height 17
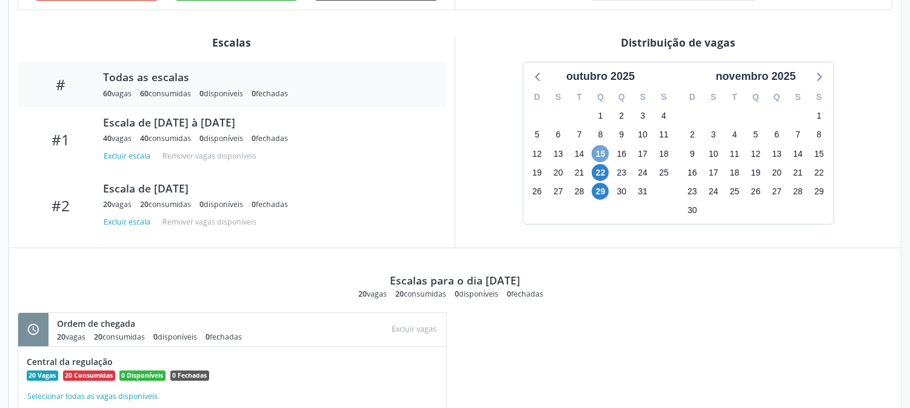
scroll to position [359, 0]
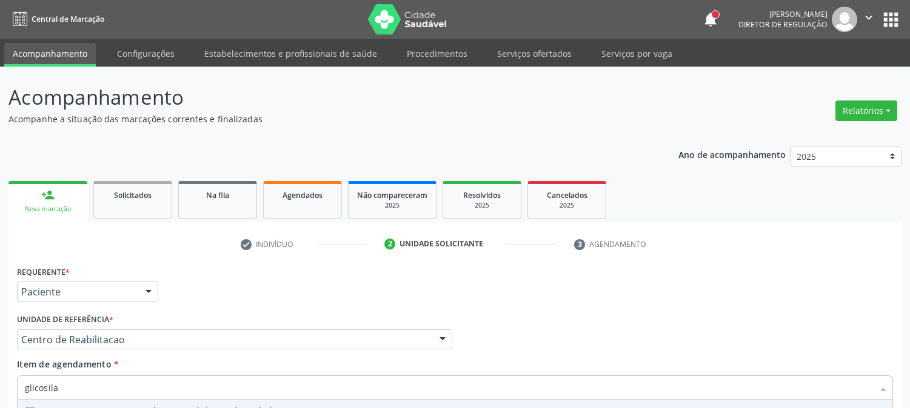
scroll to position [225, 0]
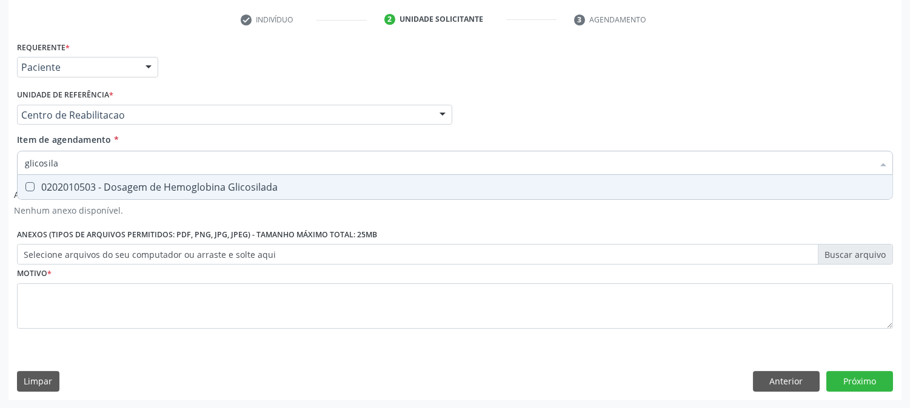
click at [119, 187] on div "0202010503 - Dosagem de Hemoglobina Glicosilada" at bounding box center [455, 187] width 860 height 10
checkbox Glicosilada "true"
click at [127, 155] on input "glicosila" at bounding box center [449, 163] width 848 height 24
type input "t"
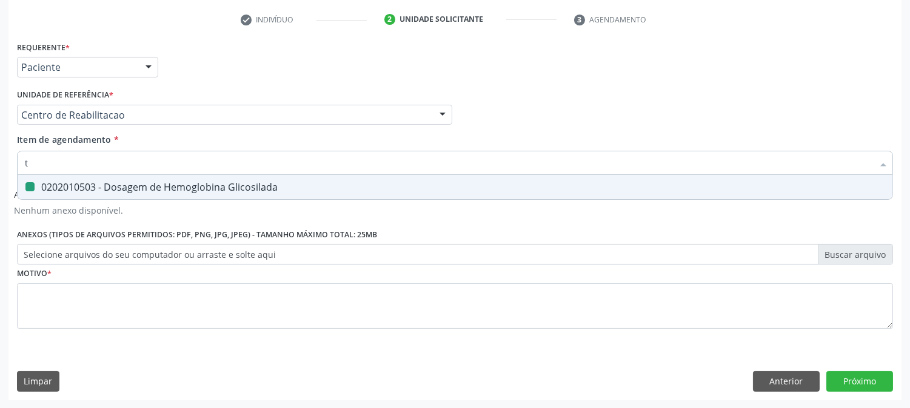
checkbox Glicosilada "false"
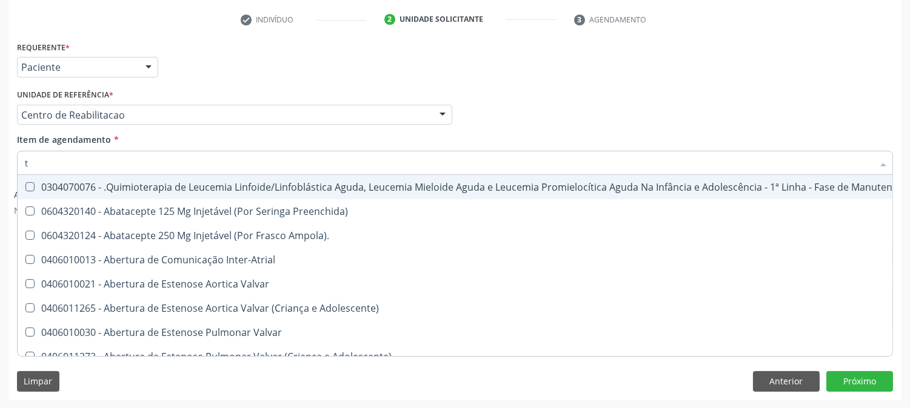
type input "t4"
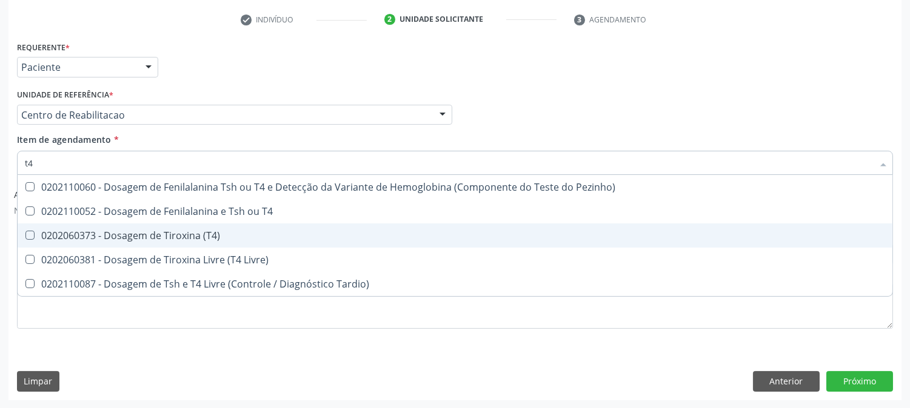
click at [206, 231] on div "0202060373 - Dosagem de Tiroxina (T4)" at bounding box center [455, 236] width 860 height 10
checkbox \(T4\) "true"
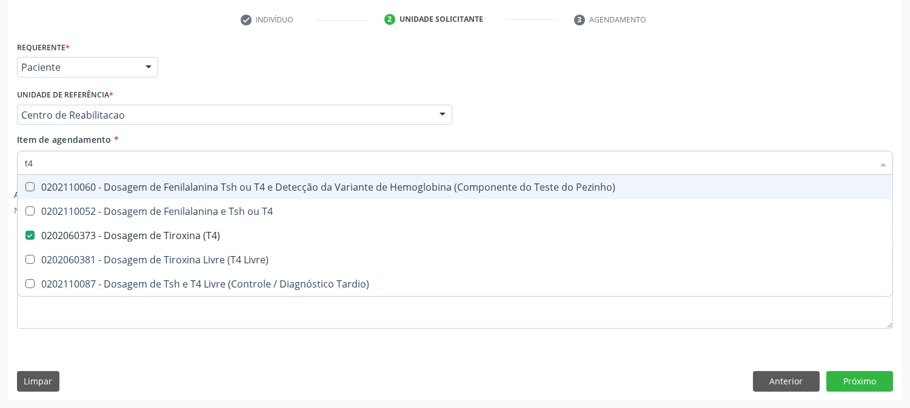
click at [38, 159] on input "t4" at bounding box center [449, 163] width 848 height 24
type input "t"
checkbox \(T4\) "false"
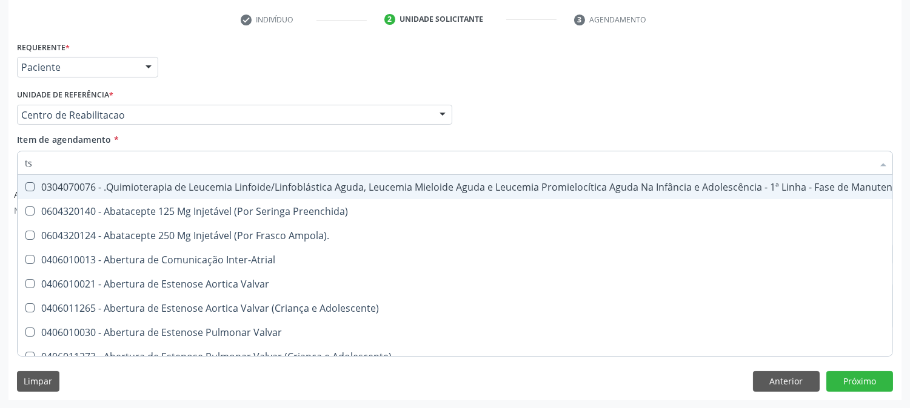
type input "tsh"
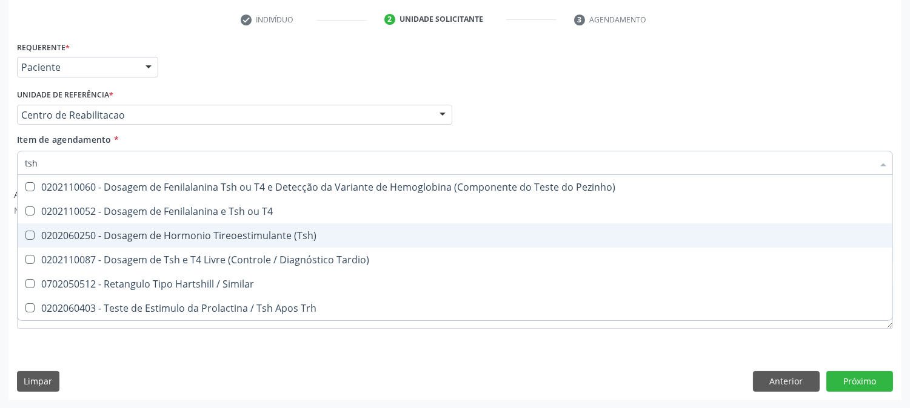
click at [192, 234] on div "0202060250 - Dosagem de Hormonio Tireoestimulante (Tsh)" at bounding box center [455, 236] width 860 height 10
checkbox \(Tsh\) "true"
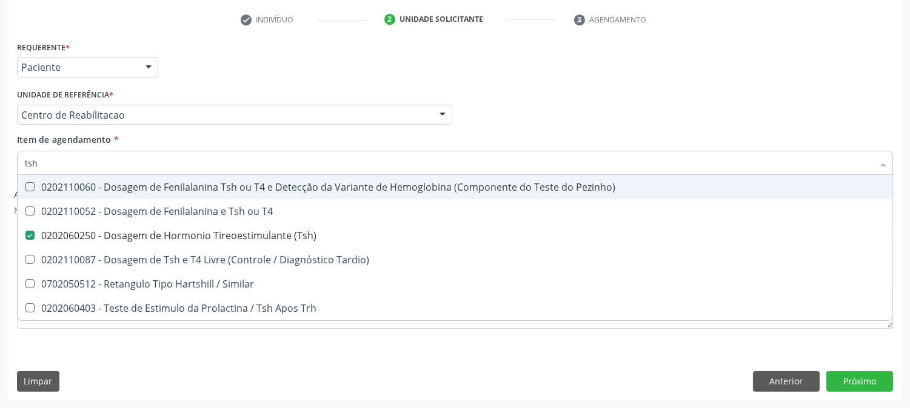
click at [415, 61] on div "Requerente * Paciente Profissional de Saúde Paciente Nenhum resultado encontrad…" at bounding box center [455, 61] width 882 height 47
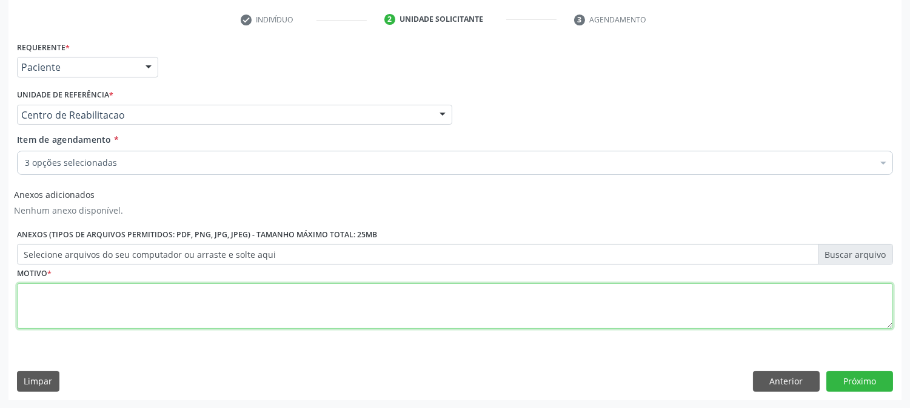
click at [51, 313] on textarea at bounding box center [455, 307] width 876 height 46
type textarea "s"
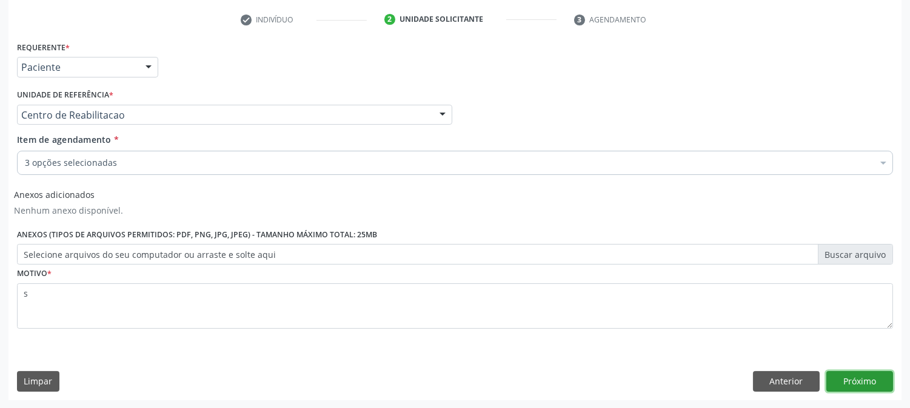
click at [839, 384] on button "Próximo" at bounding box center [859, 381] width 67 height 21
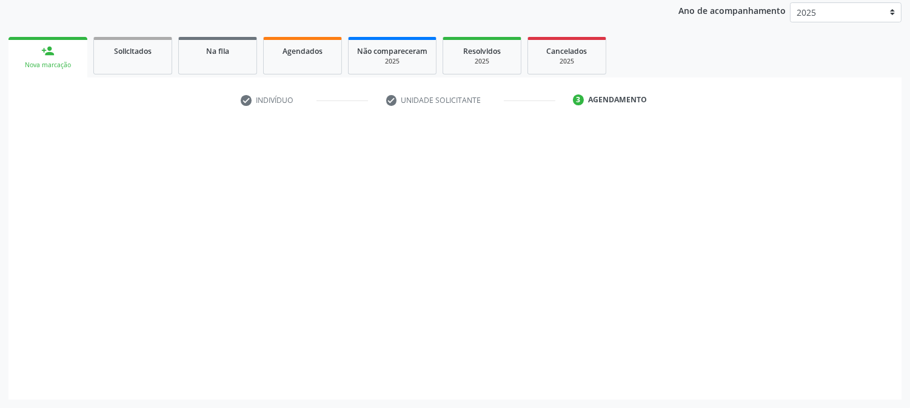
scroll to position [144, 0]
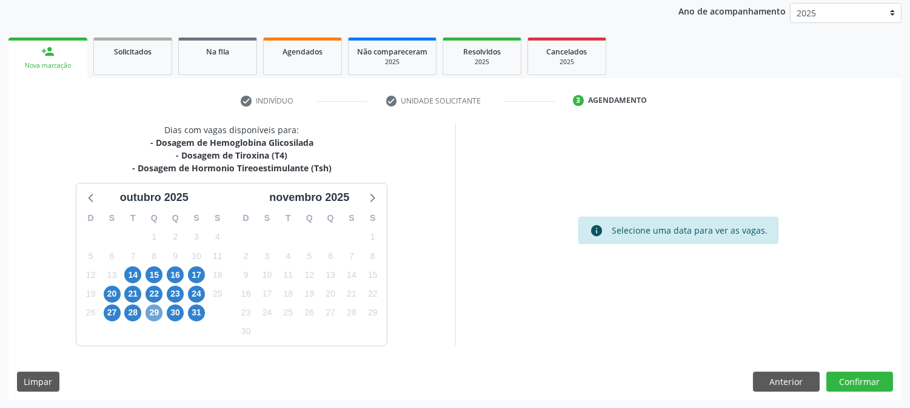
click at [155, 316] on span "29" at bounding box center [153, 313] width 17 height 17
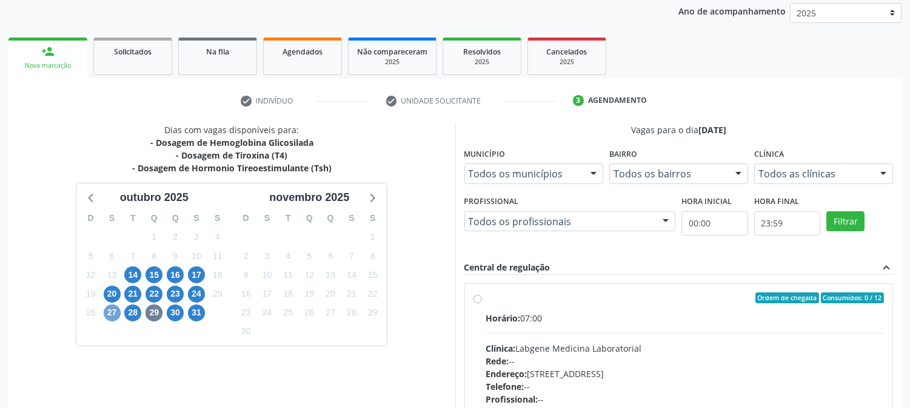
click at [112, 313] on span "27" at bounding box center [112, 313] width 17 height 17
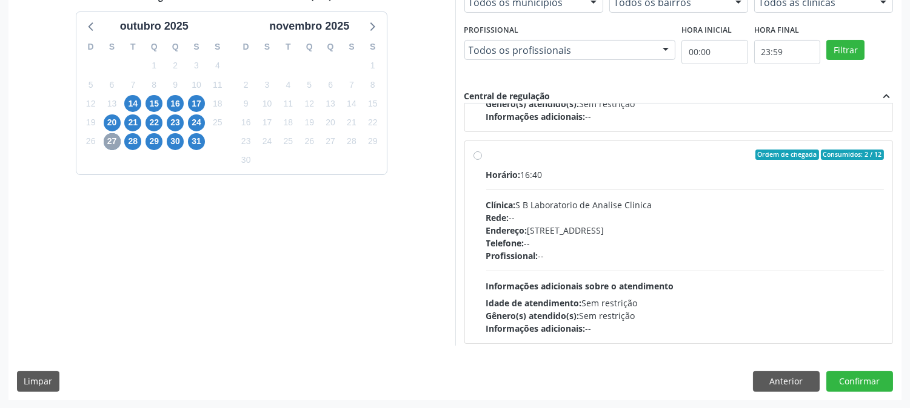
scroll to position [616, 0]
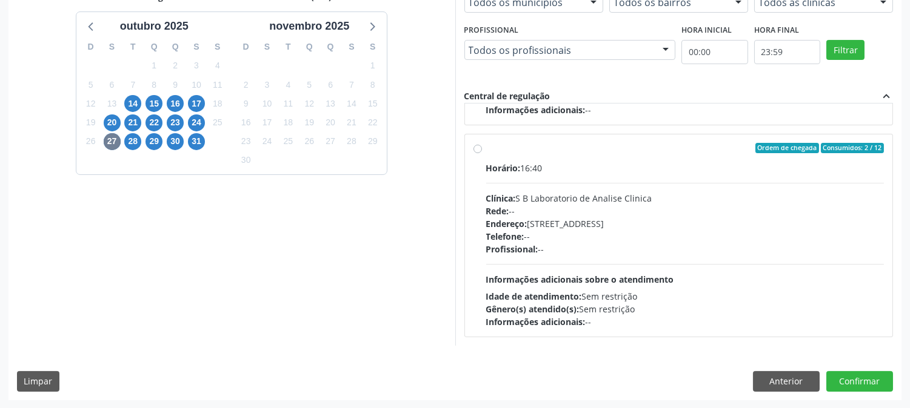
click at [596, 225] on div "Endereço: Casa, nº 679, Centro, Serra Talhada - PE" at bounding box center [685, 224] width 398 height 13
click at [482, 154] on input "Ordem de chegada Consumidos: 2 / 12 Horário: 16:40 Clínica: S B Laboratorio de …" at bounding box center [477, 148] width 8 height 11
radio input "true"
click at [861, 383] on button "Confirmar" at bounding box center [859, 381] width 67 height 21
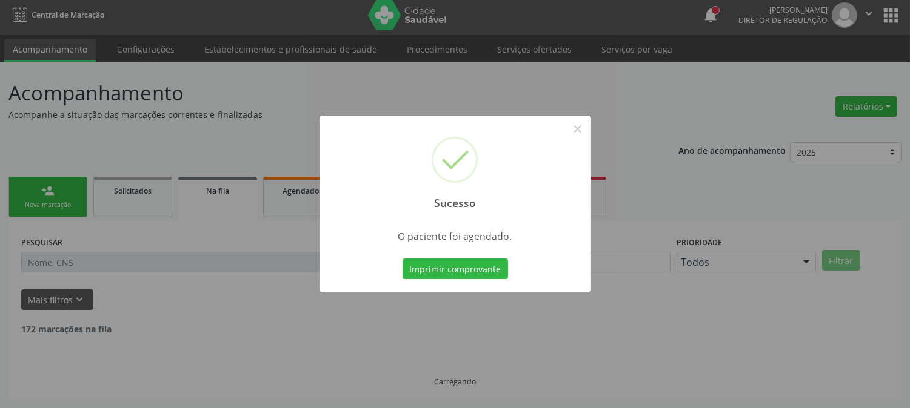
scroll to position [0, 0]
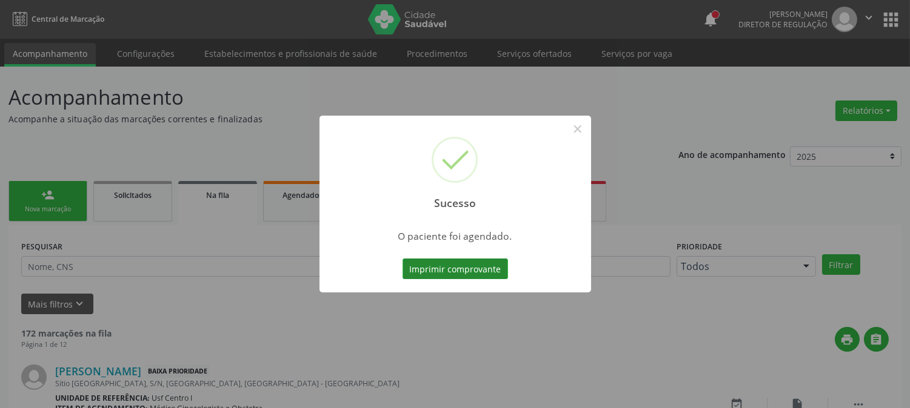
click at [479, 268] on button "Imprimir comprovante" at bounding box center [454, 269] width 105 height 21
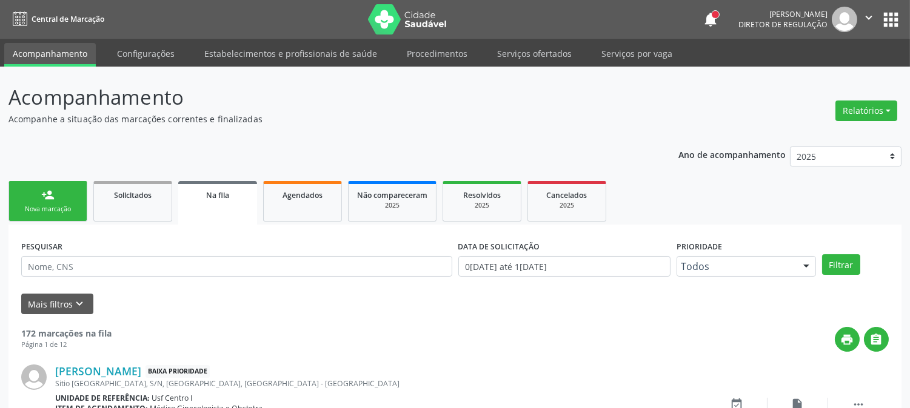
click at [64, 193] on link "person_add Nova marcação" at bounding box center [47, 201] width 79 height 41
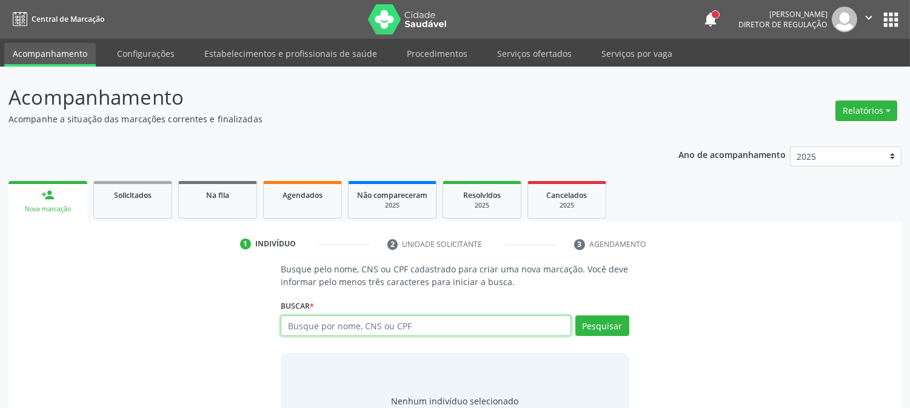
click at [336, 324] on input "text" at bounding box center [426, 326] width 290 height 21
type input "702008333512683"
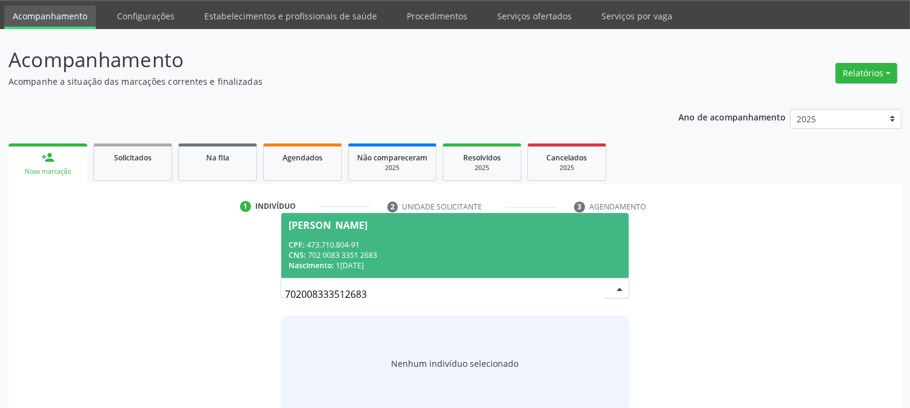
scroll to position [58, 0]
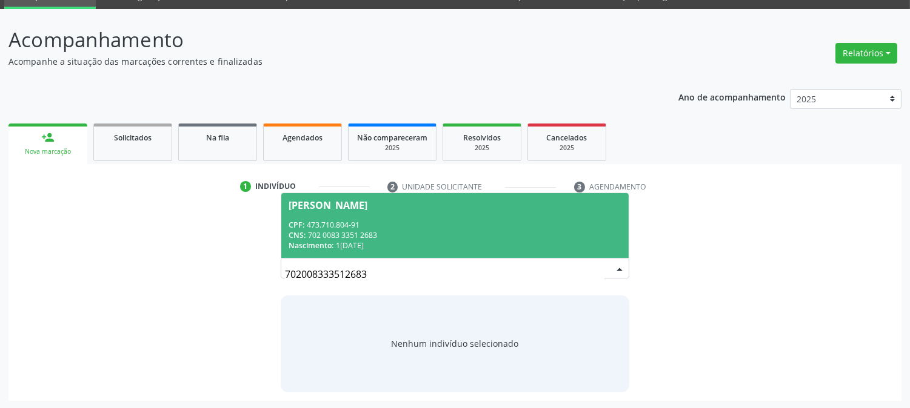
click at [426, 233] on div "CNS: 702 0083 3351 2683" at bounding box center [454, 235] width 332 height 10
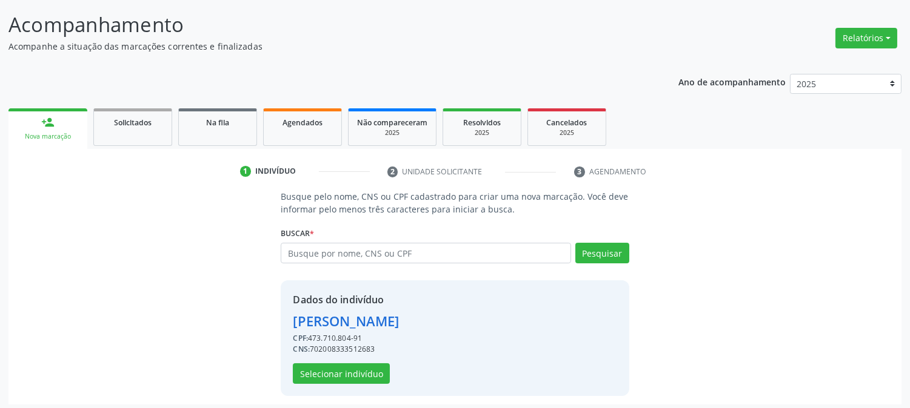
scroll to position [76, 0]
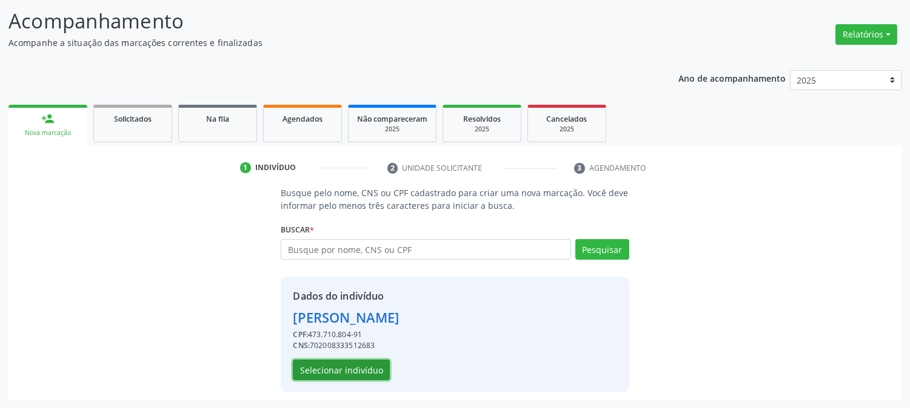
click at [324, 376] on button "Selecionar indivíduo" at bounding box center [341, 370] width 97 height 21
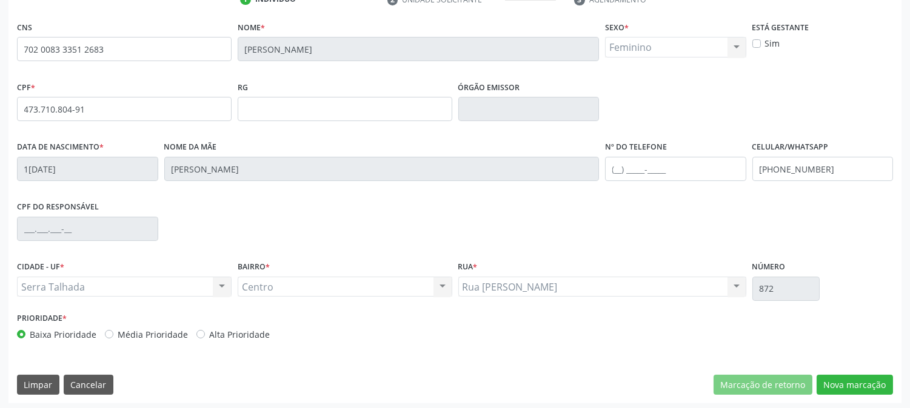
scroll to position [247, 0]
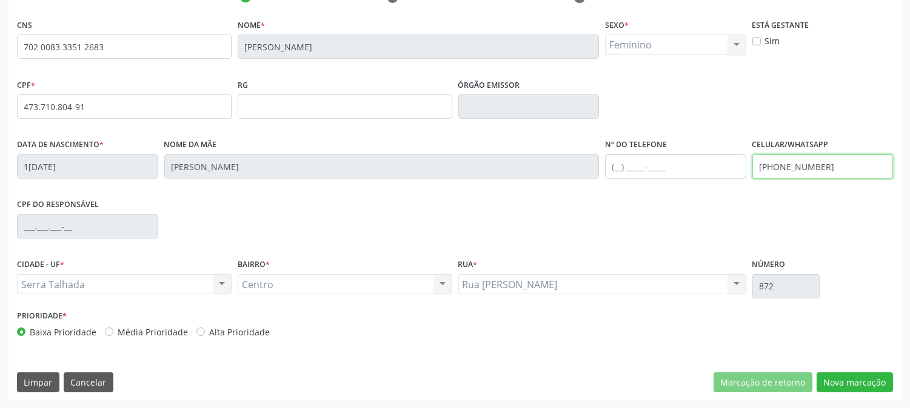
click at [830, 161] on input "(87) 9977-3605" at bounding box center [822, 167] width 141 height 24
click at [831, 390] on button "Nova marcação" at bounding box center [854, 383] width 76 height 21
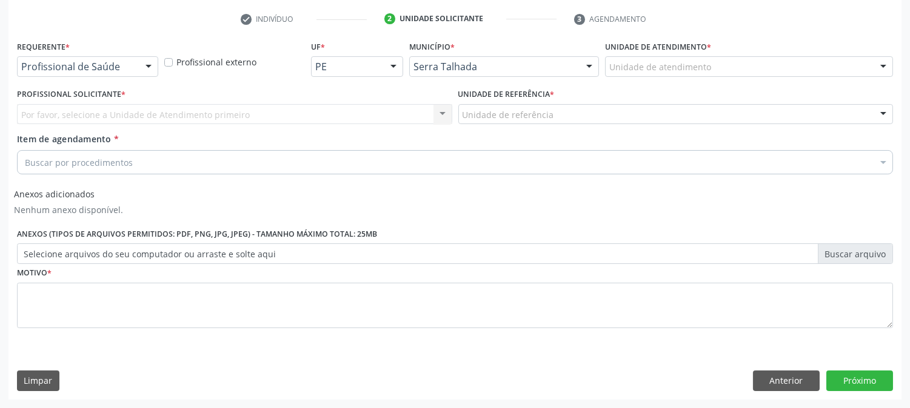
scroll to position [225, 0]
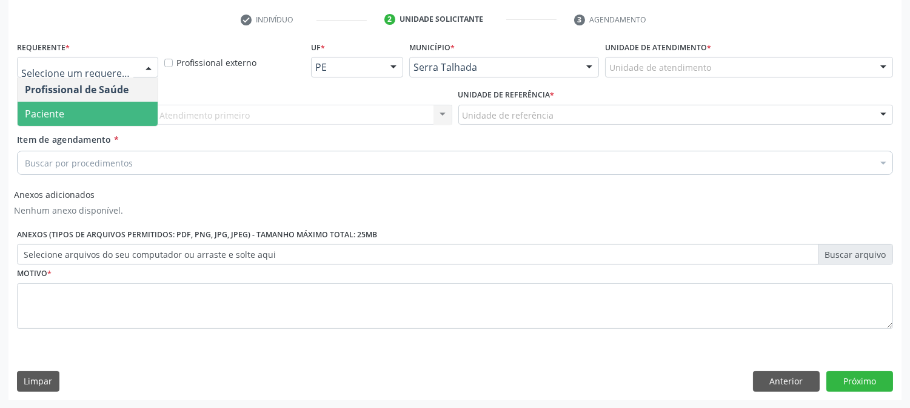
click at [44, 118] on span "Paciente" at bounding box center [44, 113] width 39 height 13
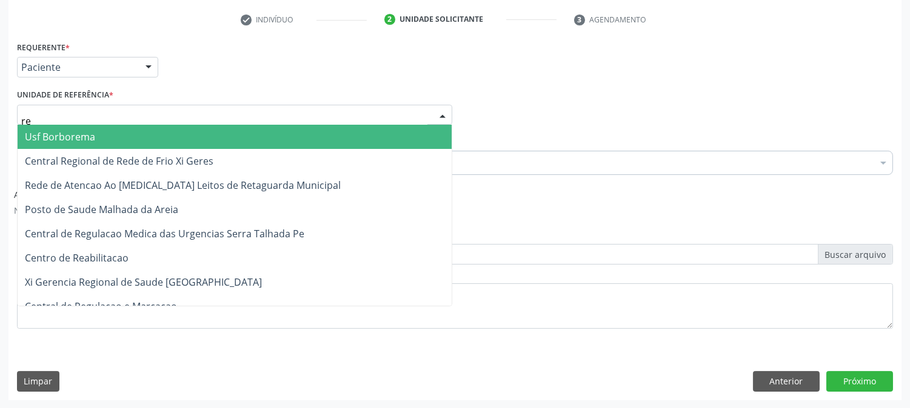
type input "rea"
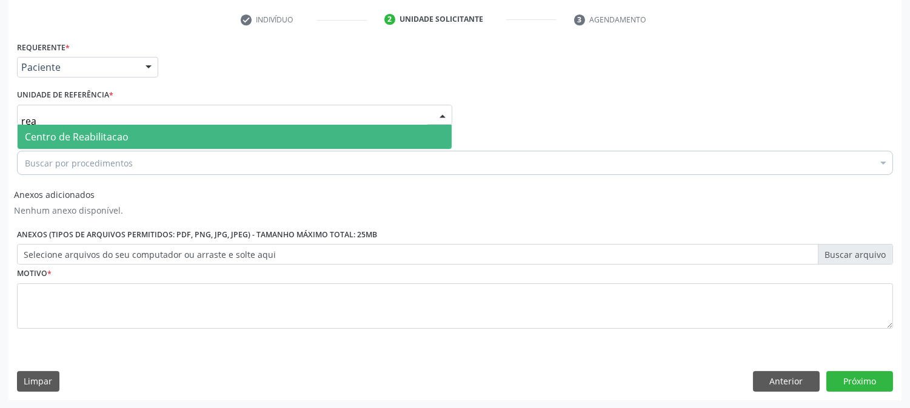
click at [57, 130] on span "Centro de Reabilitacao" at bounding box center [77, 136] width 104 height 13
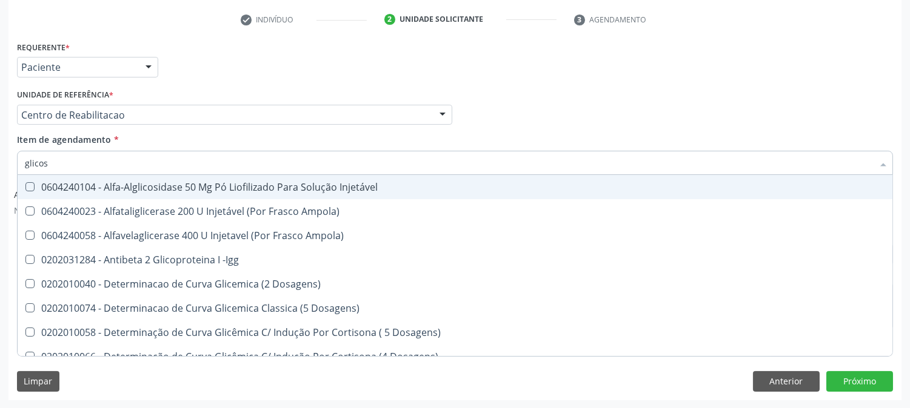
type input "glicose"
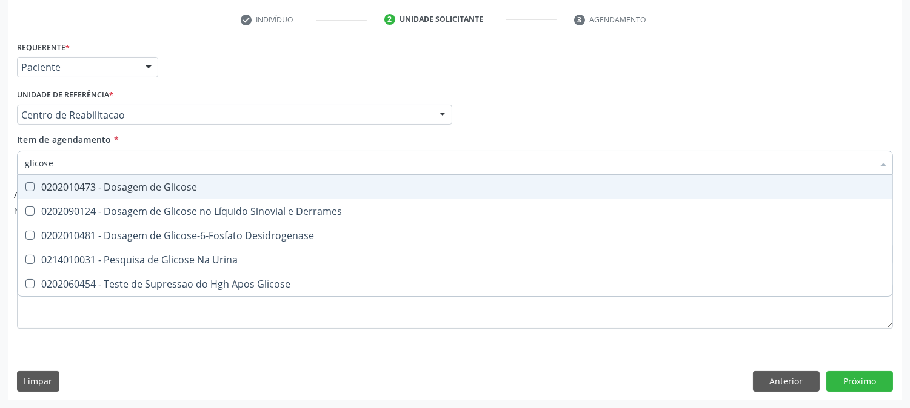
click at [156, 185] on div "0202010473 - Dosagem de Glicose" at bounding box center [455, 187] width 860 height 10
checkbox Glicose "true"
click at [141, 159] on input "glicose" at bounding box center [449, 163] width 848 height 24
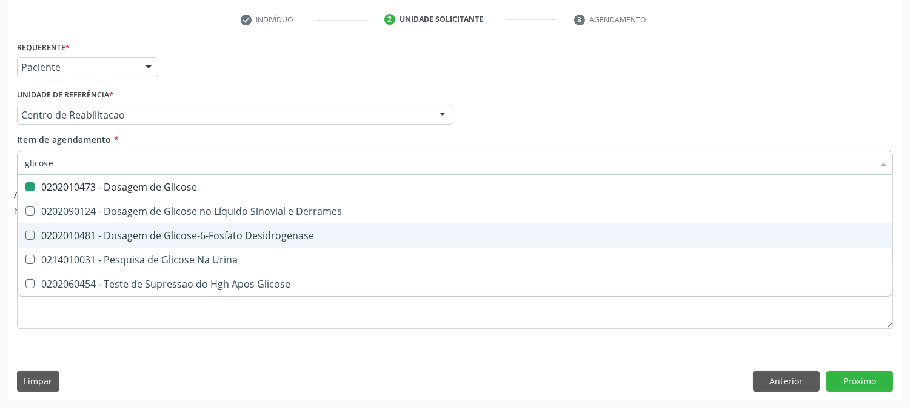
type input "c"
checkbox Glicose "false"
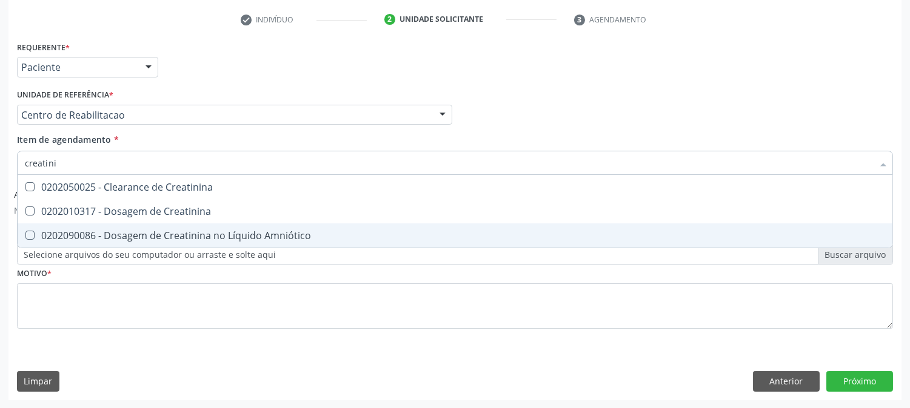
type input "creatinin"
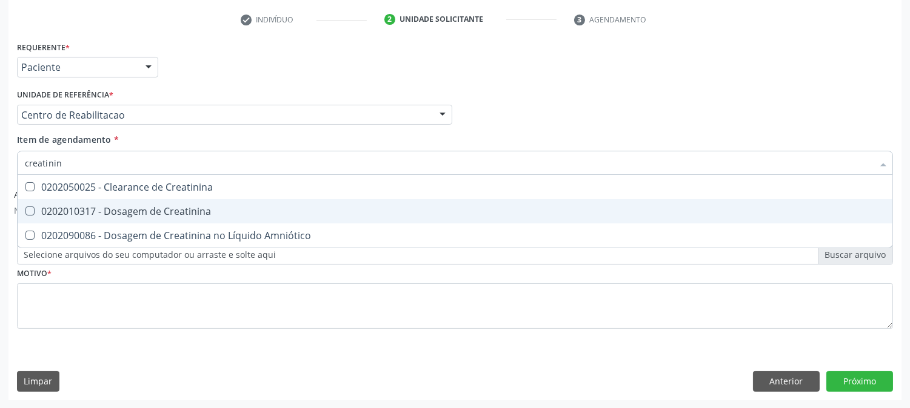
click at [120, 210] on div "0202010317 - Dosagem de Creatinina" at bounding box center [455, 212] width 860 height 10
checkbox Creatinina "true"
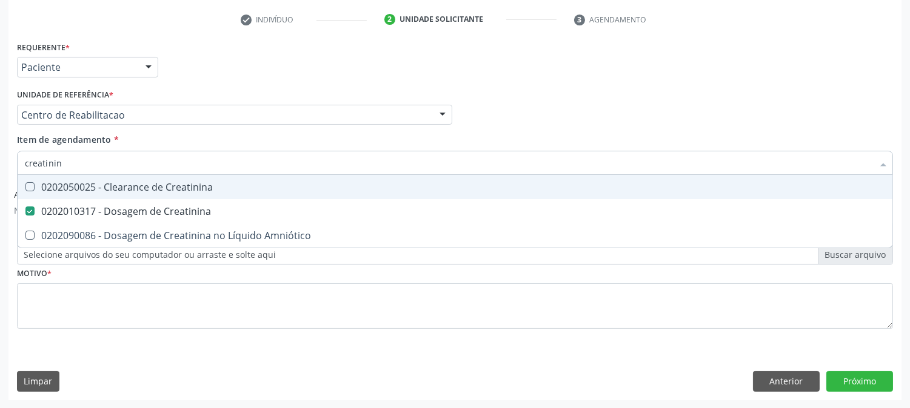
click at [91, 151] on input "creatinin" at bounding box center [449, 163] width 848 height 24
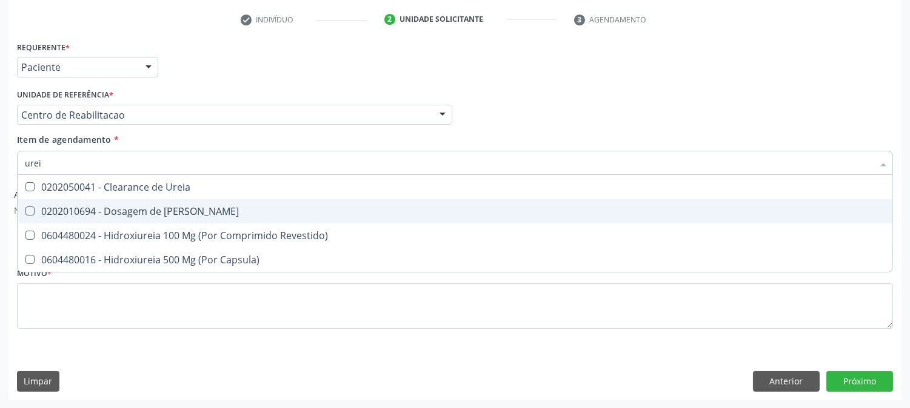
type input "ureia"
click at [75, 220] on span "0202010694 - Dosagem de Ureia" at bounding box center [455, 211] width 874 height 24
checkbox Ureia "true"
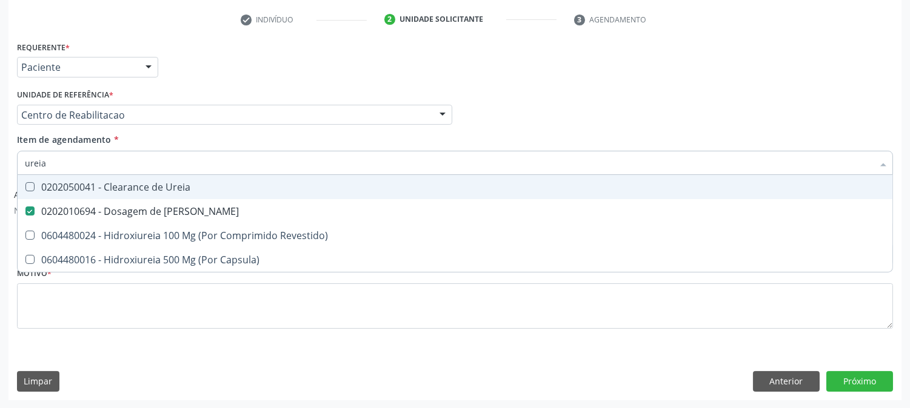
click at [70, 167] on input "ureia" at bounding box center [449, 163] width 848 height 24
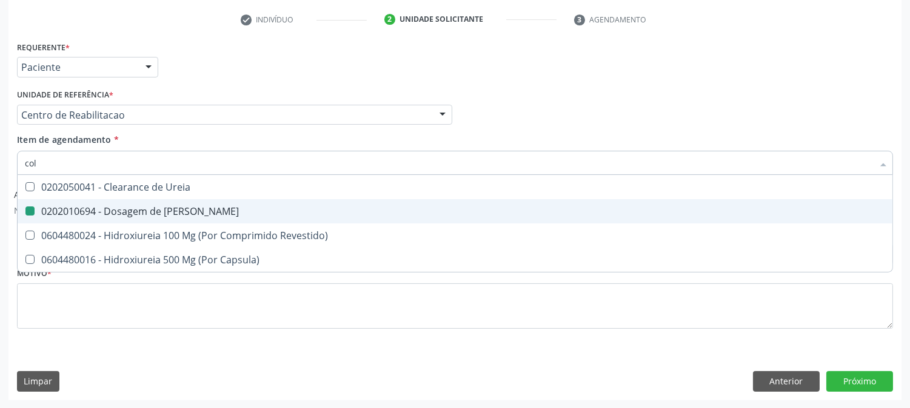
type input "cole"
checkbox Ureia "false"
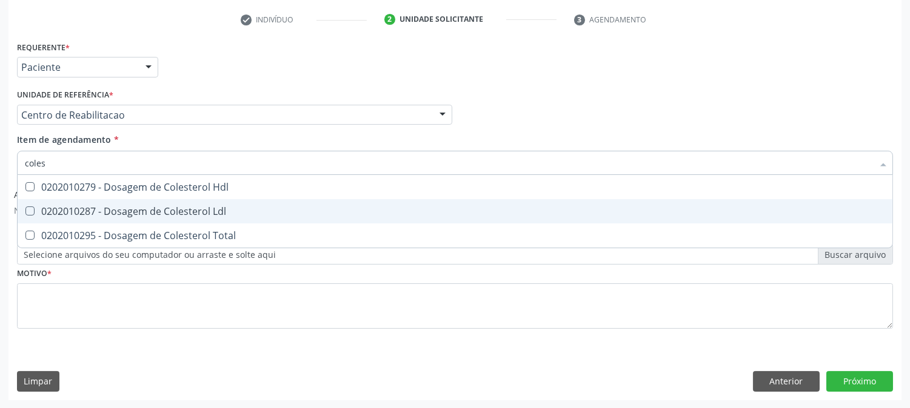
type input "colest"
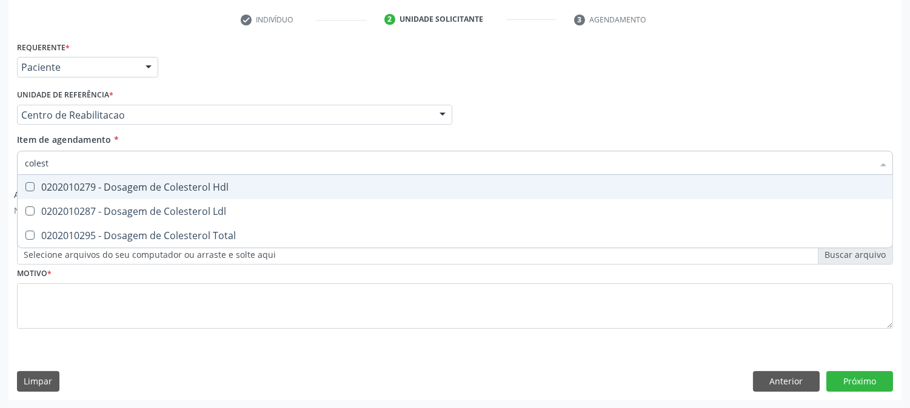
click at [165, 194] on span "0202010279 - Dosagem de Colesterol Hdl" at bounding box center [455, 187] width 874 height 24
checkbox Hdl "true"
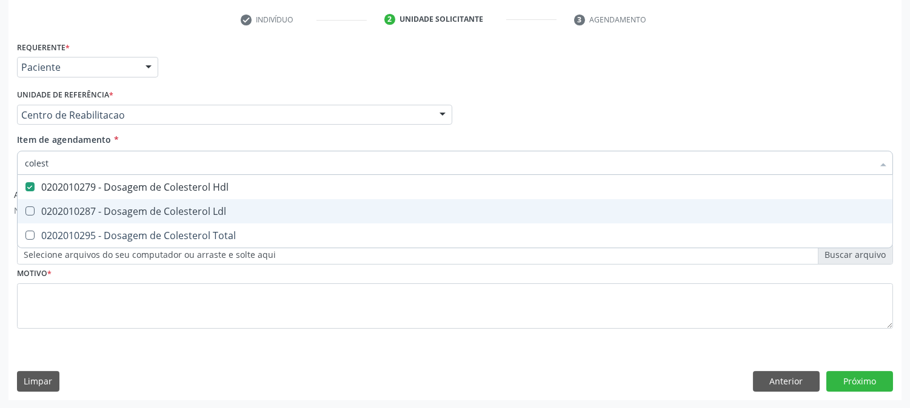
click at [165, 203] on span "0202010287 - Dosagem de Colesterol Ldl" at bounding box center [455, 211] width 874 height 24
checkbox Ldl "true"
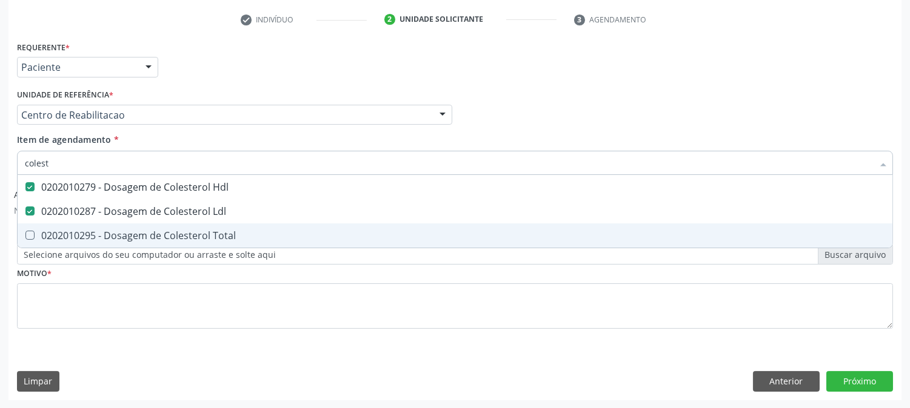
drag, startPoint x: 168, startPoint y: 242, endPoint x: 172, endPoint y: 210, distance: 32.4
click at [170, 242] on span "0202010295 - Dosagem de Colesterol Total" at bounding box center [455, 236] width 874 height 24
checkbox Total "true"
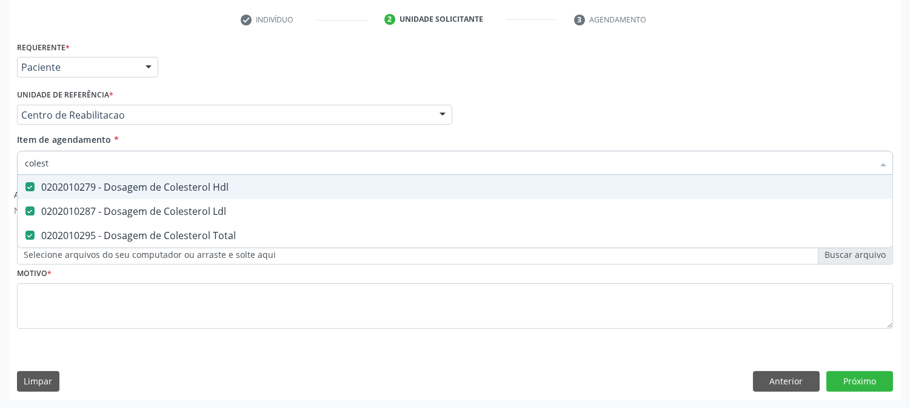
click at [147, 158] on input "colest" at bounding box center [449, 163] width 848 height 24
type input "tri"
checkbox Hdl "false"
checkbox Ldl "false"
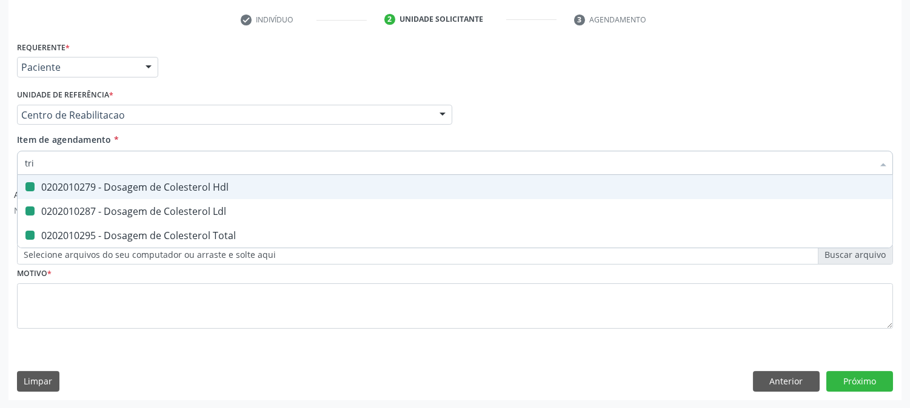
checkbox Total "false"
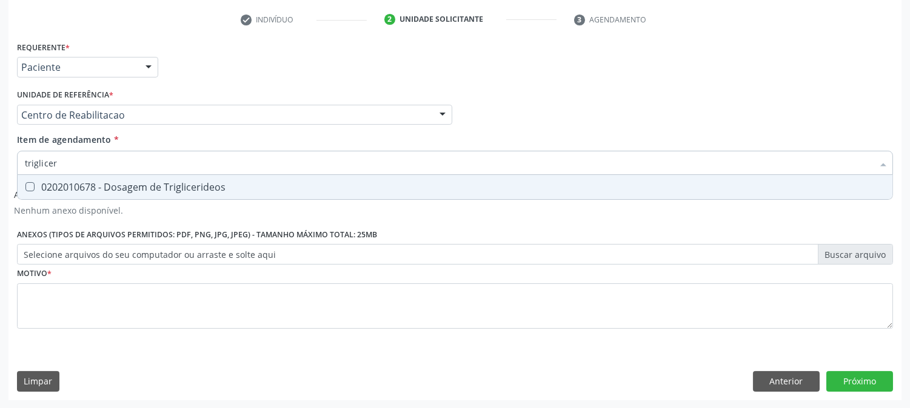
type input "trigliceri"
click at [175, 189] on div "0202010678 - Dosagem de Triglicerideos" at bounding box center [455, 187] width 860 height 10
checkbox Triglicerideos "true"
click at [136, 165] on input "trigliceri" at bounding box center [449, 163] width 848 height 24
click at [133, 165] on input "trigliceri" at bounding box center [449, 163] width 848 height 24
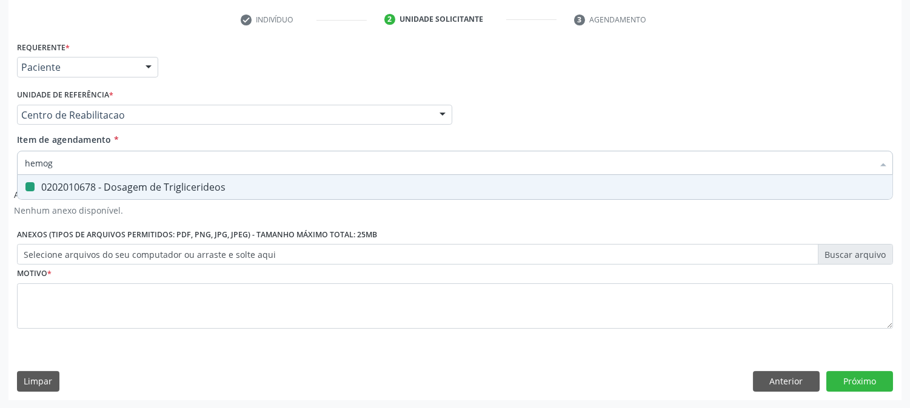
type input "hemogr"
checkbox Completo "false"
type input "hemogra"
click at [130, 185] on div "0202020380 - Hemograma Completo" at bounding box center [455, 187] width 860 height 10
checkbox Completo "true"
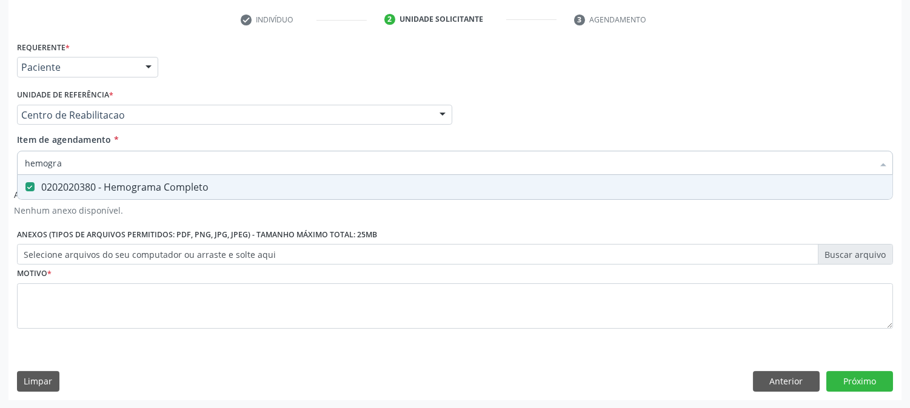
click at [119, 159] on input "hemogra" at bounding box center [449, 163] width 848 height 24
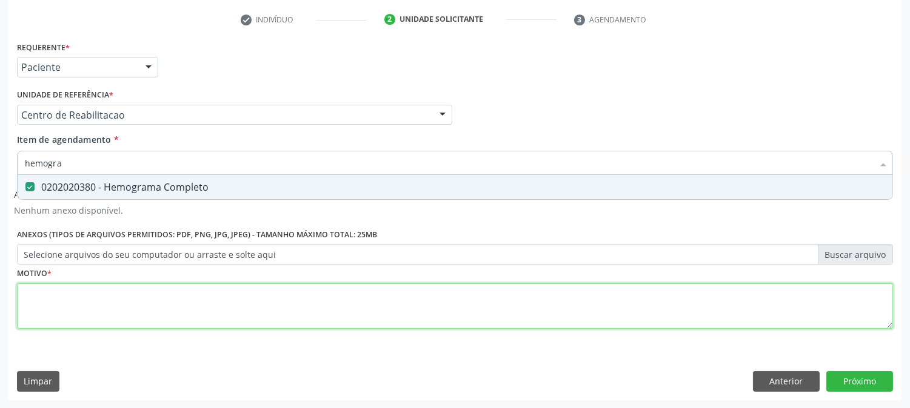
click at [52, 310] on div "Requerente * Paciente Profissional de Saúde Paciente Nenhum resultado encontrad…" at bounding box center [455, 192] width 876 height 308
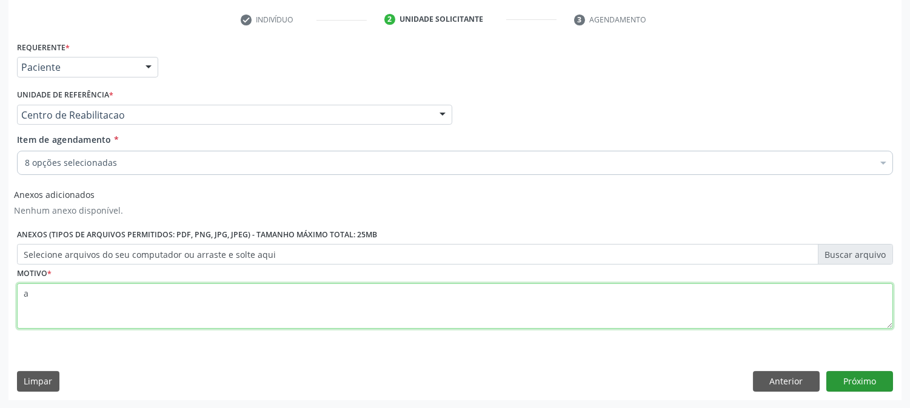
type textarea "a"
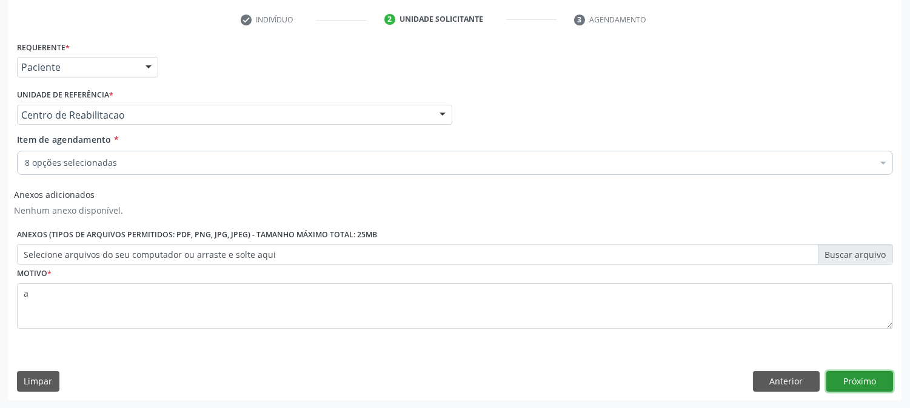
click at [846, 391] on button "Próximo" at bounding box center [859, 381] width 67 height 21
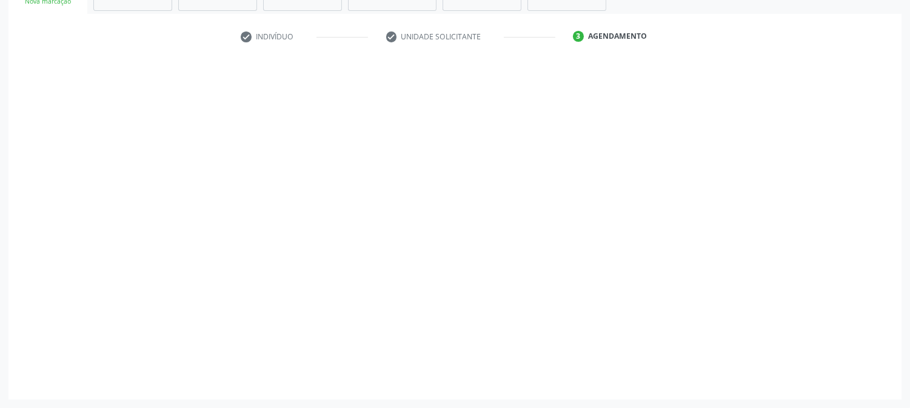
scroll to position [207, 0]
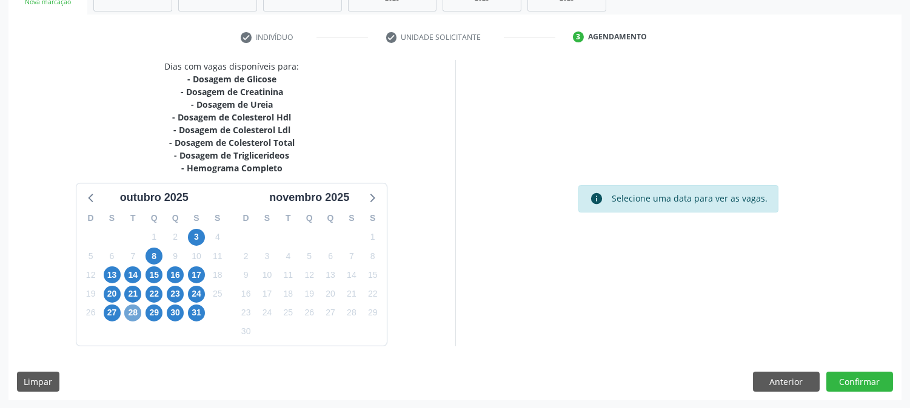
click at [132, 314] on span "28" at bounding box center [132, 313] width 17 height 17
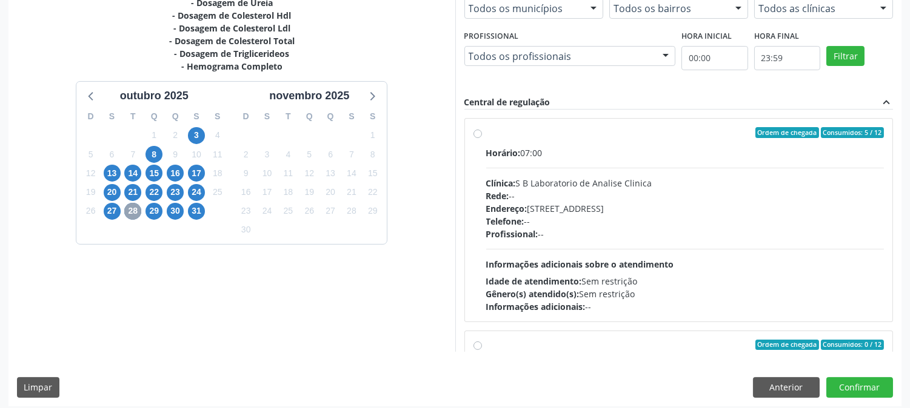
scroll to position [315, 0]
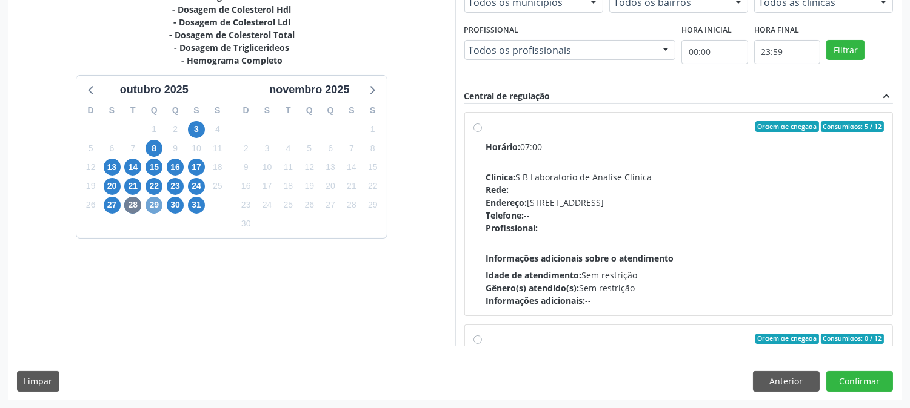
click at [152, 204] on span "29" at bounding box center [153, 205] width 17 height 17
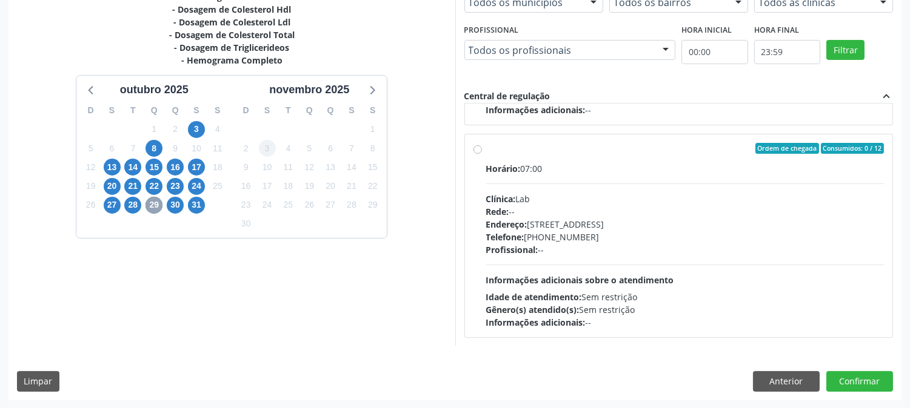
scroll to position [247, 0]
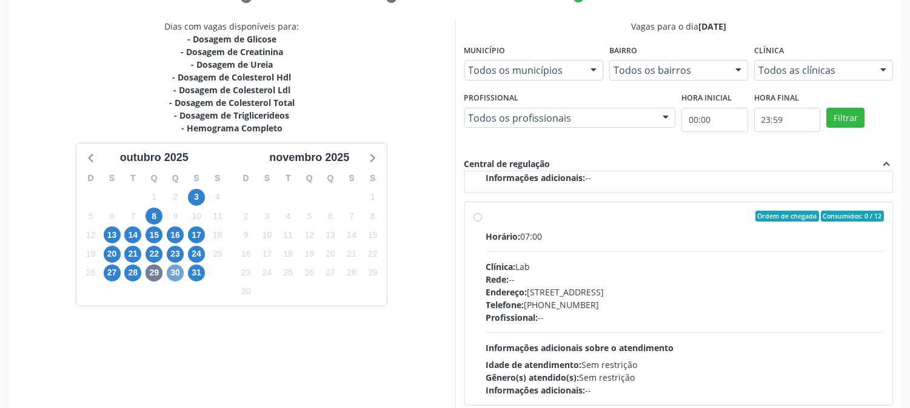
click at [179, 270] on span "30" at bounding box center [175, 273] width 17 height 17
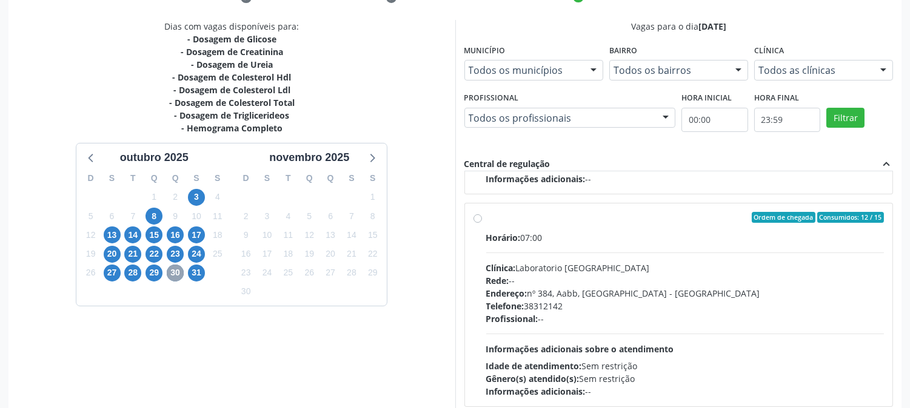
scroll to position [403, 0]
click at [150, 271] on span "29" at bounding box center [153, 273] width 17 height 17
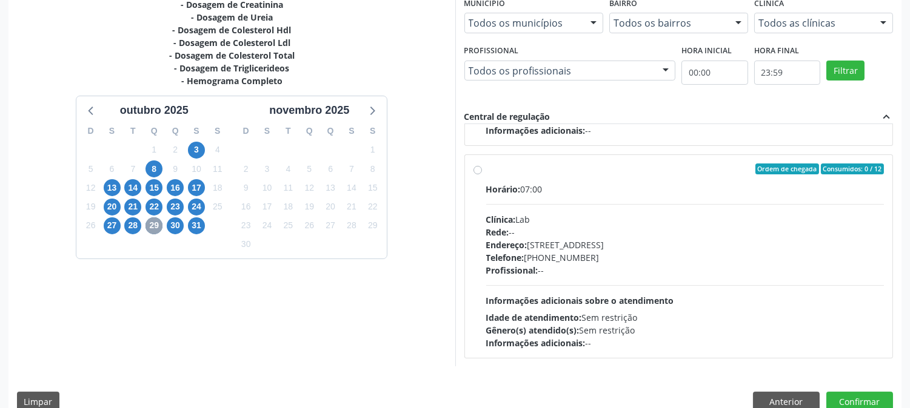
scroll to position [315, 0]
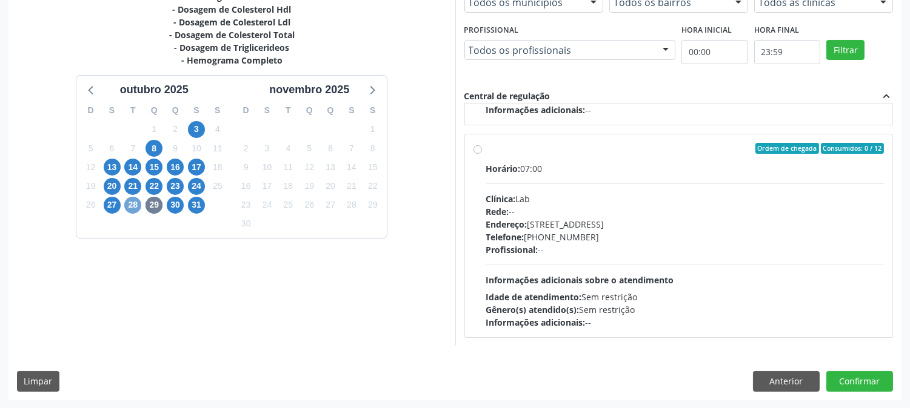
click at [136, 203] on span "28" at bounding box center [132, 205] width 17 height 17
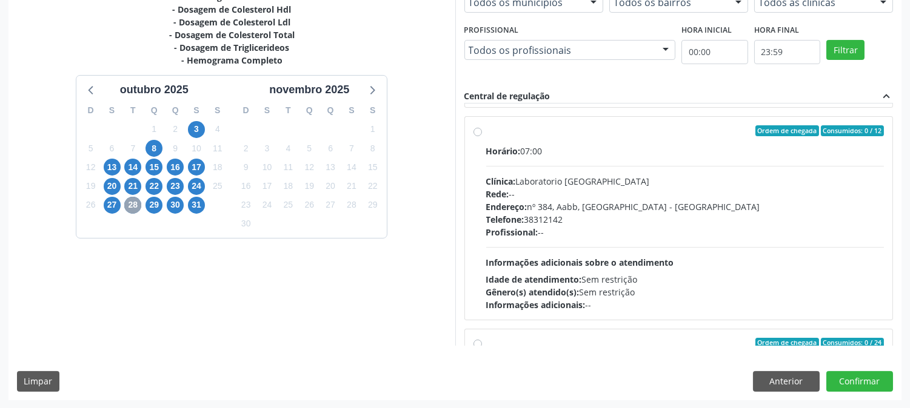
scroll to position [414, 0]
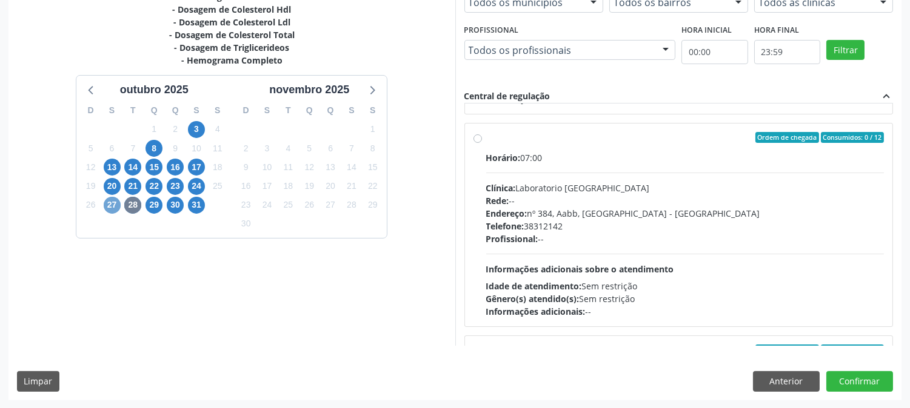
click at [114, 209] on span "27" at bounding box center [112, 205] width 17 height 17
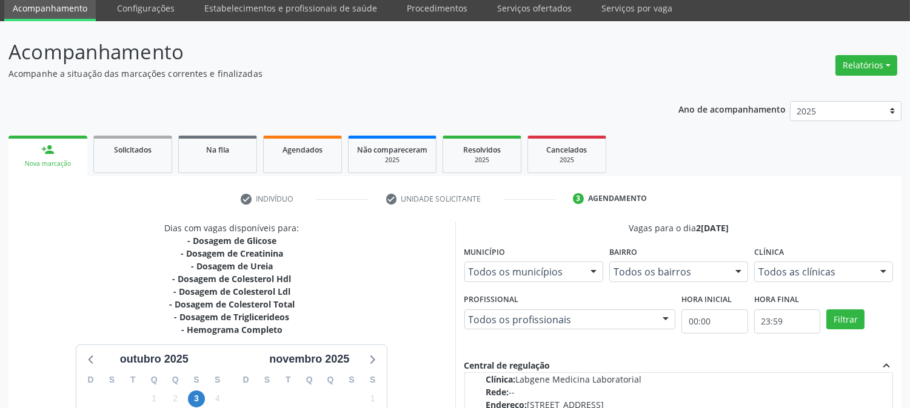
scroll to position [315, 0]
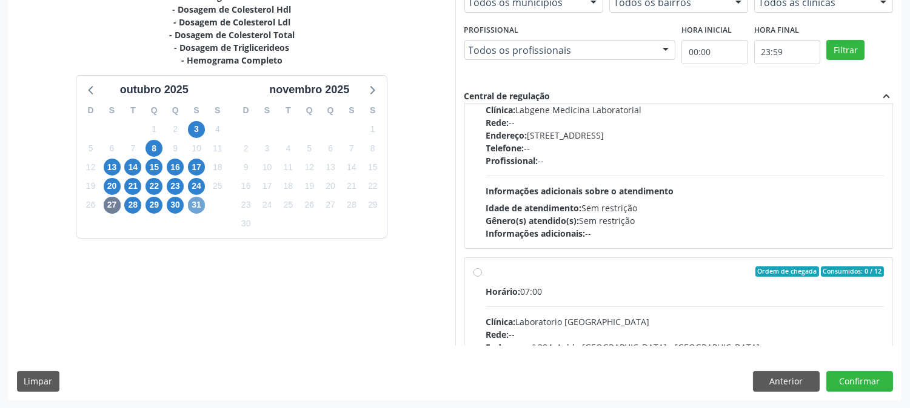
click at [193, 209] on span "31" at bounding box center [196, 205] width 17 height 17
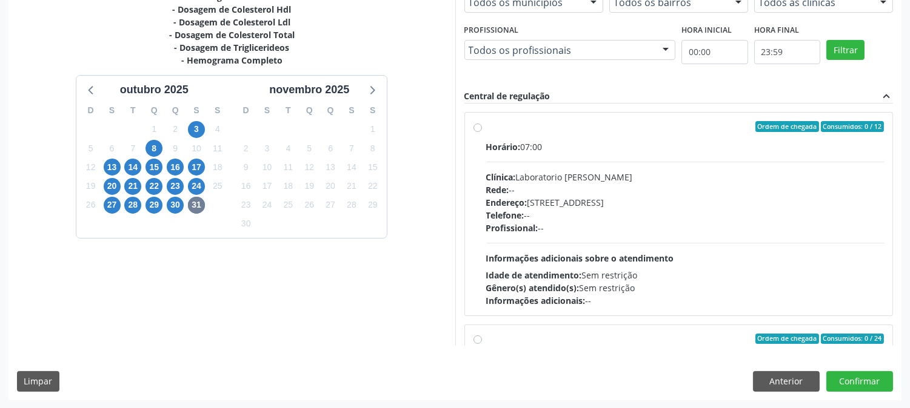
click at [531, 173] on div "Clínica: Laboratorio Jose Paulo Terto" at bounding box center [685, 177] width 398 height 13
click at [482, 132] on input "Ordem de chegada Consumidos: 0 / 12 Horário: 07:00 Clínica: Laboratorio Jose Pa…" at bounding box center [477, 126] width 8 height 11
radio input "true"
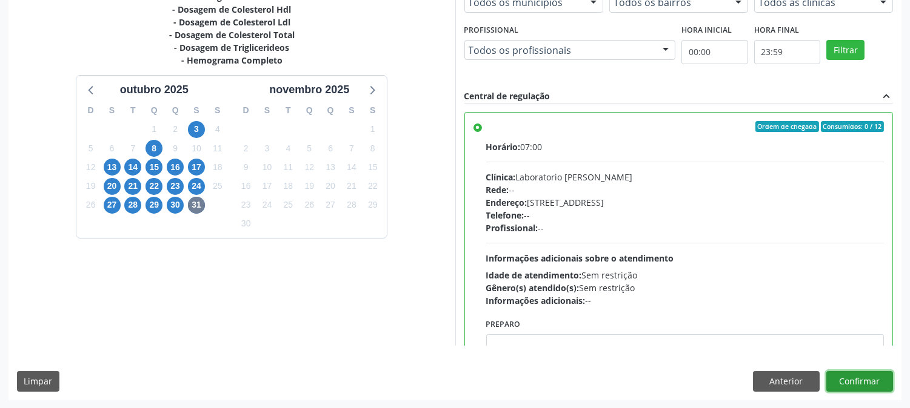
click at [858, 390] on button "Confirmar" at bounding box center [859, 381] width 67 height 21
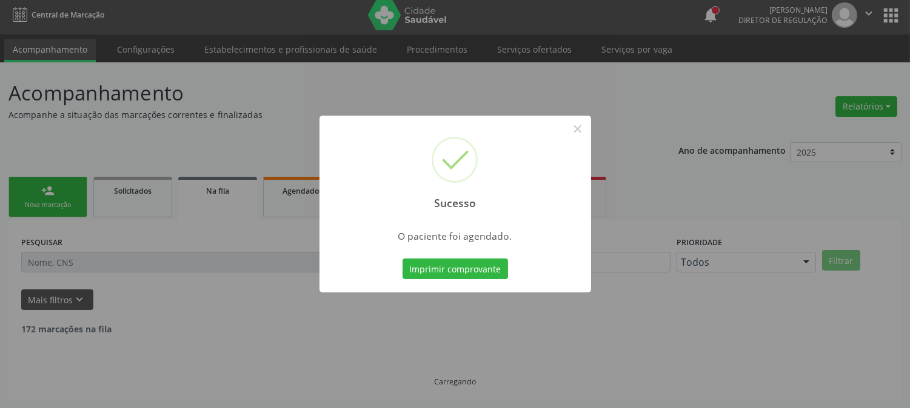
scroll to position [0, 0]
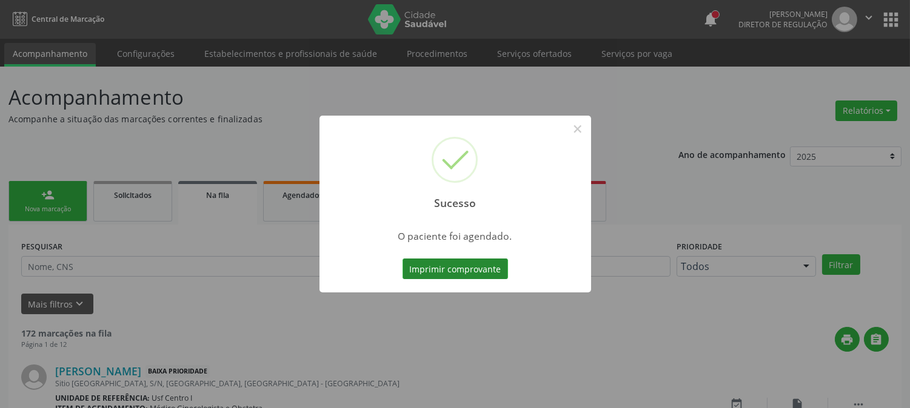
click at [433, 261] on button "Imprimir comprovante" at bounding box center [454, 269] width 105 height 21
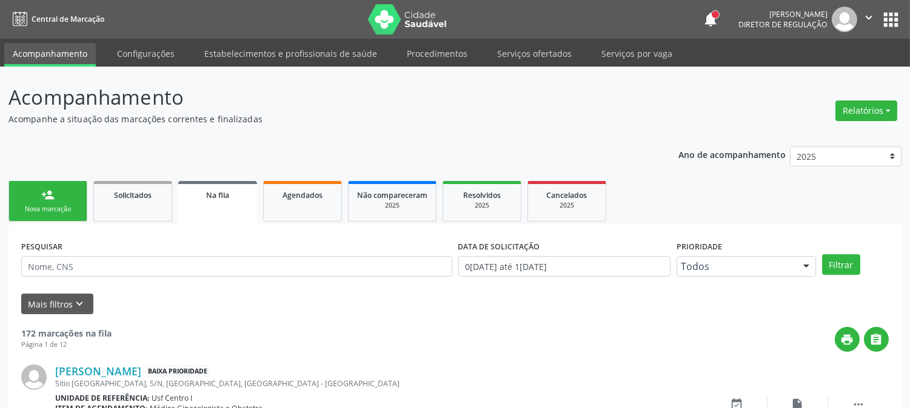
click at [64, 211] on div "Nova marcação" at bounding box center [48, 209] width 61 height 9
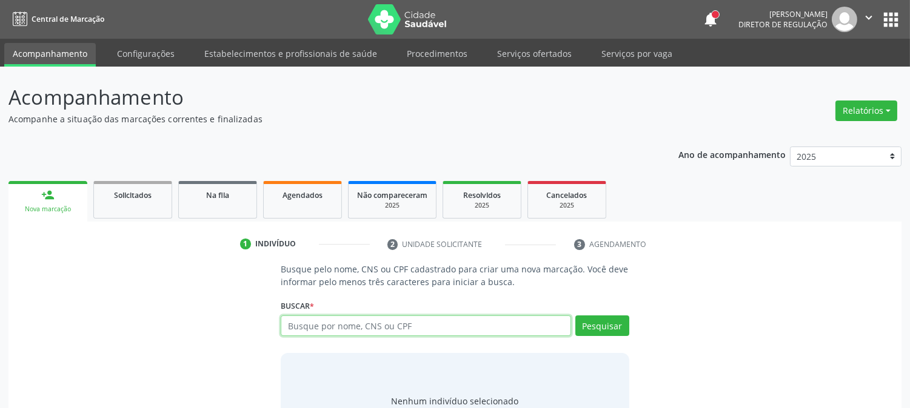
click at [384, 322] on input "text" at bounding box center [426, 326] width 290 height 21
type input "ananeide ferreira dos san"
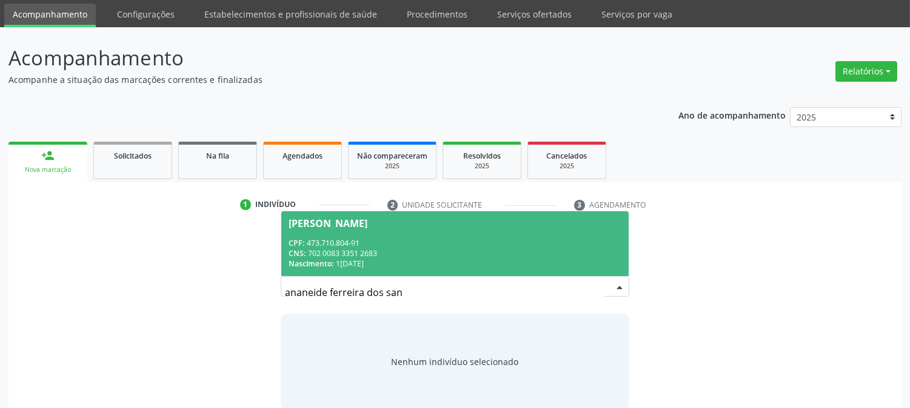
scroll to position [58, 0]
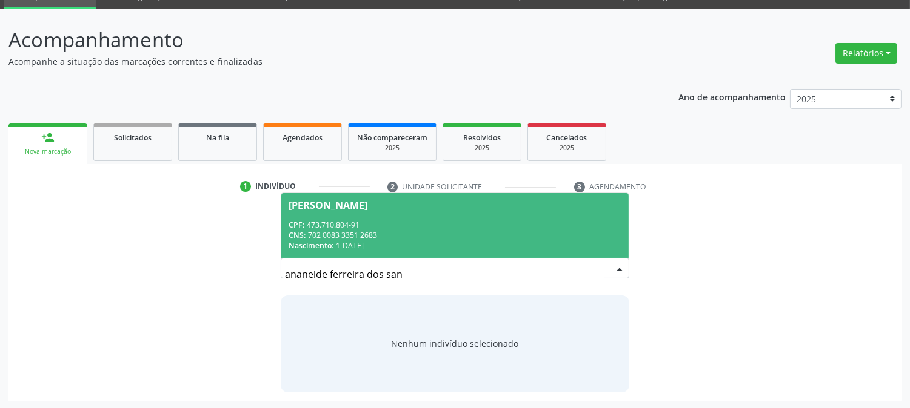
click at [399, 233] on div "CNS: 702 0083 3351 2683" at bounding box center [454, 235] width 332 height 10
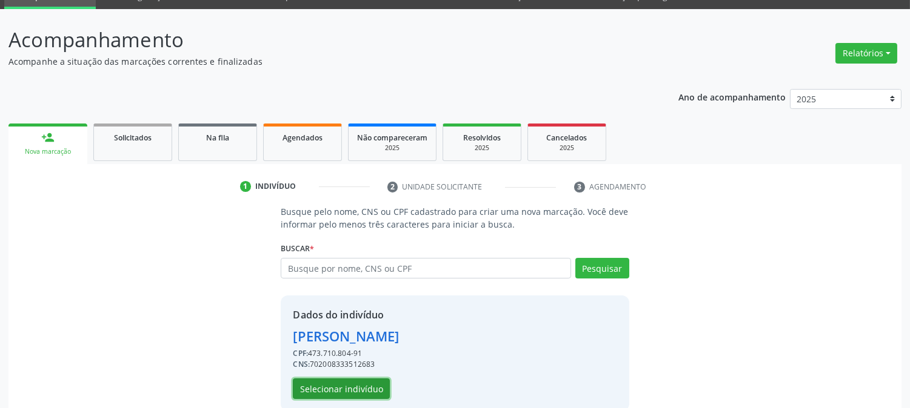
click at [318, 388] on button "Selecionar indivíduo" at bounding box center [341, 389] width 97 height 21
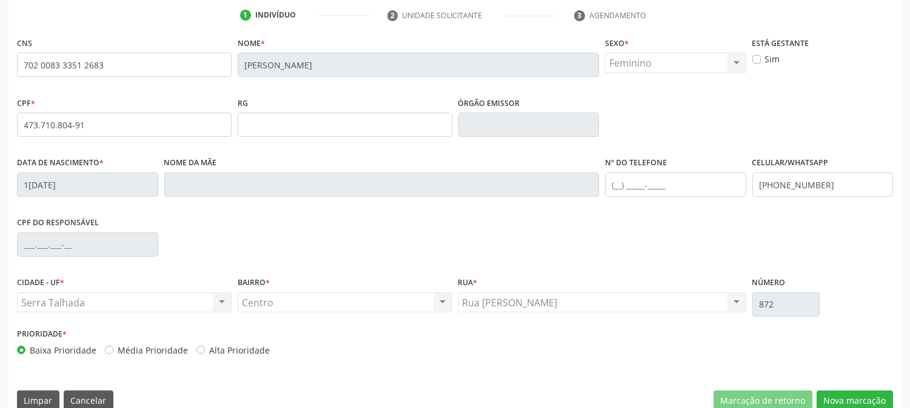
scroll to position [247, 0]
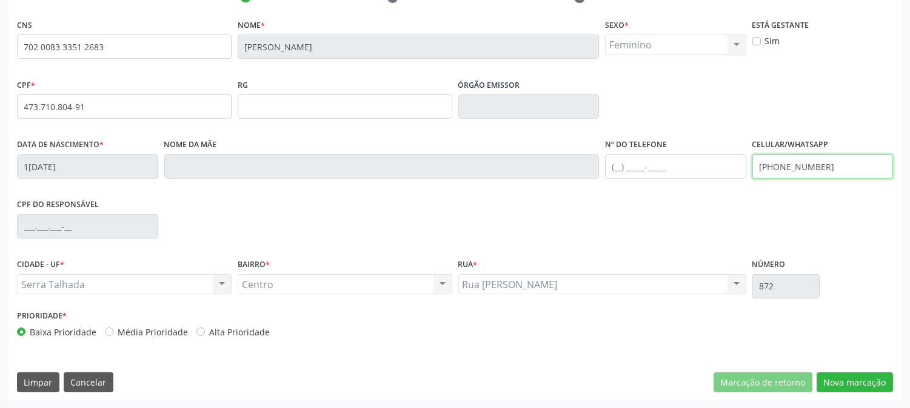
click at [809, 159] on input "(87) 9977-3605" at bounding box center [822, 167] width 141 height 24
type input "("
click at [854, 386] on button "Nova marcação" at bounding box center [854, 383] width 76 height 21
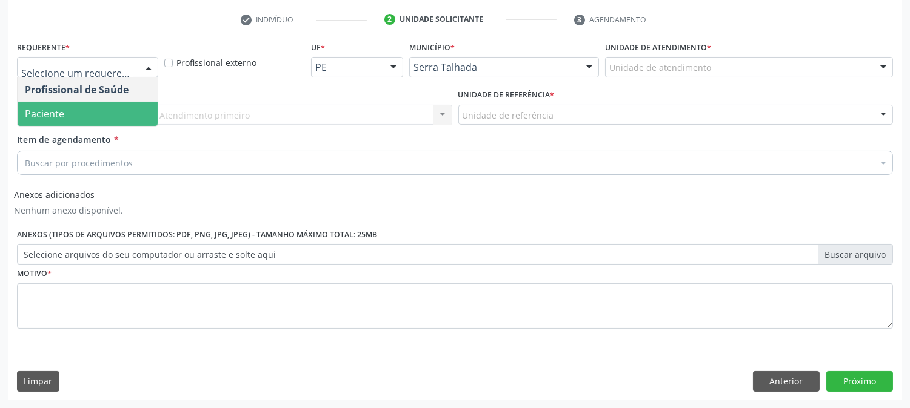
click at [86, 115] on span "Paciente" at bounding box center [88, 114] width 140 height 24
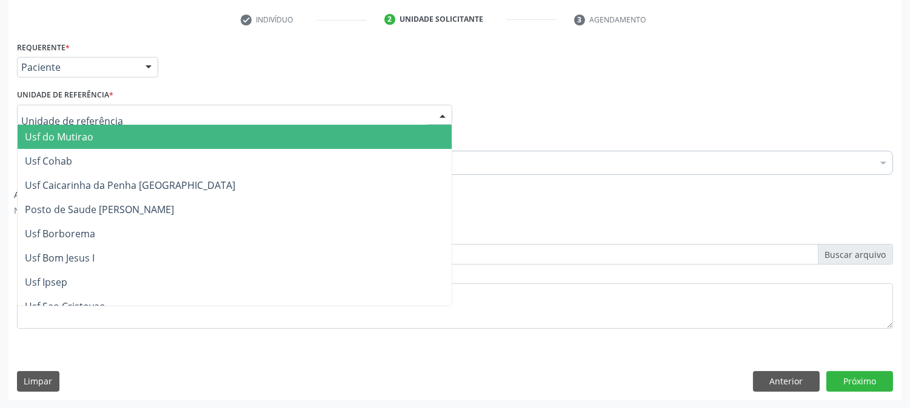
click at [112, 116] on div at bounding box center [234, 115] width 435 height 21
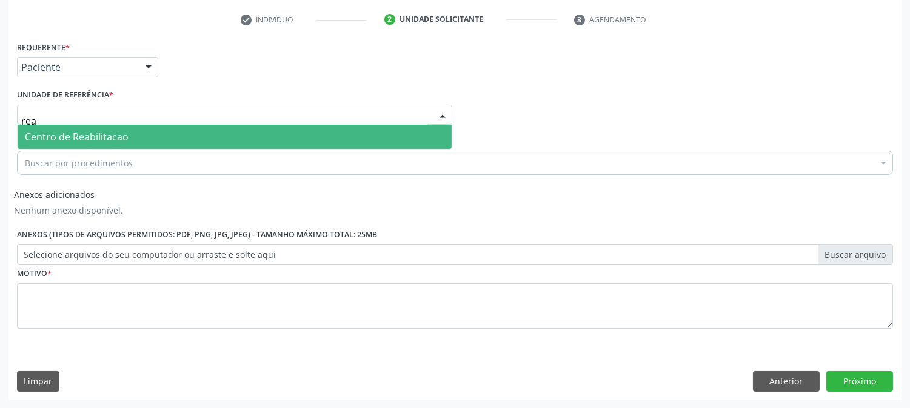
type input "reab"
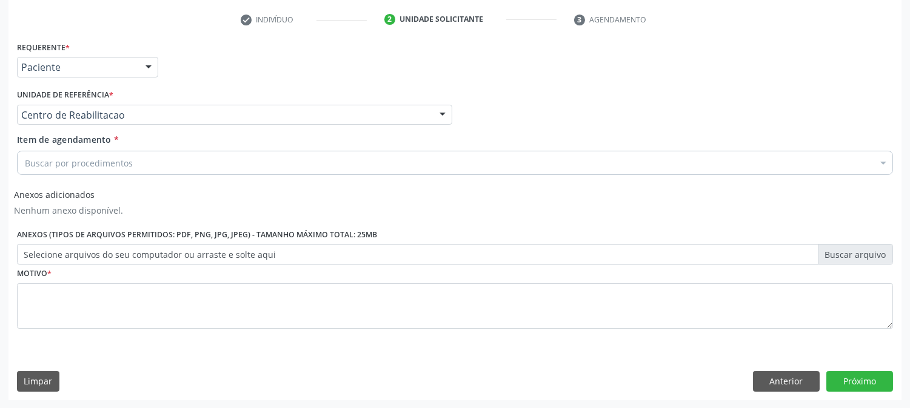
click at [101, 170] on div "Buscar por procedimentos" at bounding box center [455, 163] width 876 height 24
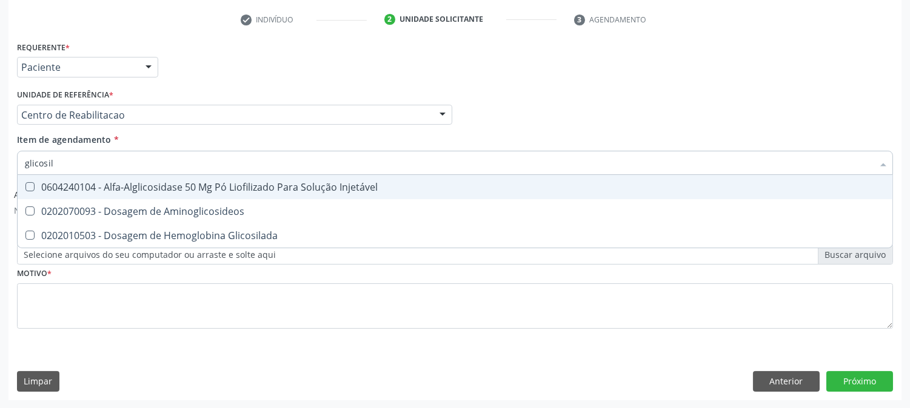
type input "glicosila"
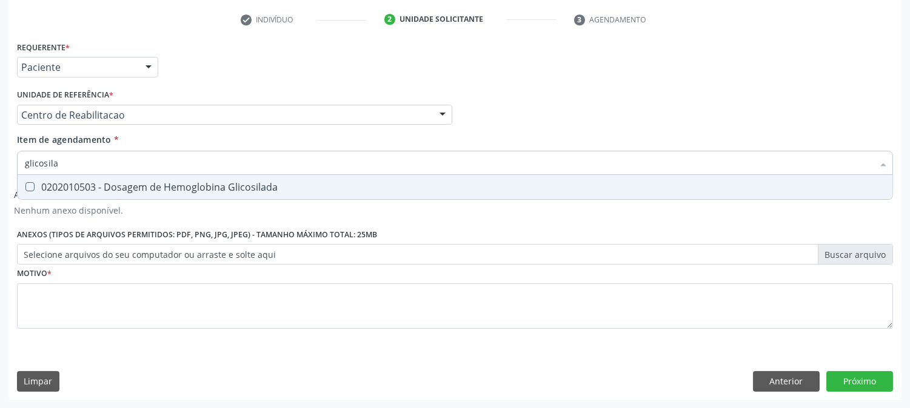
click at [79, 182] on div "0202010503 - Dosagem de Hemoglobina Glicosilada" at bounding box center [455, 187] width 860 height 10
checkbox Glicosilada "true"
click at [188, 141] on div "Item de agendamento * glicosila Desfazer seleção 0202010503 - Dosagem de Hemogl…" at bounding box center [455, 152] width 876 height 38
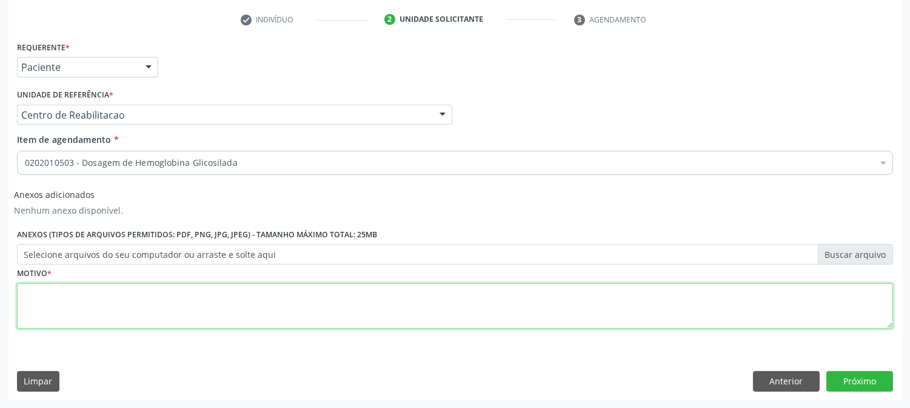
click at [50, 299] on textarea at bounding box center [455, 307] width 876 height 46
type textarea "a"
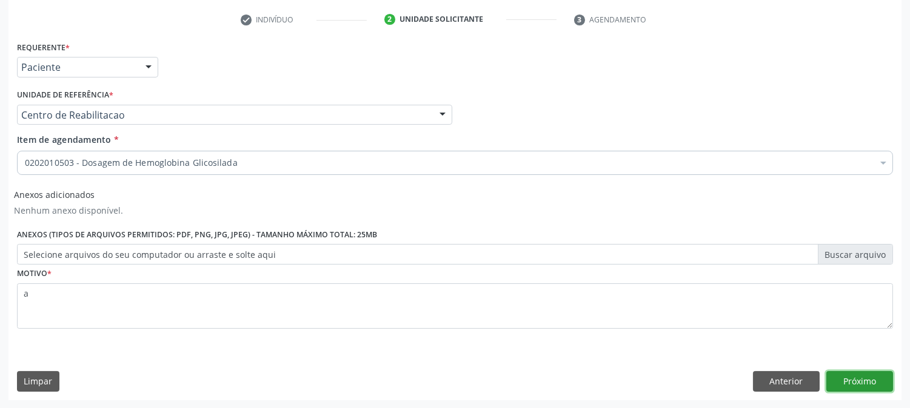
click at [857, 376] on button "Próximo" at bounding box center [859, 381] width 67 height 21
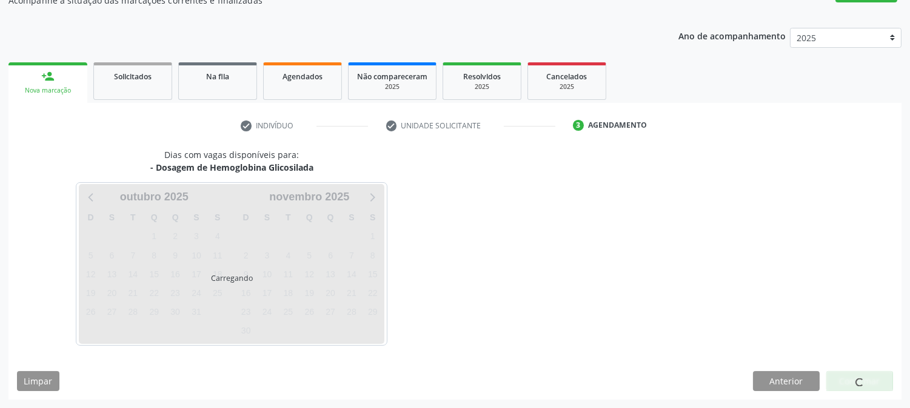
scroll to position [118, 0]
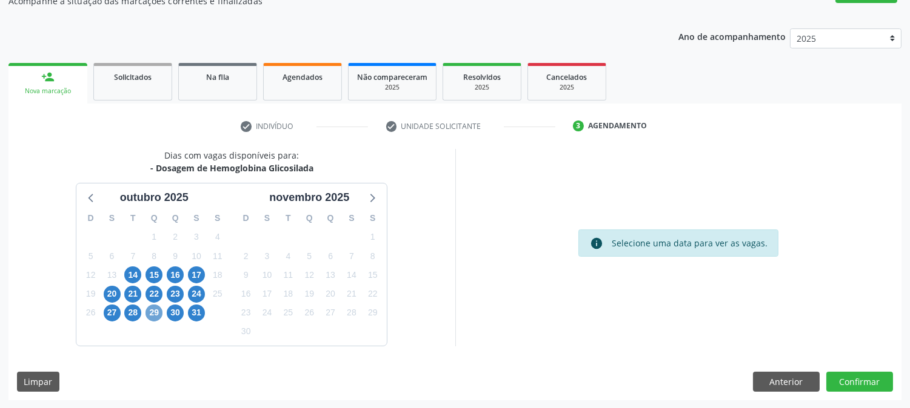
click at [162, 311] on span "29" at bounding box center [153, 313] width 17 height 17
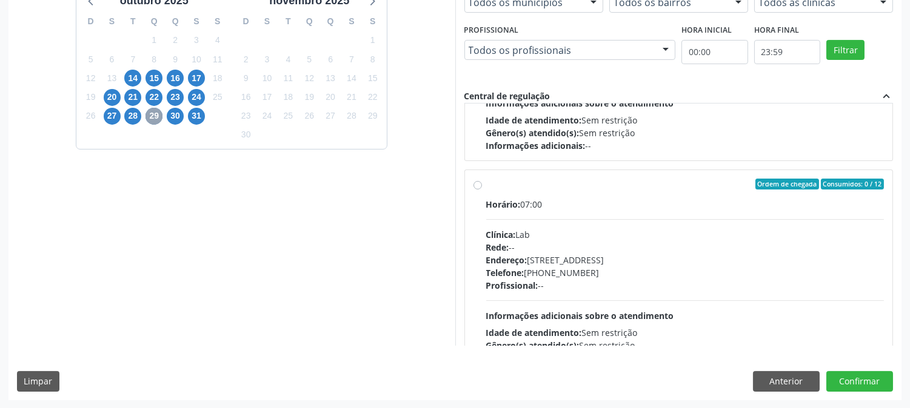
scroll to position [403, 0]
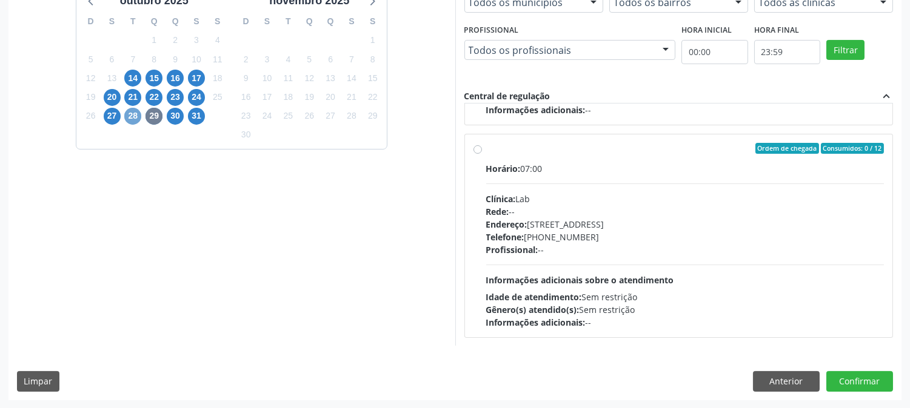
click at [132, 114] on span "28" at bounding box center [132, 116] width 17 height 17
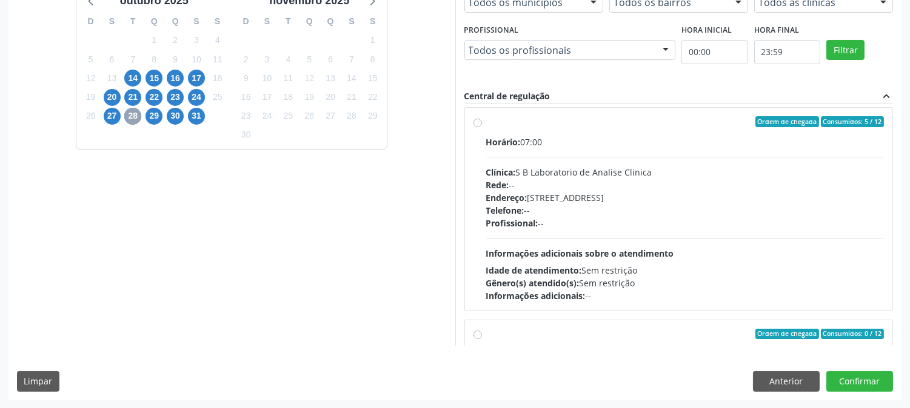
scroll to position [0, 0]
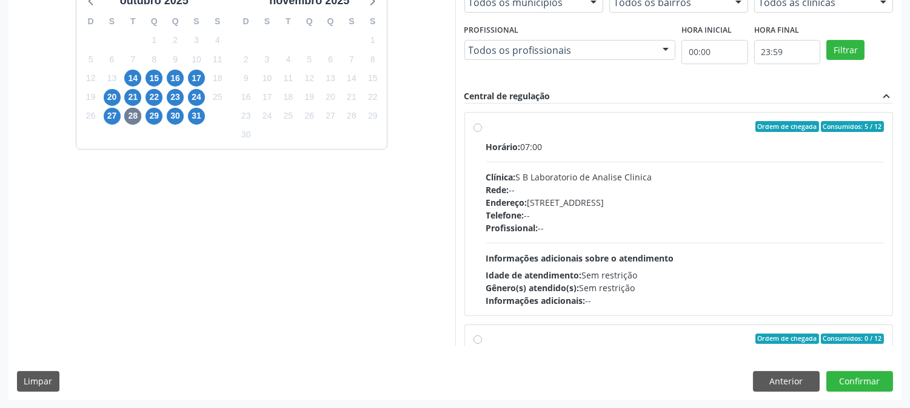
click at [688, 190] on div "Rede: --" at bounding box center [685, 190] width 398 height 13
click at [482, 132] on input "Ordem de chegada Consumidos: 5 / 12 Horário: 07:00 Clínica: S B Laboratorio de …" at bounding box center [477, 126] width 8 height 11
radio input "true"
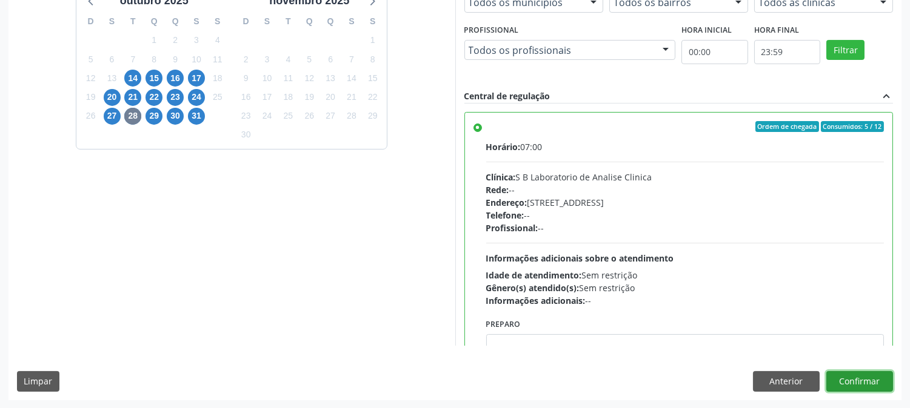
click at [871, 379] on button "Confirmar" at bounding box center [859, 381] width 67 height 21
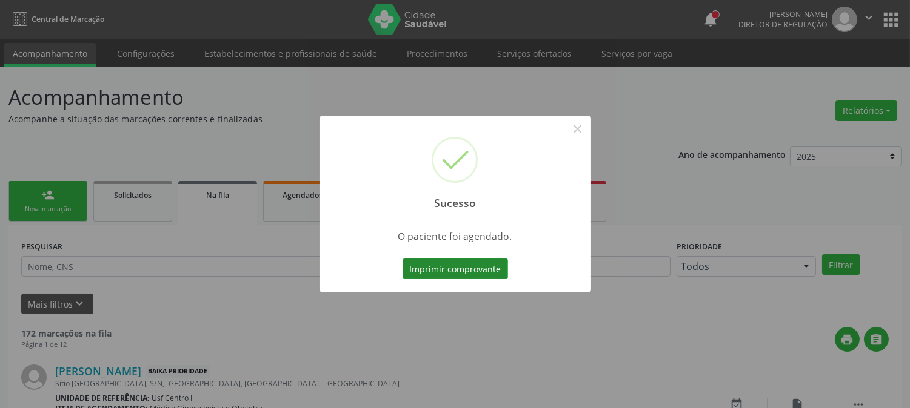
click at [447, 276] on button "Imprimir comprovante" at bounding box center [454, 269] width 105 height 21
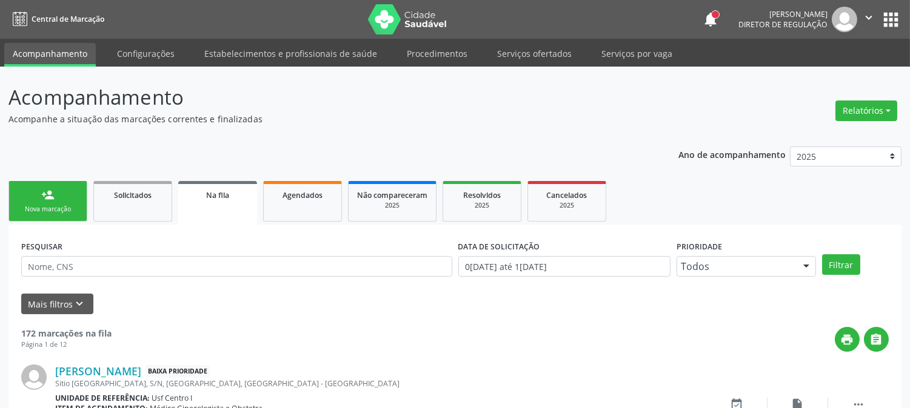
click at [61, 209] on div "Nova marcação" at bounding box center [48, 209] width 61 height 9
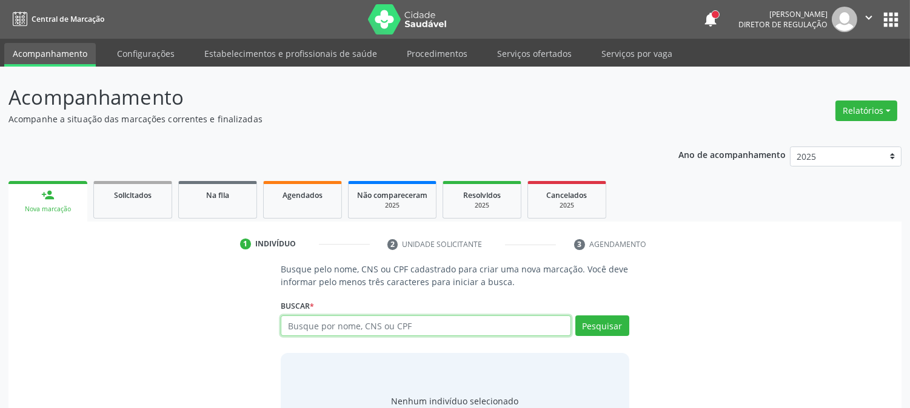
click at [314, 335] on input "text" at bounding box center [426, 326] width 290 height 21
type input "898004050265984"
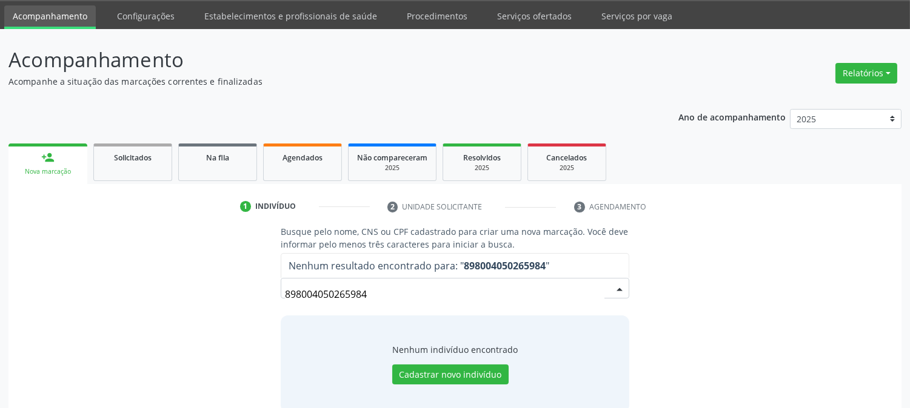
scroll to position [58, 0]
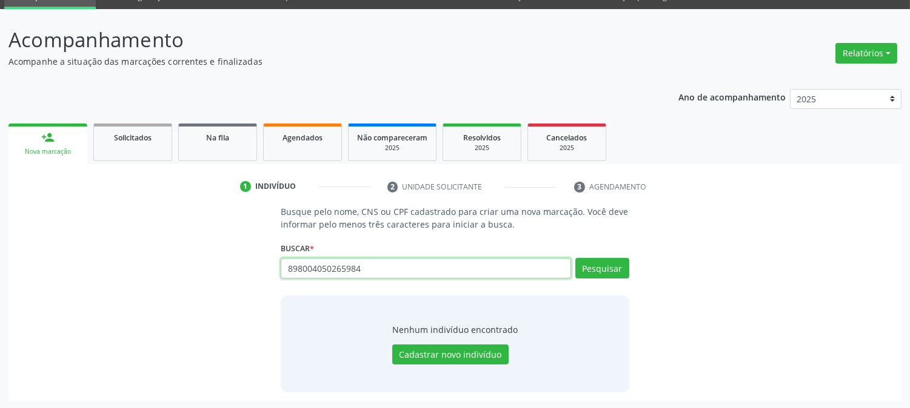
click at [318, 268] on input "898004050265984" at bounding box center [426, 268] width 290 height 21
paste input "Jose Carlos Candido"
type input "Jose Carlos Candido"
click at [598, 269] on button "Pesquisar" at bounding box center [602, 268] width 54 height 21
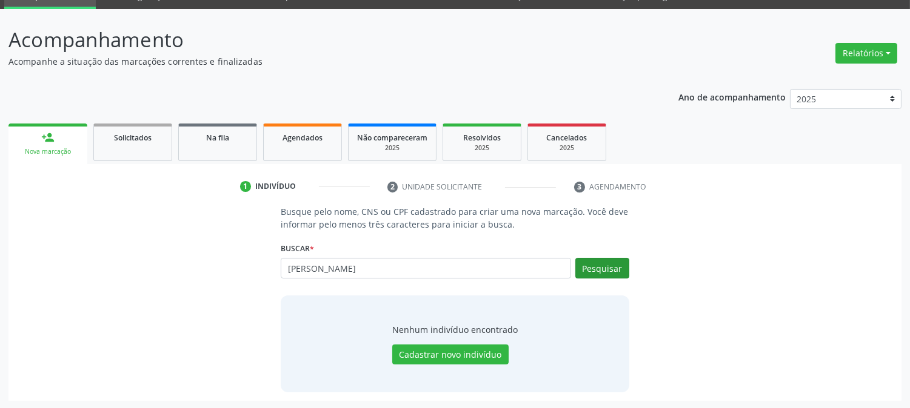
type input "Jose Carlos Candido"
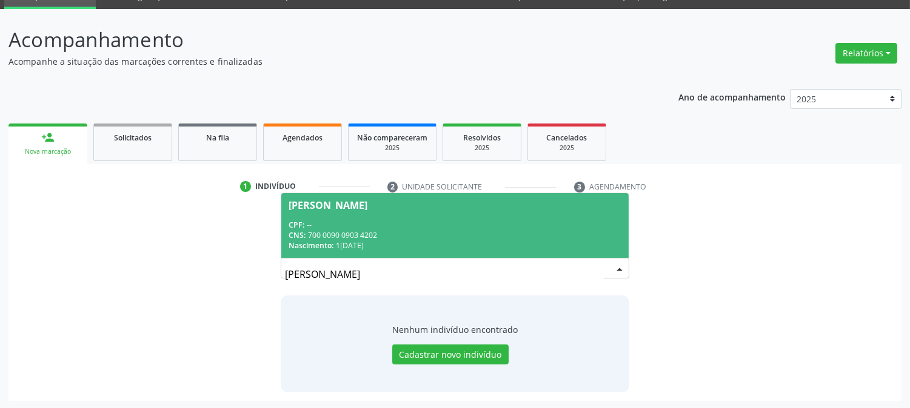
click at [415, 231] on div "CNS: 700 0090 0903 4202" at bounding box center [454, 235] width 332 height 10
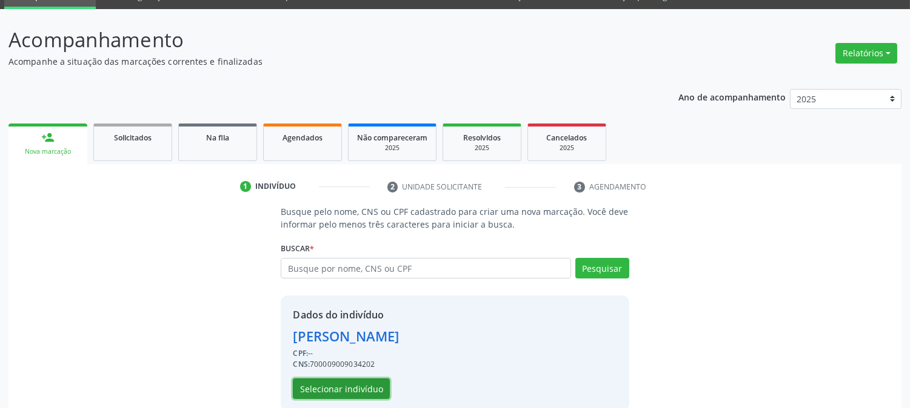
click at [353, 379] on button "Selecionar indivíduo" at bounding box center [341, 389] width 97 height 21
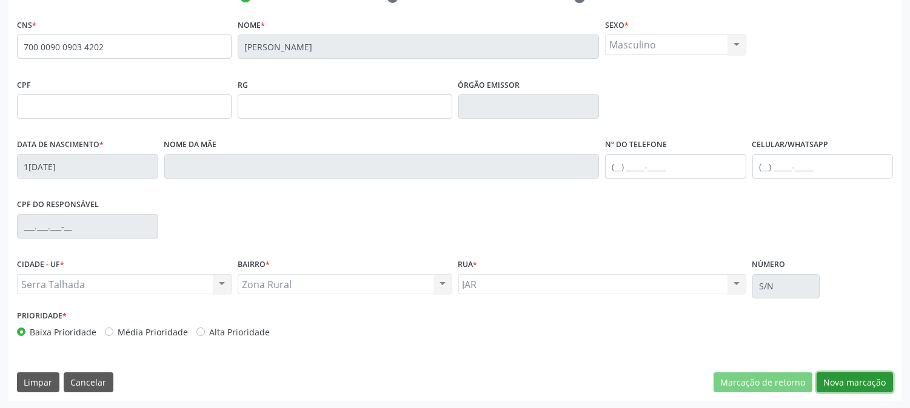
click at [840, 373] on button "Nova marcação" at bounding box center [854, 383] width 76 height 21
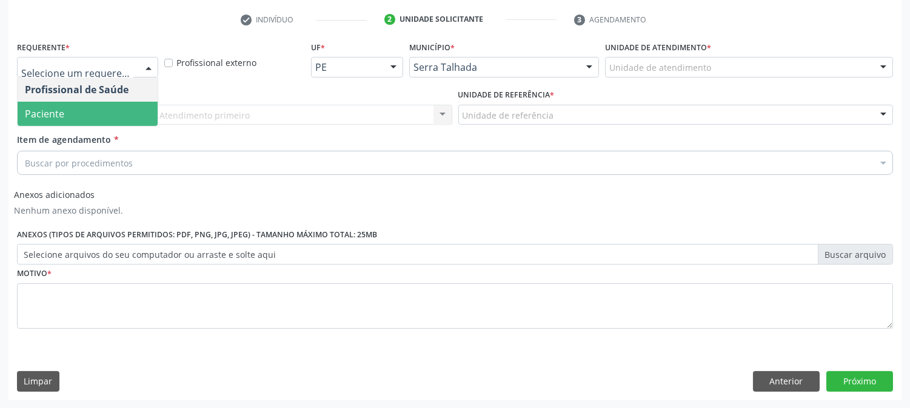
click at [87, 117] on span "Paciente" at bounding box center [88, 114] width 140 height 24
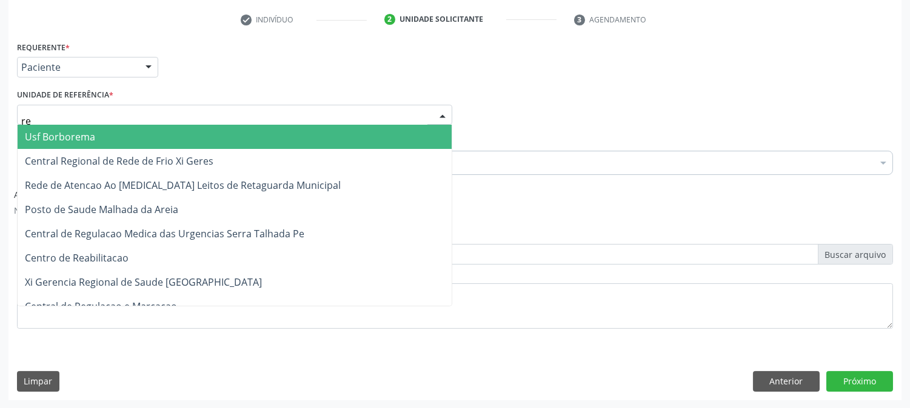
type input "rea"
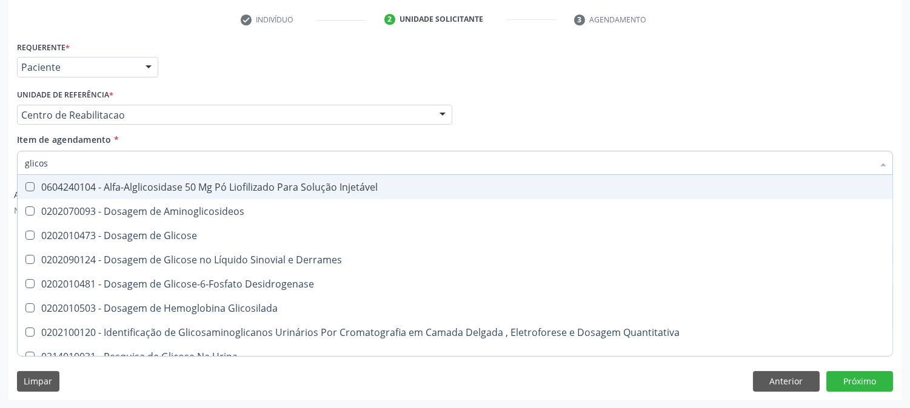
type input "glicose"
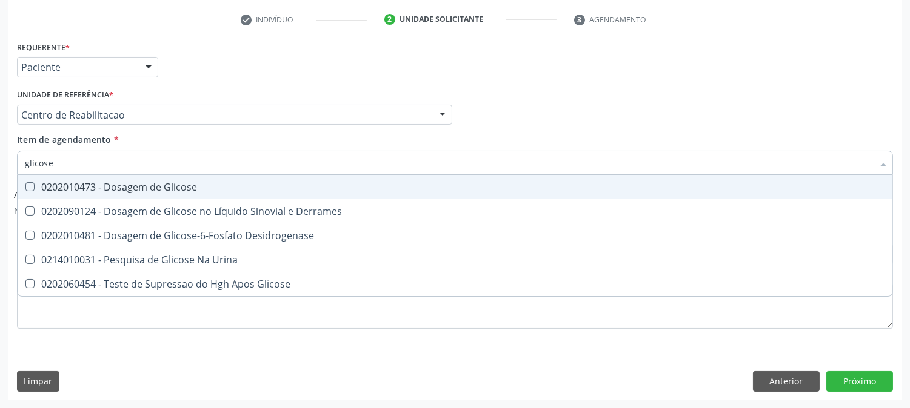
click at [95, 182] on div "0202010473 - Dosagem de Glicose" at bounding box center [455, 187] width 860 height 10
checkbox Glicose "true"
click at [74, 165] on input "glicose" at bounding box center [449, 163] width 848 height 24
type input "cr"
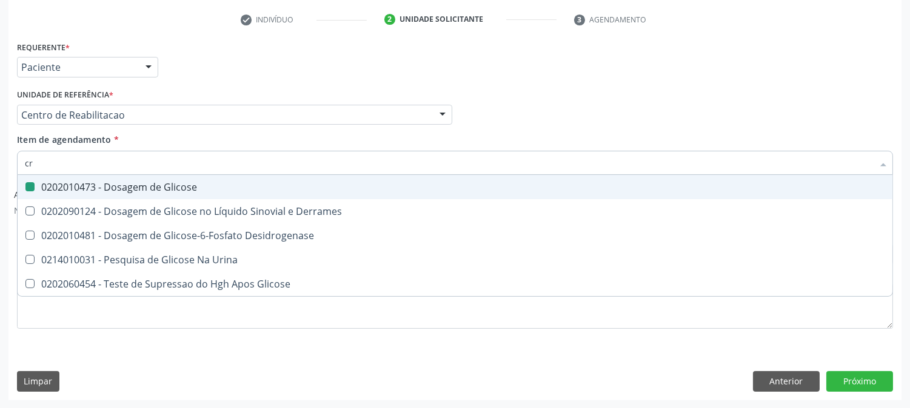
checkbox Glicose "false"
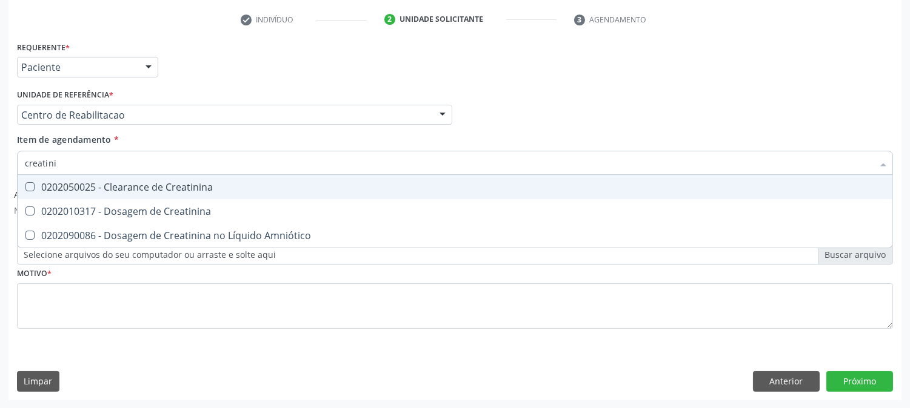
type input "creatinin"
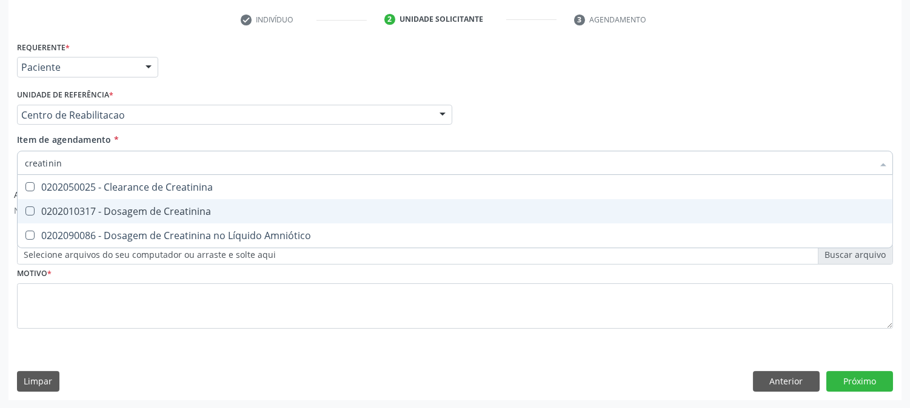
click at [147, 207] on div "0202010317 - Dosagem de Creatinina" at bounding box center [455, 212] width 860 height 10
checkbox Creatinina "true"
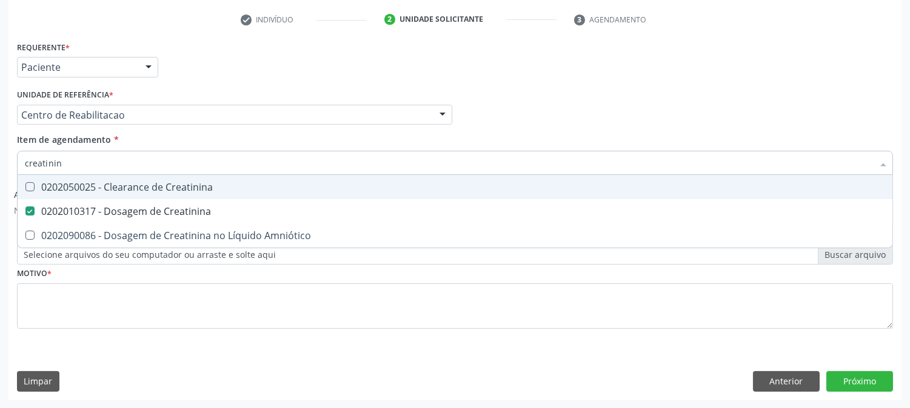
click at [79, 158] on input "creatinin" at bounding box center [449, 163] width 848 height 24
type input "ur"
checkbox Creatinina "false"
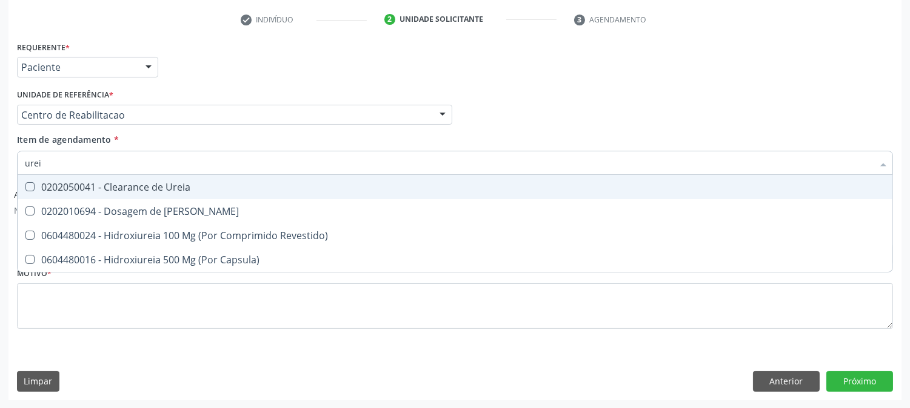
type input "ureia"
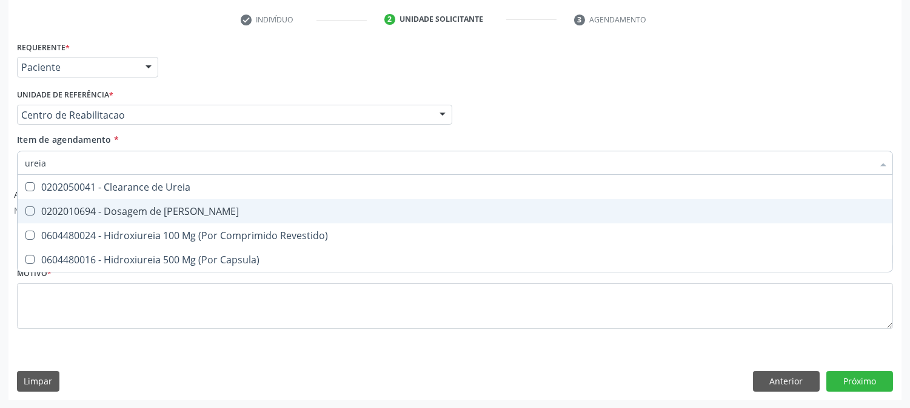
click at [90, 207] on div "0202010694 - Dosagem de Ureia" at bounding box center [455, 212] width 860 height 10
checkbox Ureia "true"
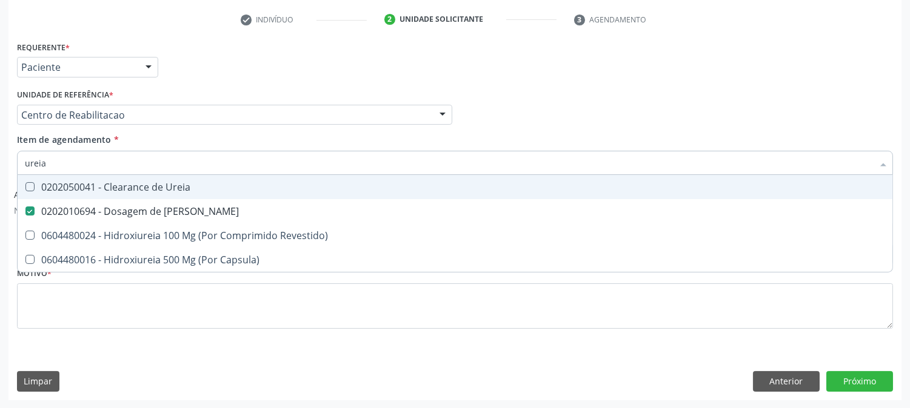
click at [75, 172] on input "ureia" at bounding box center [449, 163] width 848 height 24
type input "cole"
checkbox Ureia "false"
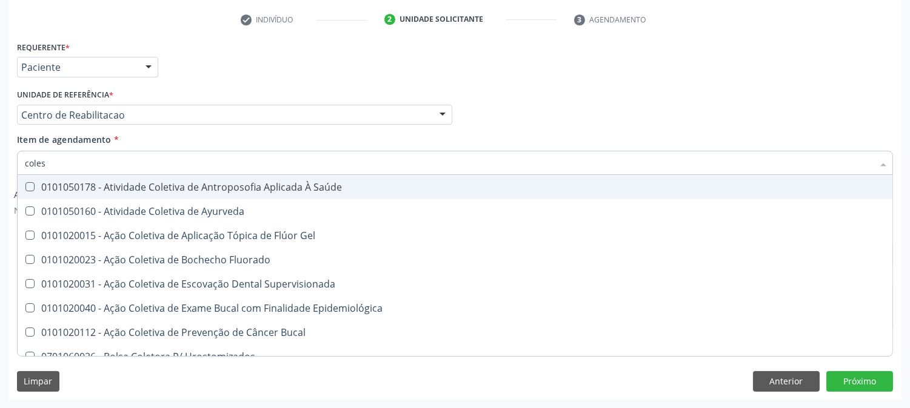
type input "colest"
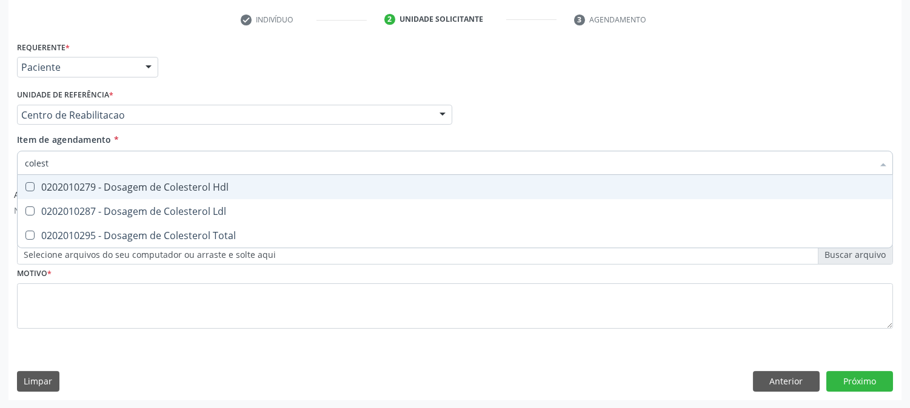
click at [41, 185] on div "0202010279 - Dosagem de Colesterol Hdl" at bounding box center [455, 187] width 860 height 10
checkbox Hdl "true"
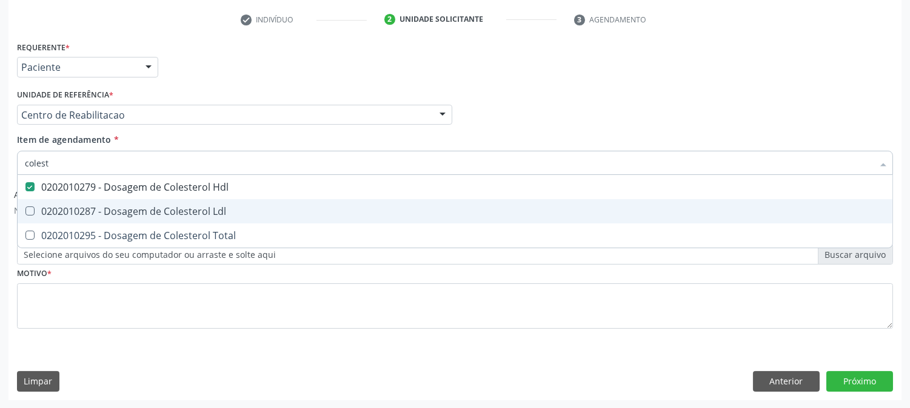
click at [45, 207] on div "0202010287 - Dosagem de Colesterol Ldl" at bounding box center [455, 212] width 860 height 10
checkbox Ldl "true"
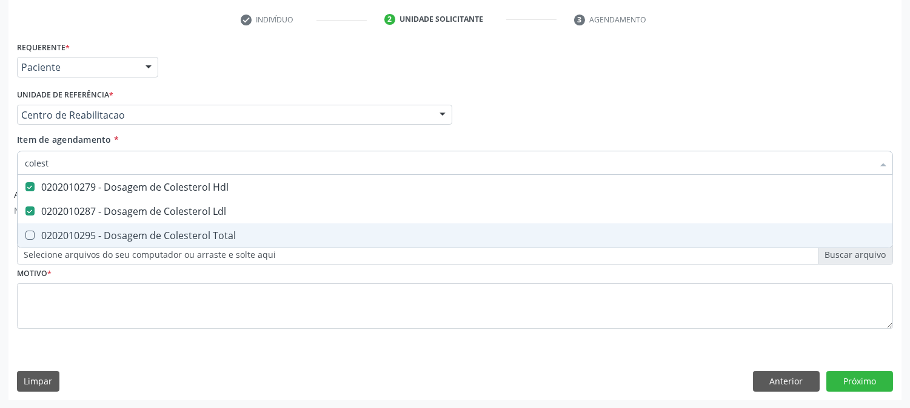
drag, startPoint x: 59, startPoint y: 237, endPoint x: 61, endPoint y: 210, distance: 26.7
click at [61, 238] on div "0202010295 - Dosagem de Colesterol Total" at bounding box center [455, 236] width 860 height 10
checkbox Total "true"
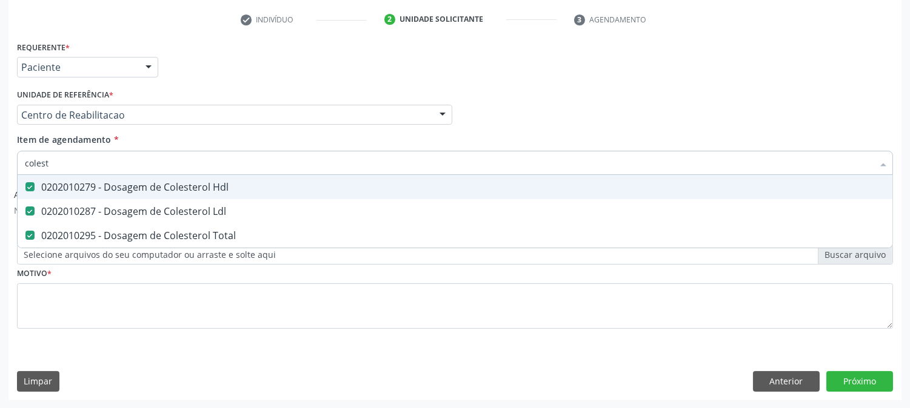
click at [61, 171] on input "colest" at bounding box center [449, 163] width 848 height 24
checkbox Hdl "false"
checkbox Ldl "false"
checkbox Total "false"
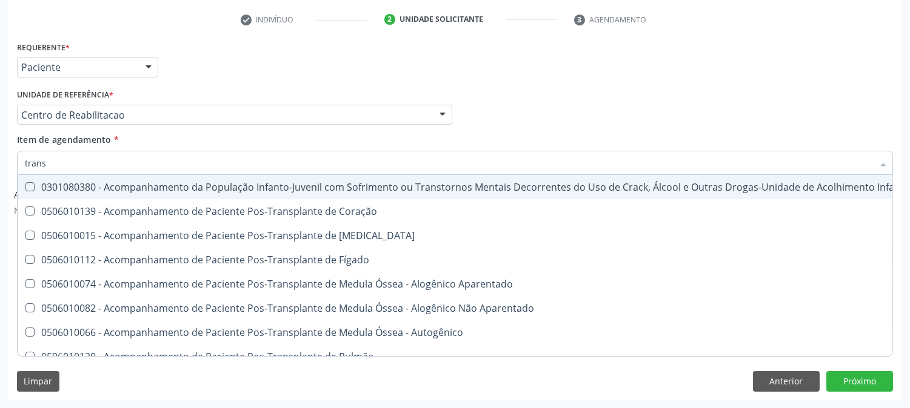
type input "transa"
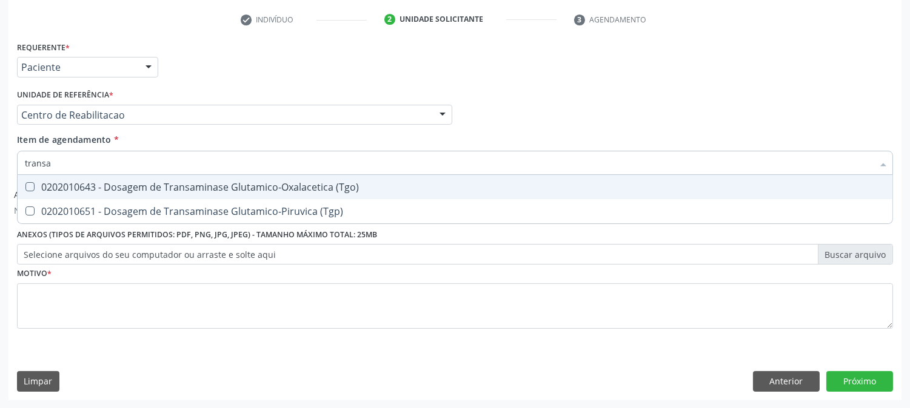
click at [51, 185] on div "0202010643 - Dosagem de Transaminase Glutamico-Oxalacetica (Tgo)" at bounding box center [455, 187] width 860 height 10
checkbox \(Tgo\) "true"
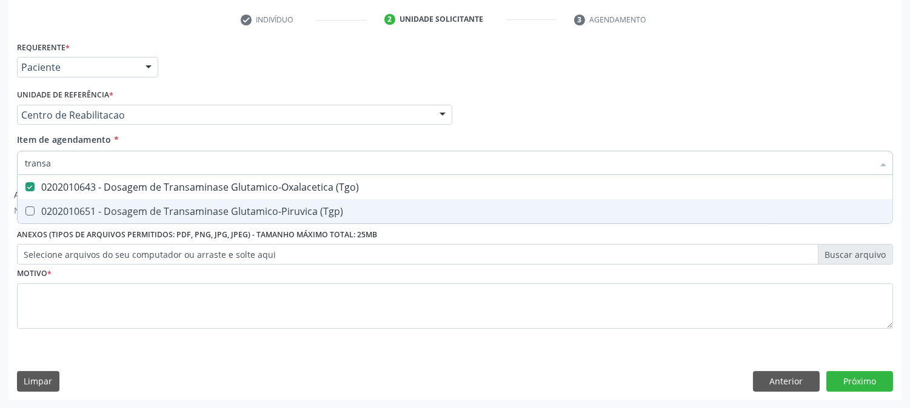
click at [52, 207] on div "0202010651 - Dosagem de Transaminase Glutamico-Piruvica (Tgp)" at bounding box center [455, 212] width 860 height 10
checkbox \(Tgp\) "true"
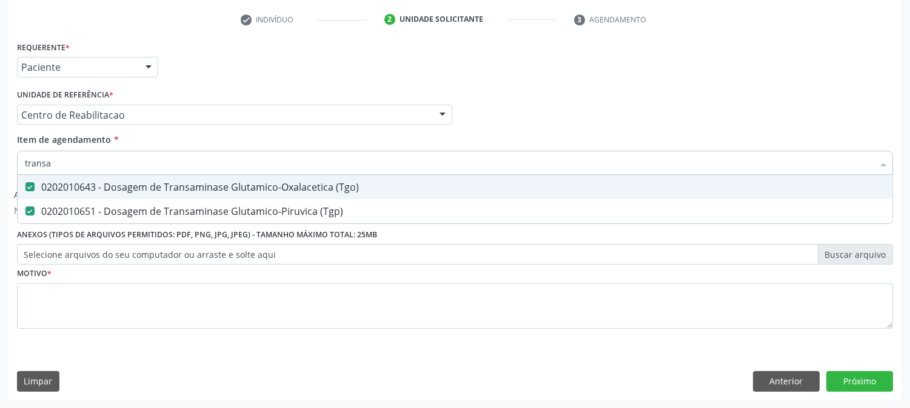
click at [62, 165] on input "transa" at bounding box center [449, 163] width 848 height 24
type input "trig"
checkbox \(Tgo\) "false"
checkbox \(Tgp\) "false"
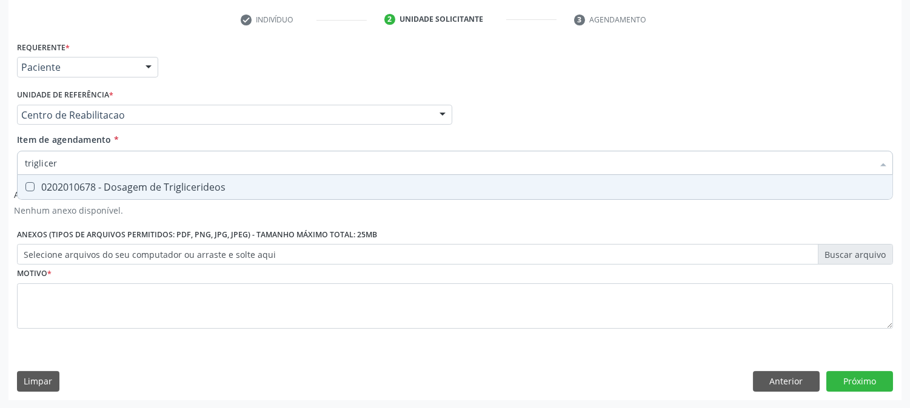
type input "trigliceri"
click at [56, 190] on div "0202010678 - Dosagem de Triglicerideos" at bounding box center [455, 187] width 860 height 10
checkbox Triglicerideos "true"
click at [98, 167] on input "trigliceri" at bounding box center [449, 163] width 848 height 24
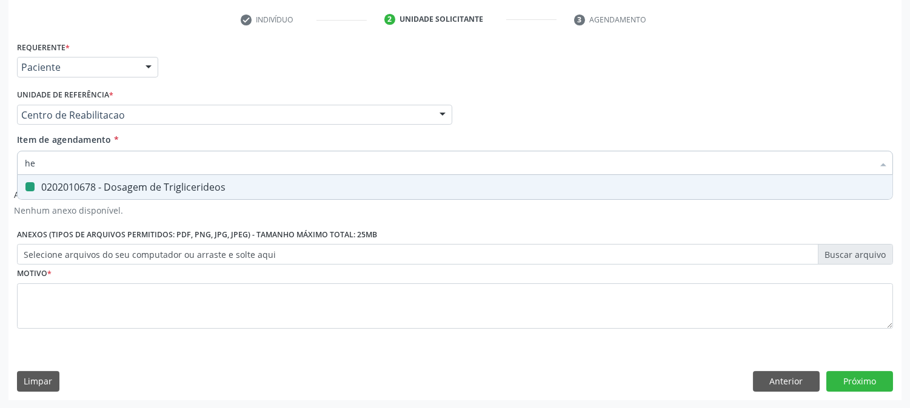
type input "hem"
checkbox Triglicerideos "false"
type input "hemogra"
click at [138, 188] on div "0202020380 - Hemograma Completo" at bounding box center [455, 187] width 860 height 10
checkbox Completo "true"
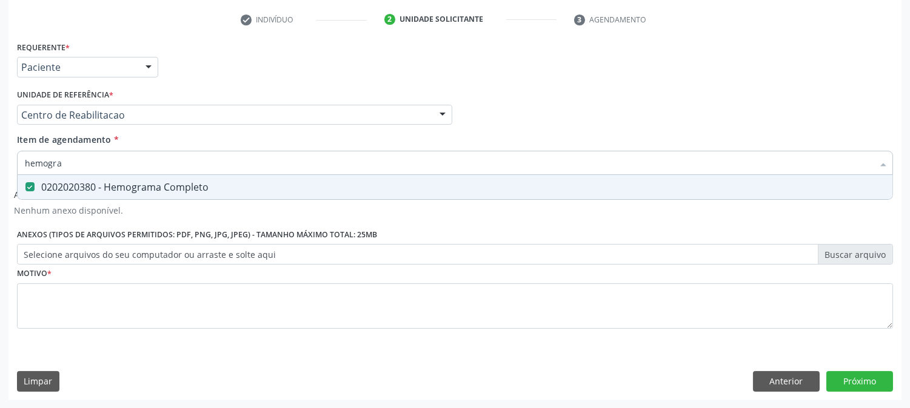
click at [119, 170] on input "hemogra" at bounding box center [449, 163] width 848 height 24
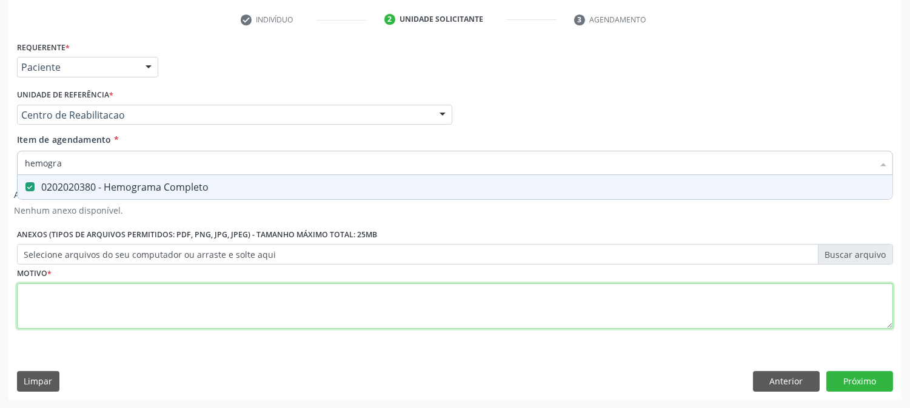
click at [47, 315] on div "Requerente * Paciente Profissional de Saúde Paciente Nenhum resultado encontrad…" at bounding box center [455, 192] width 876 height 308
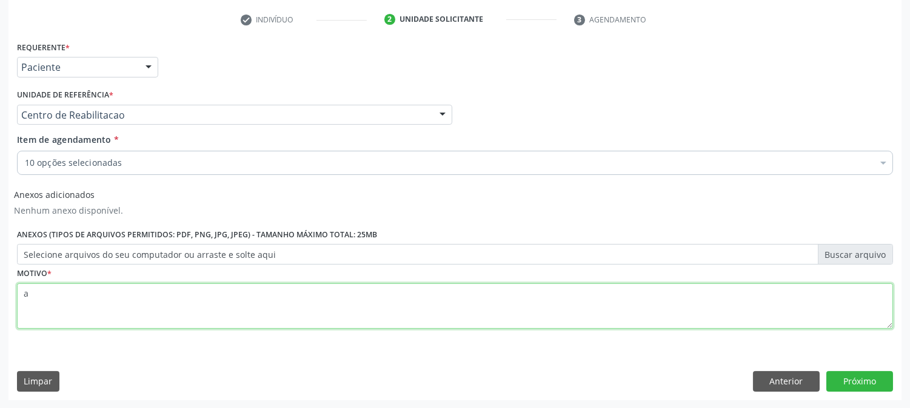
type textarea "a"
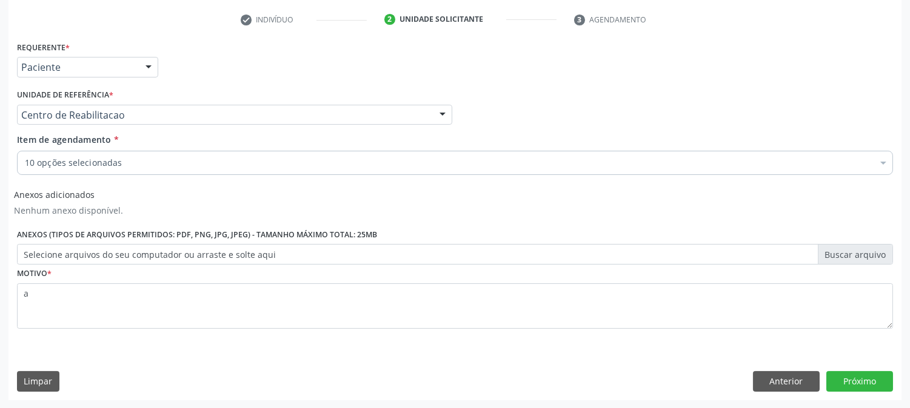
click at [865, 368] on div "Requerente * Paciente Profissional de Saúde Paciente Nenhum resultado encontrad…" at bounding box center [454, 219] width 893 height 362
click at [864, 372] on button "Próximo" at bounding box center [859, 381] width 67 height 21
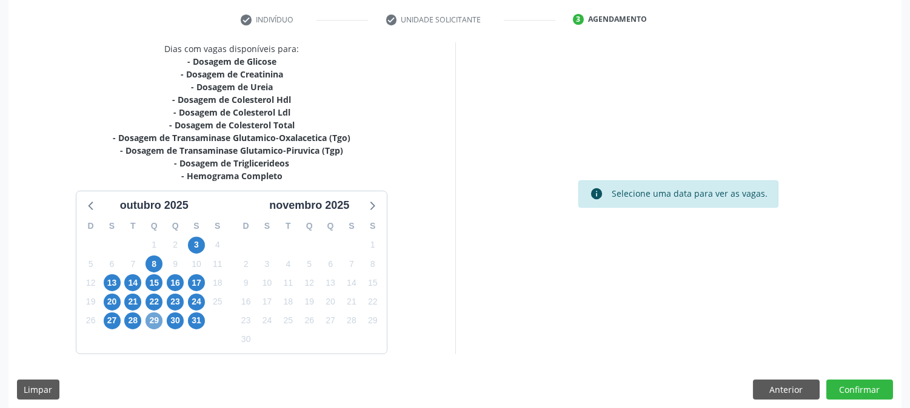
click at [148, 325] on span "29" at bounding box center [153, 321] width 17 height 17
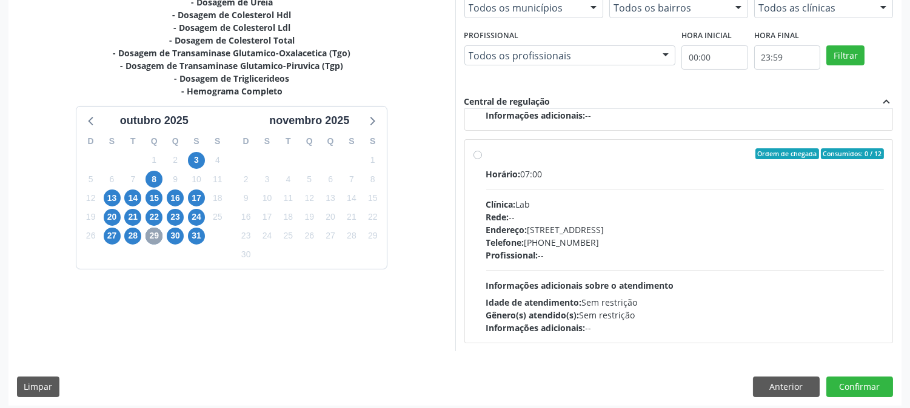
scroll to position [315, 0]
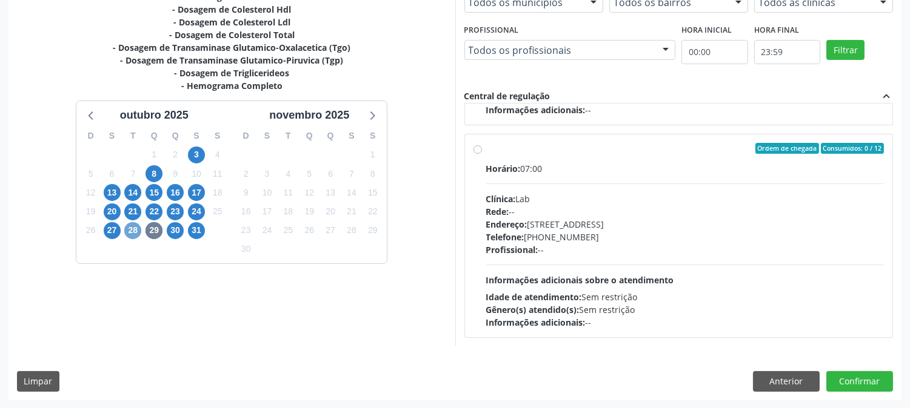
click at [131, 226] on span "28" at bounding box center [132, 230] width 17 height 17
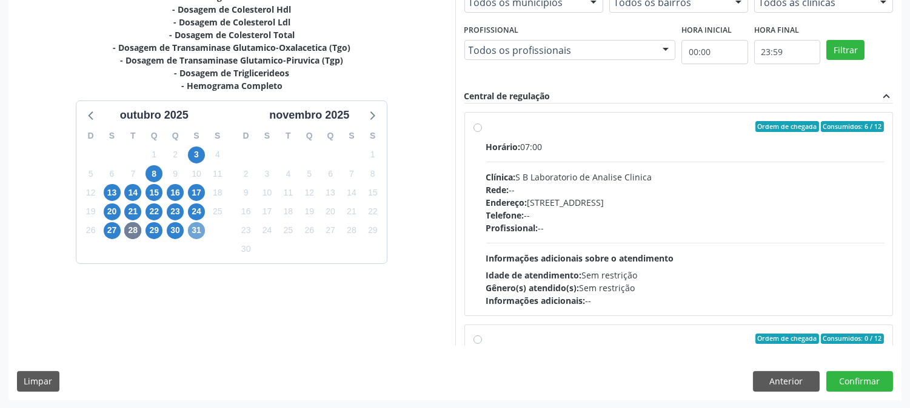
click at [190, 234] on span "31" at bounding box center [196, 230] width 17 height 17
click at [524, 180] on div "Clínica: Laboratorio Jose Paulo Terto" at bounding box center [685, 177] width 398 height 13
click at [482, 132] on input "Ordem de chegada Consumidos: 1 / 12 Horário: 07:00 Clínica: Laboratorio Jose Pa…" at bounding box center [477, 126] width 8 height 11
radio input "true"
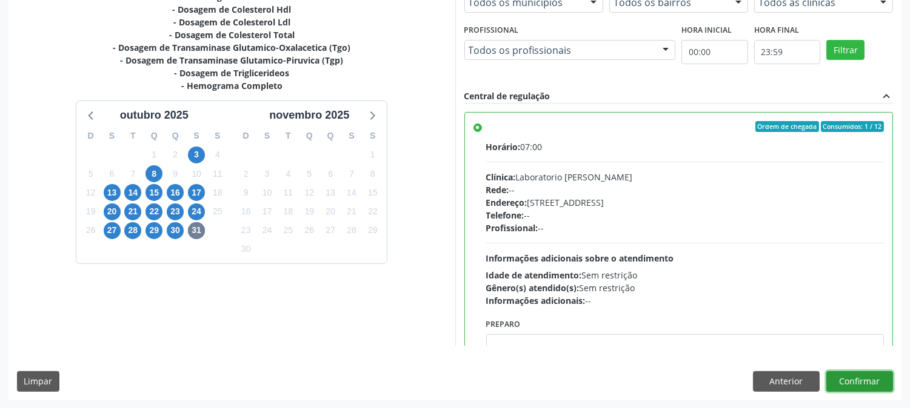
click at [855, 378] on button "Confirmar" at bounding box center [859, 381] width 67 height 21
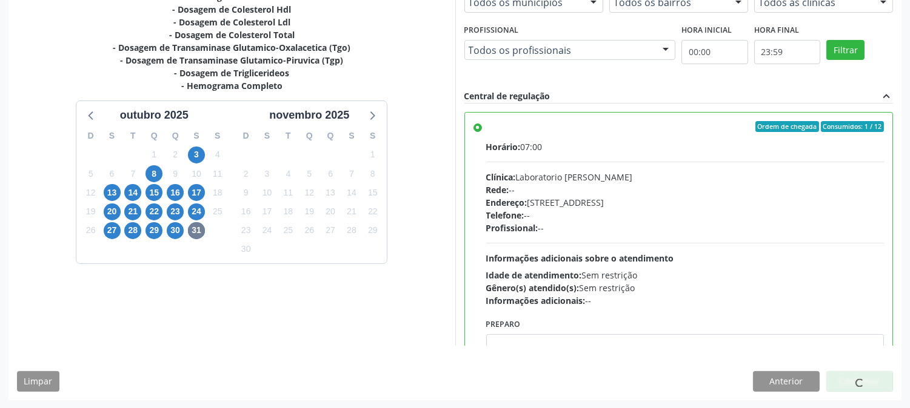
scroll to position [0, 0]
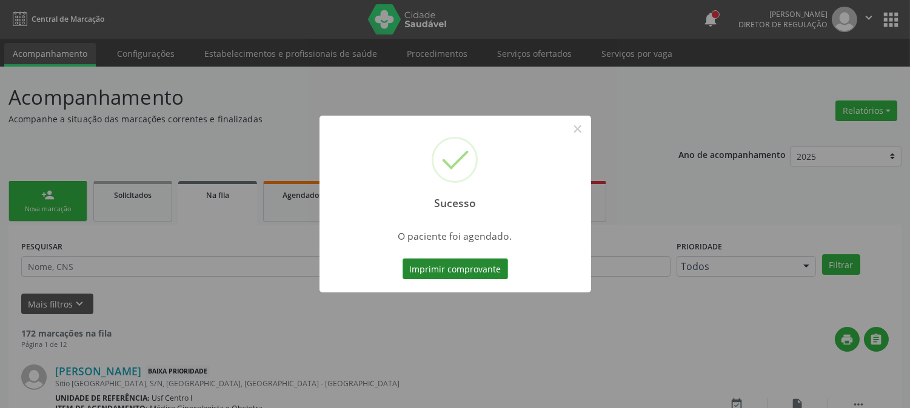
click at [434, 274] on button "Imprimir comprovante" at bounding box center [454, 269] width 105 height 21
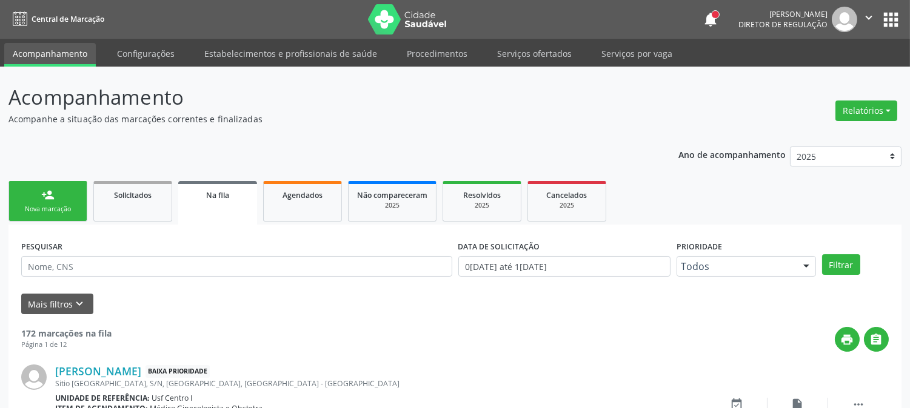
click at [71, 210] on div "Nova marcação" at bounding box center [48, 209] width 61 height 9
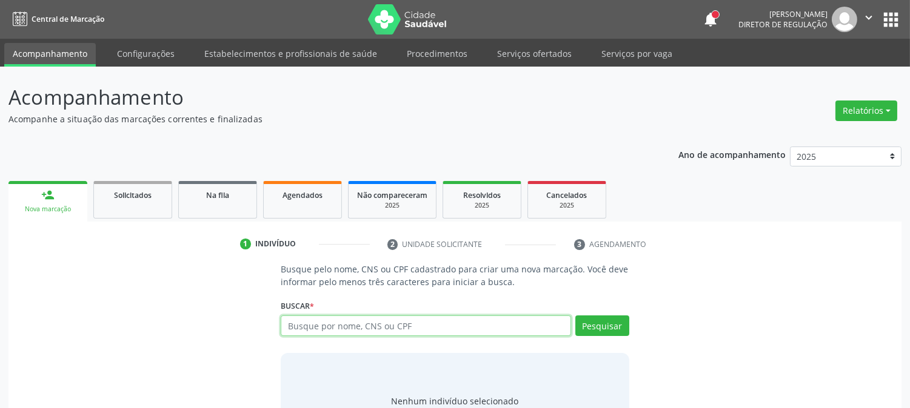
click at [338, 316] on input "text" at bounding box center [426, 326] width 290 height 21
paste input "CNS: 700 0090 0903 4202"
type input "CNS: 700 0090 0903 4202"
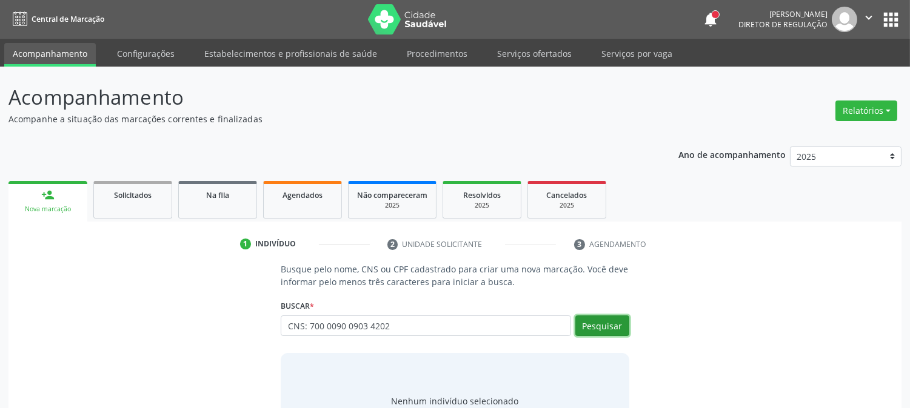
click at [591, 328] on button "Pesquisar" at bounding box center [602, 326] width 54 height 21
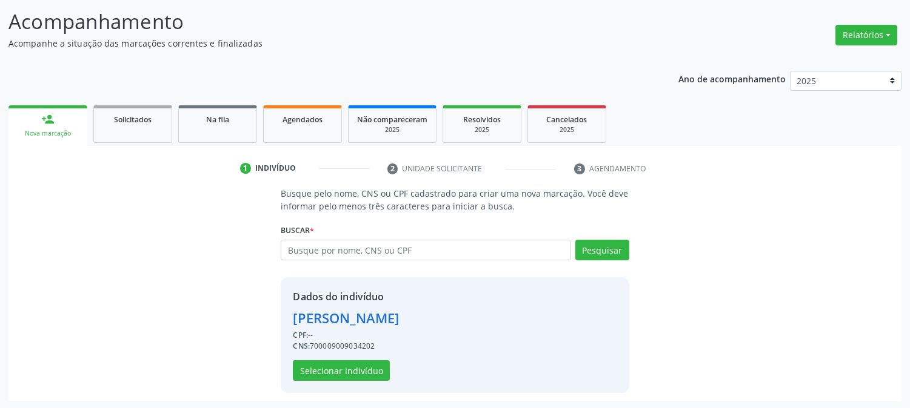
scroll to position [76, 0]
click at [361, 365] on button "Selecionar indivíduo" at bounding box center [341, 370] width 97 height 21
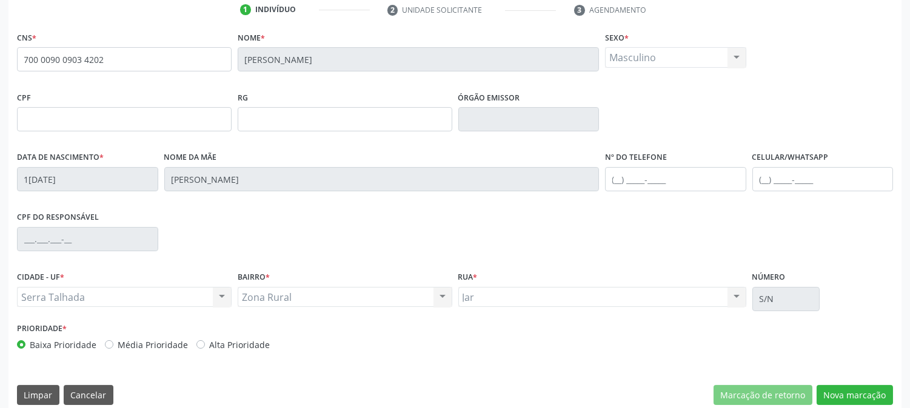
scroll to position [247, 0]
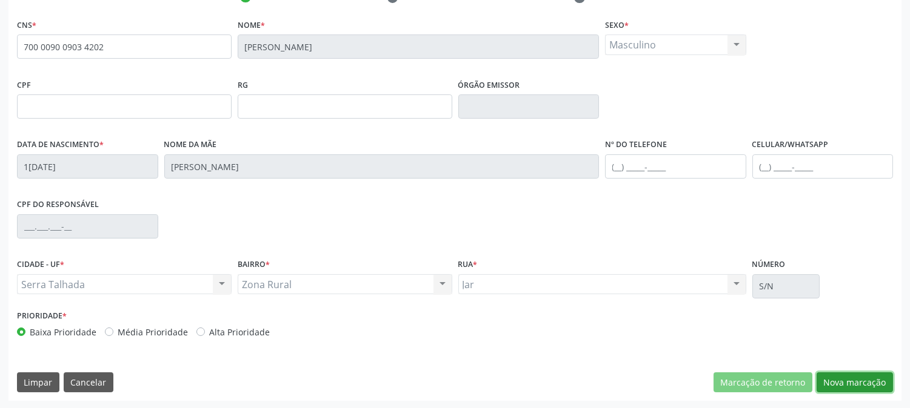
click at [849, 379] on button "Nova marcação" at bounding box center [854, 383] width 76 height 21
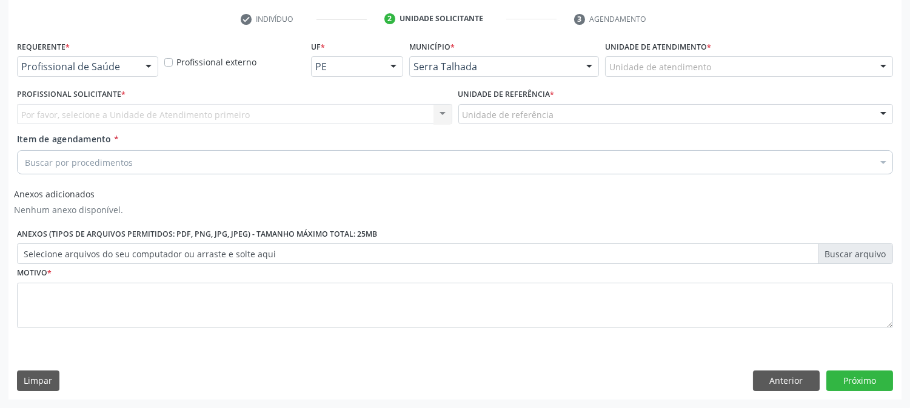
scroll to position [225, 0]
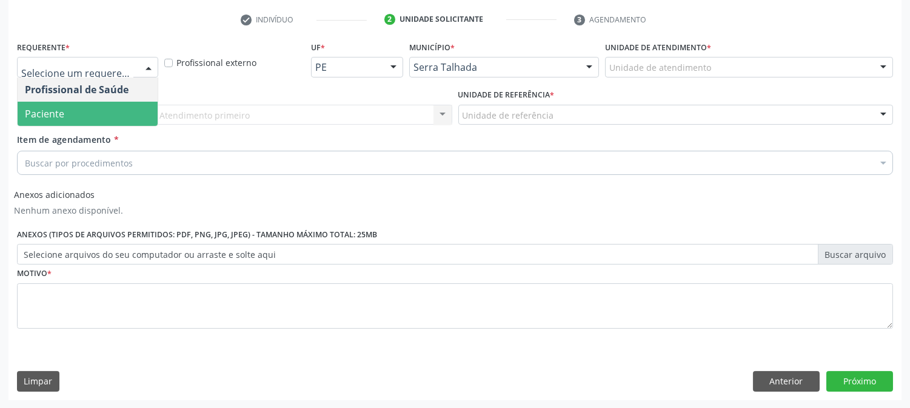
click at [82, 118] on span "Paciente" at bounding box center [88, 114] width 140 height 24
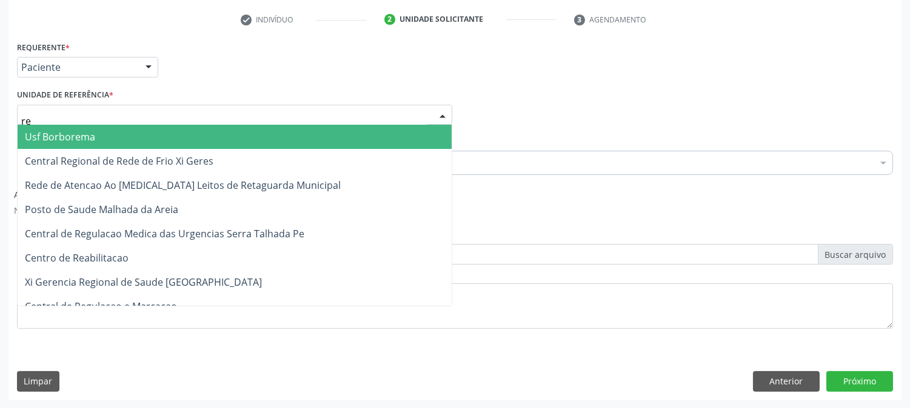
type input "rea"
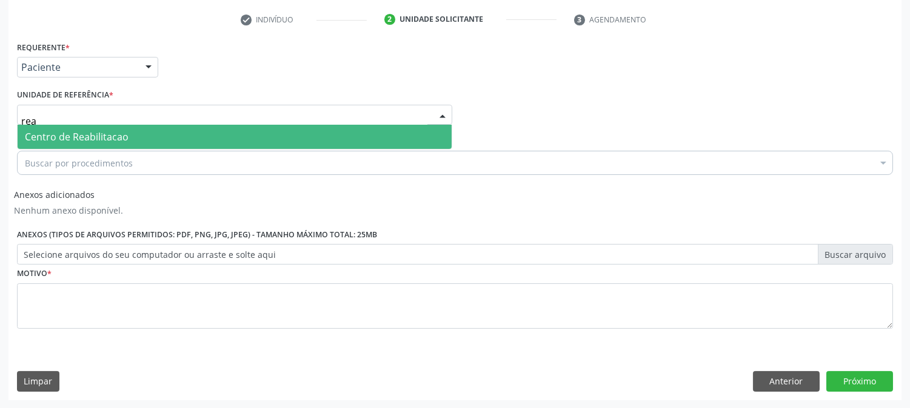
click at [83, 135] on span "Centro de Reabilitacao" at bounding box center [77, 136] width 104 height 13
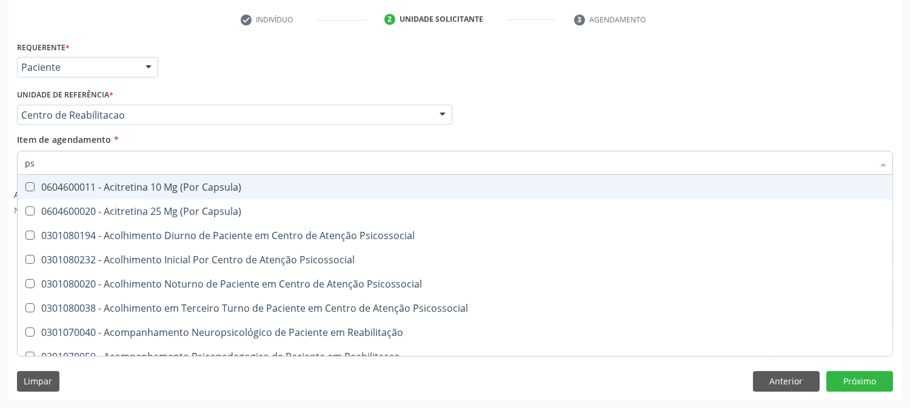
type input "psa"
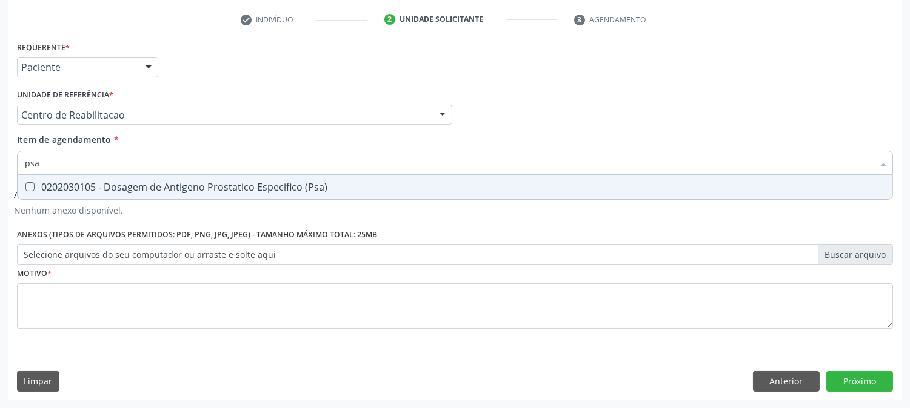
click at [73, 191] on div "0202030105 - Dosagem de Antigeno Prostatico Especifico (Psa)" at bounding box center [455, 187] width 860 height 10
checkbox \(Psa\) "true"
click at [61, 159] on input "psa" at bounding box center [449, 163] width 848 height 24
type input "gl"
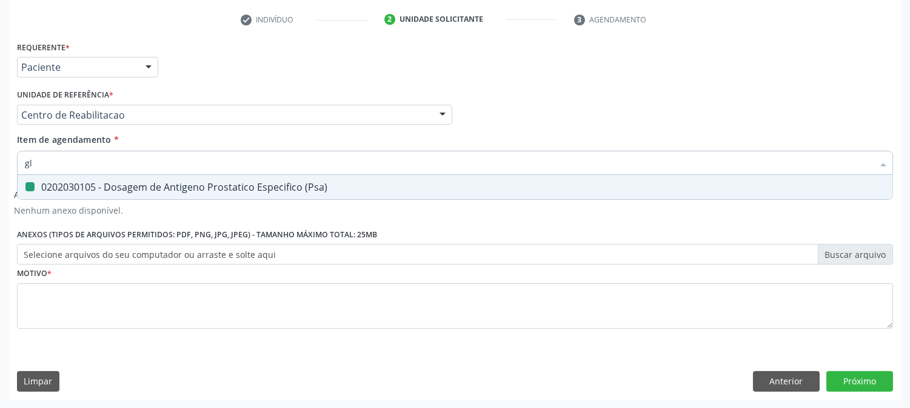
checkbox \(Psa\) "false"
type input "glicosila"
click at [91, 189] on div "0202010503 - Dosagem de Hemoglobina Glicosilada" at bounding box center [455, 187] width 860 height 10
checkbox Glicosilada "true"
click at [89, 165] on input "glicosila" at bounding box center [449, 163] width 848 height 24
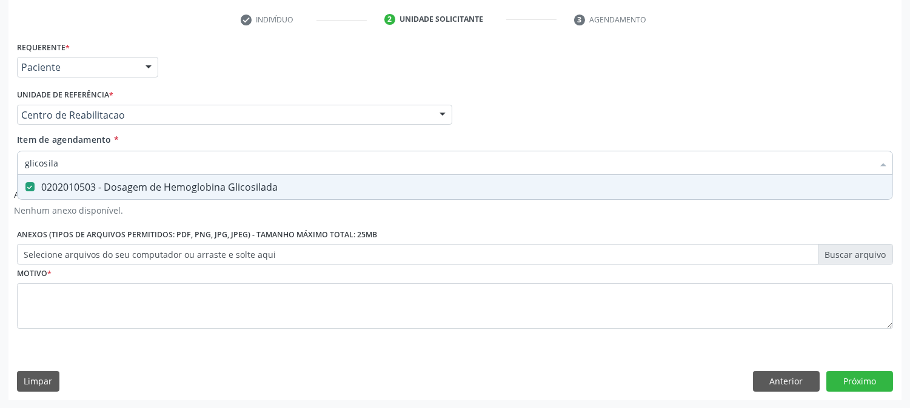
click at [89, 165] on input "glicosila" at bounding box center [449, 163] width 848 height 24
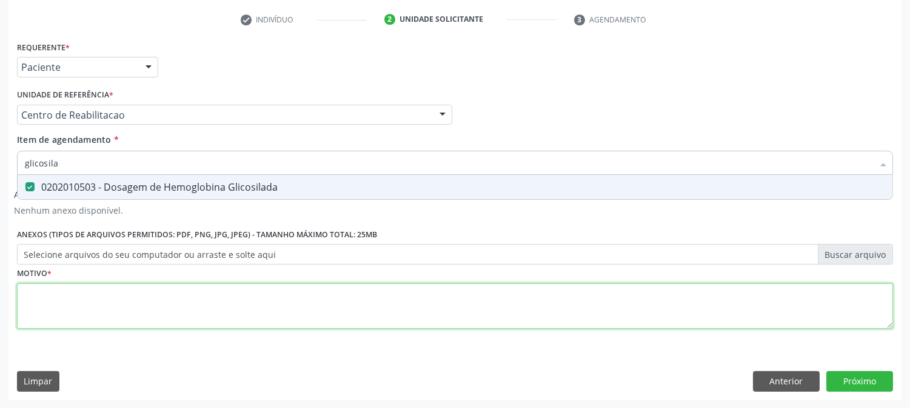
click at [83, 296] on div "Requerente * Paciente Profissional de Saúde Paciente Nenhum resultado encontrad…" at bounding box center [455, 192] width 876 height 308
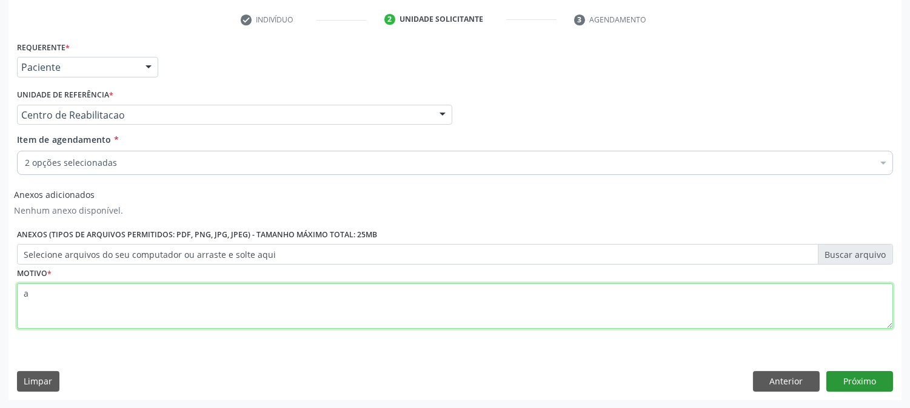
type textarea "a"
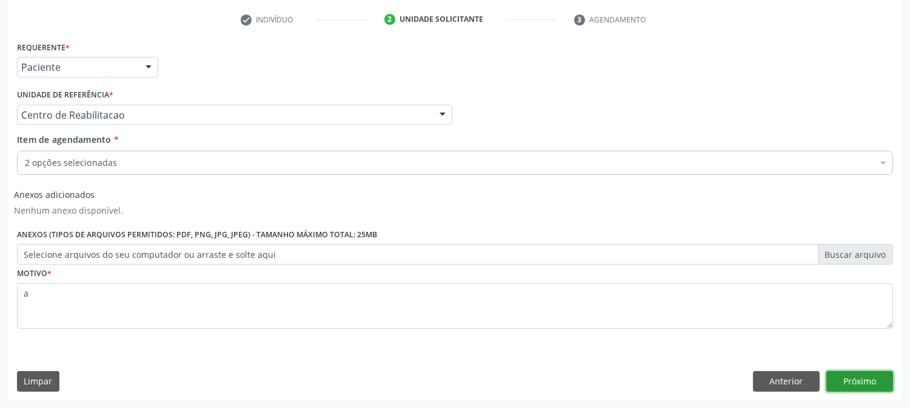
click at [844, 382] on button "Próximo" at bounding box center [859, 381] width 67 height 21
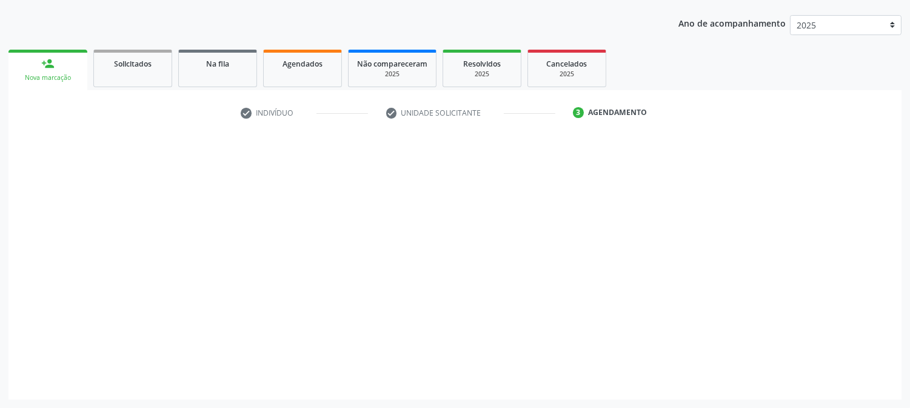
scroll to position [131, 0]
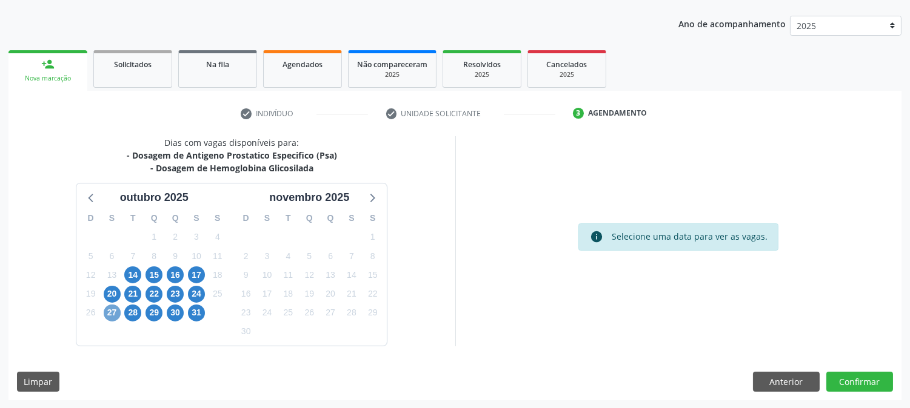
click at [111, 313] on span "27" at bounding box center [112, 313] width 17 height 17
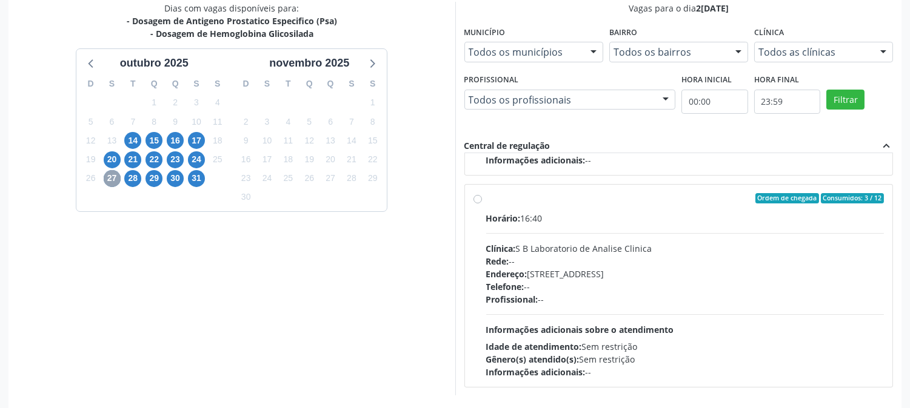
scroll to position [616, 0]
click at [638, 242] on div "Clínica: S B Laboratorio de Analise Clinica" at bounding box center [685, 248] width 398 height 13
click at [482, 204] on input "Ordem de chegada Consumidos: 3 / 12 Horário: 16:40 Clínica: S B Laboratorio de …" at bounding box center [477, 198] width 8 height 11
radio input "true"
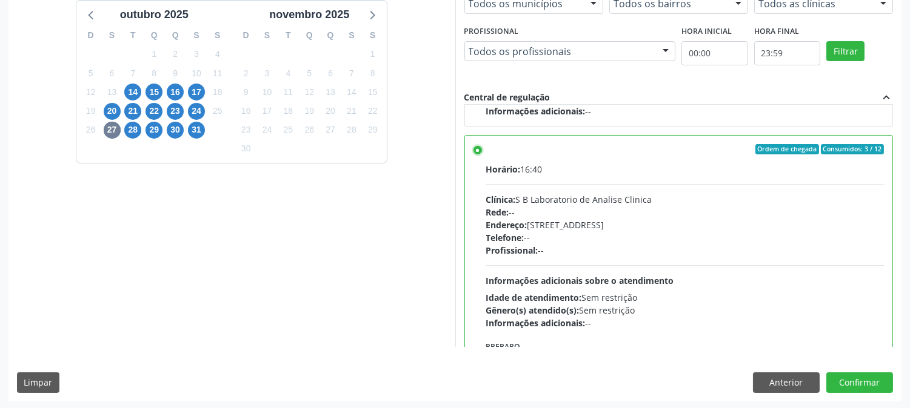
scroll to position [315, 0]
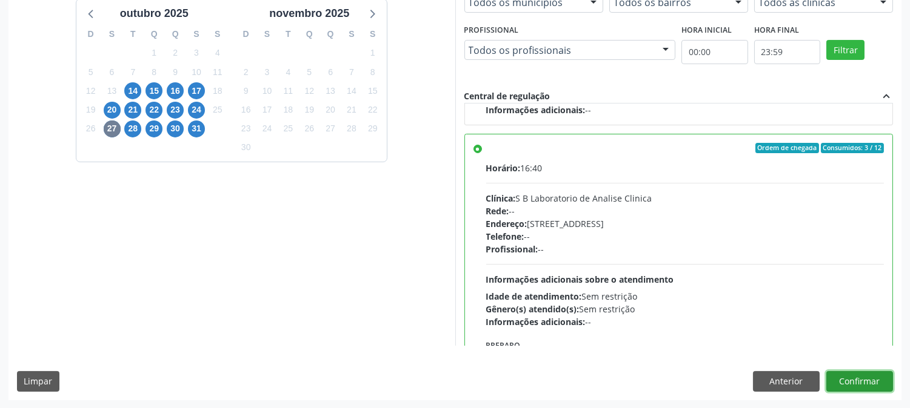
click at [864, 381] on button "Confirmar" at bounding box center [859, 381] width 67 height 21
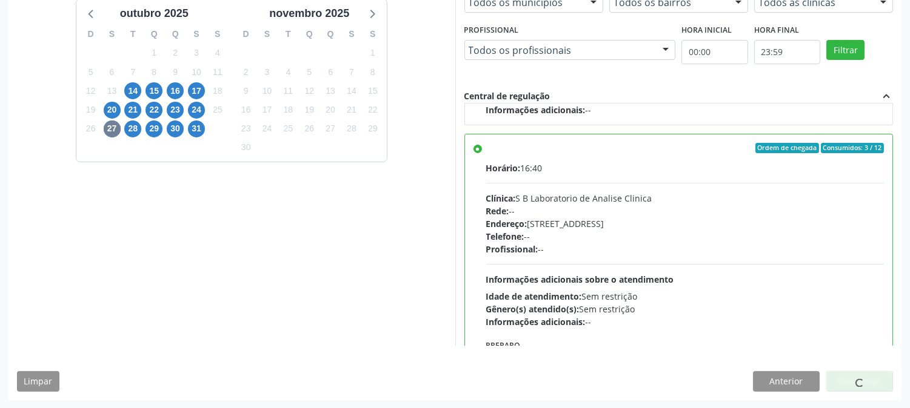
scroll to position [0, 0]
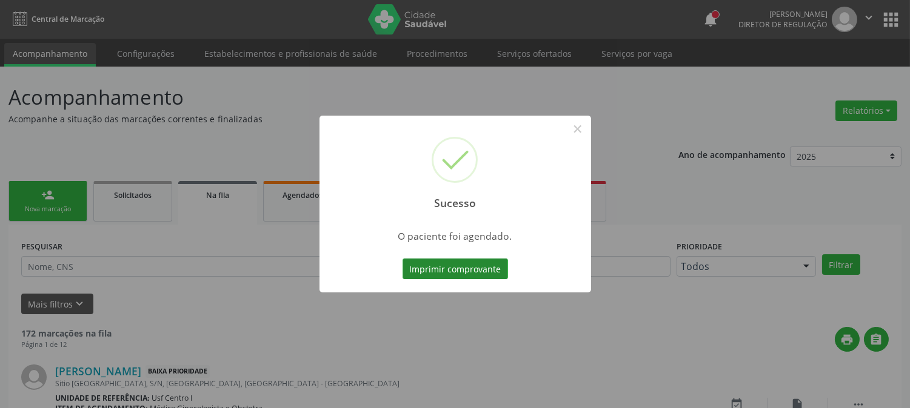
click at [470, 271] on button "Imprimir comprovante" at bounding box center [454, 269] width 105 height 21
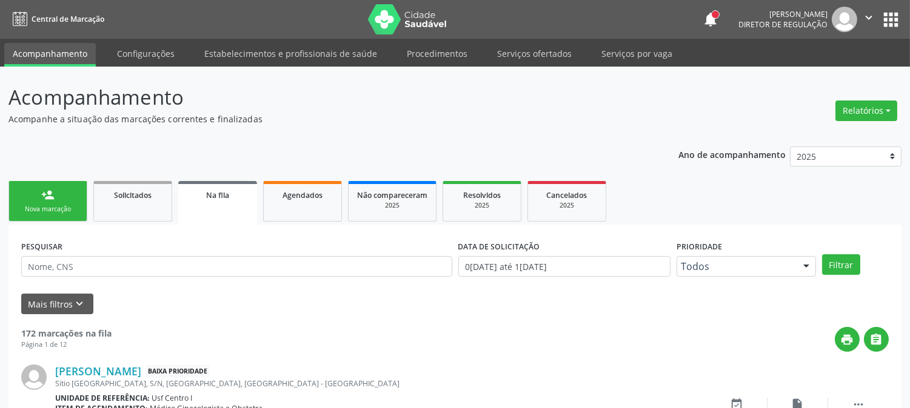
click at [67, 200] on link "person_add Nova marcação" at bounding box center [47, 201] width 79 height 41
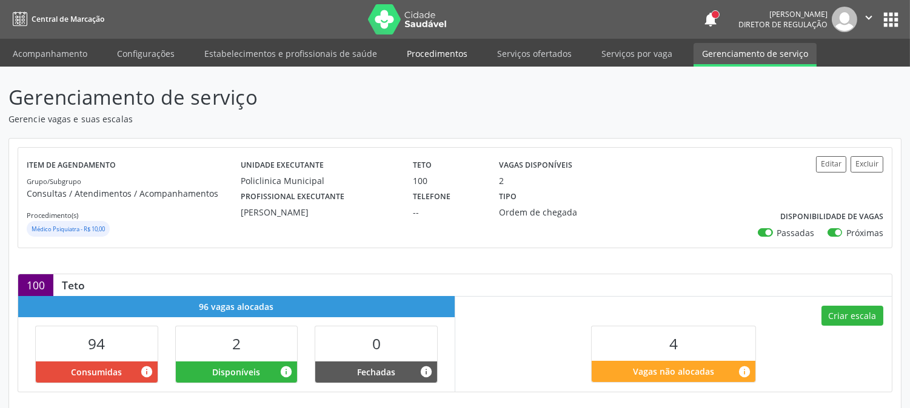
click at [430, 55] on link "Procedimentos" at bounding box center [437, 53] width 78 height 21
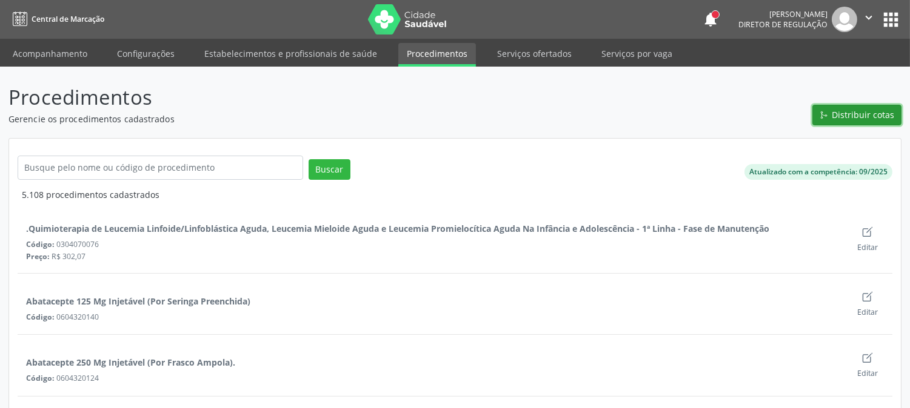
click at [893, 112] on span "Distribuir cotas" at bounding box center [863, 114] width 62 height 13
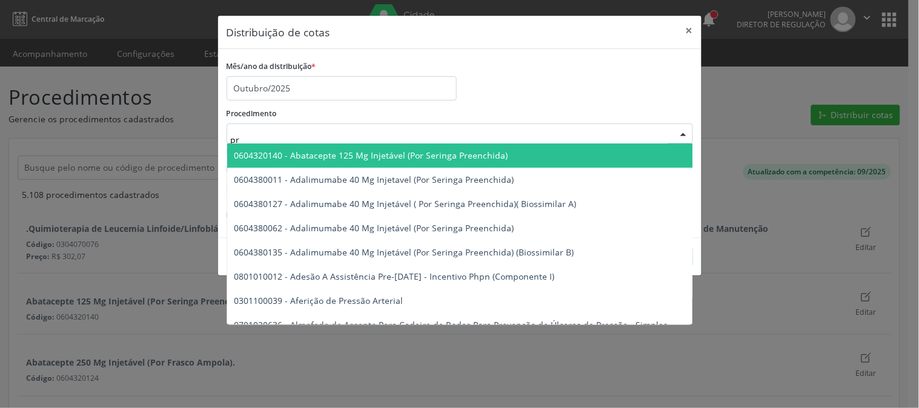
type input "p"
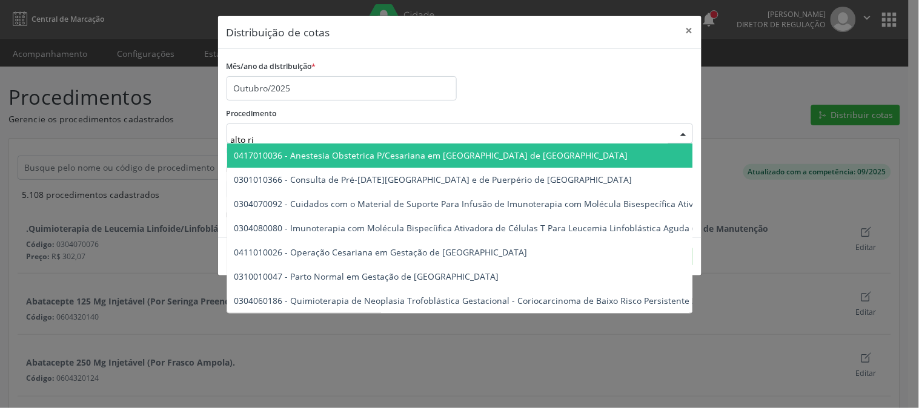
type input "alto ris"
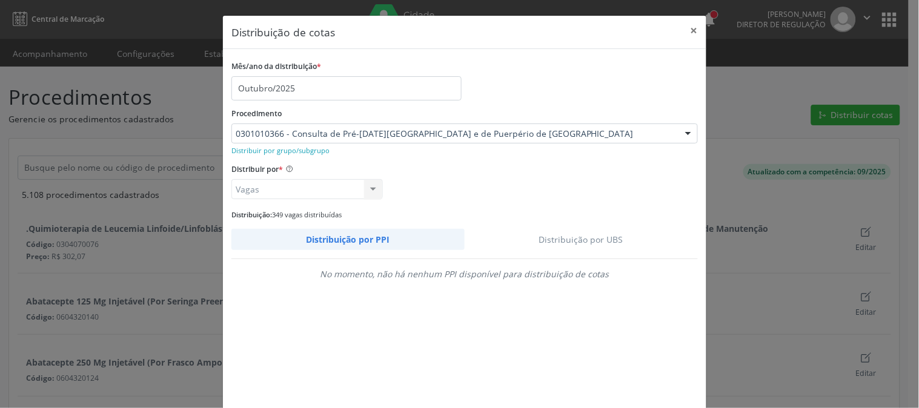
click at [555, 229] on link "Distribuição por UBS" at bounding box center [582, 239] width 234 height 21
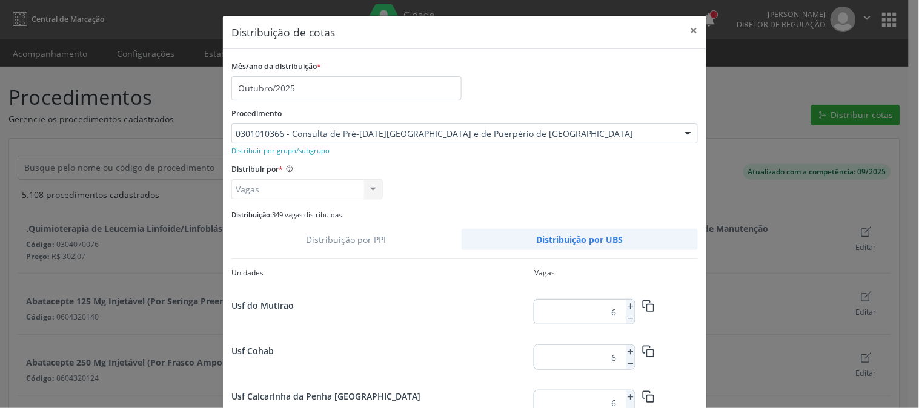
scroll to position [126, 0]
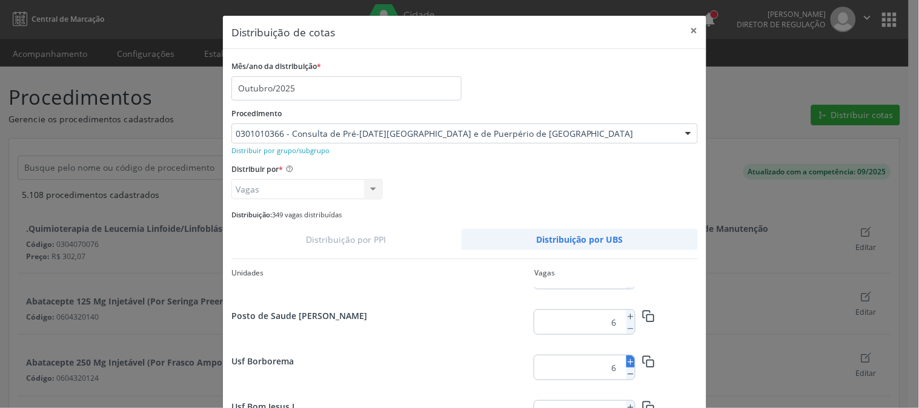
click at [627, 361] on icon at bounding box center [631, 362] width 8 height 8
type input "7"
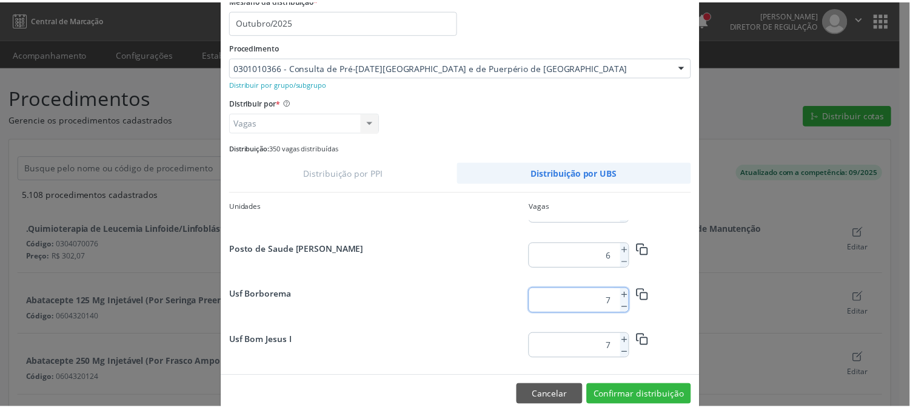
scroll to position [88, 0]
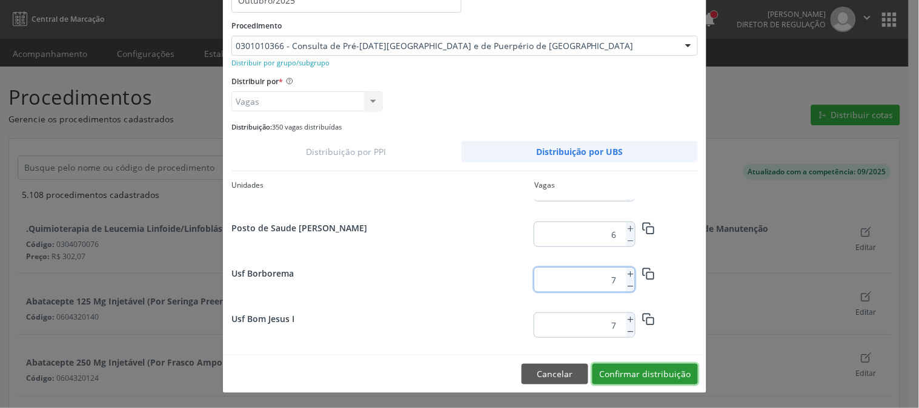
click at [670, 377] on button "Confirmar distribuição" at bounding box center [645, 374] width 105 height 21
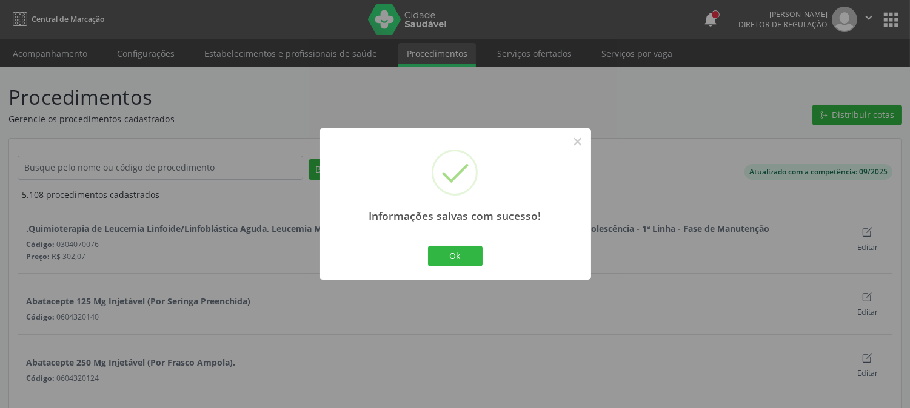
scroll to position [0, 0]
